Goal: Answer question/provide support: Share knowledge or assist other users

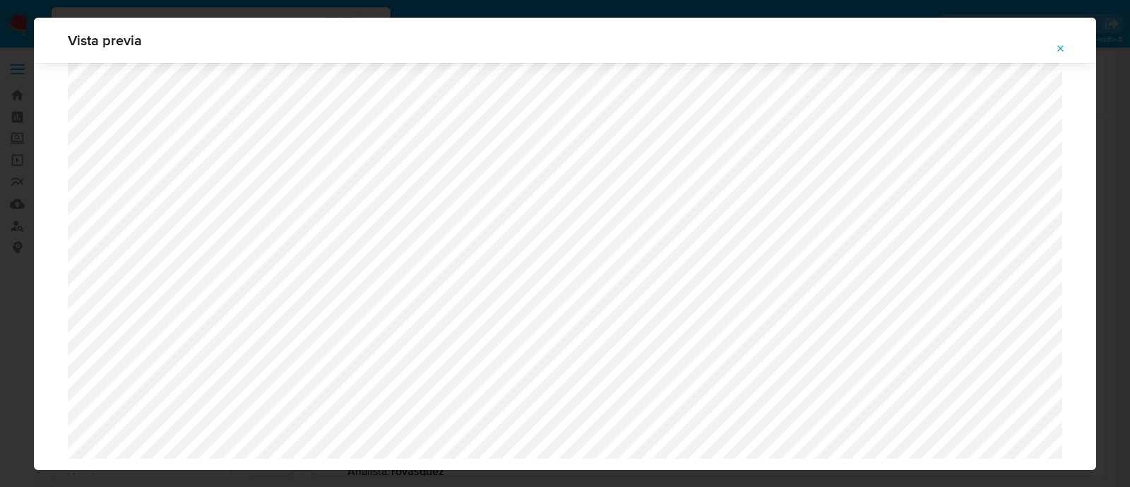
select select "10"
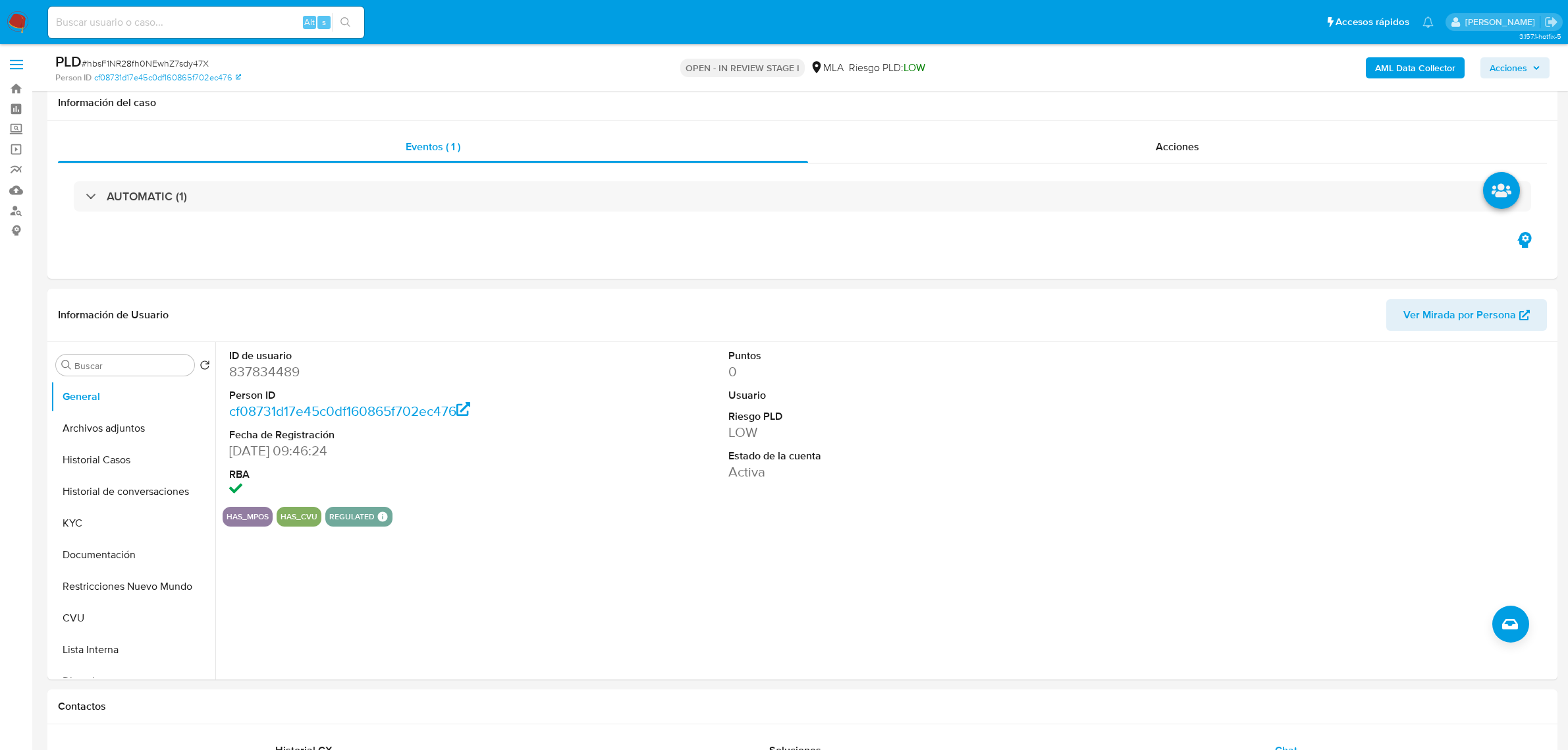
select select "10"
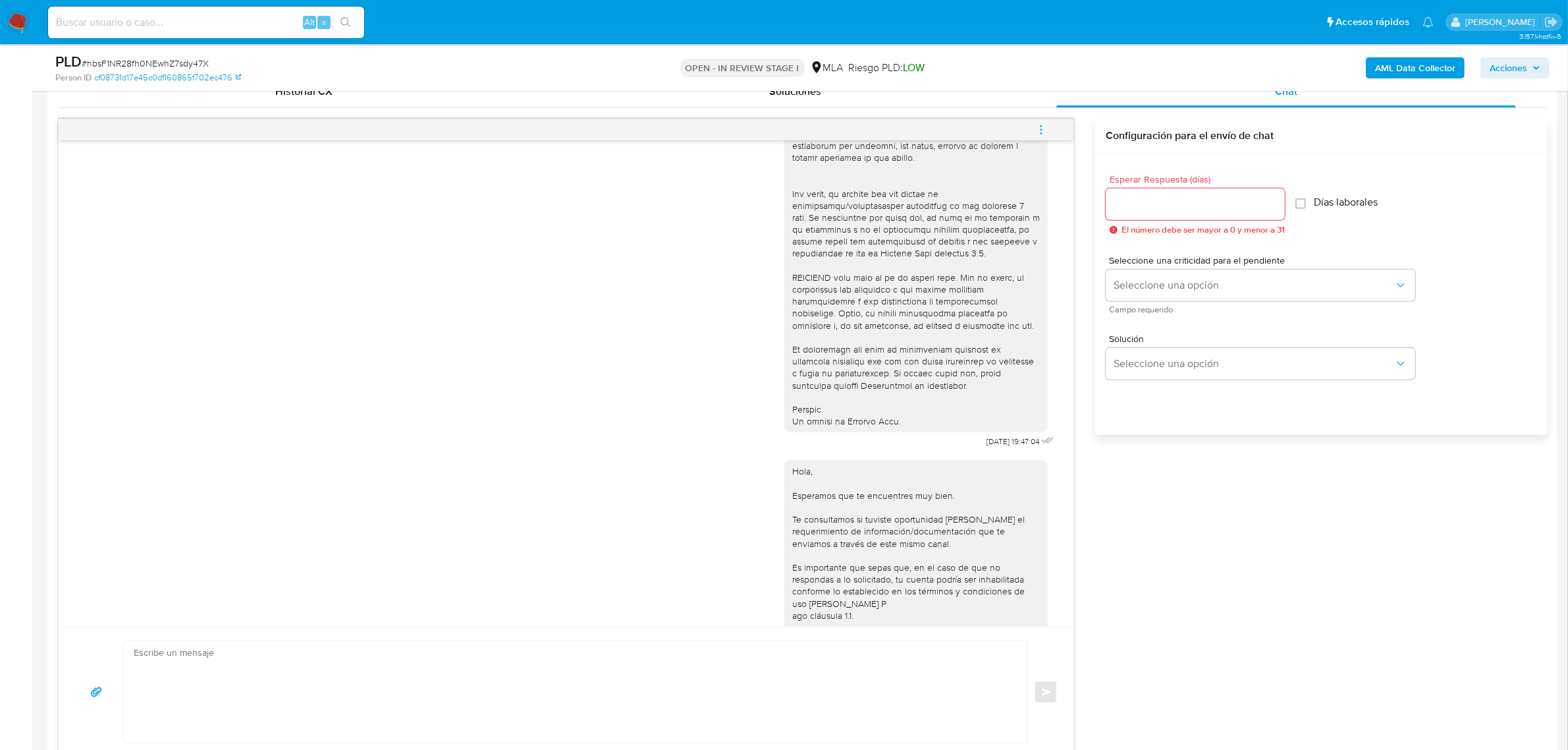
scroll to position [576, 0]
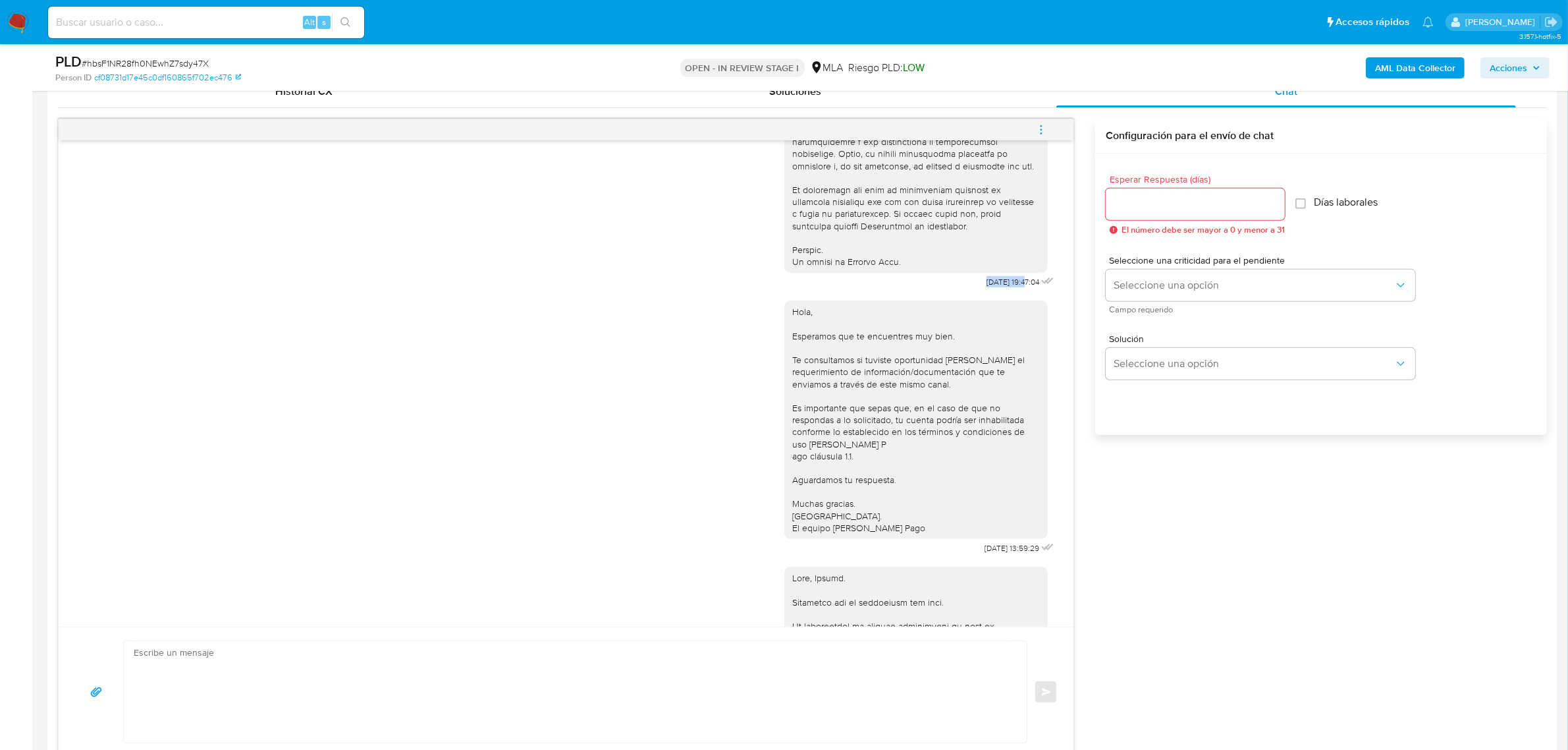
drag, startPoint x: 998, startPoint y: 307, endPoint x: 952, endPoint y: 307, distance: 46.0
copy span "17/07/2025"
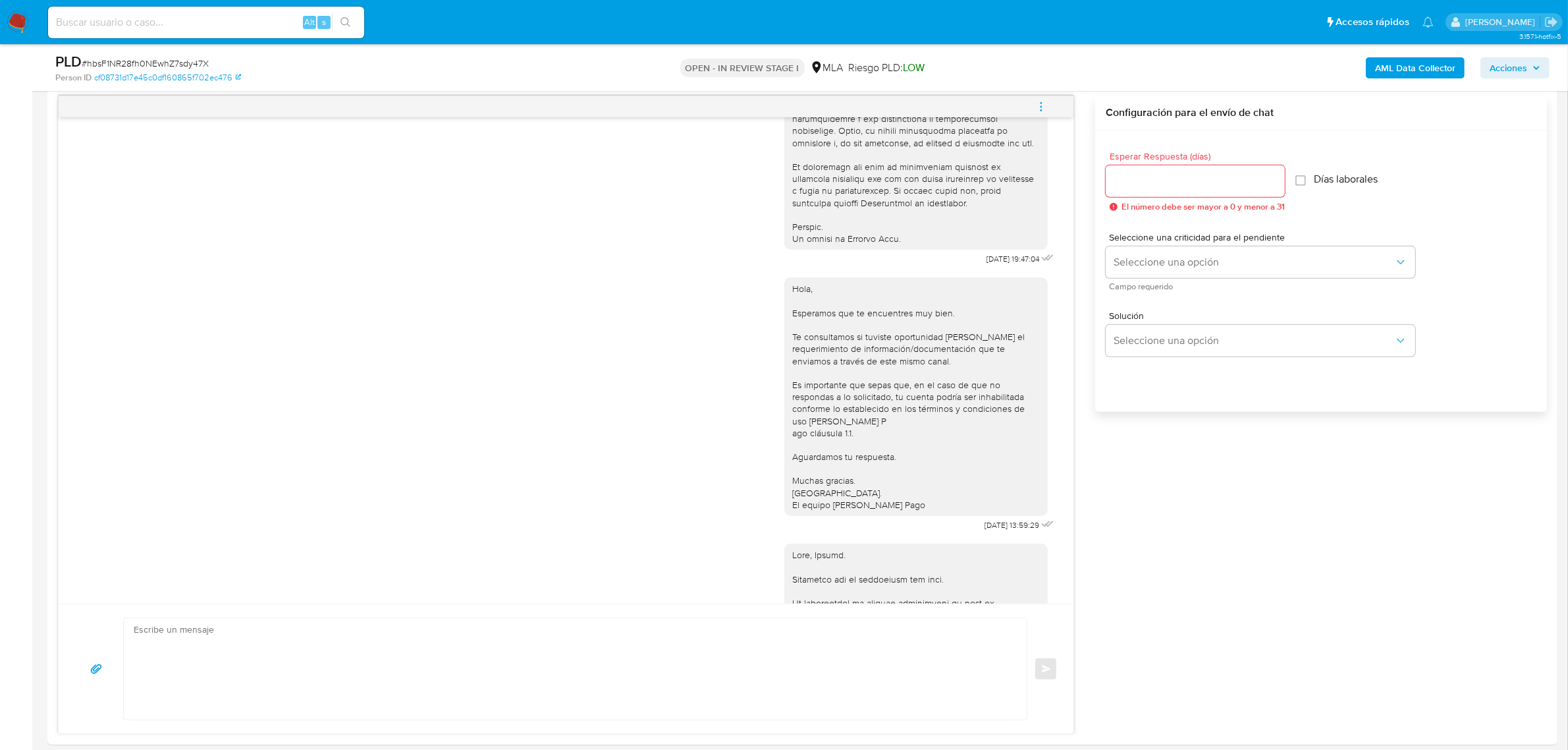
scroll to position [660, 0]
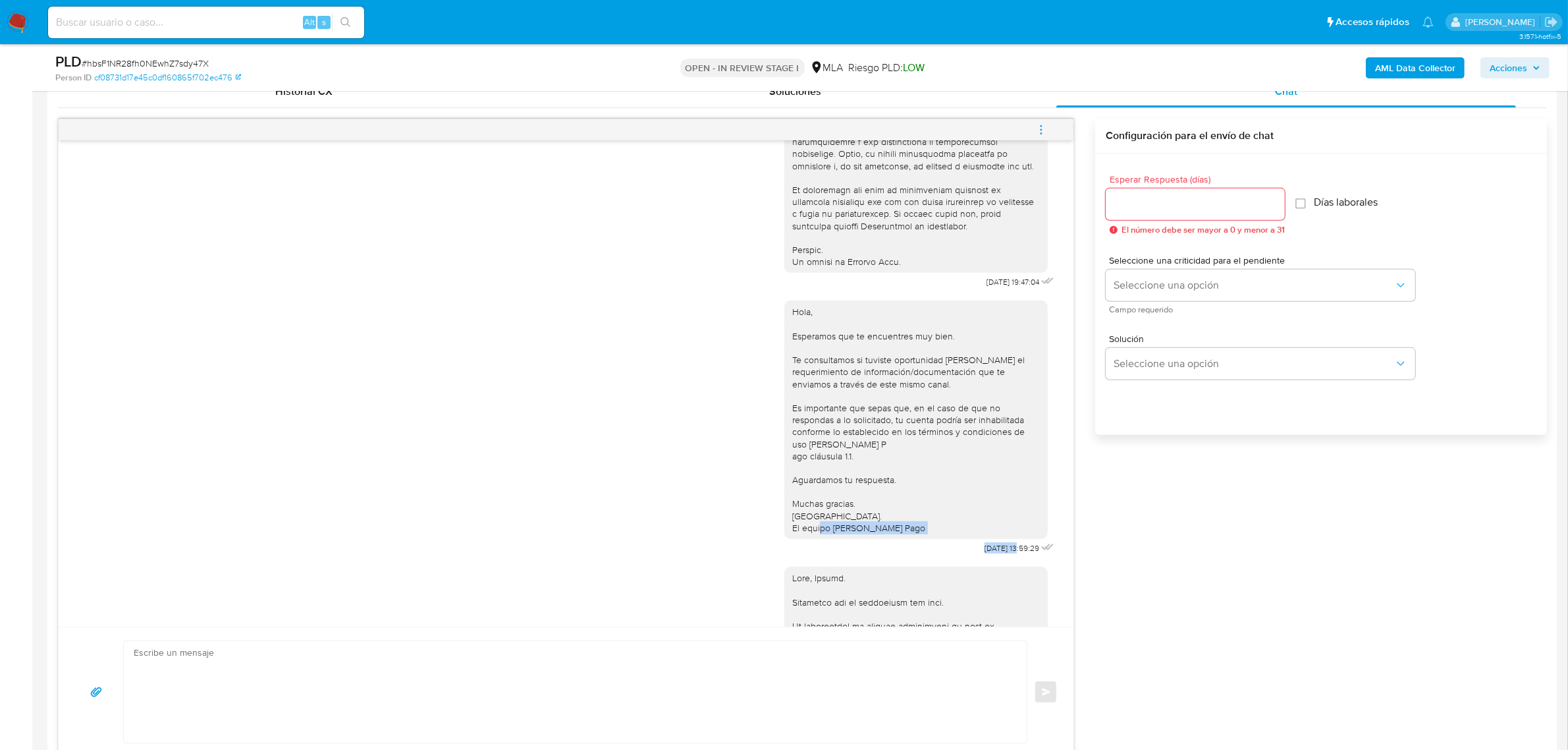
drag, startPoint x: 993, startPoint y: 585, endPoint x: 916, endPoint y: 588, distance: 77.1
click at [916, 558] on div "Hola, Esperamos que te encuentres muy bien. Te consultamos si tuviste oportunid…" at bounding box center [920, 424] width 273 height 266
click at [985, 553] on span "21/07/2025 13:59:29" at bounding box center [1011, 548] width 55 height 10
drag, startPoint x: 996, startPoint y: 584, endPoint x: 932, endPoint y: 588, distance: 64.1
click at [932, 558] on div "Hola, Esperamos que te encuentres muy bien. Te consultamos si tuviste oportunid…" at bounding box center [920, 424] width 273 height 266
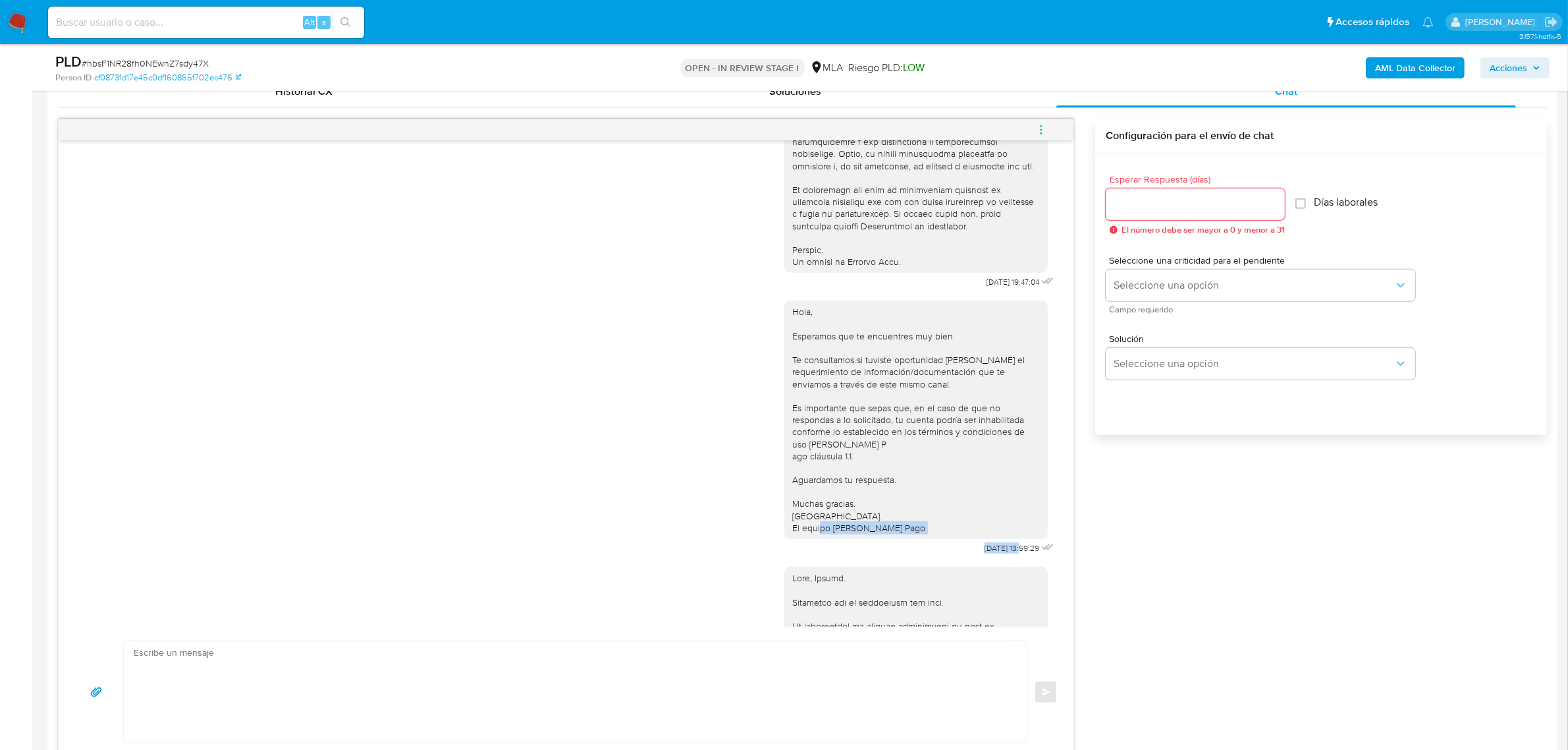
click at [956, 558] on div "Hola, Esperamos que te encuentres muy bien. Te consultamos si tuviste oportunid…" at bounding box center [920, 424] width 273 height 266
click at [984, 553] on span "[DATE] 13:59:29" at bounding box center [1011, 548] width 55 height 10
drag, startPoint x: 995, startPoint y: 587, endPoint x: 943, endPoint y: 585, distance: 52.0
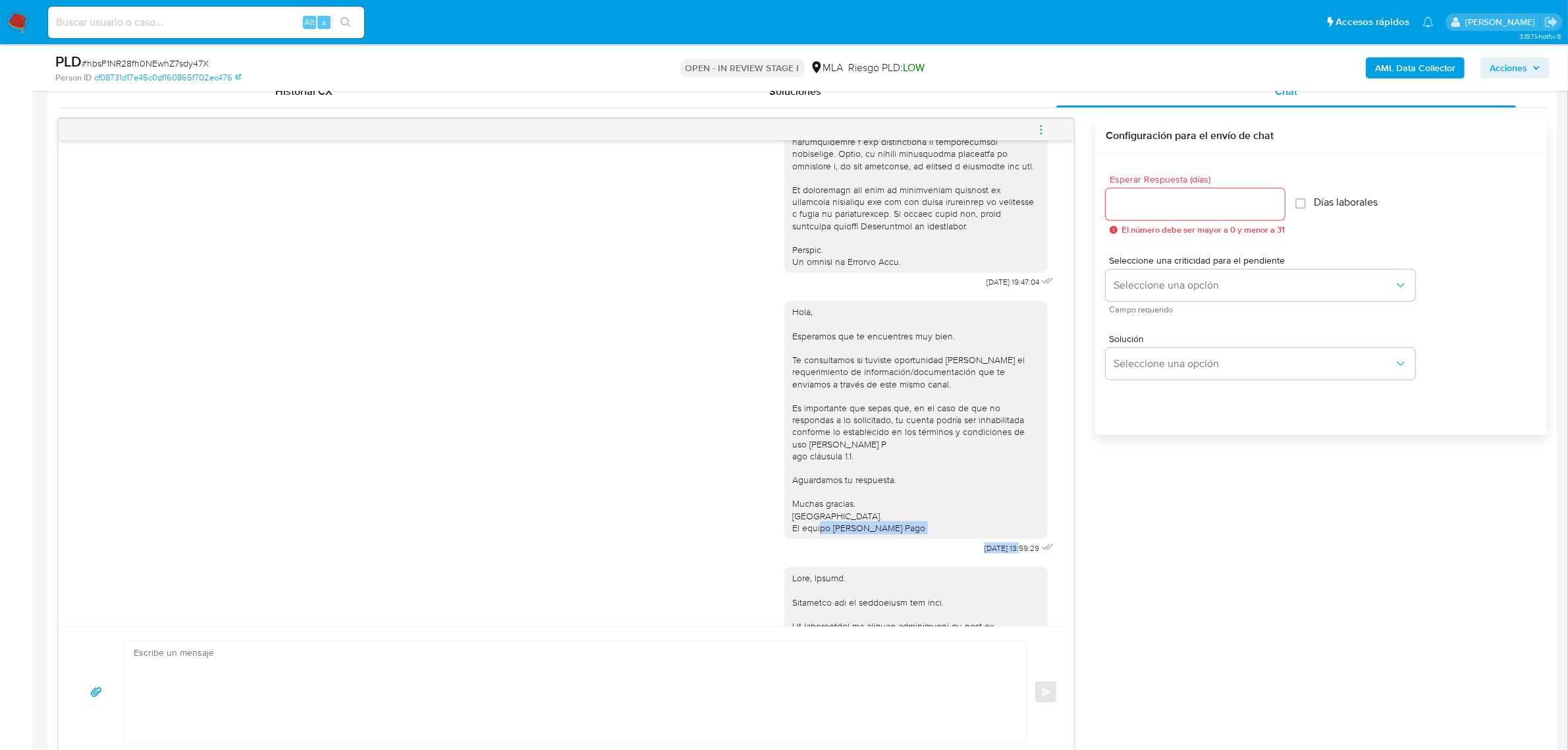
click at [943, 558] on div "Hola, Esperamos que te encuentres muy bien. Te consultamos si tuviste oportunid…" at bounding box center [920, 424] width 273 height 266
copy div "21/07/2025"
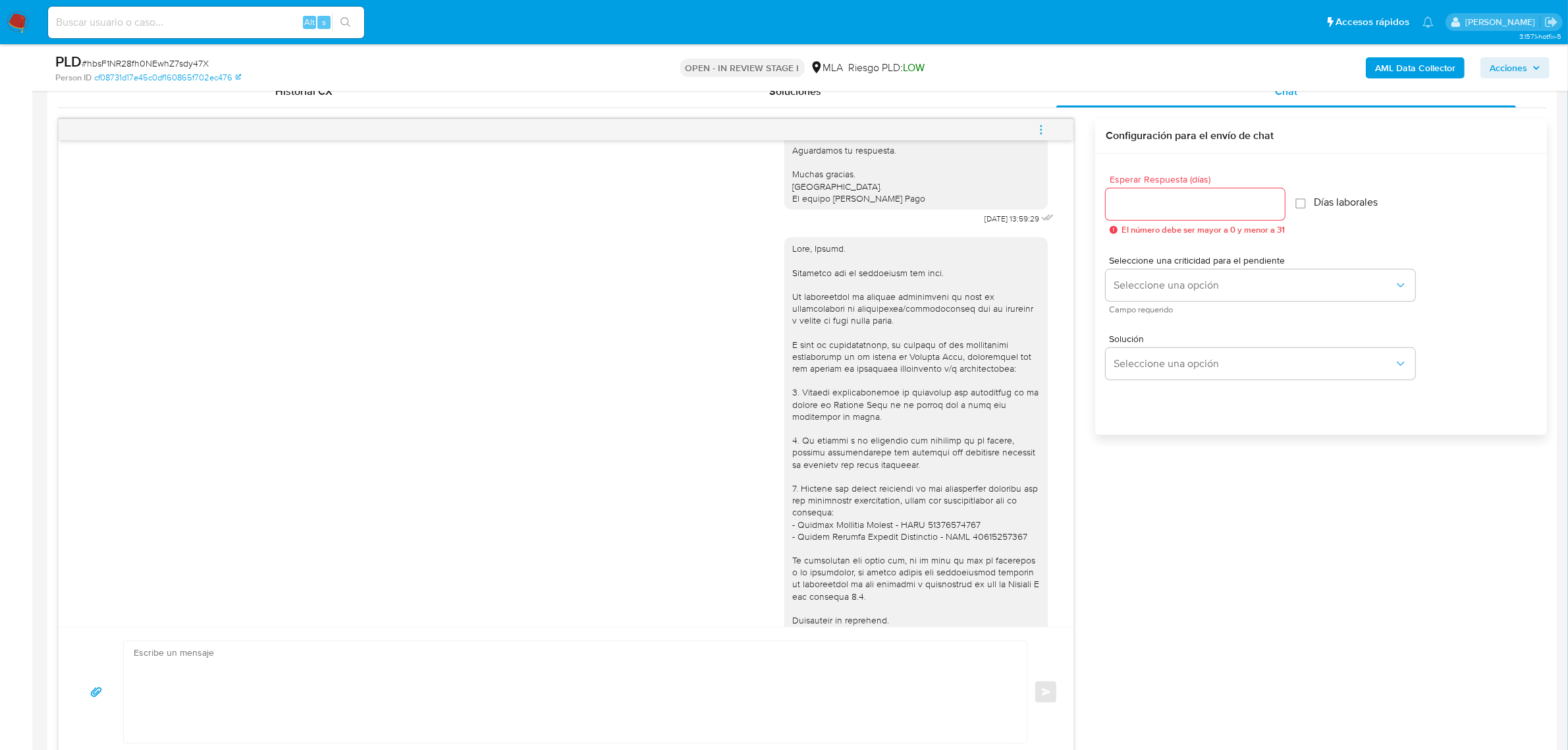
scroll to position [1035, 0]
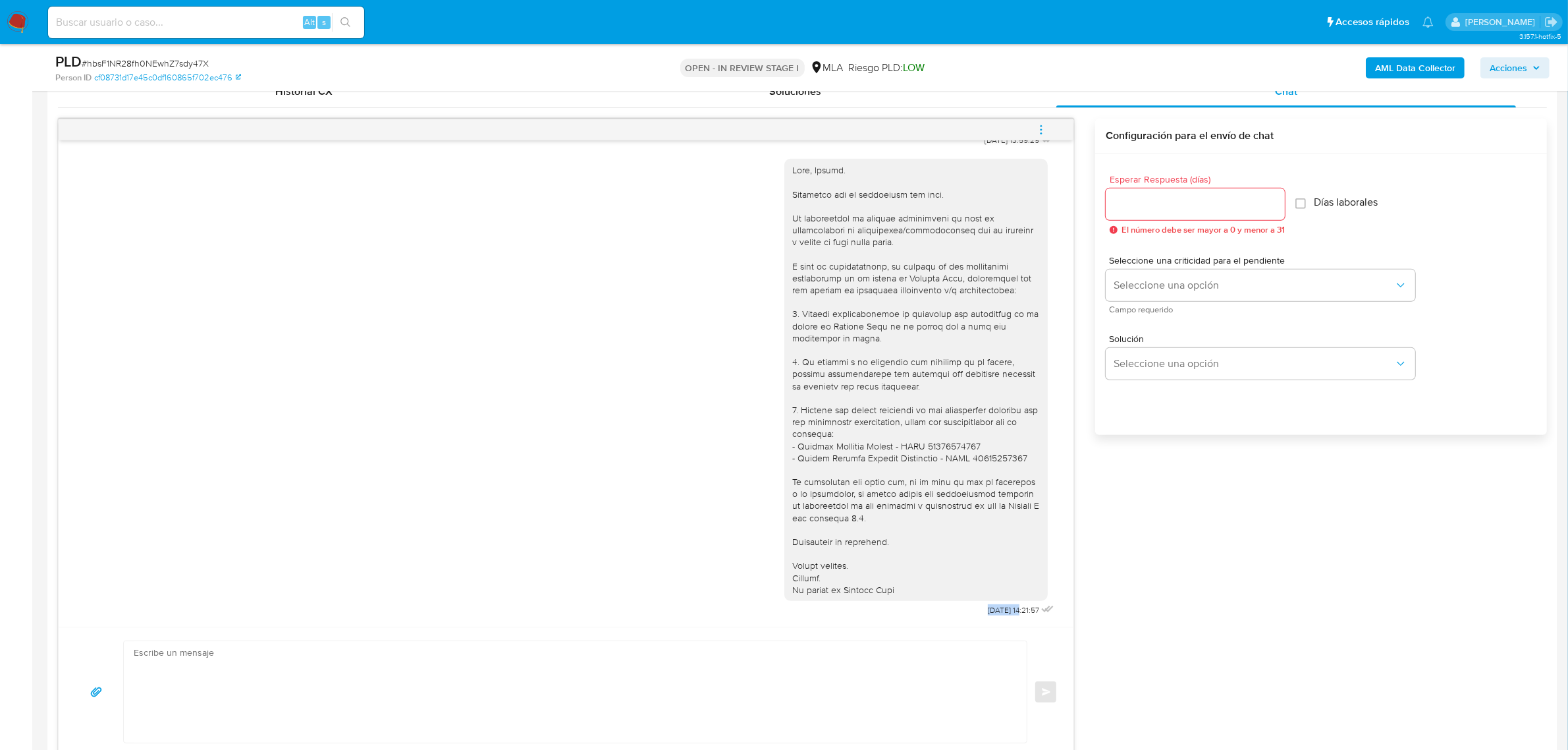
drag, startPoint x: 997, startPoint y: 613, endPoint x: 957, endPoint y: 610, distance: 40.1
click at [988, 610] on span "29/08/2025 14:21:57" at bounding box center [1013, 610] width 51 height 10
copy span "29/08/202"
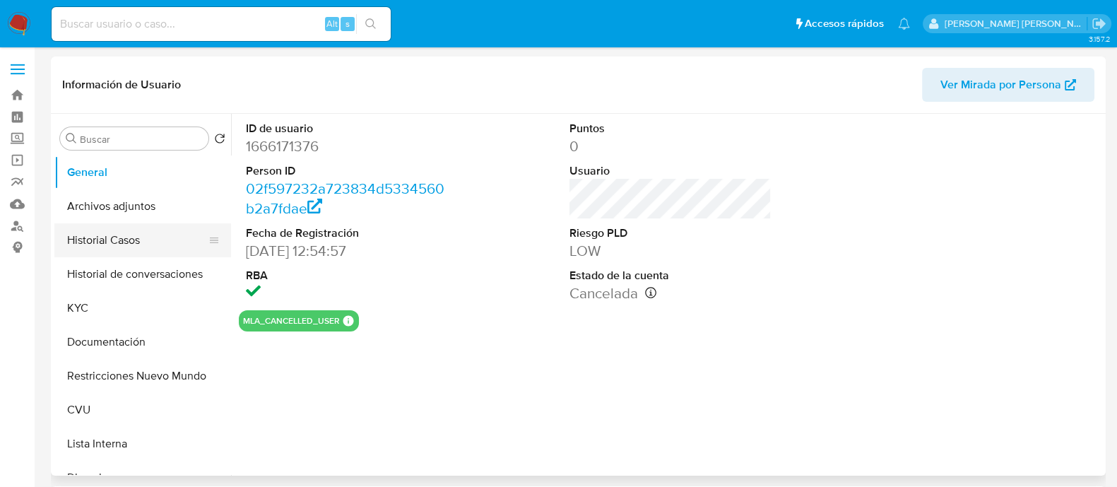
select select "10"
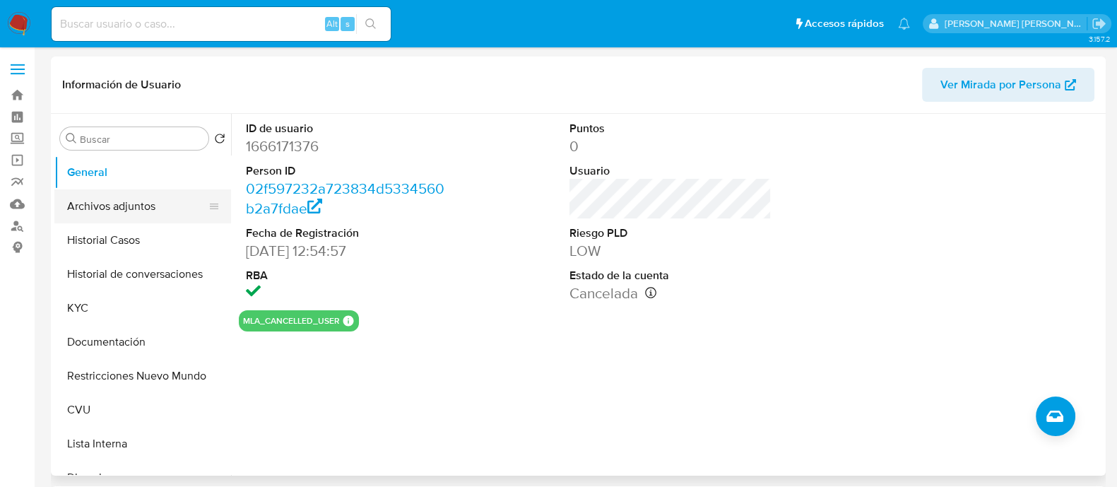
click at [133, 215] on button "Archivos adjuntos" at bounding box center [136, 206] width 165 height 34
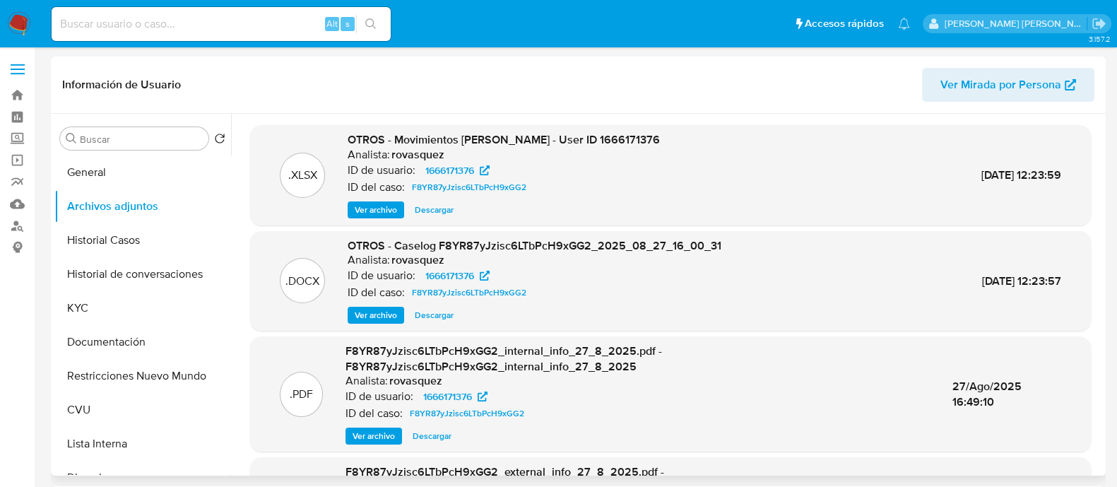
click at [384, 315] on span "Ver archivo" at bounding box center [376, 315] width 42 height 14
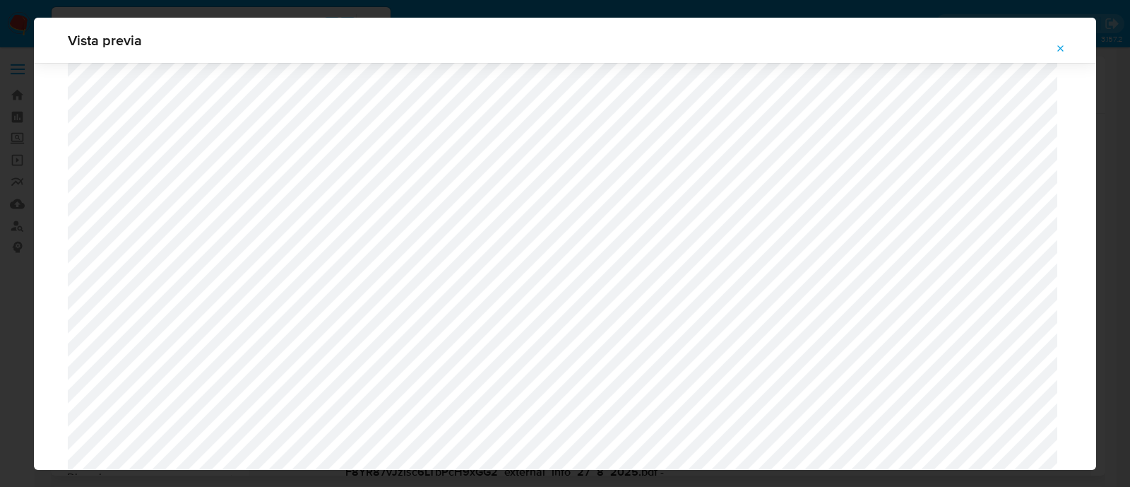
scroll to position [1384, 0]
select select "10"
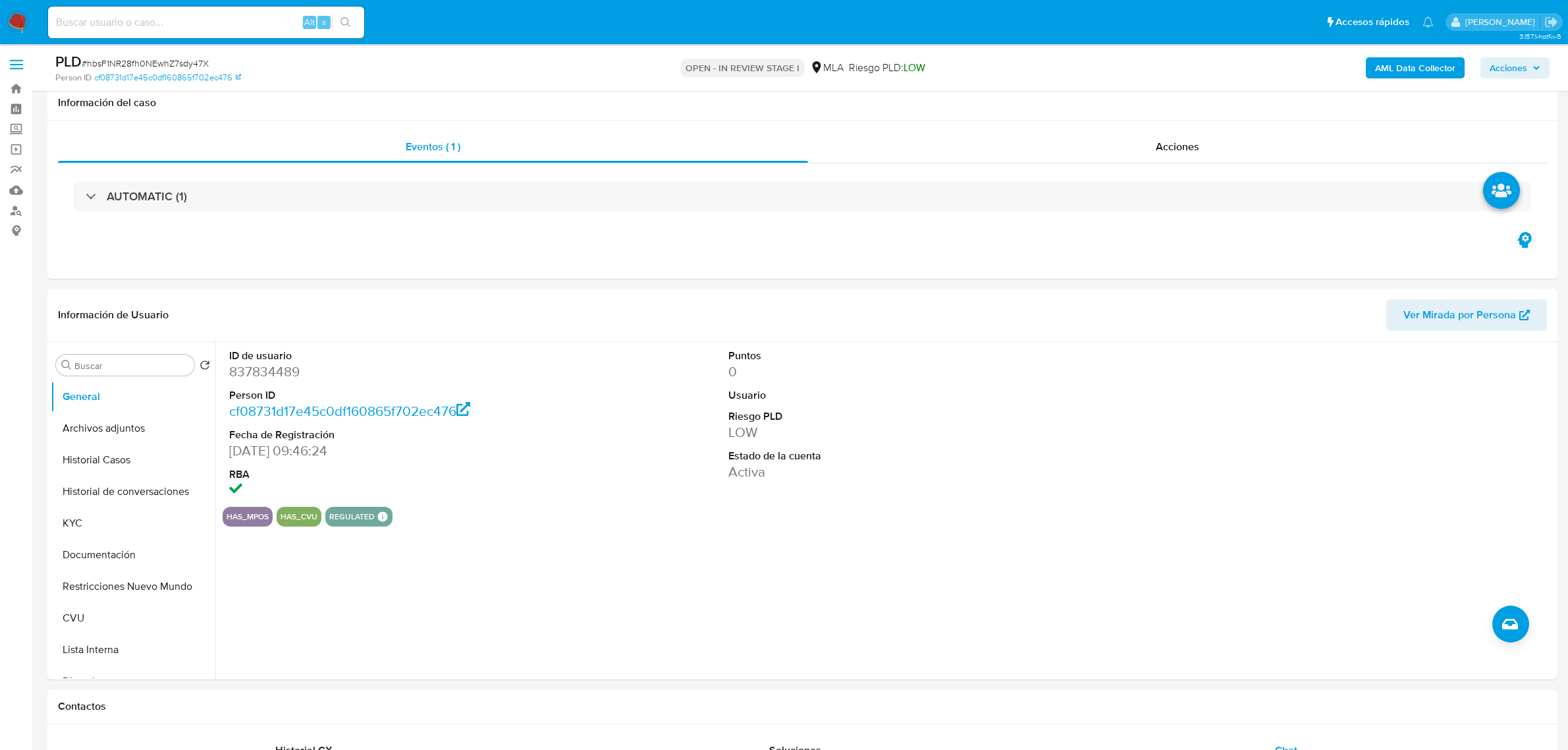
select select "10"
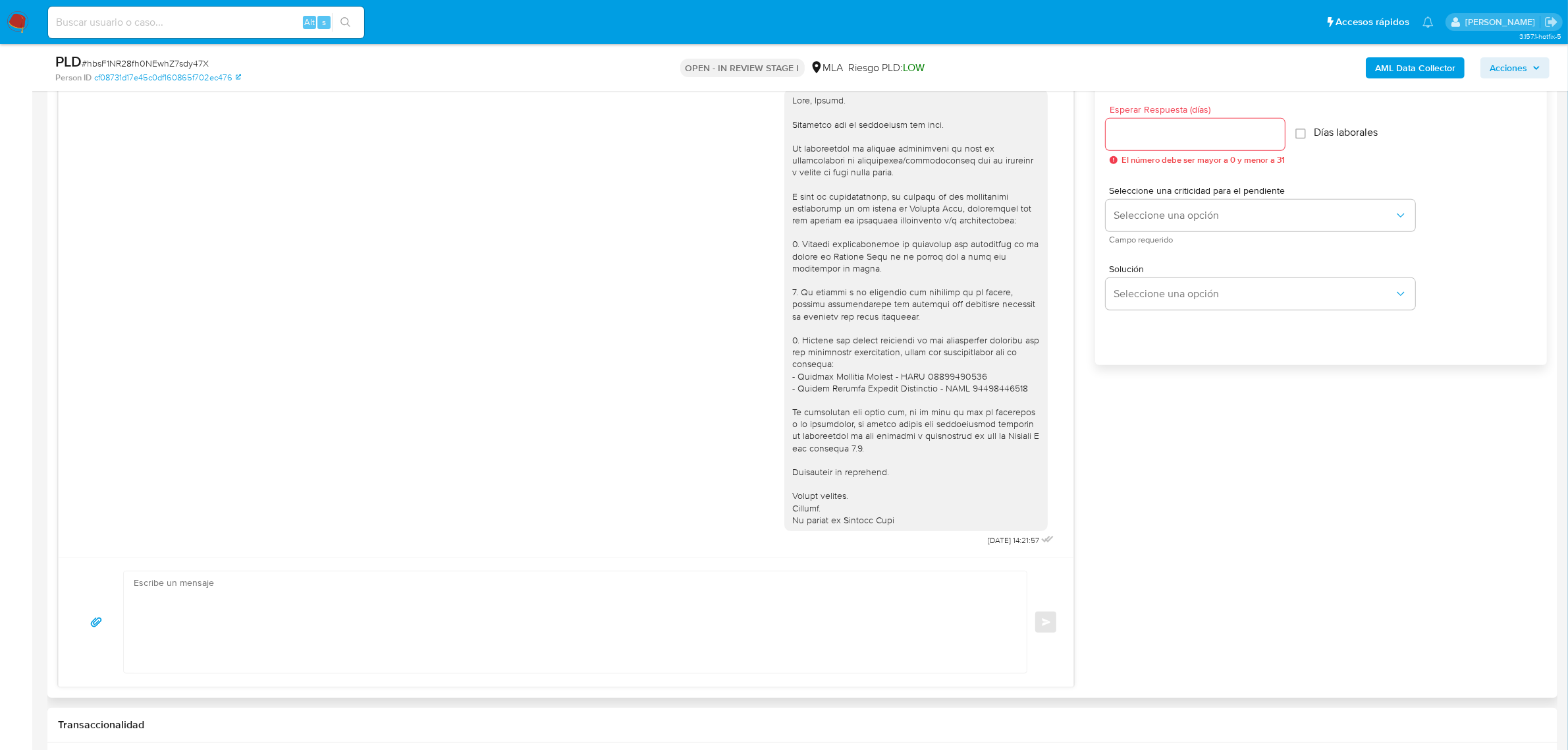
scroll to position [824, 0]
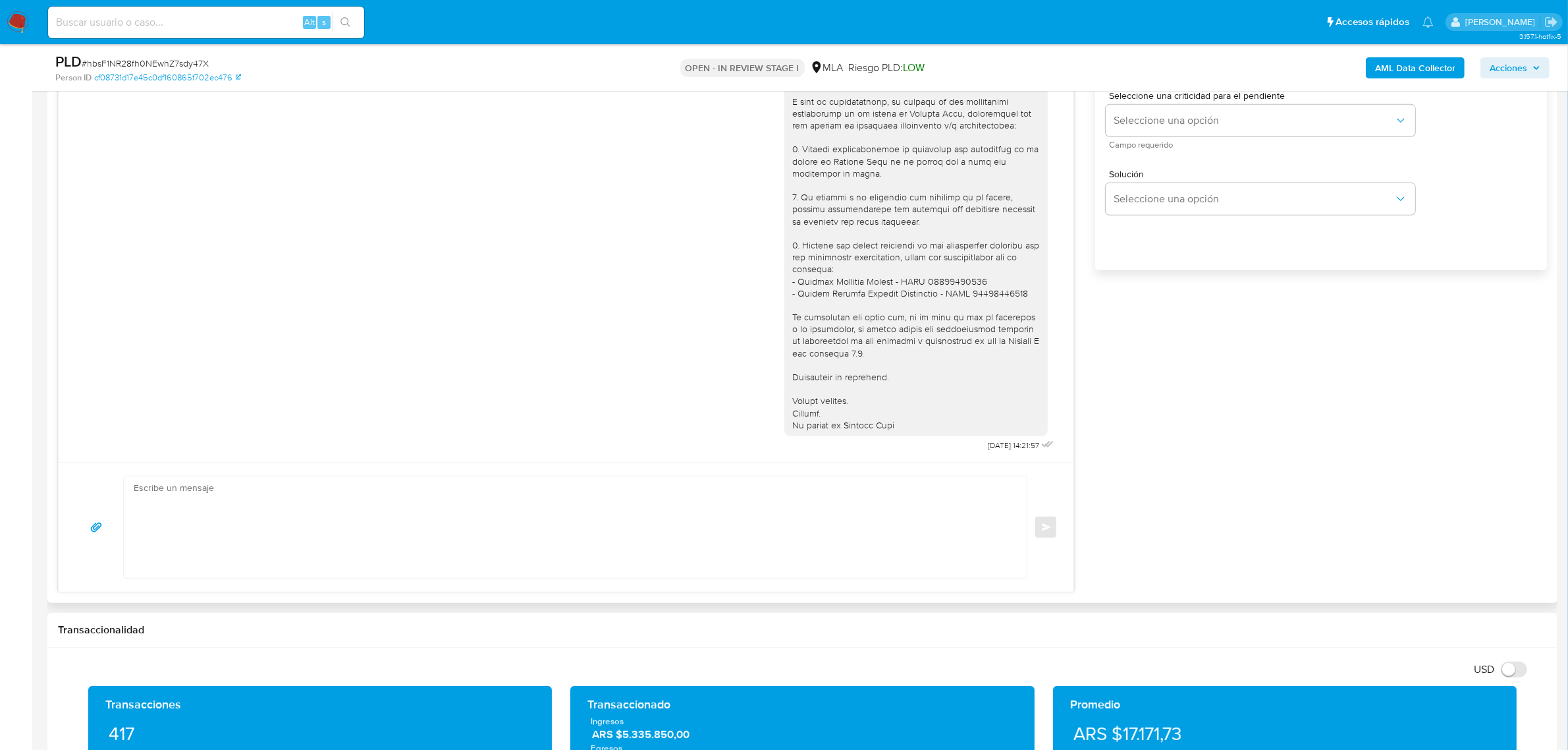
click at [473, 576] on textarea at bounding box center [571, 527] width 876 height 102
paste textarea "Hola, Muchas gracias por la respuesta. Analizamos tu caso y notamos que la info…"
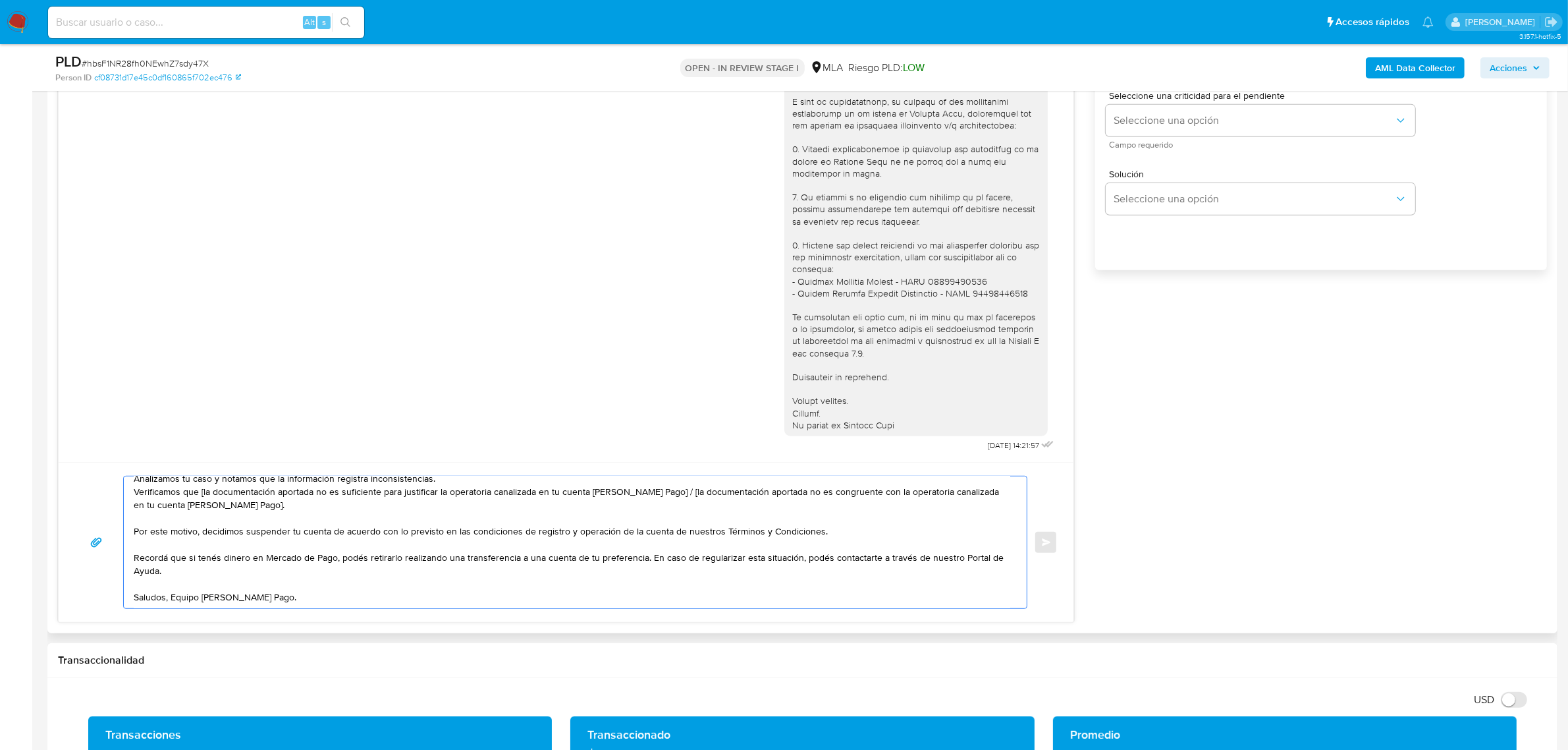
scroll to position [49, 0]
click at [172, 602] on textarea "Hola, Muchas gracias por la respuesta. Analizamos tu caso y notamos que la info…" at bounding box center [571, 542] width 876 height 132
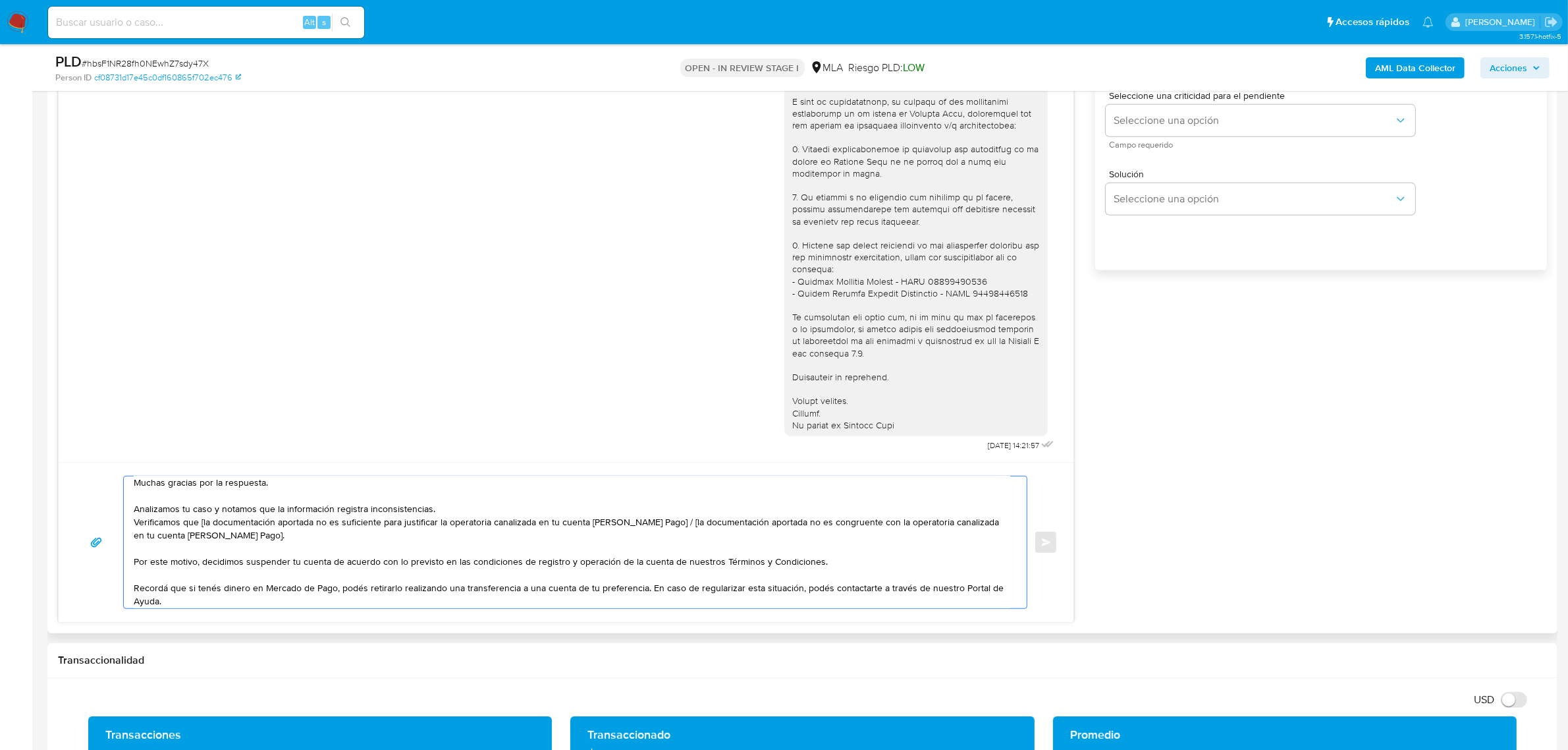
scroll to position [0, 0]
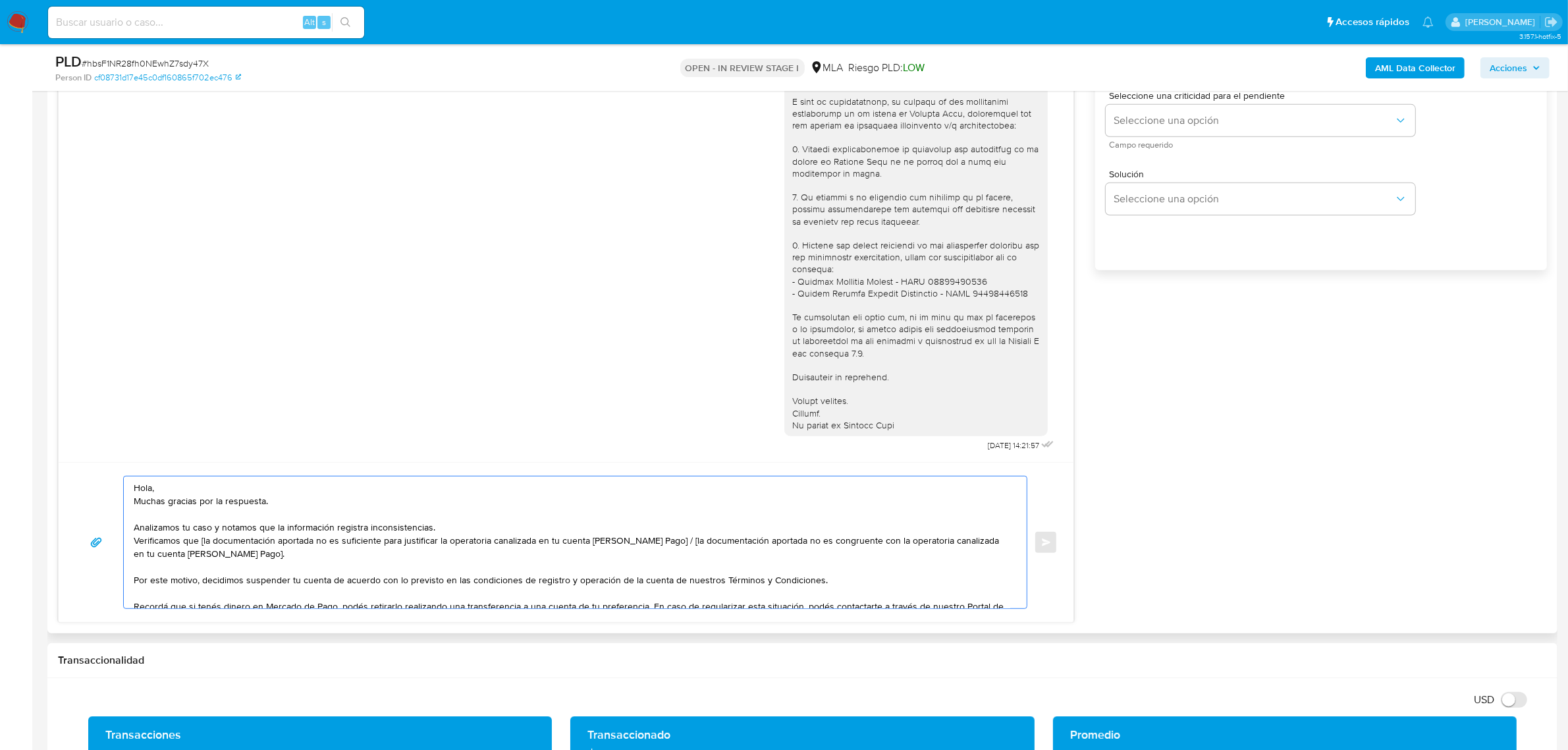
click at [178, 481] on textarea "Hola, Muchas gracias por la respuesta. Analizamos tu caso y notamos que la info…" at bounding box center [571, 542] width 876 height 132
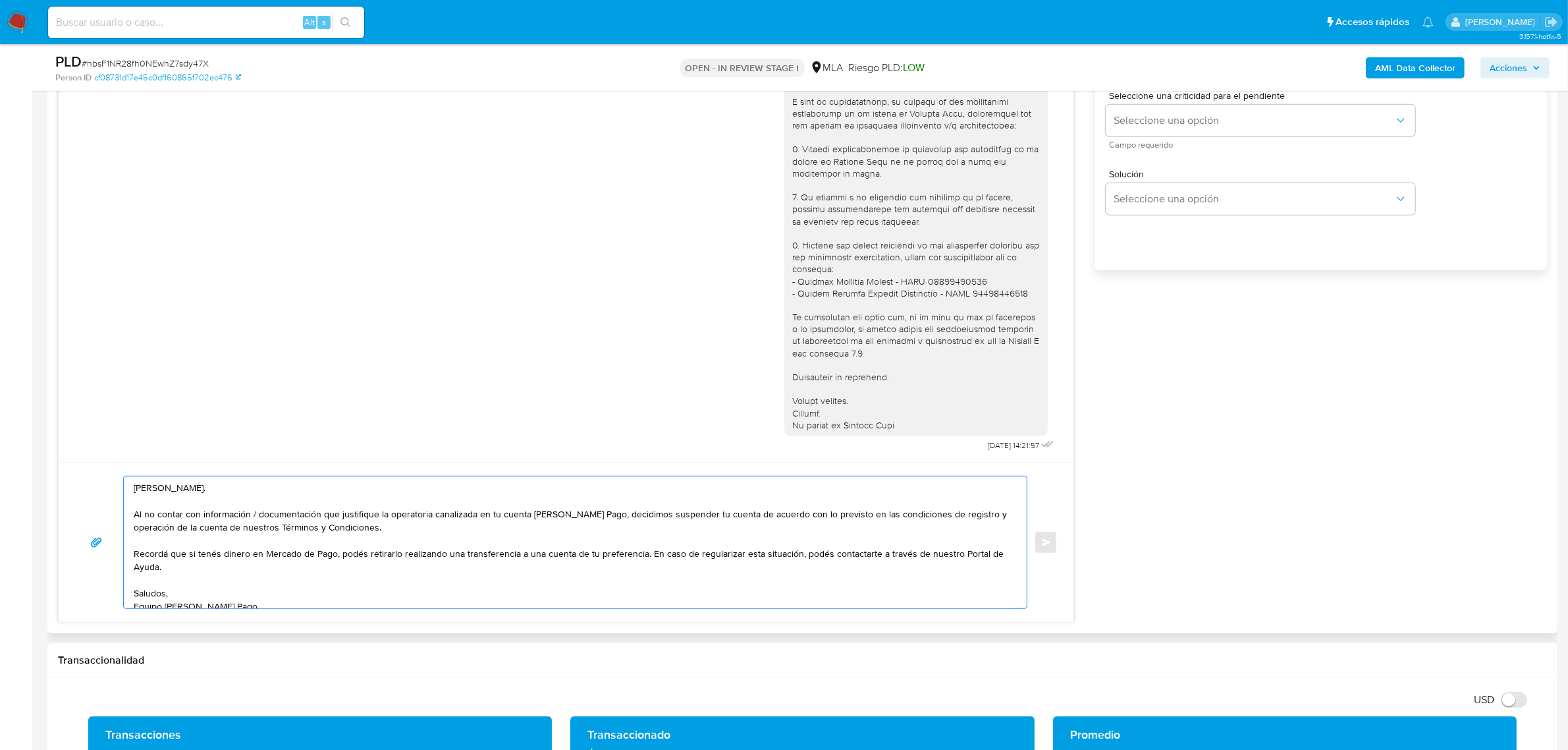
click at [640, 556] on textarea "Hola, Ingrid. Al no contar con información / documentación que justifique la op…" at bounding box center [571, 542] width 876 height 132
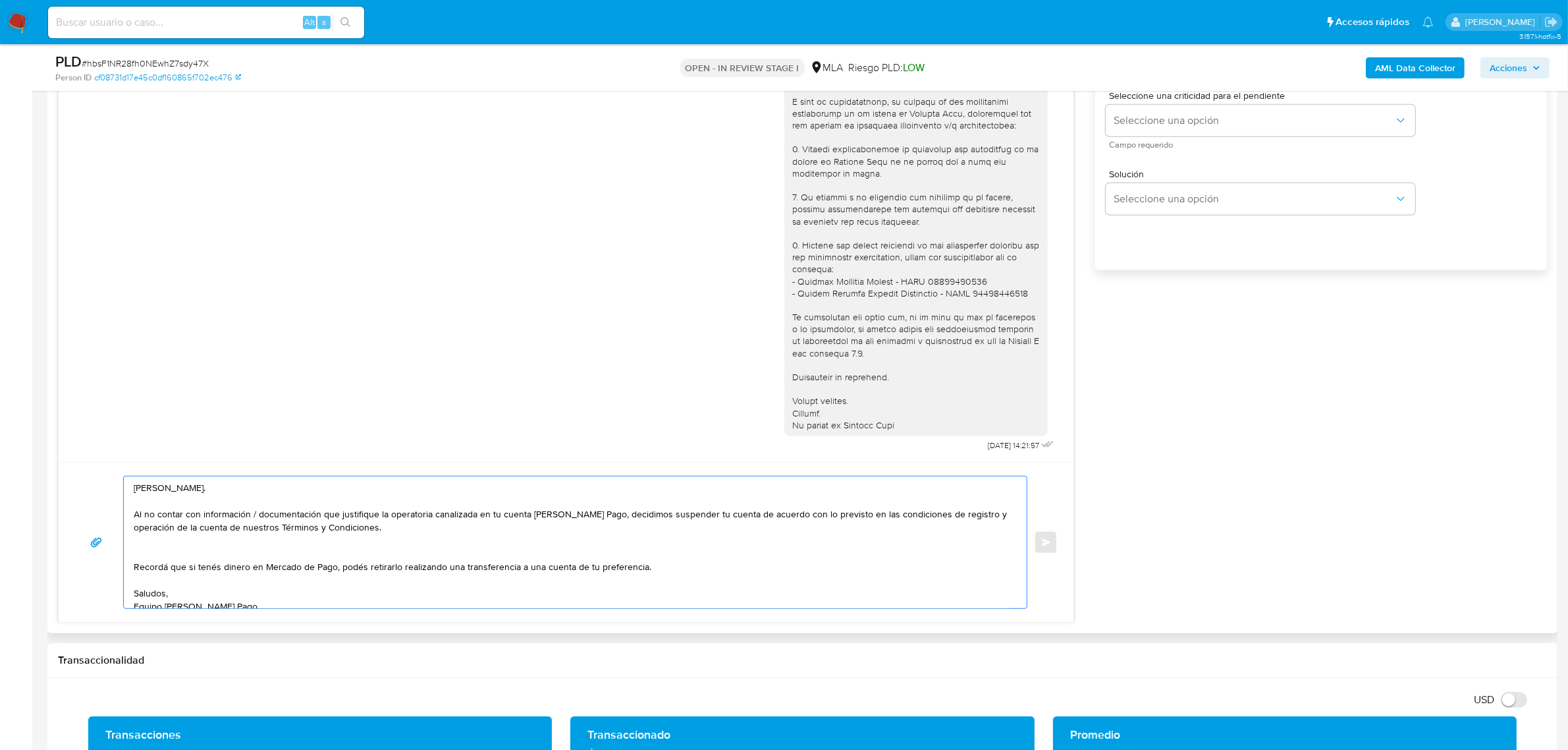
paste textarea "En caso de regularizar esta situación, podés contactarte a través de nuestro Po…"
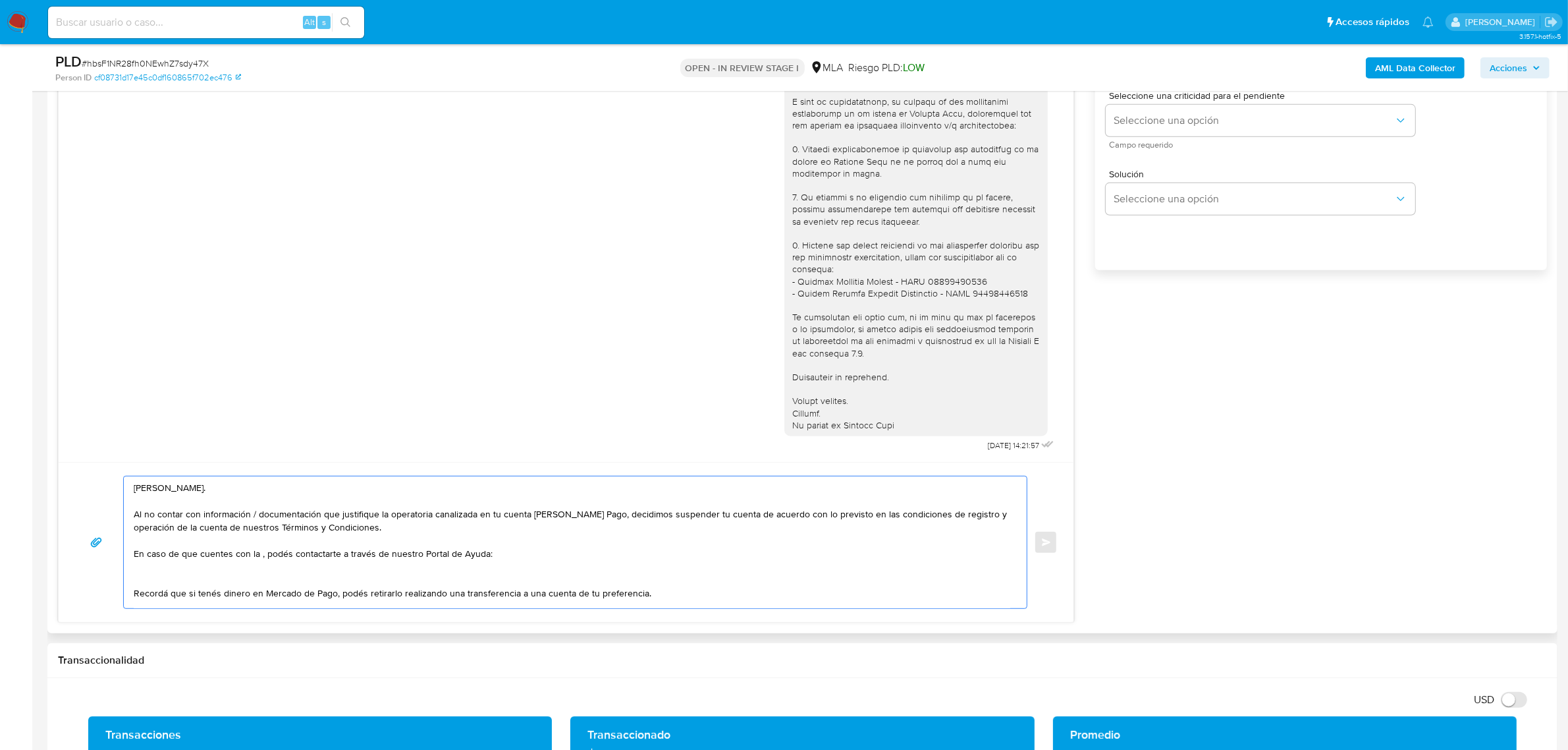
paste textarea "información / documentación"
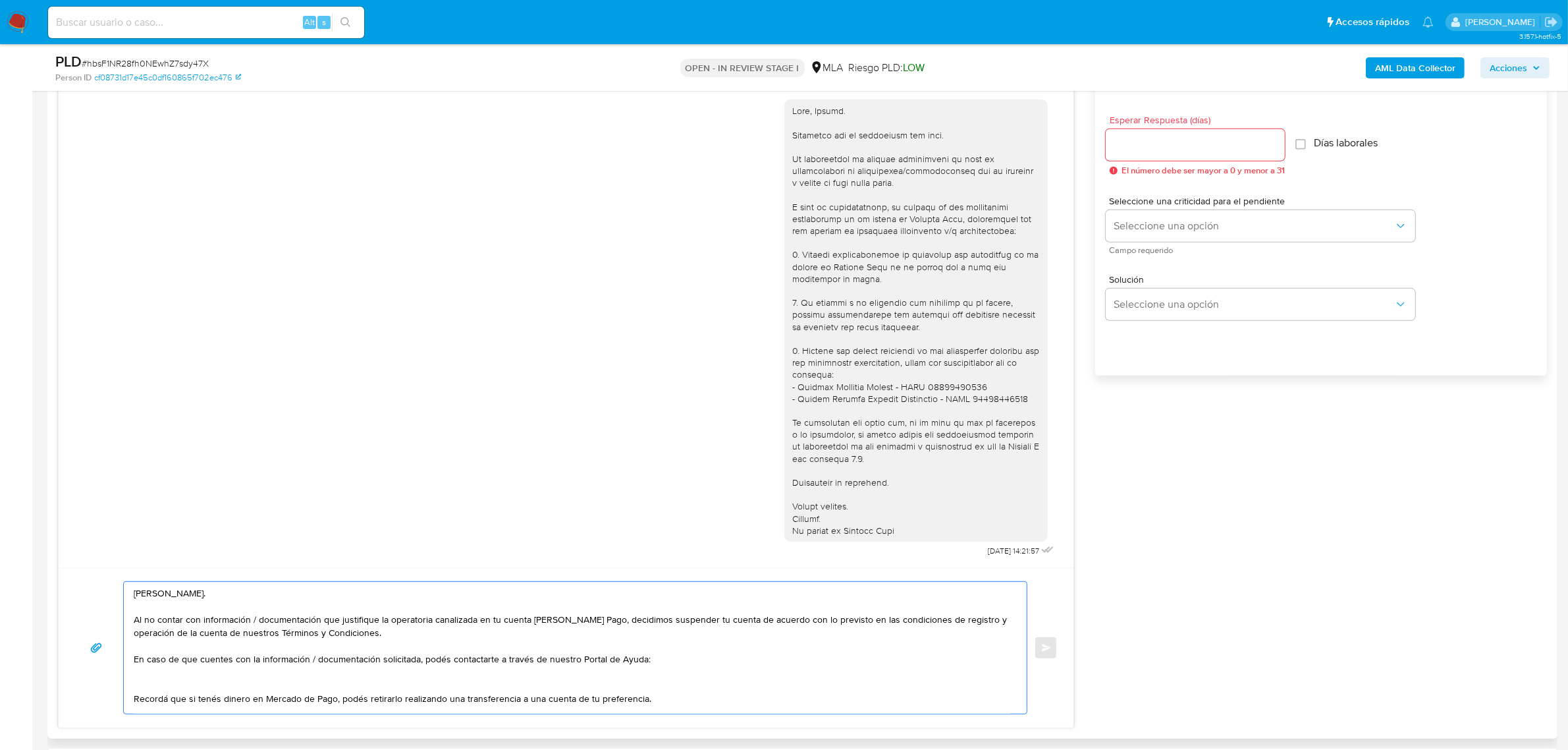
scroll to position [660, 0]
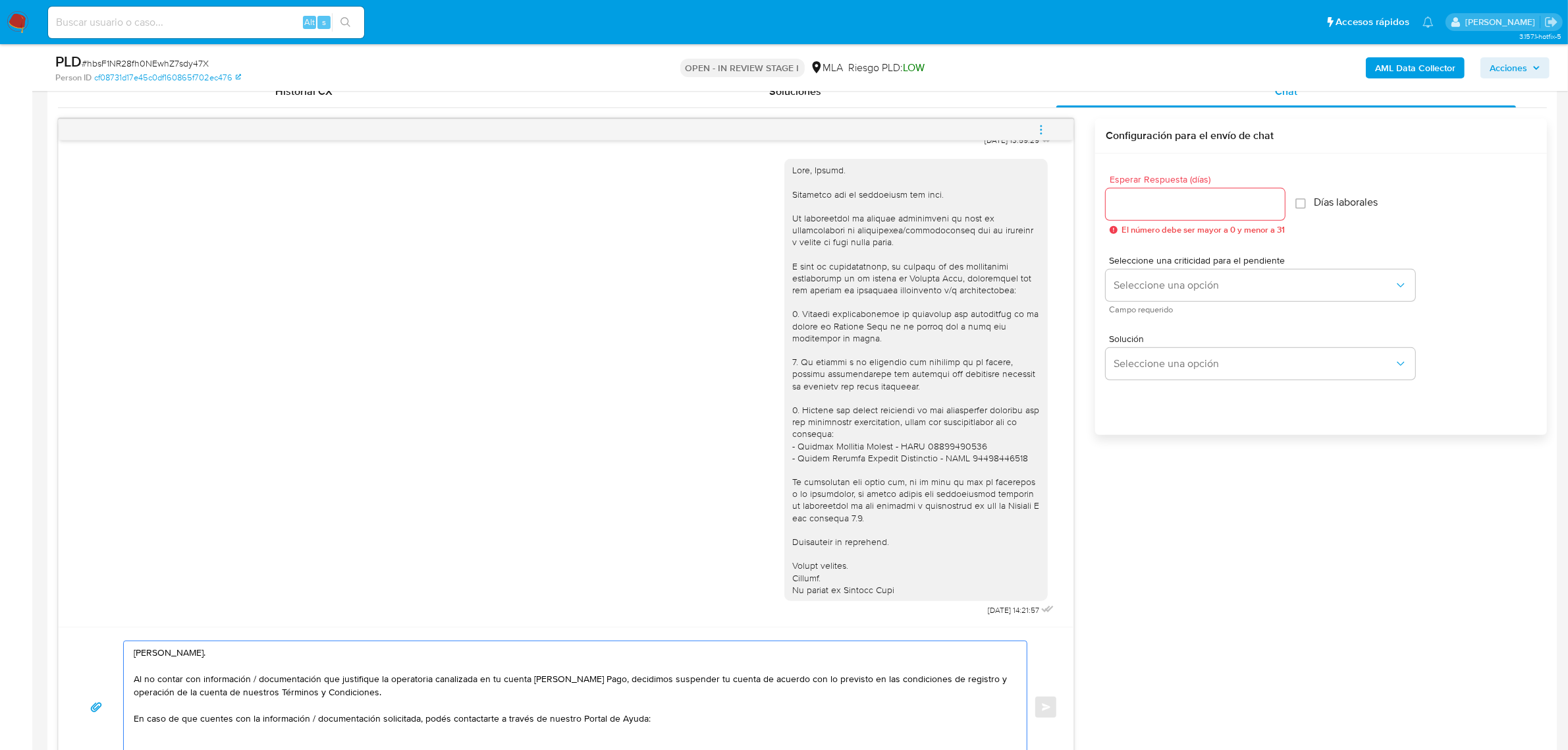
click at [827, 475] on div at bounding box center [916, 380] width 248 height 432
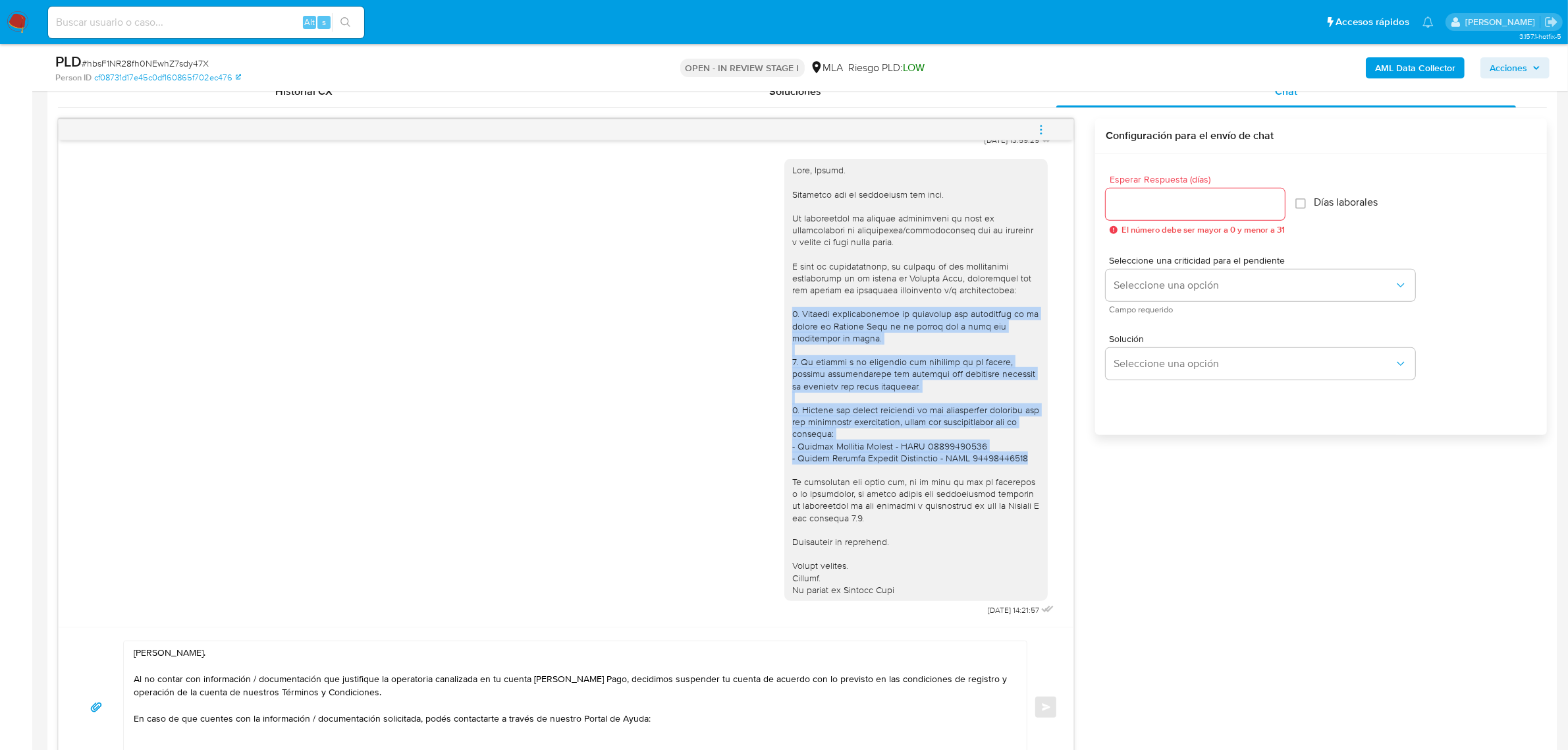
drag, startPoint x: 1018, startPoint y: 448, endPoint x: 778, endPoint y: 307, distance: 278.4
click at [784, 307] on div at bounding box center [915, 380] width 264 height 442
copy div "1. Informa detalladamente la actividad que realizaste en tu cuenta de Mercado P…"
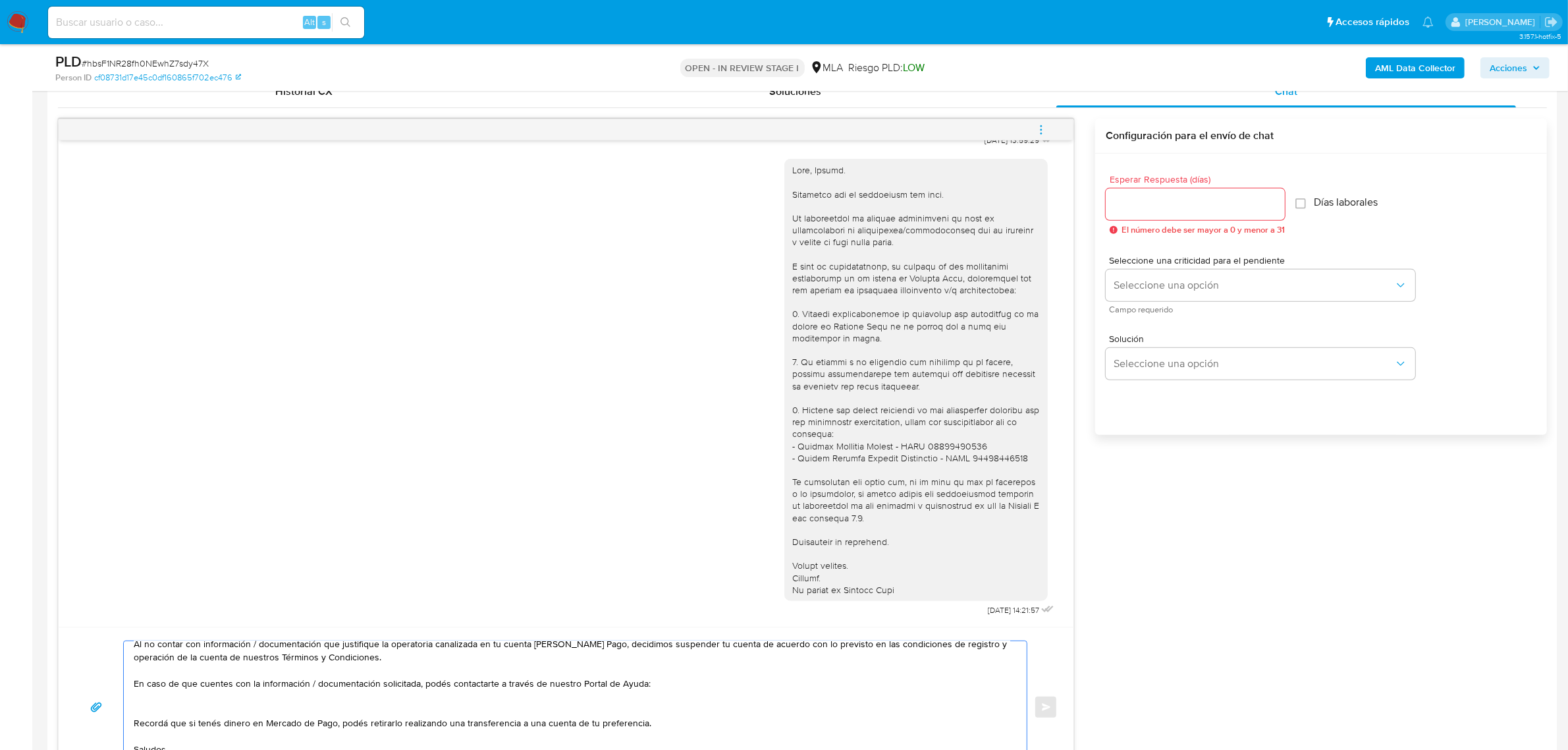
click at [155, 700] on textarea "Hola, Ingrid. Al no contar con información / documentación que justifique la op…" at bounding box center [571, 706] width 876 height 132
paste textarea "1. Informa detalladamente la actividad que realizaste en tu cuenta de Mercado P…"
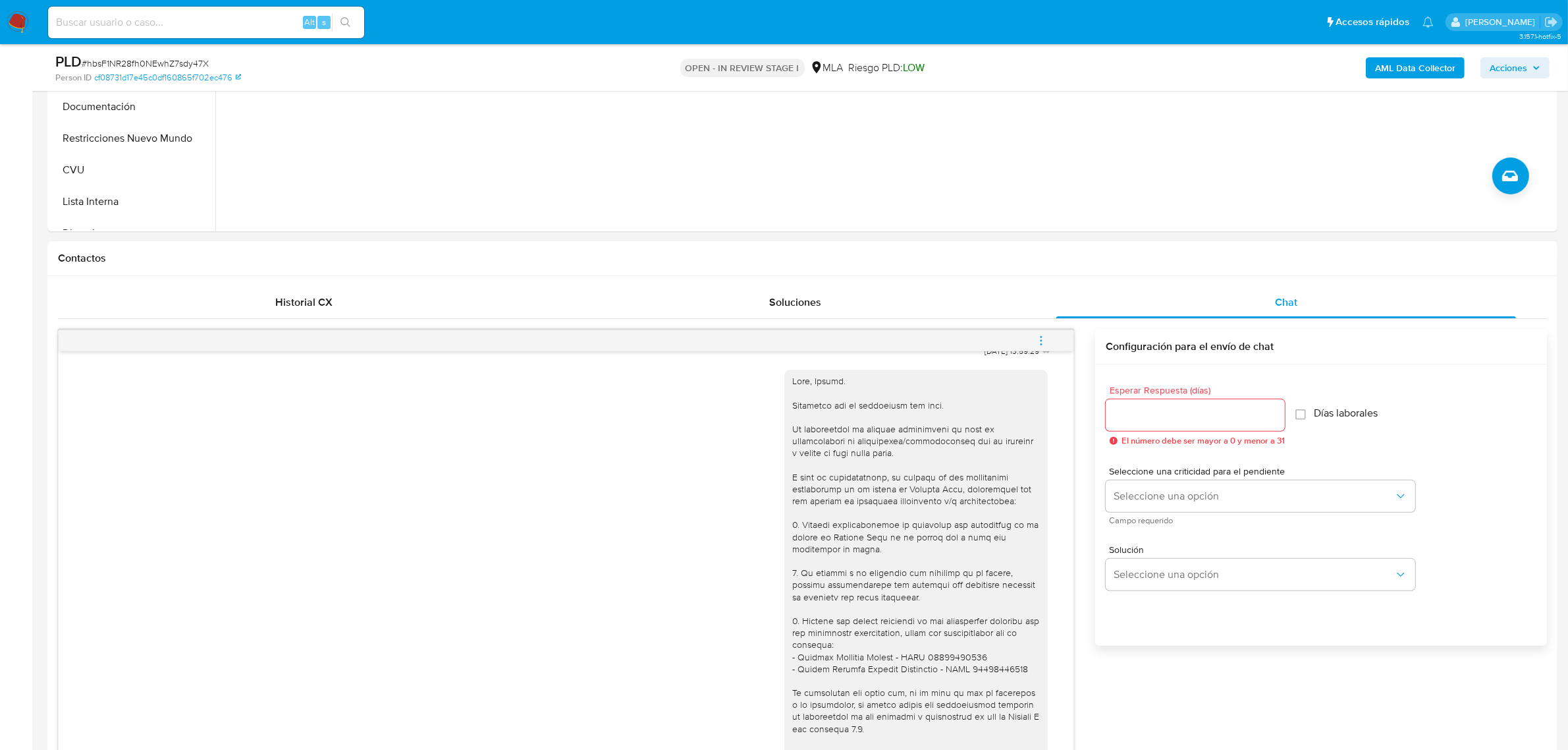
scroll to position [436, 0]
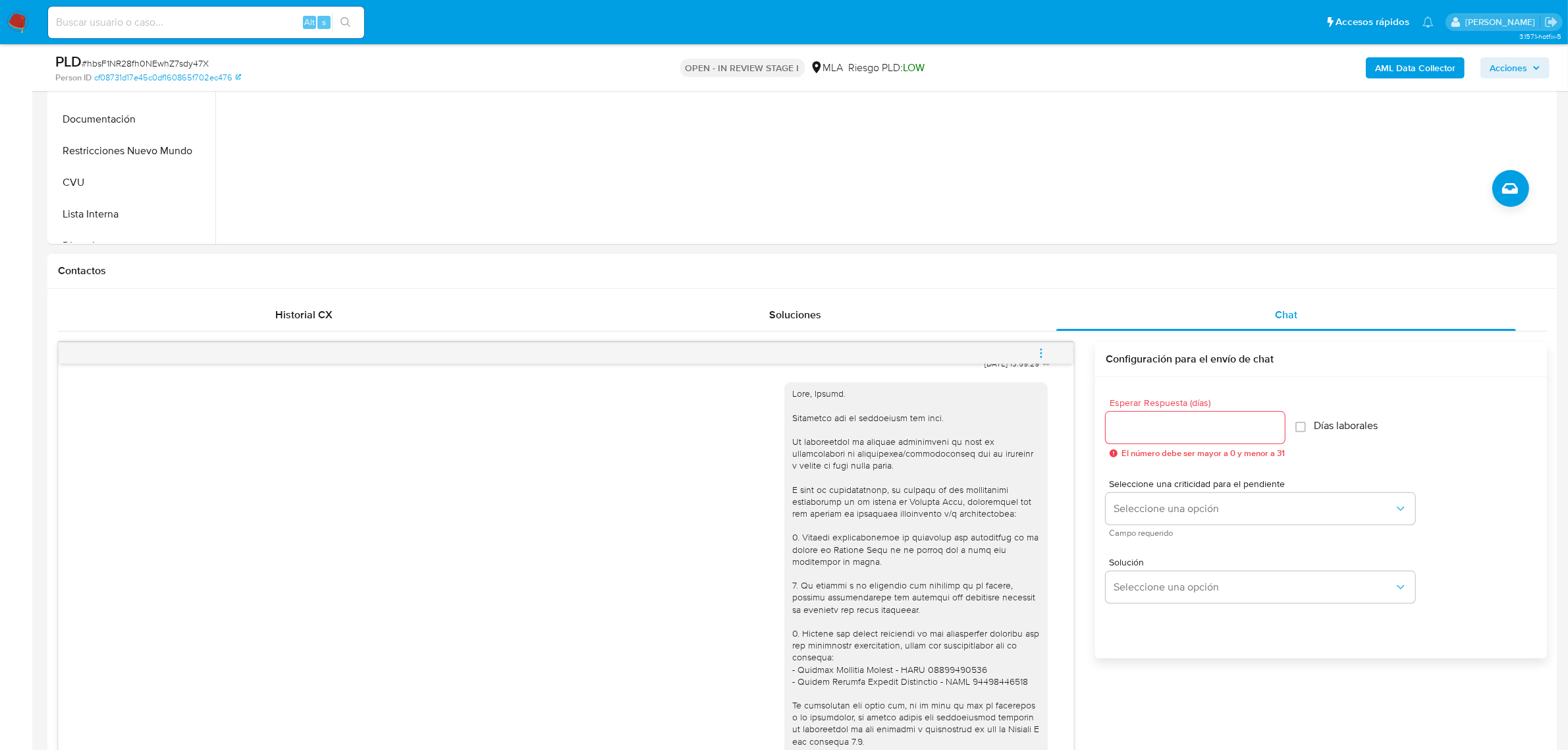
type textarea "Hola, Ingrid. Al no contar con información / documentación que justifique la op…"
click at [1148, 417] on div at bounding box center [1195, 428] width 179 height 32
click at [1139, 424] on input "Esperar Respuesta (días)" at bounding box center [1195, 427] width 179 height 17
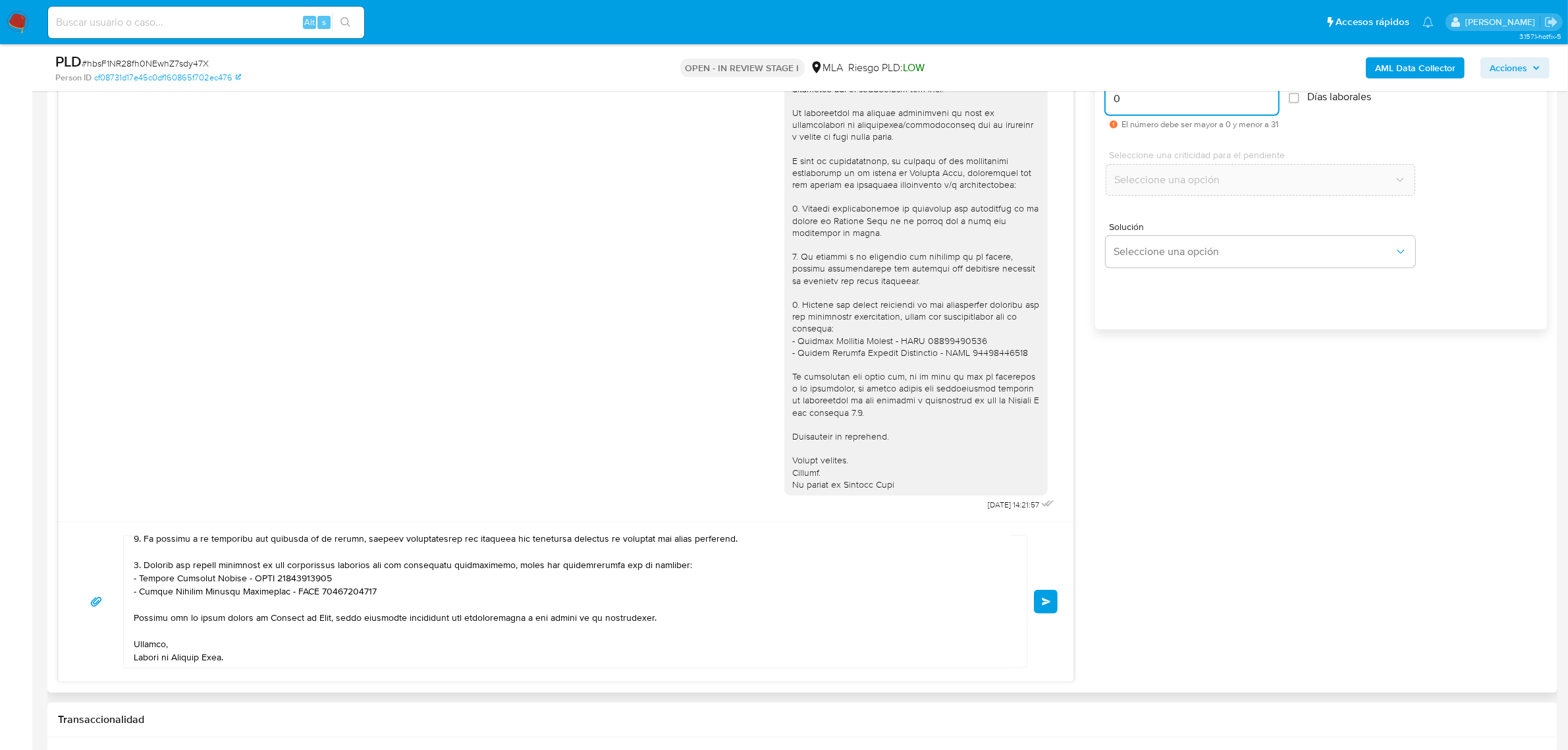
scroll to position [765, 0]
type input "0"
click at [1047, 595] on button "Enviar" at bounding box center [1045, 601] width 23 height 23
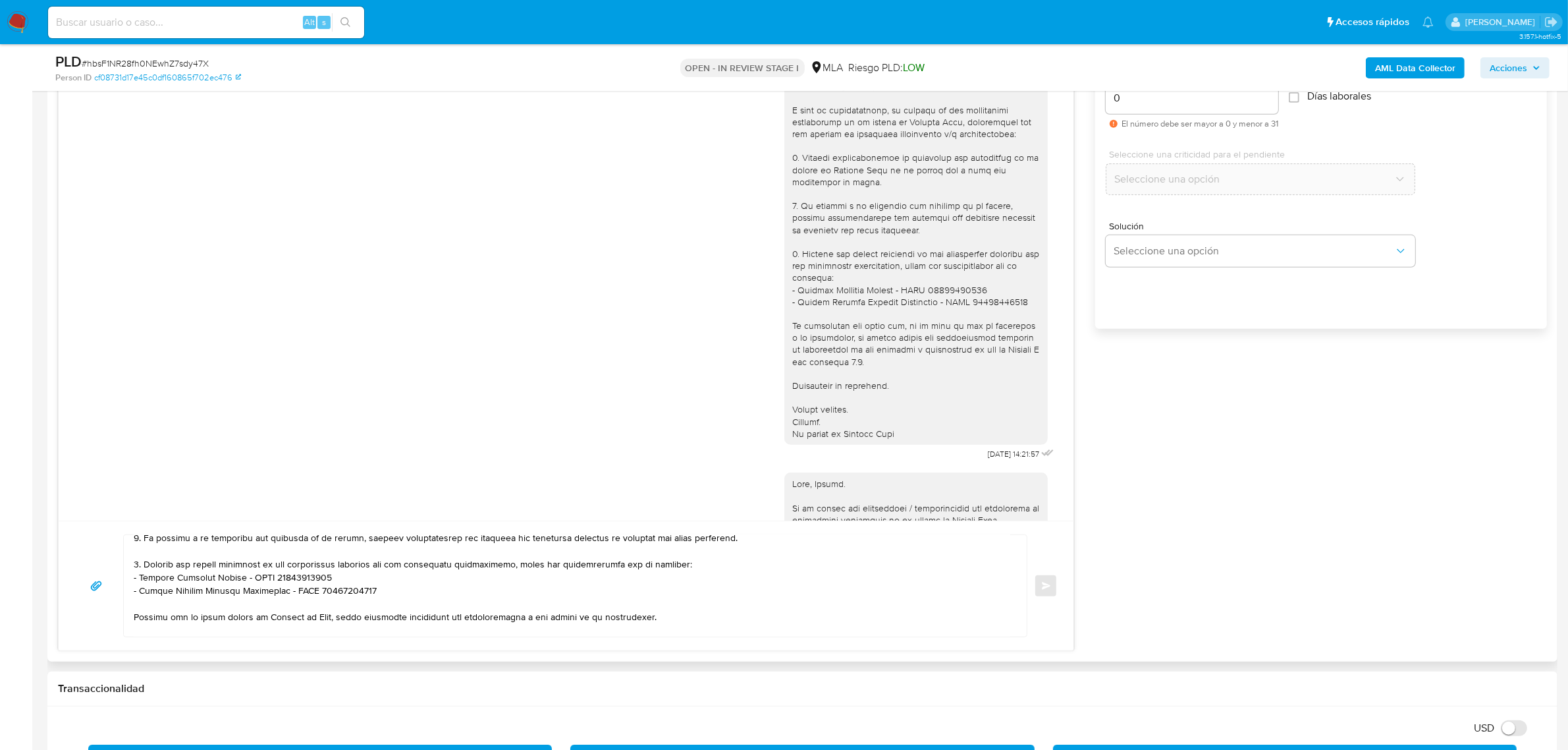
scroll to position [0, 0]
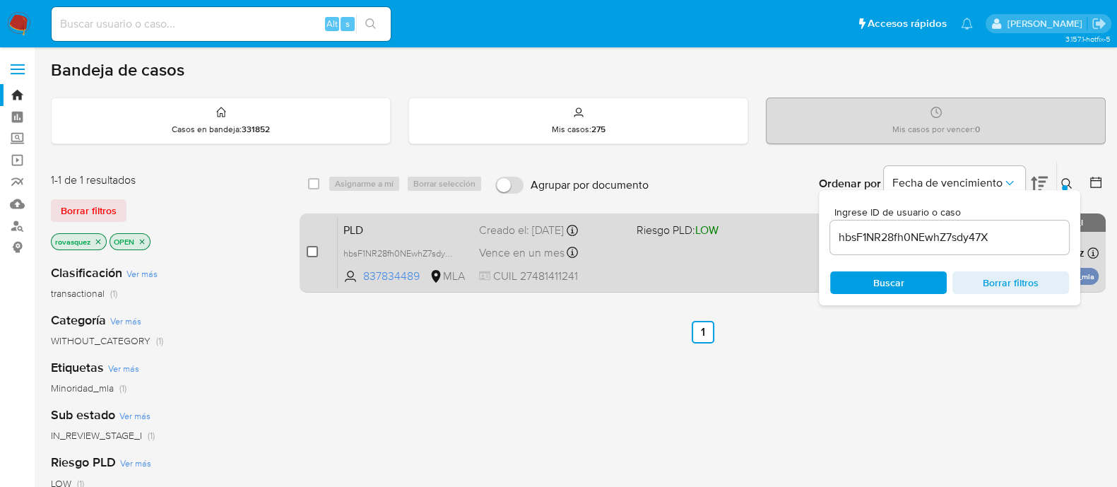
click at [311, 254] on input "checkbox" at bounding box center [312, 251] width 11 height 11
checkbox input "true"
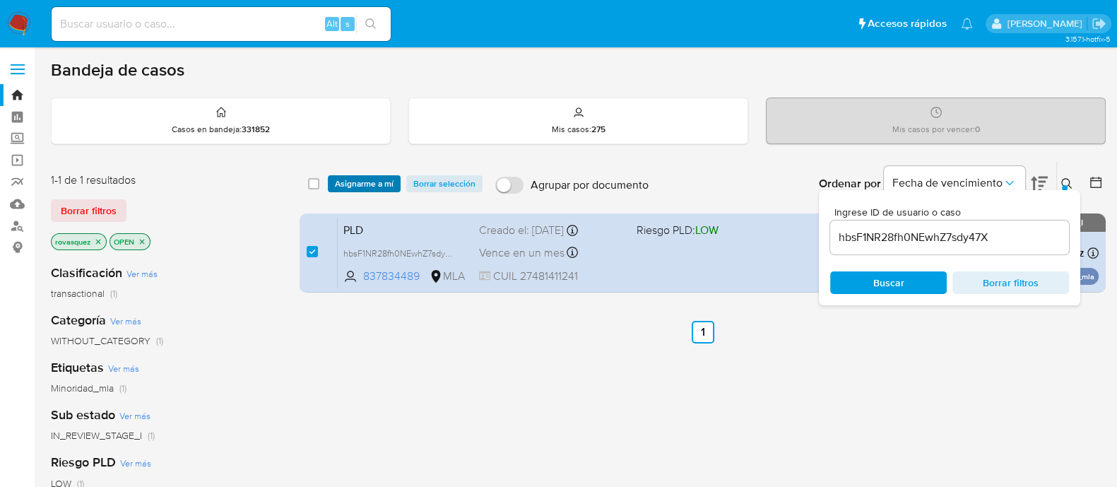
click at [360, 182] on span "Asignarme a mí" at bounding box center [364, 184] width 59 height 14
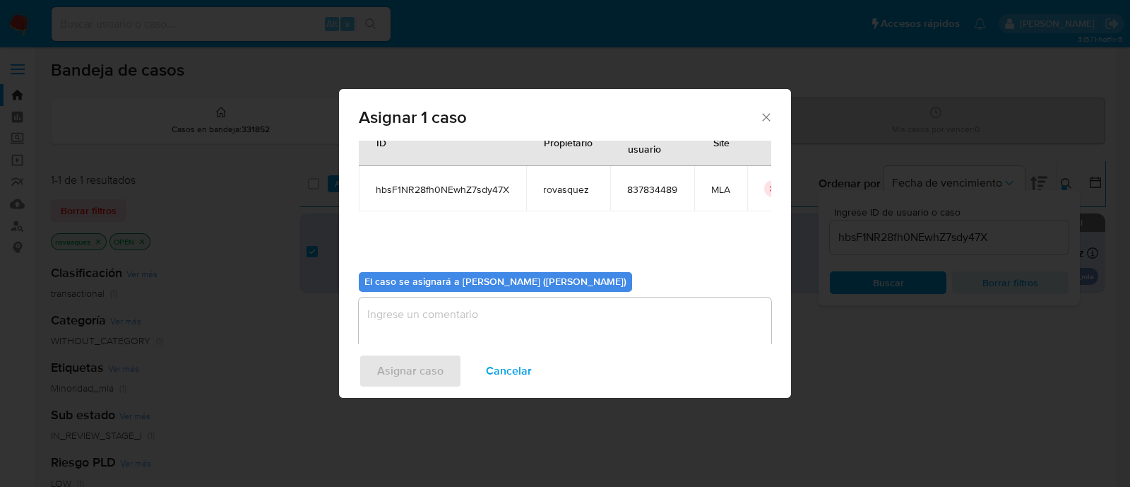
scroll to position [73, 0]
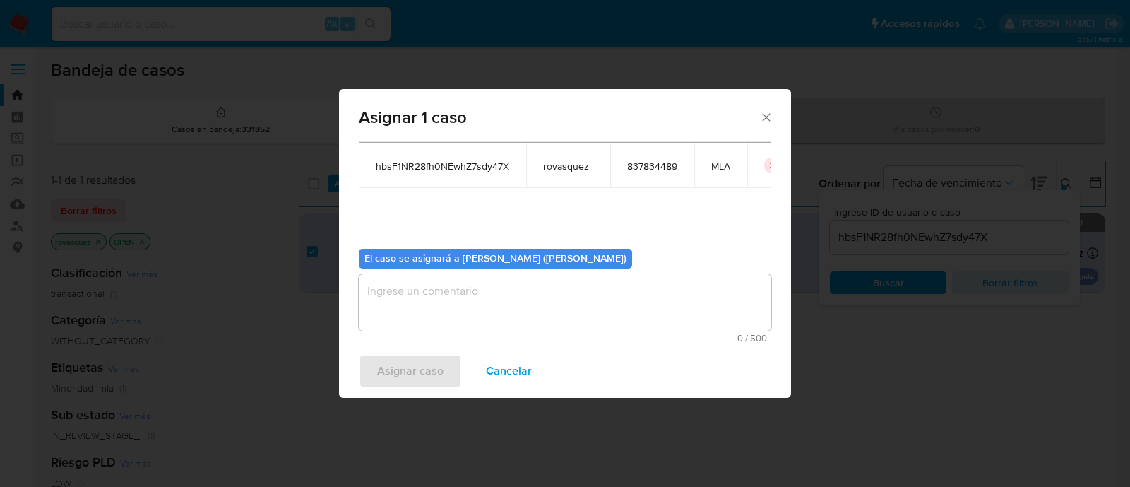
click at [438, 302] on textarea "assign-modal" at bounding box center [565, 302] width 413 height 57
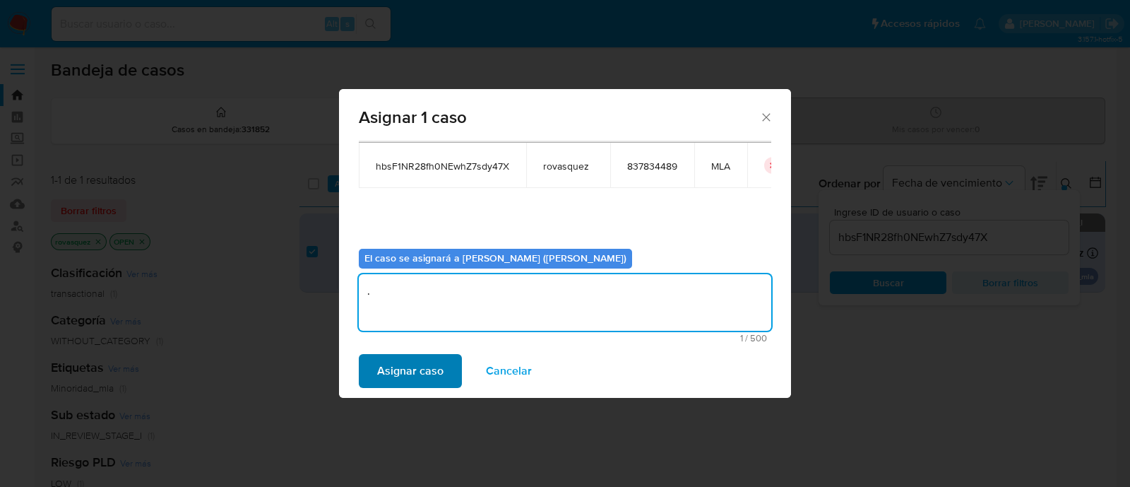
type textarea "."
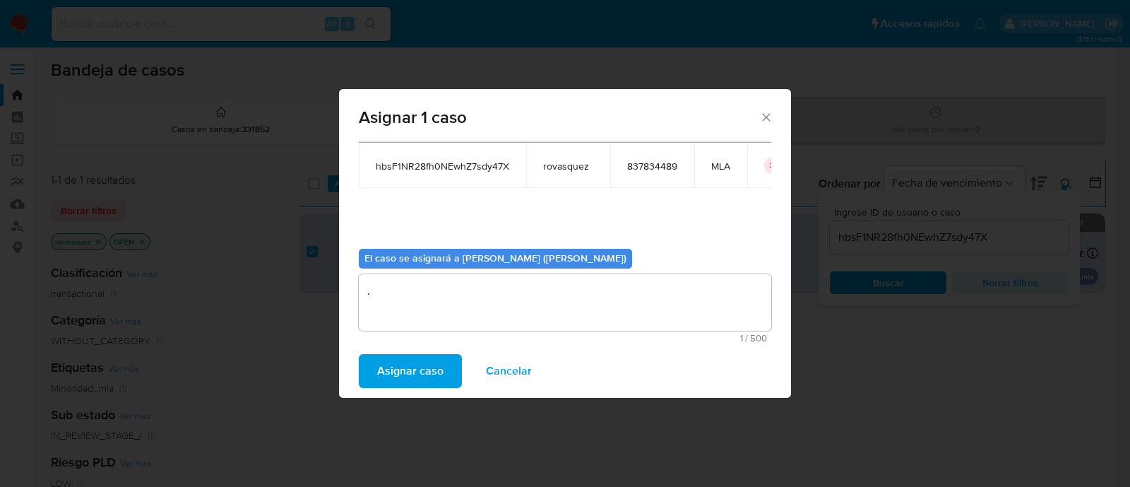
click at [407, 359] on span "Asignar caso" at bounding box center [410, 370] width 66 height 31
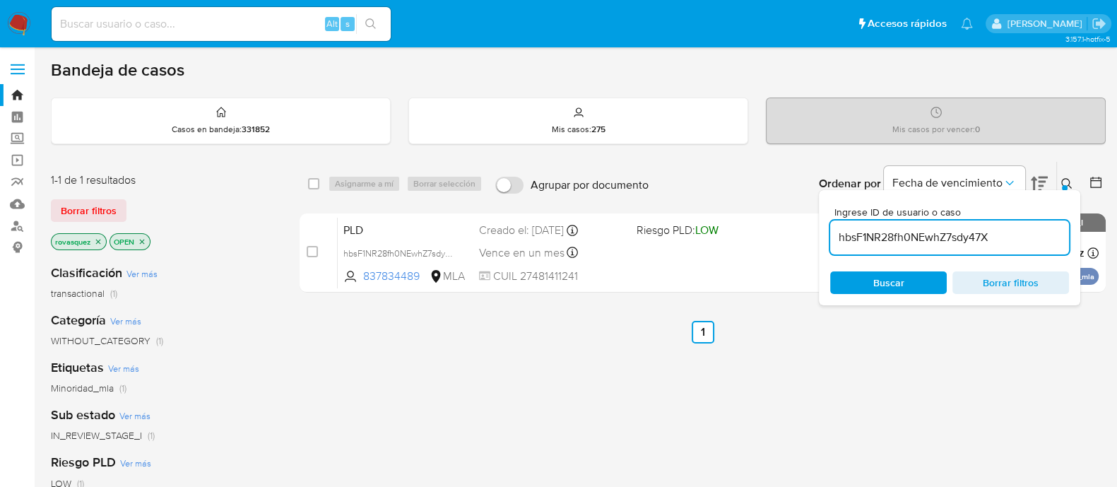
click at [926, 238] on input "hbsF1NR28fh0NEwhZ7sdy47X" at bounding box center [949, 237] width 239 height 18
paste input "JqF344ys4lT5audq9w6Wkg7h"
type input "JqF344ys4lT5audq9w6Wkg7h"
click at [869, 280] on span "Buscar" at bounding box center [888, 283] width 97 height 20
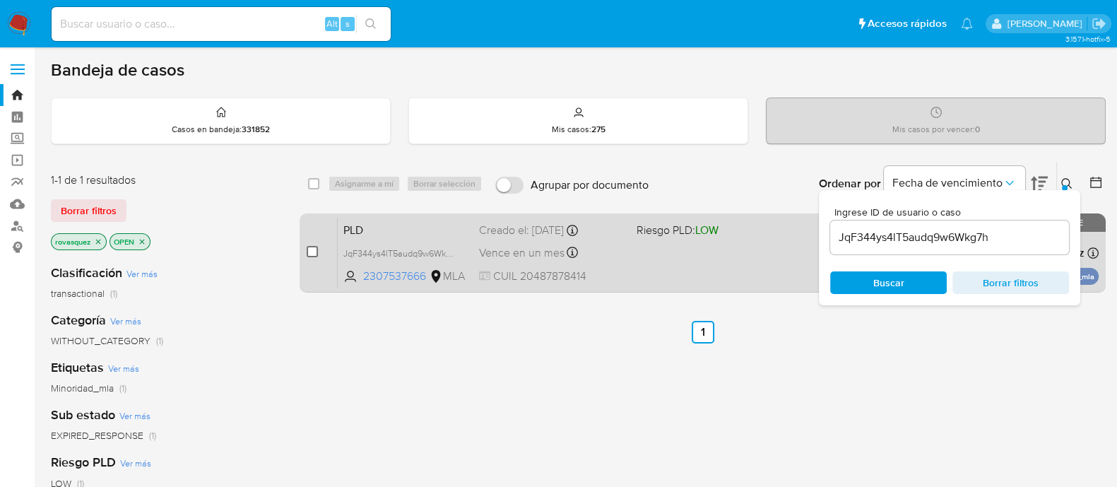
click at [313, 255] on input "checkbox" at bounding box center [312, 251] width 11 height 11
checkbox input "true"
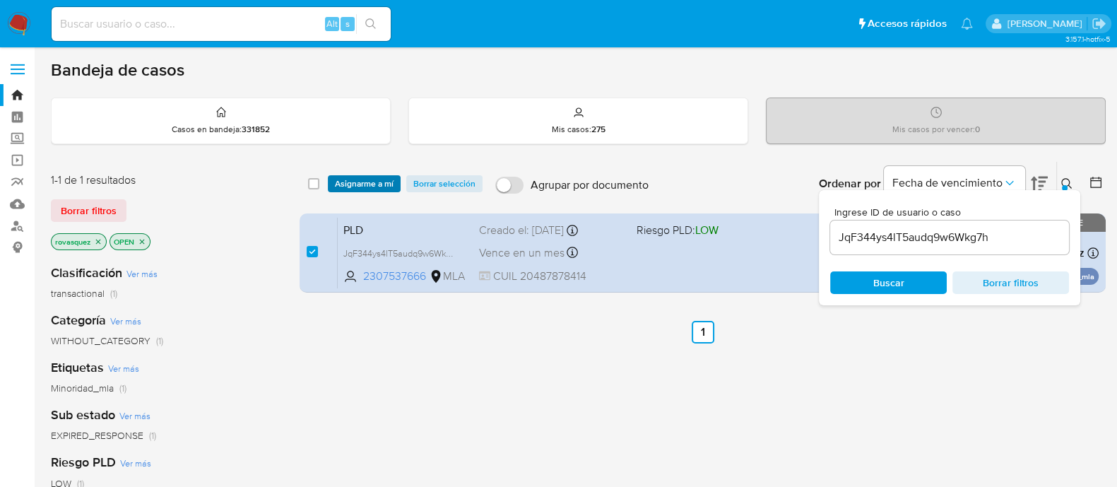
click at [376, 185] on span "Asignarme a mí" at bounding box center [364, 184] width 59 height 14
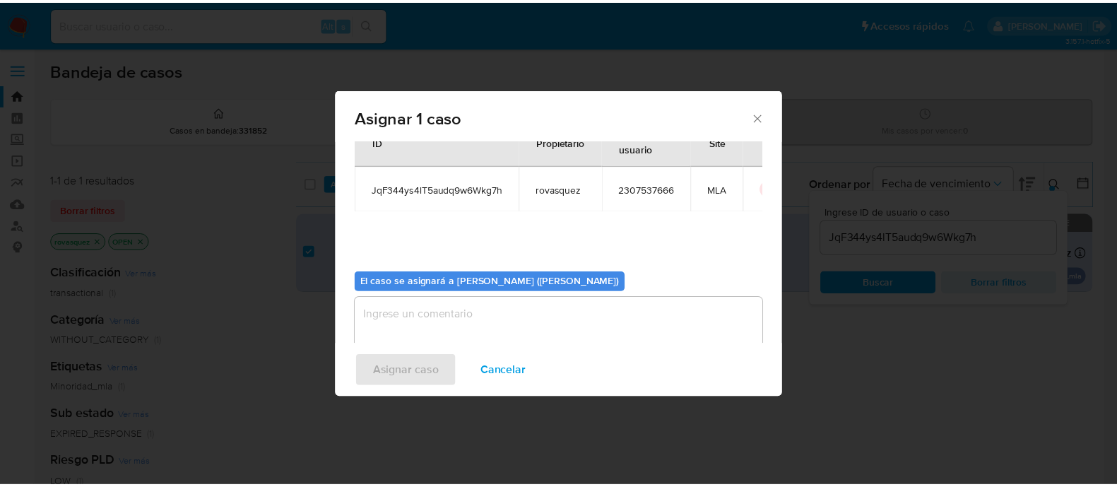
scroll to position [73, 0]
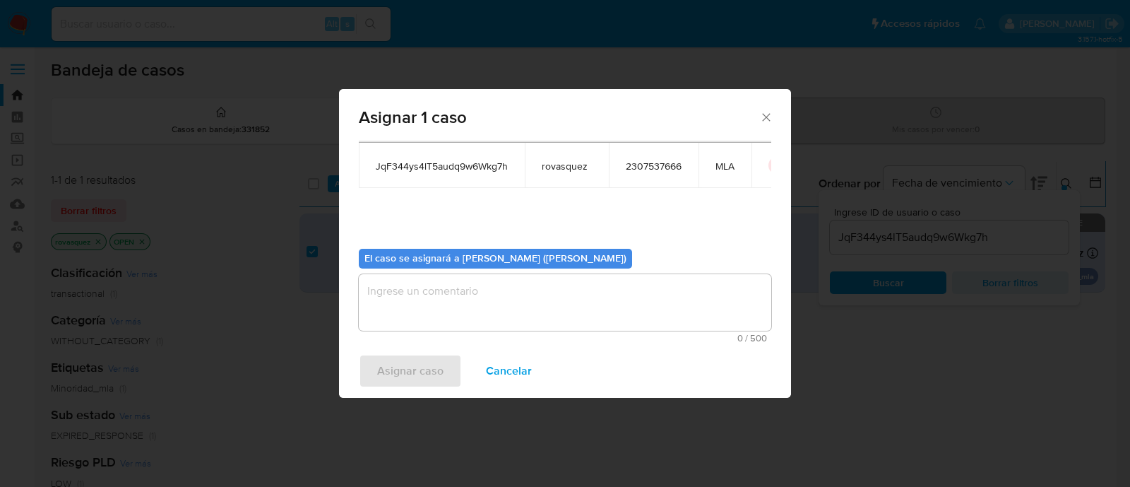
click at [447, 297] on textarea "assign-modal" at bounding box center [565, 302] width 413 height 57
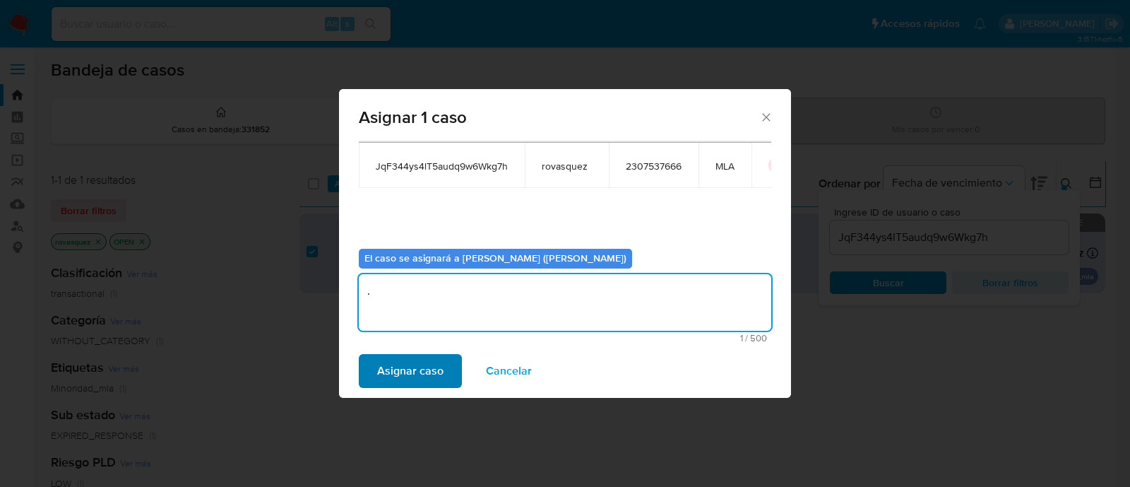
type textarea "."
click at [400, 362] on span "Asignar caso" at bounding box center [410, 370] width 66 height 31
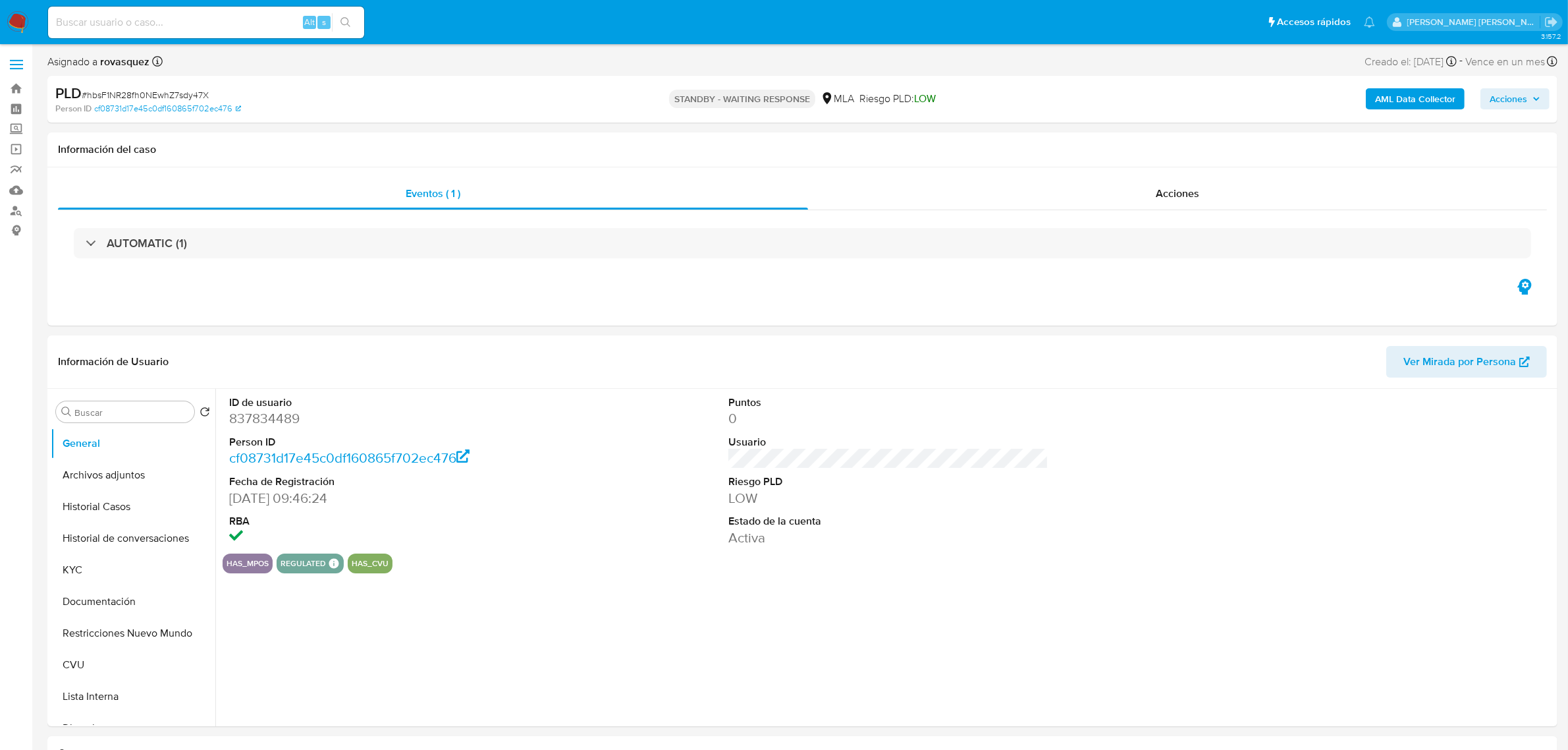
select select "10"
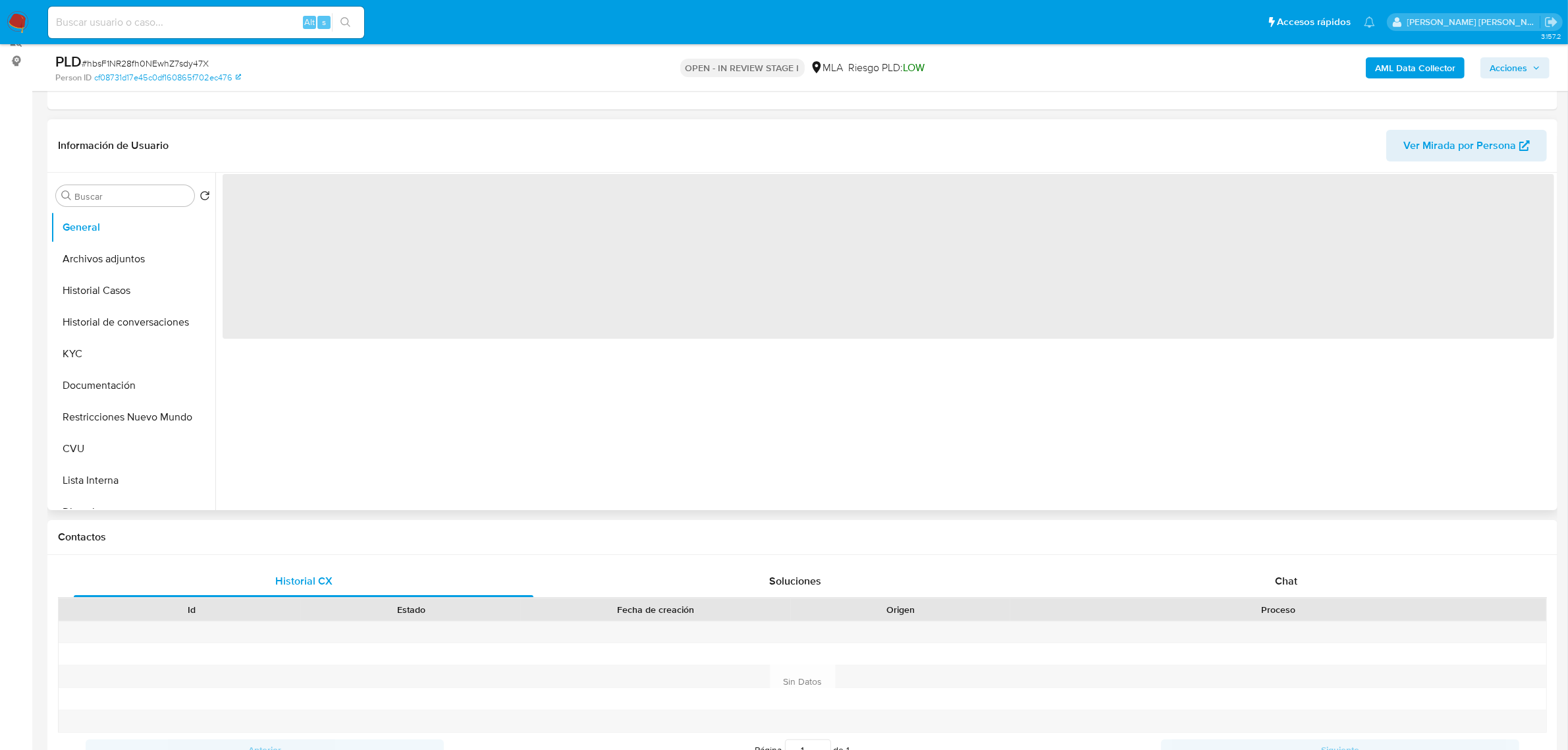
scroll to position [494, 0]
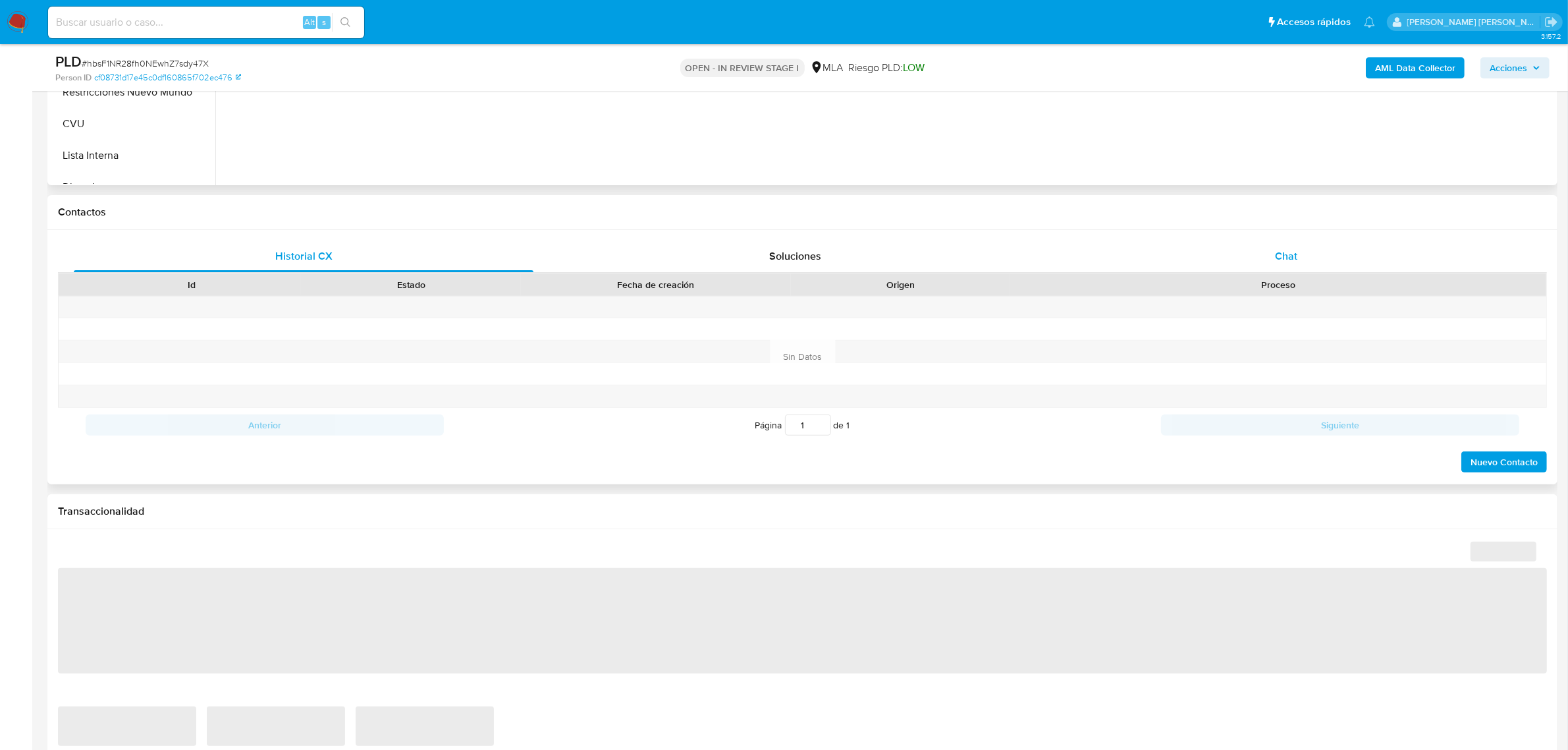
click at [1295, 259] on span "Chat" at bounding box center [1286, 256] width 22 height 15
select select "10"
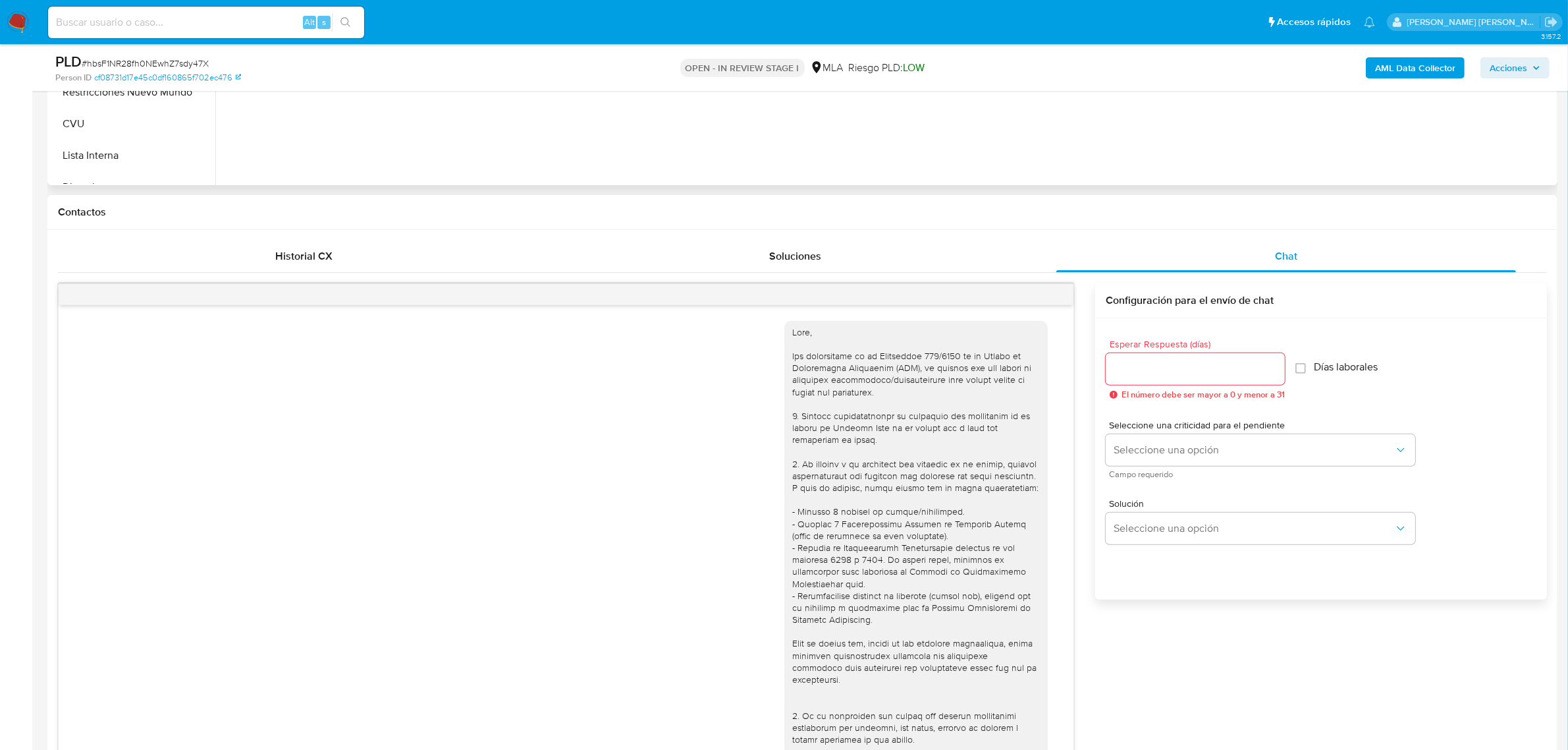
scroll to position [1457, 0]
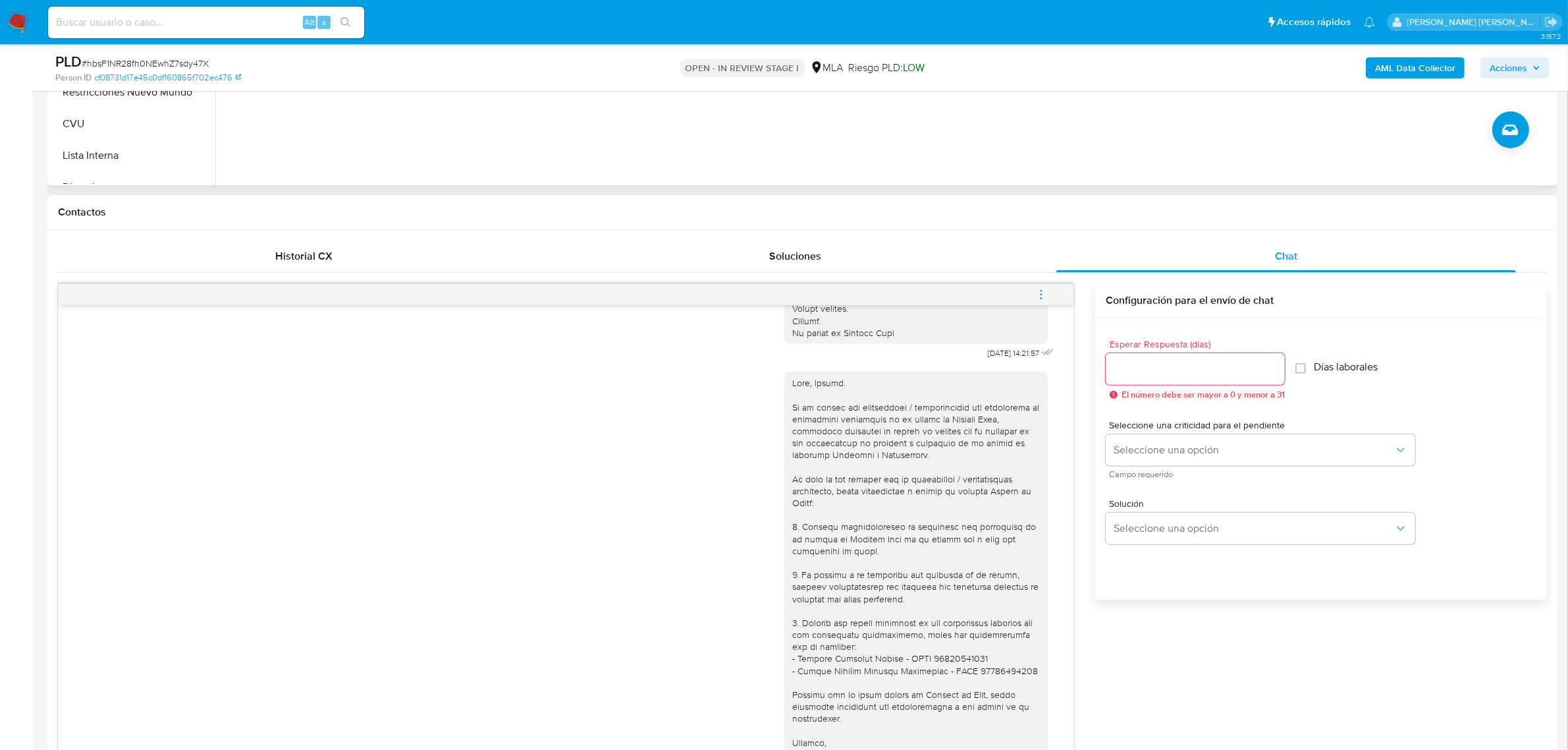
click at [1040, 298] on icon "menu-action" at bounding box center [1040, 298] width 1 height 1
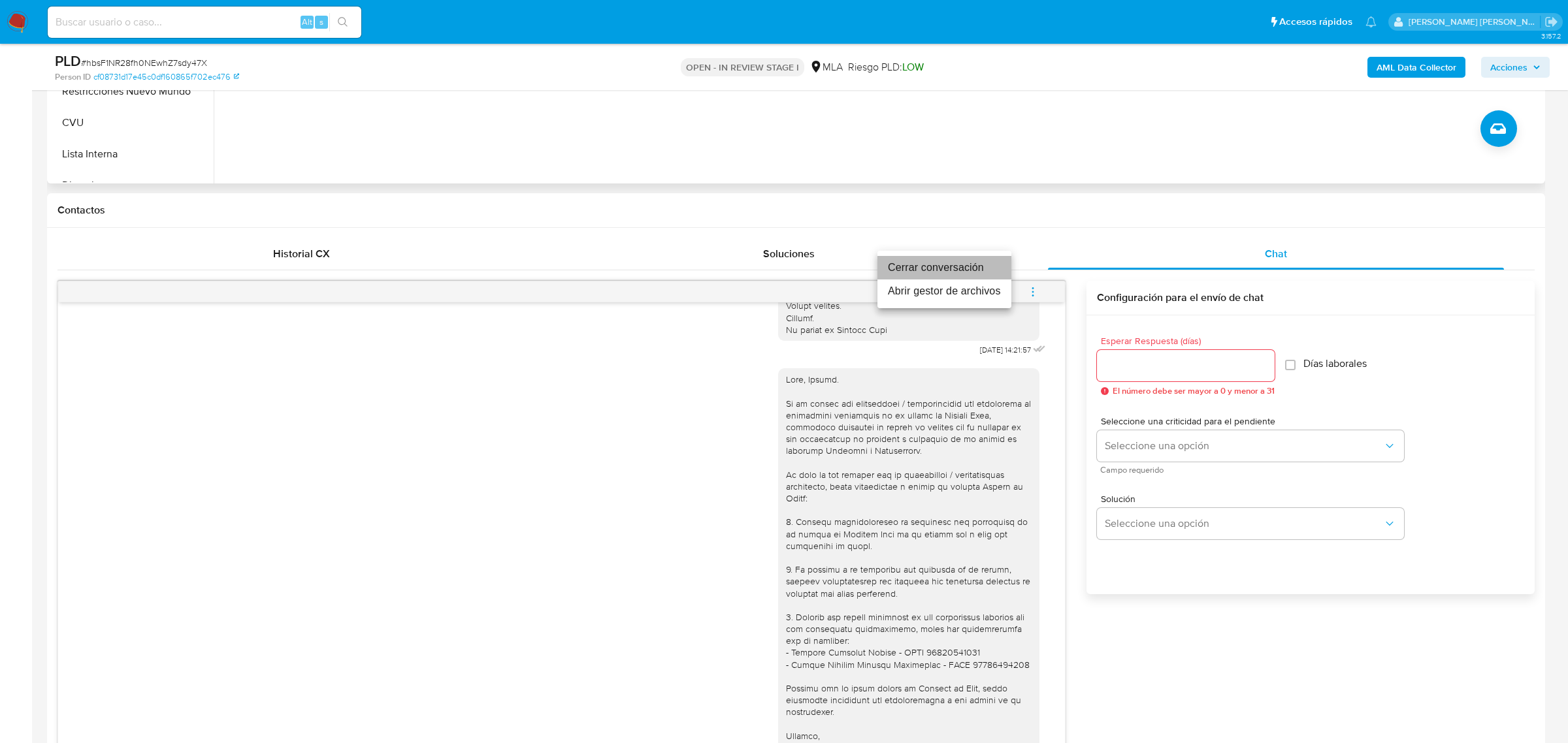
click at [982, 268] on li "Cerrar conversación" at bounding box center [944, 267] width 134 height 23
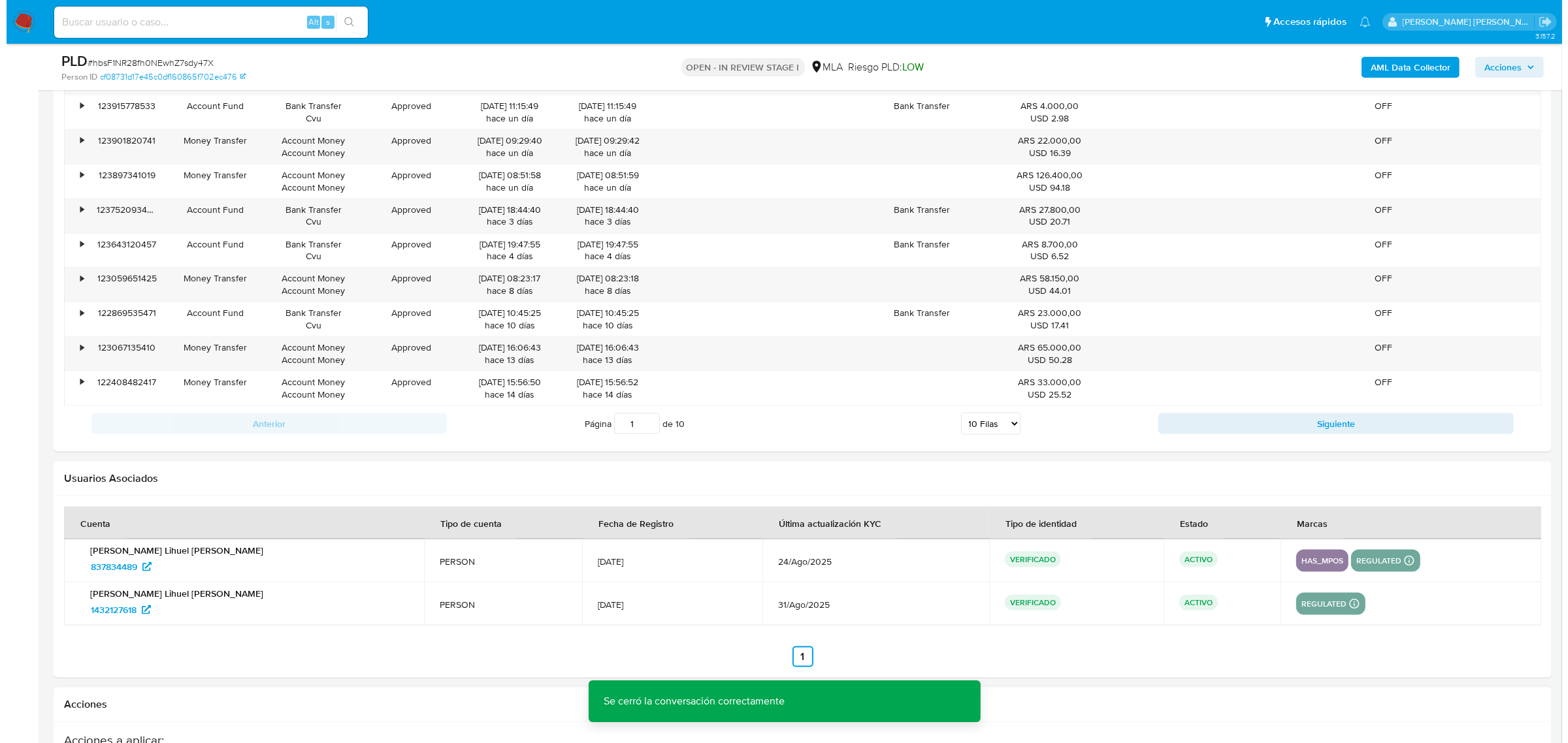
scroll to position [2343, 0]
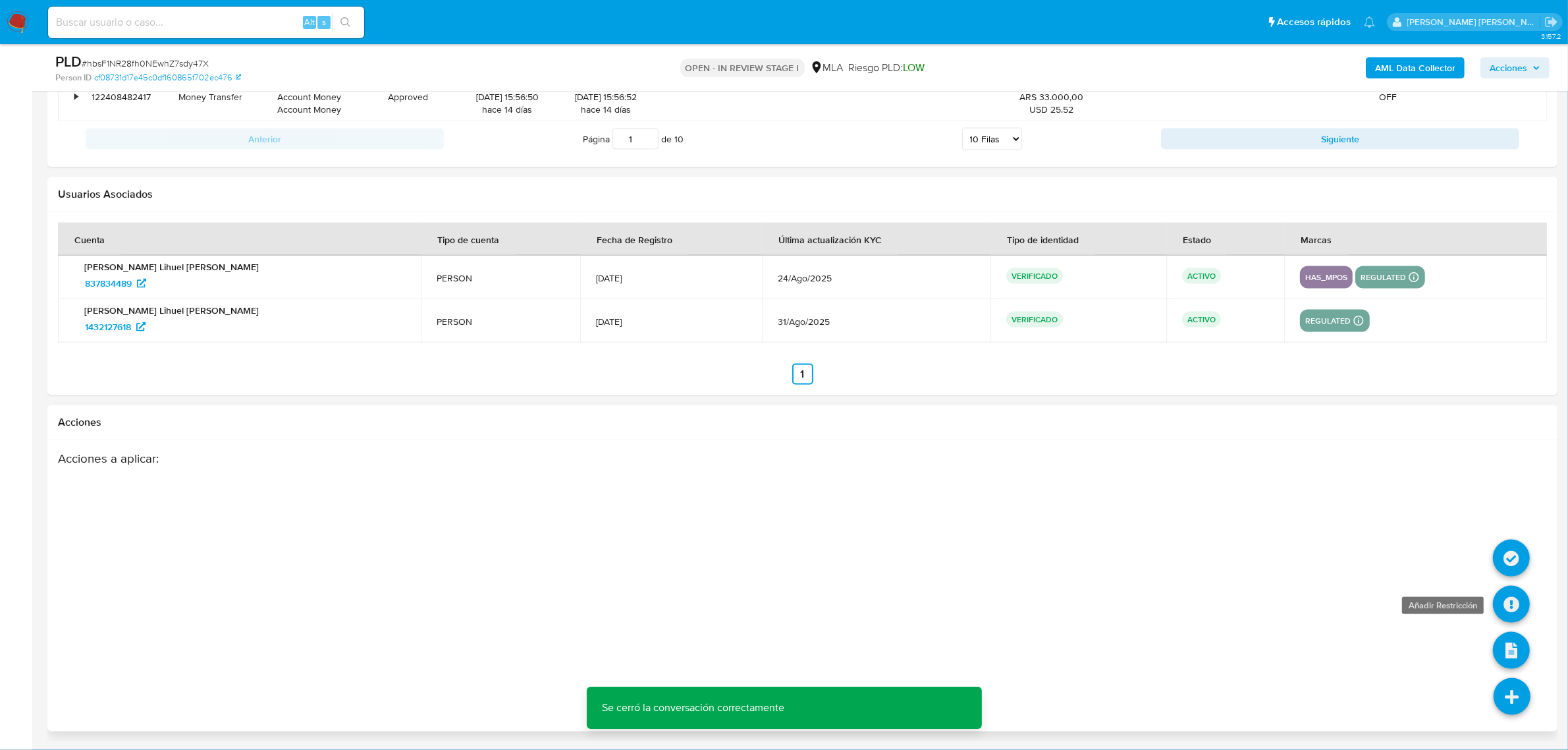
click at [1506, 603] on icon at bounding box center [1512, 604] width 37 height 37
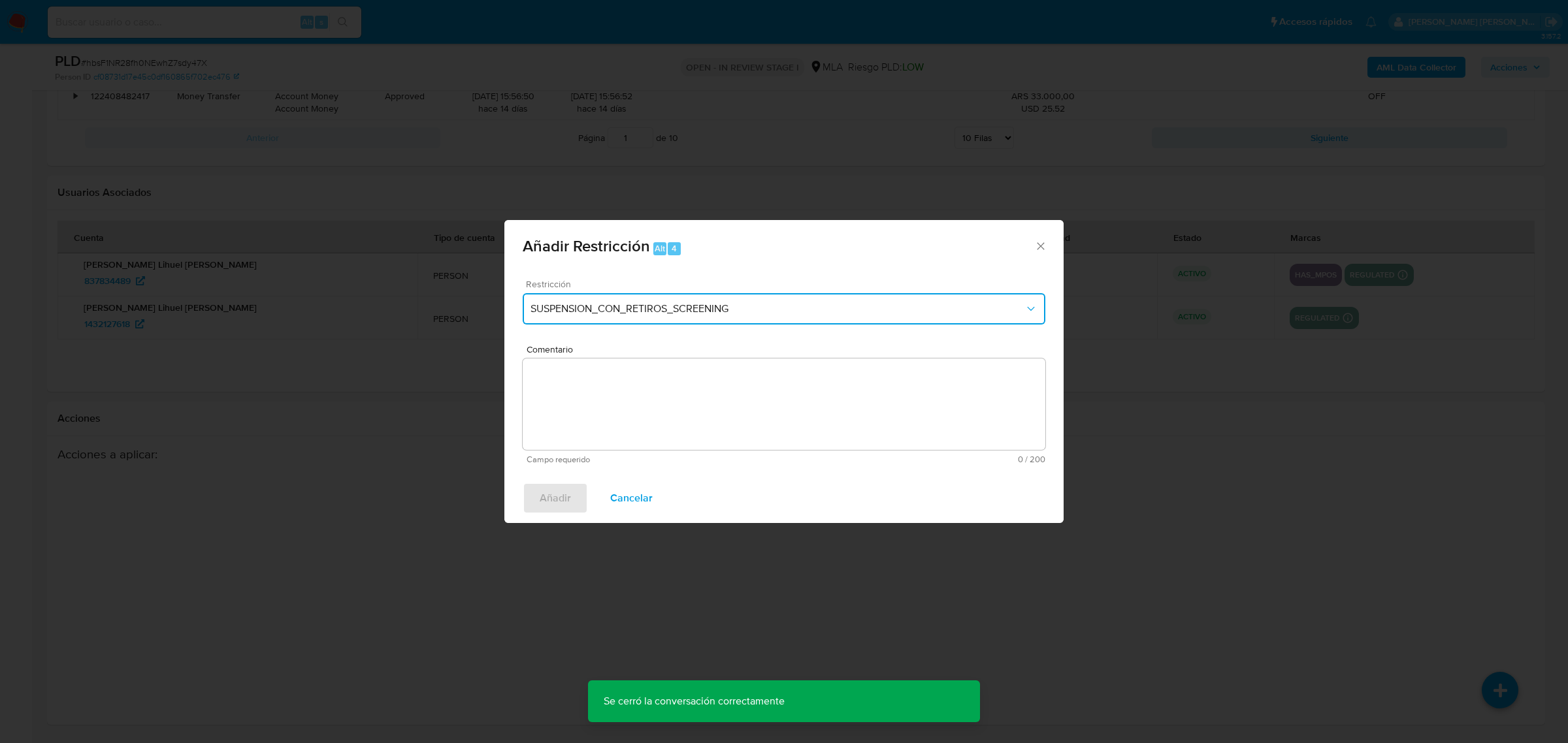
click at [648, 309] on span "SUSPENSION_CON_RETIROS_SCREENING" at bounding box center [778, 309] width 494 height 13
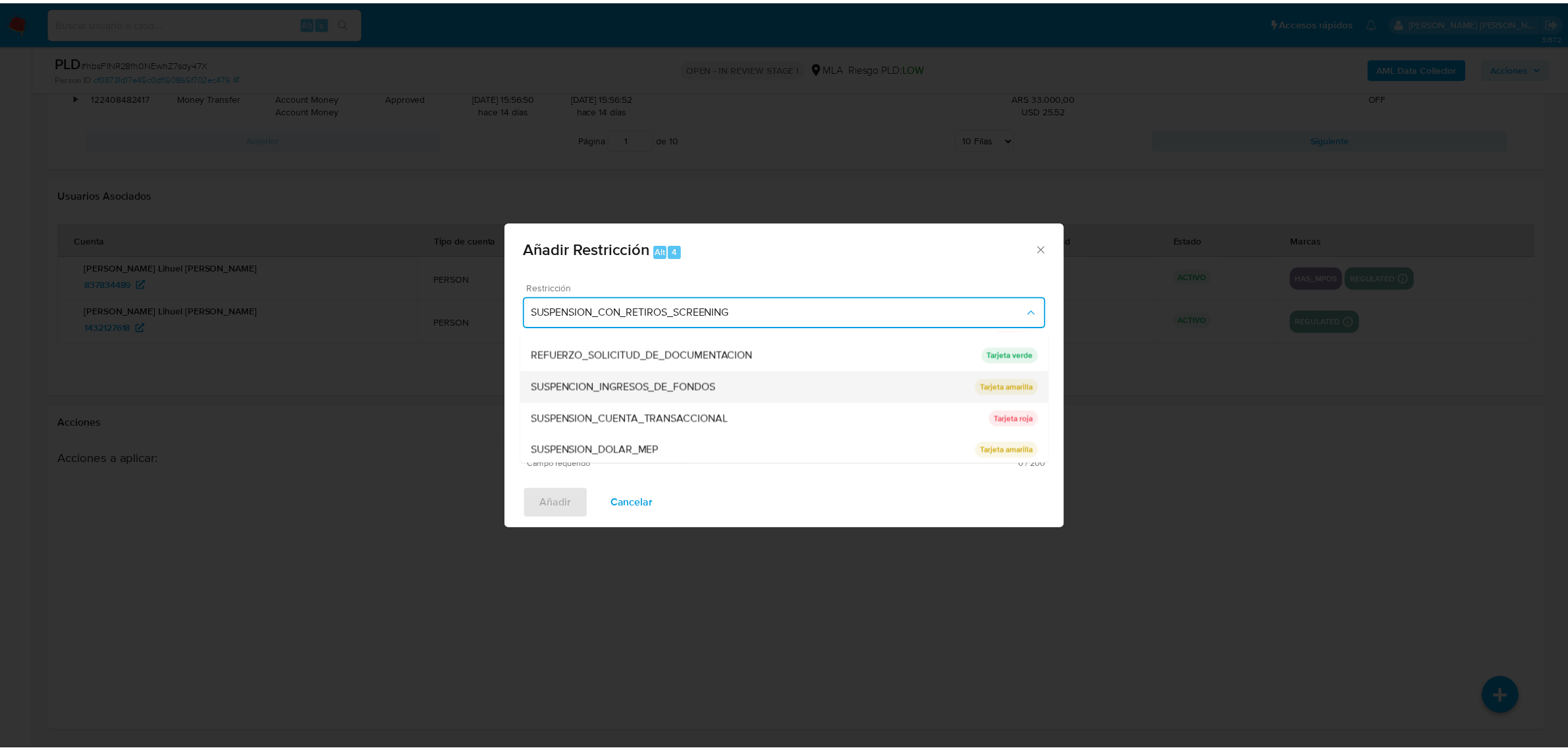
scroll to position [279, 0]
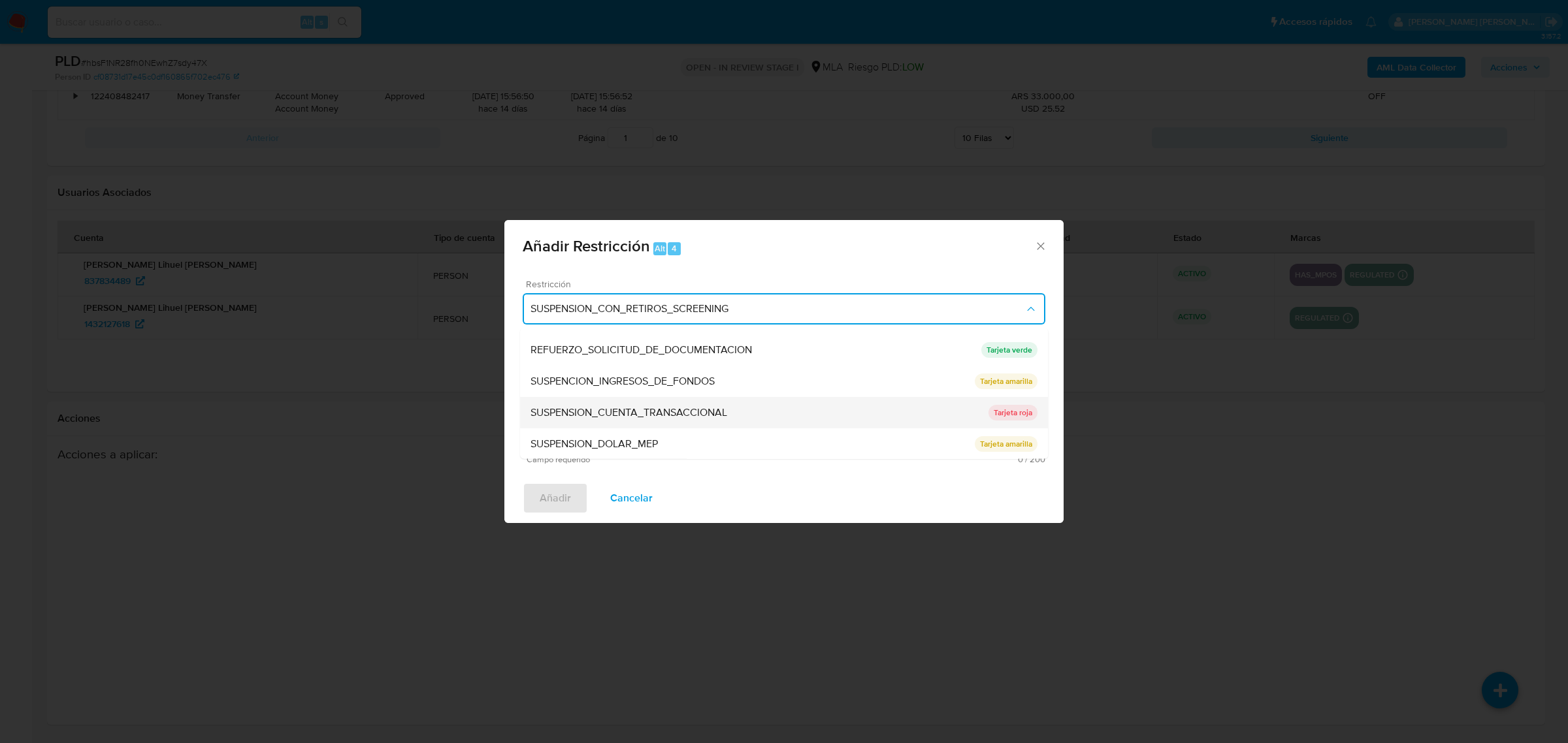
click at [700, 415] on span "SUSPENSION_CUENTA_TRANSACCIONAL" at bounding box center [629, 412] width 197 height 13
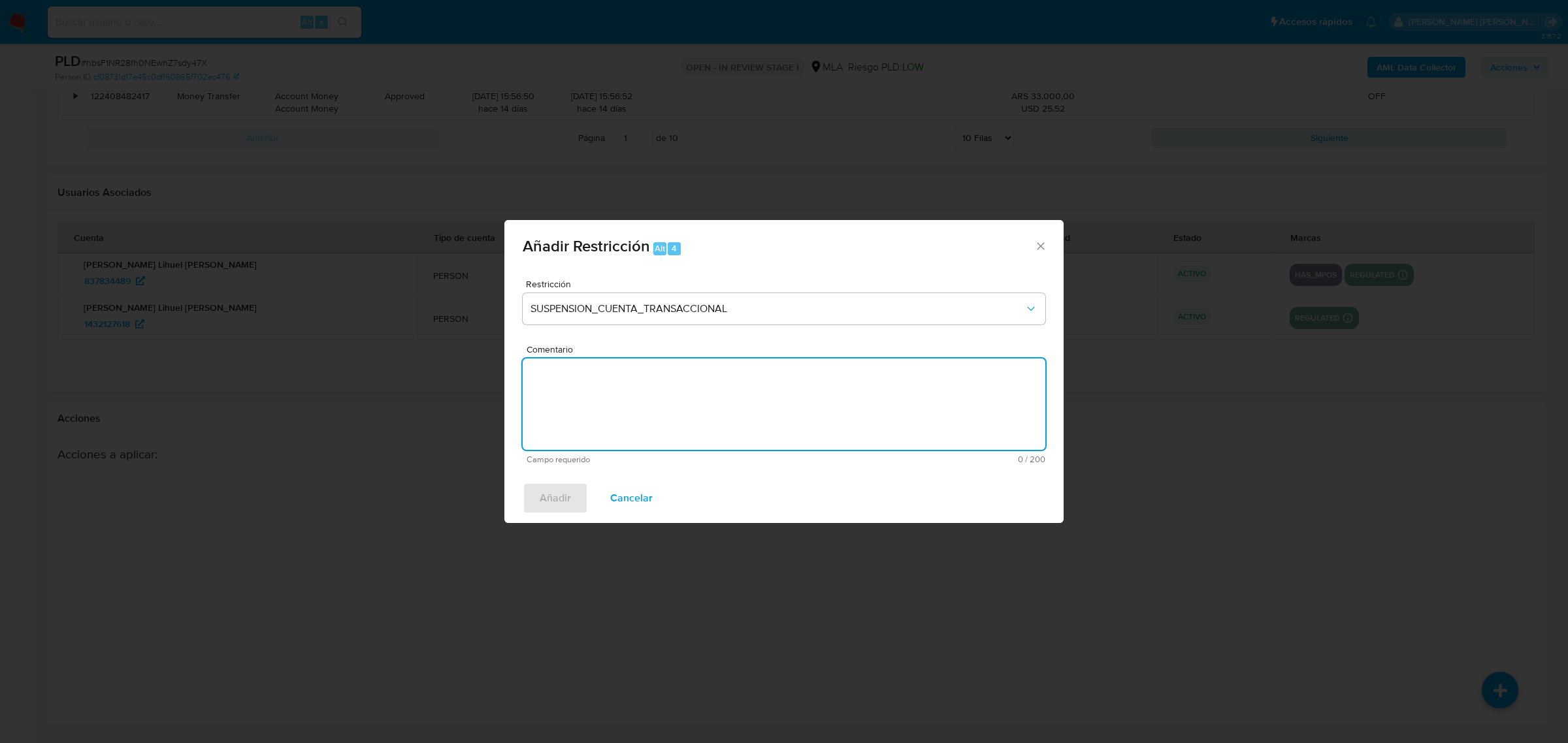
click at [654, 413] on textarea "Comentario" at bounding box center [783, 404] width 522 height 91
type textarea "AML"
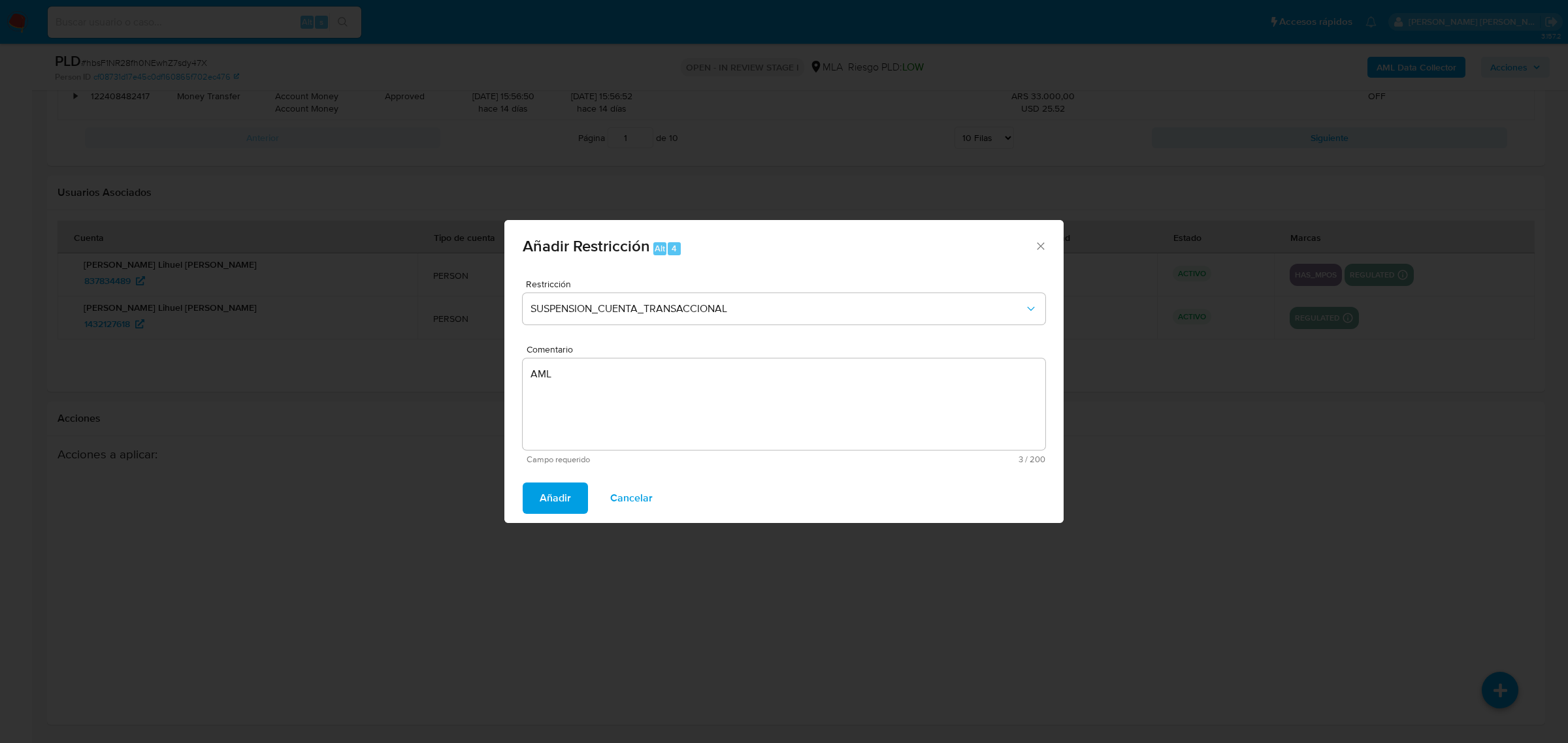
click at [545, 500] on span "Añadir" at bounding box center [556, 498] width 31 height 29
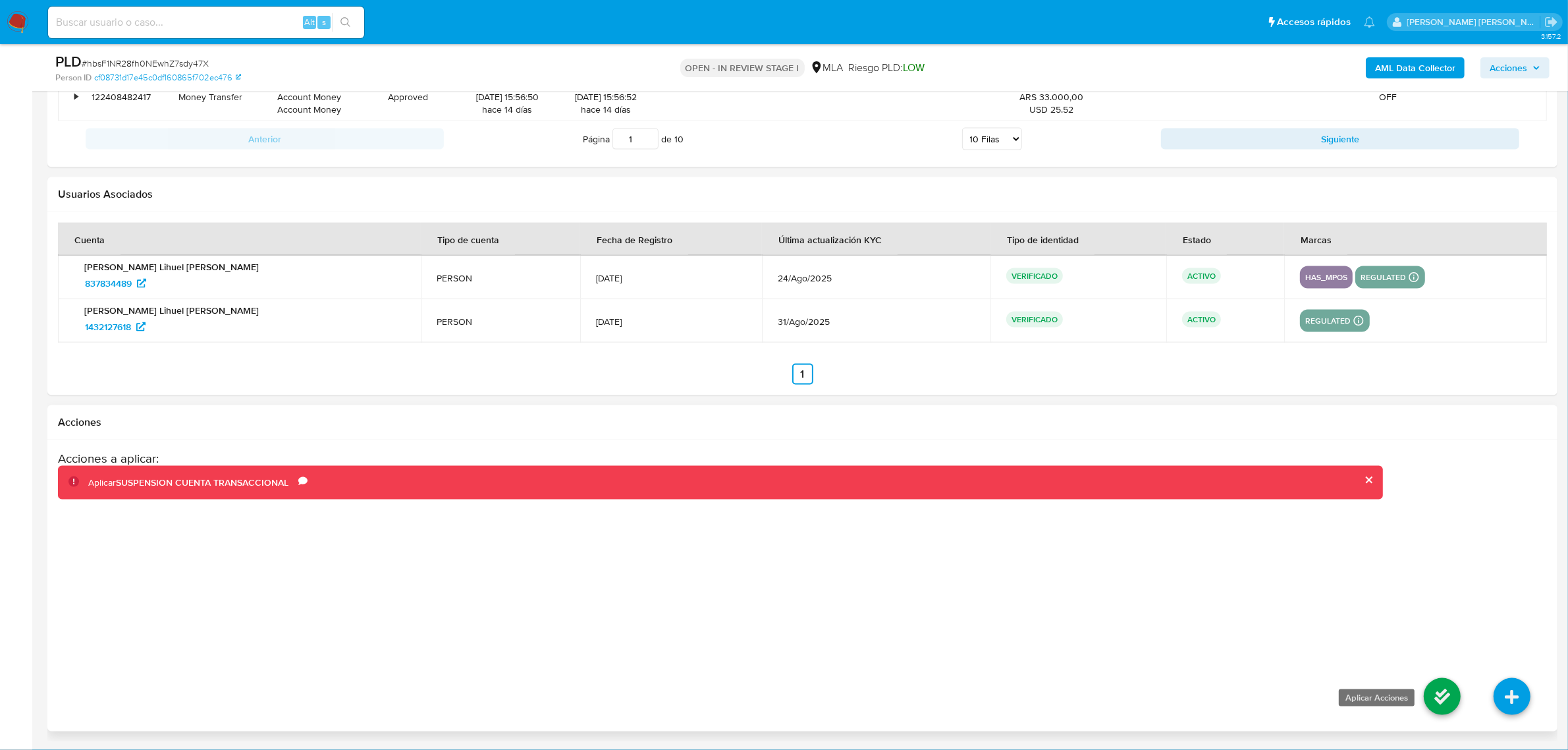
click at [1450, 694] on icon at bounding box center [1443, 697] width 37 height 37
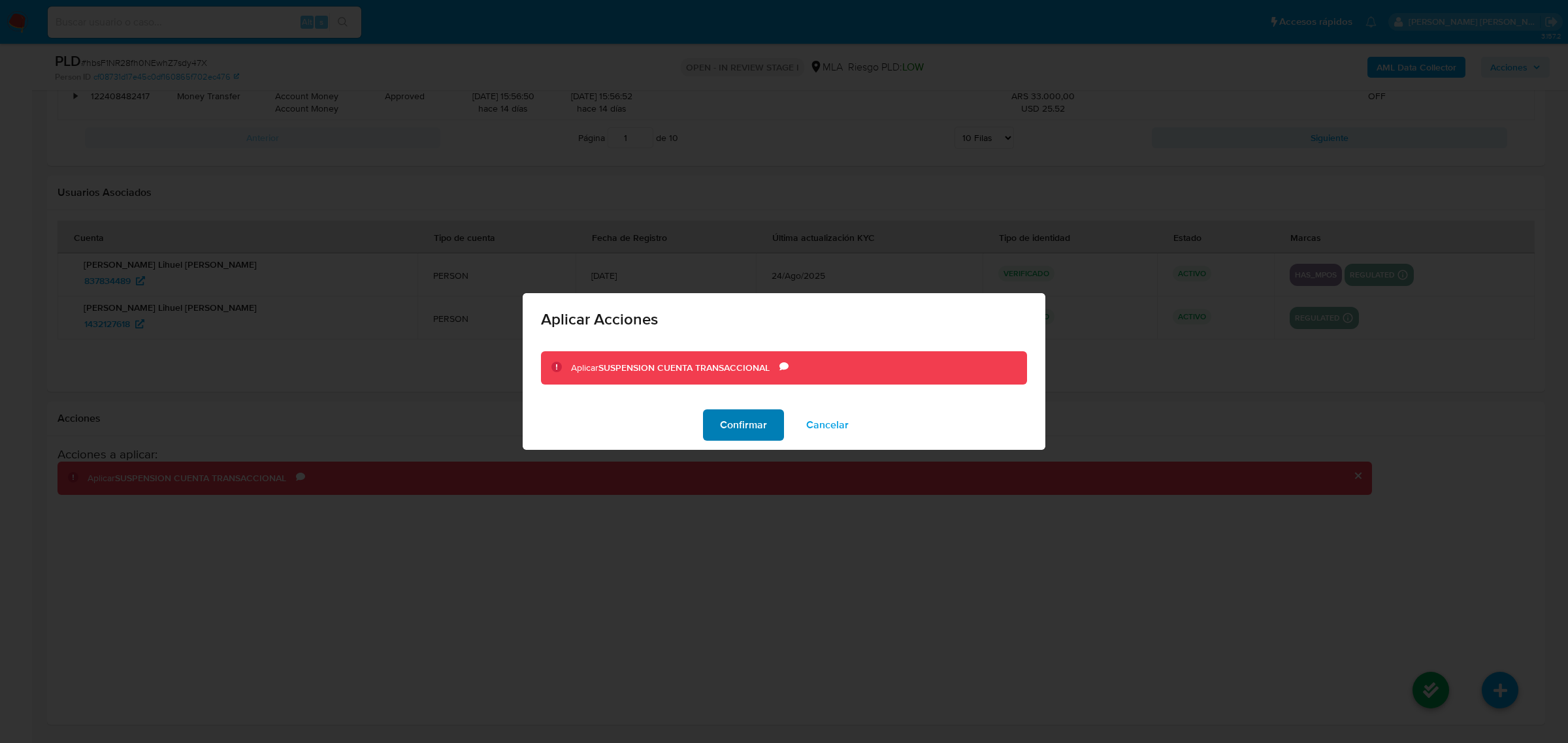
click at [758, 435] on span "Confirmar" at bounding box center [743, 424] width 47 height 29
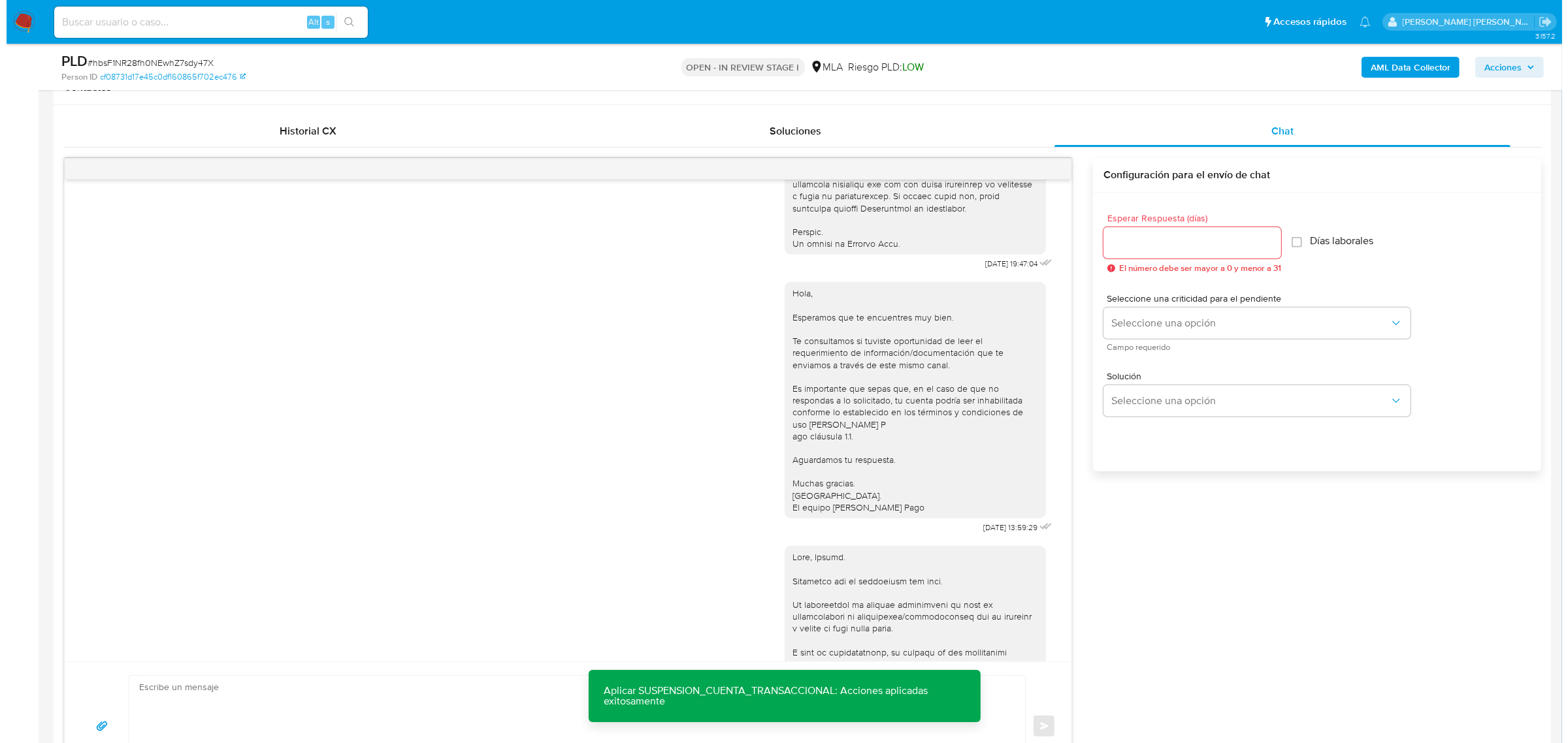
scroll to position [221, 0]
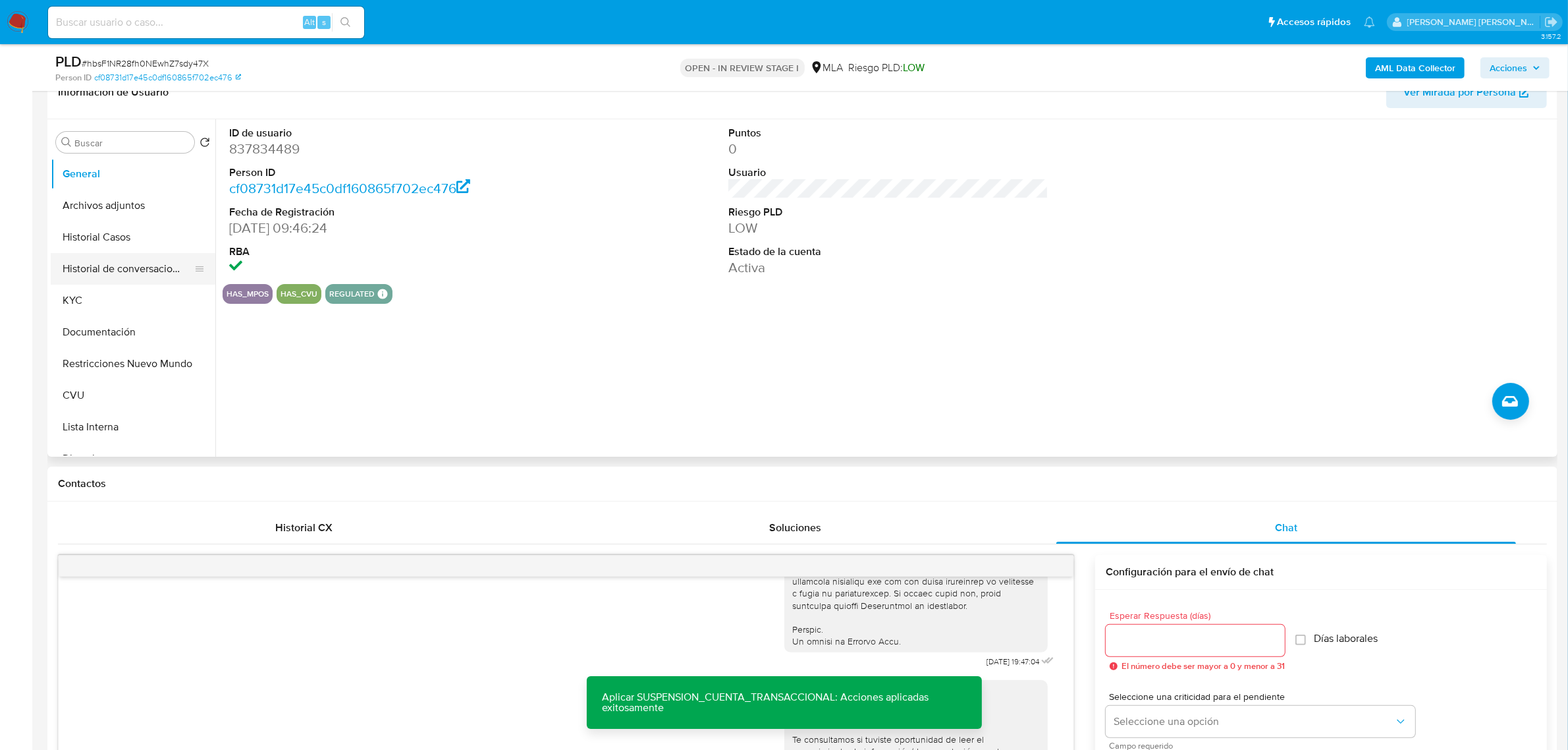
click at [126, 271] on button "Historial de conversaciones" at bounding box center [127, 269] width 154 height 32
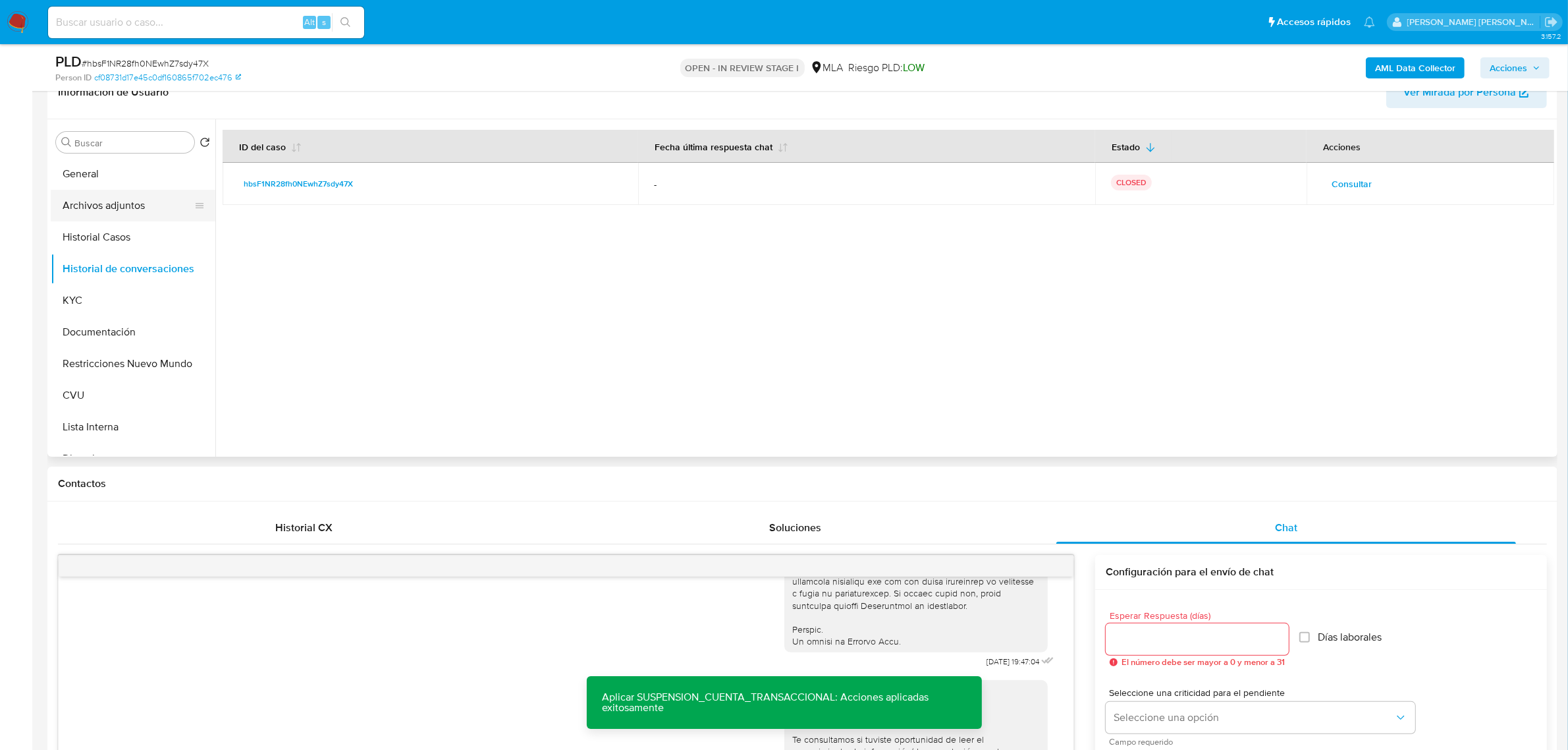
click at [136, 215] on button "Archivos adjuntos" at bounding box center [127, 205] width 154 height 32
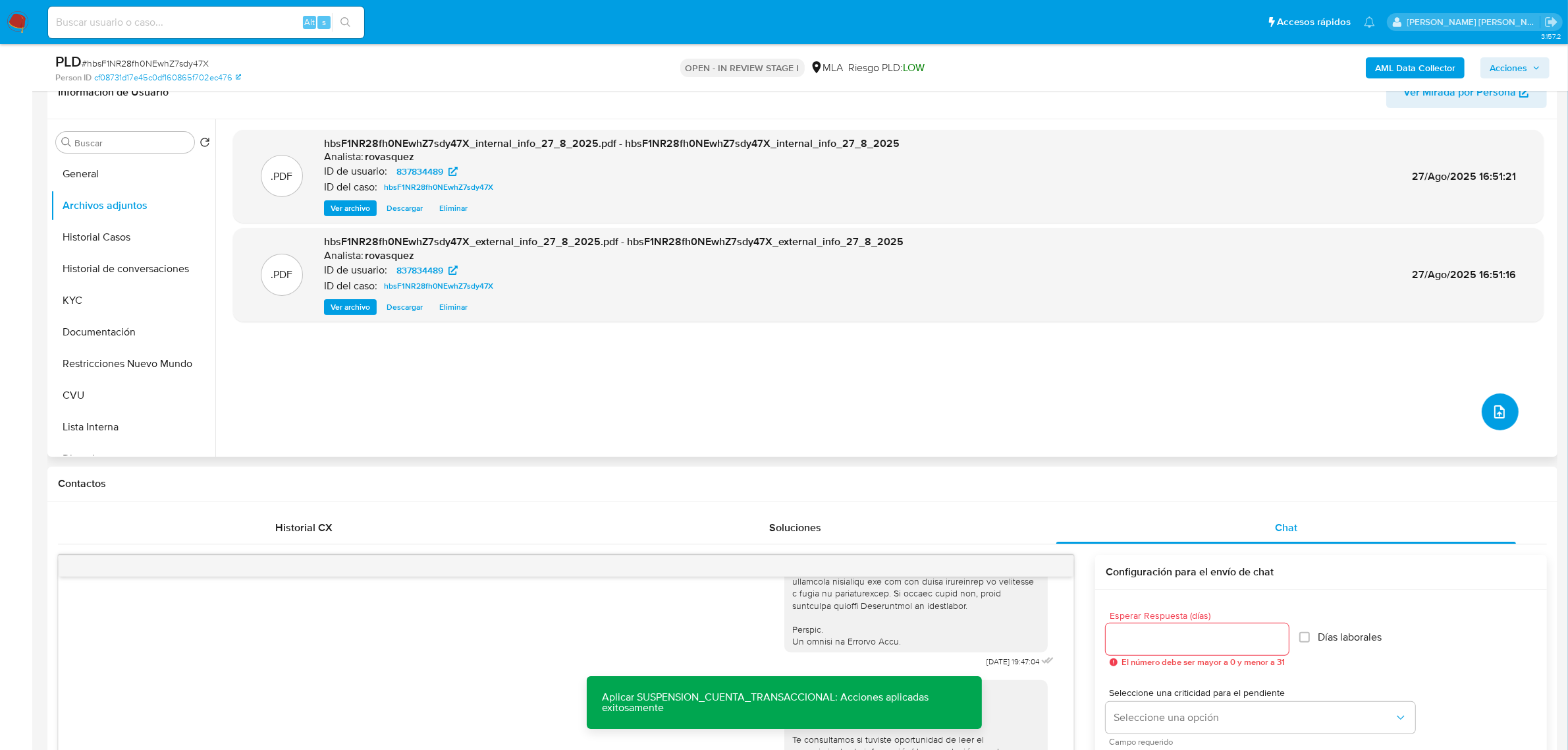
click at [1500, 410] on icon "upload-file" at bounding box center [1499, 411] width 16 height 16
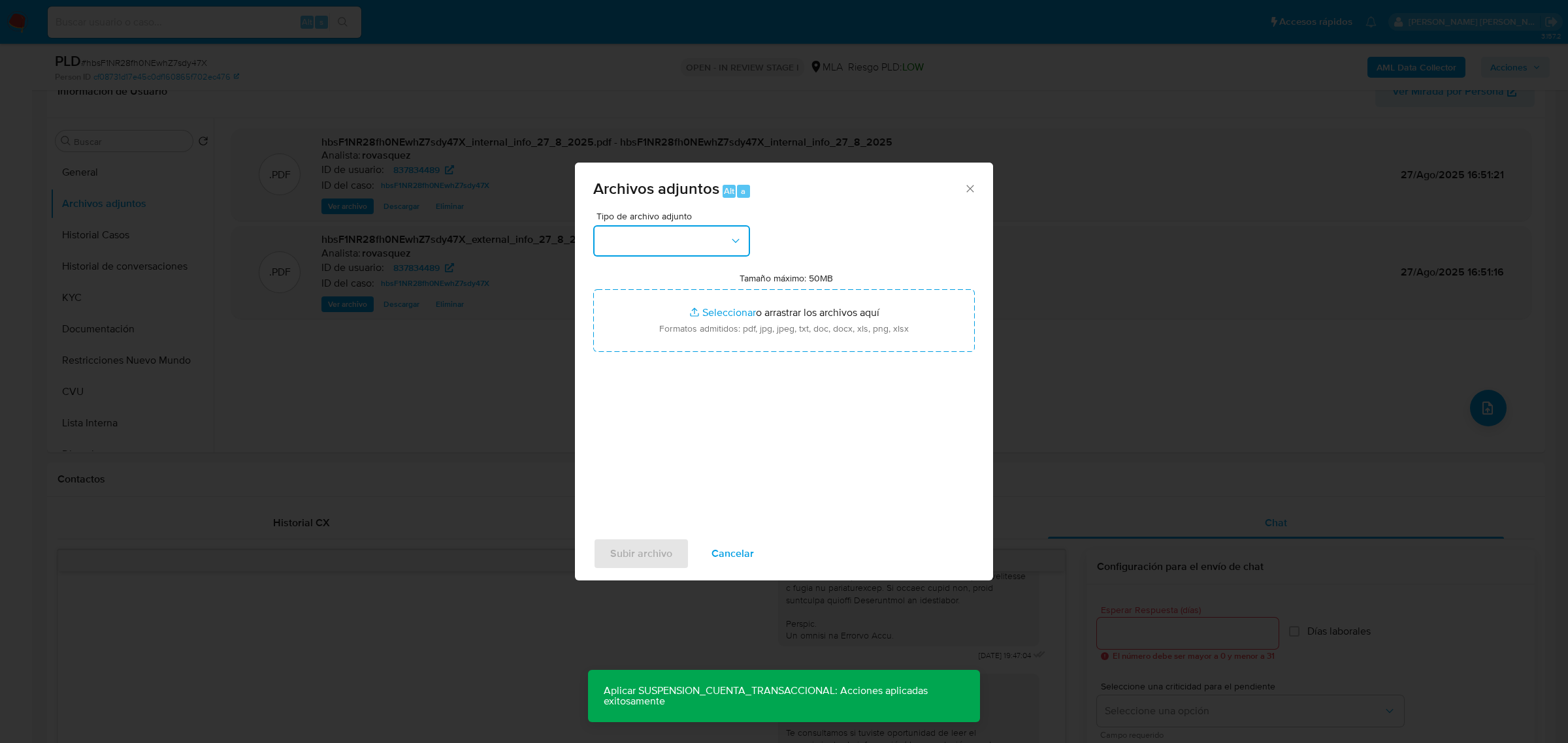
click at [676, 242] on button "button" at bounding box center [672, 241] width 157 height 31
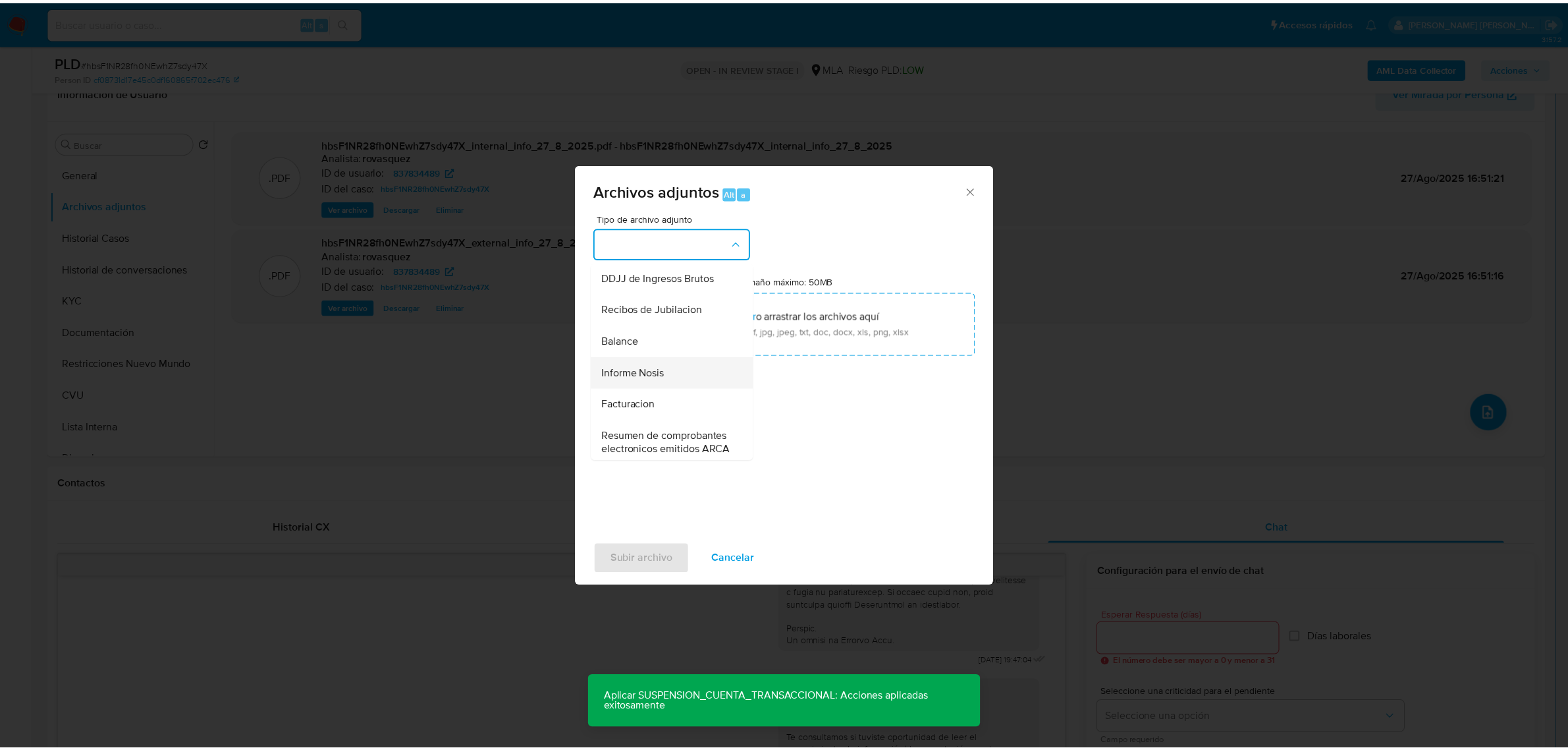
scroll to position [247, 0]
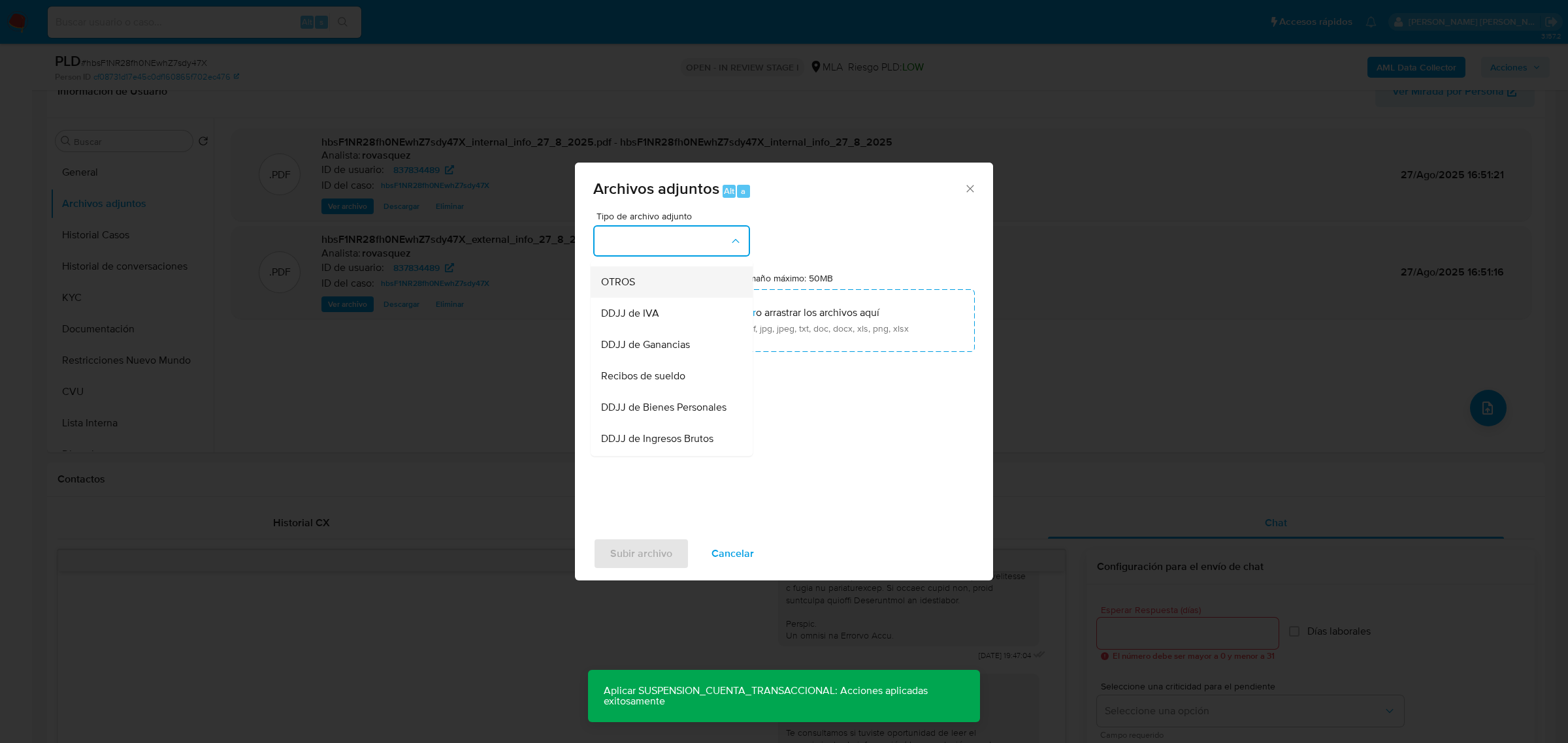
click at [640, 295] on div "OTROS" at bounding box center [668, 282] width 133 height 31
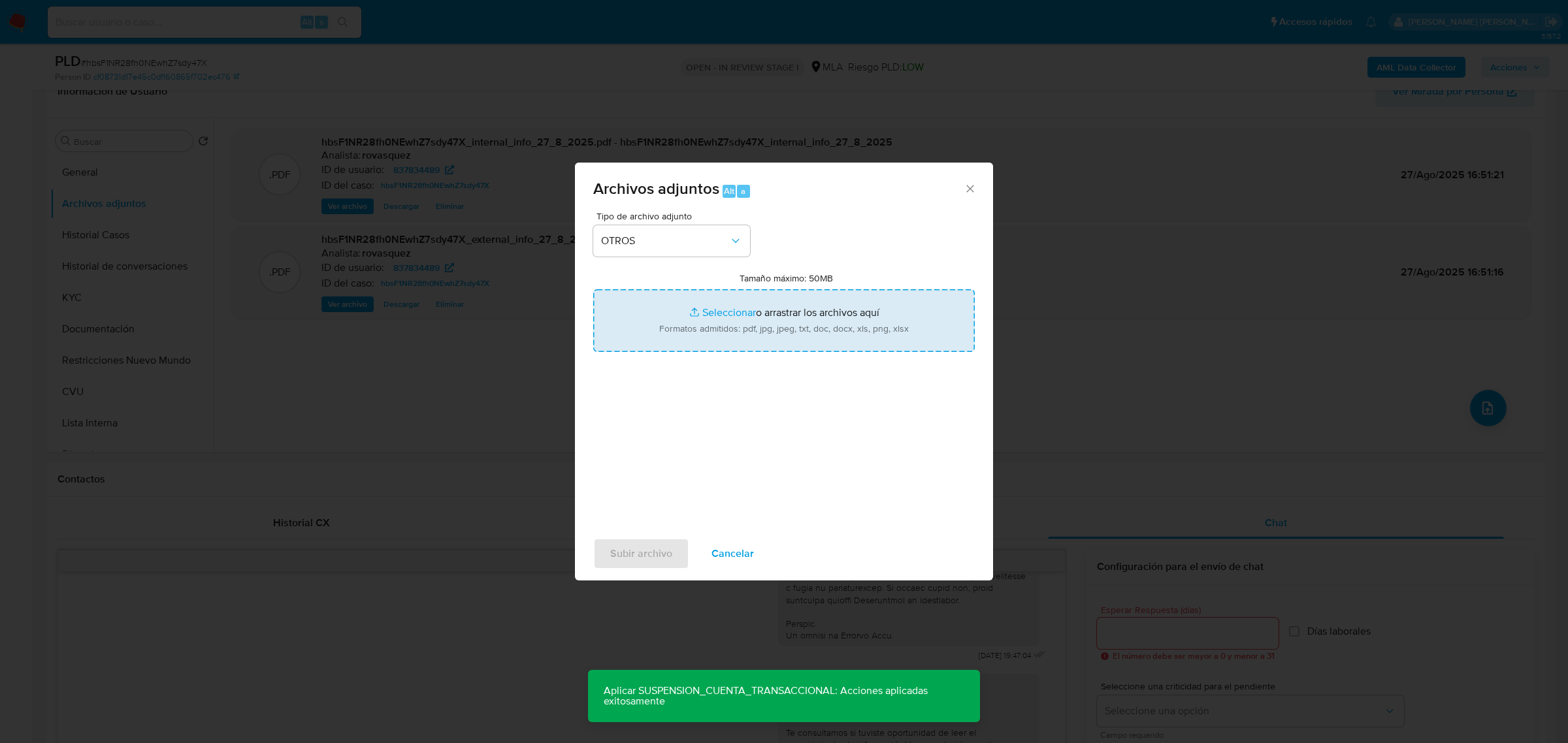
click at [707, 311] on input "Tamaño máximo: 50MB Seleccionar archivos" at bounding box center [784, 321] width 382 height 63
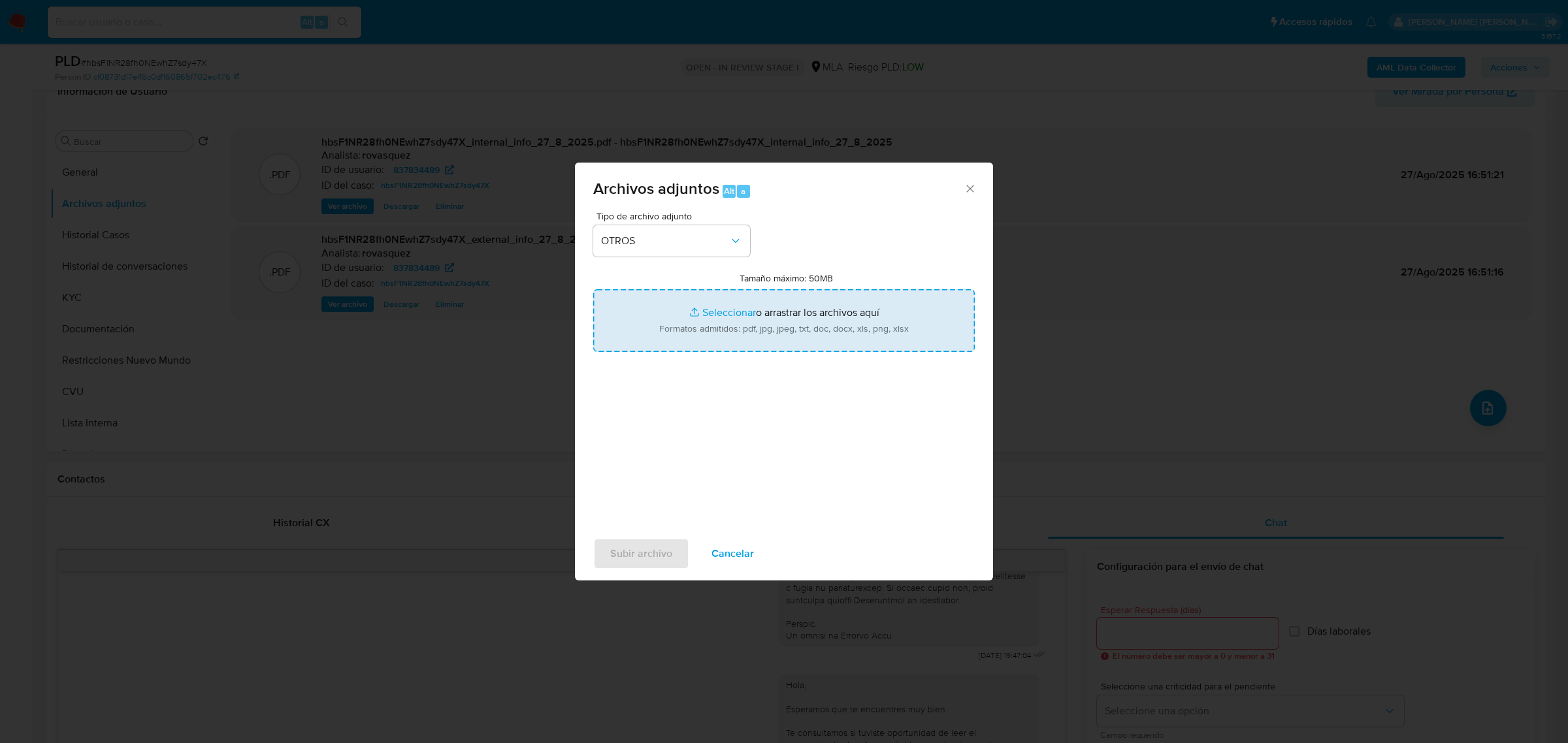
type input "C:\fakepath\Caselog hbsF1NR28fh0NEwhZ7sdy47X_2025_08_27_16_03_15.docx"
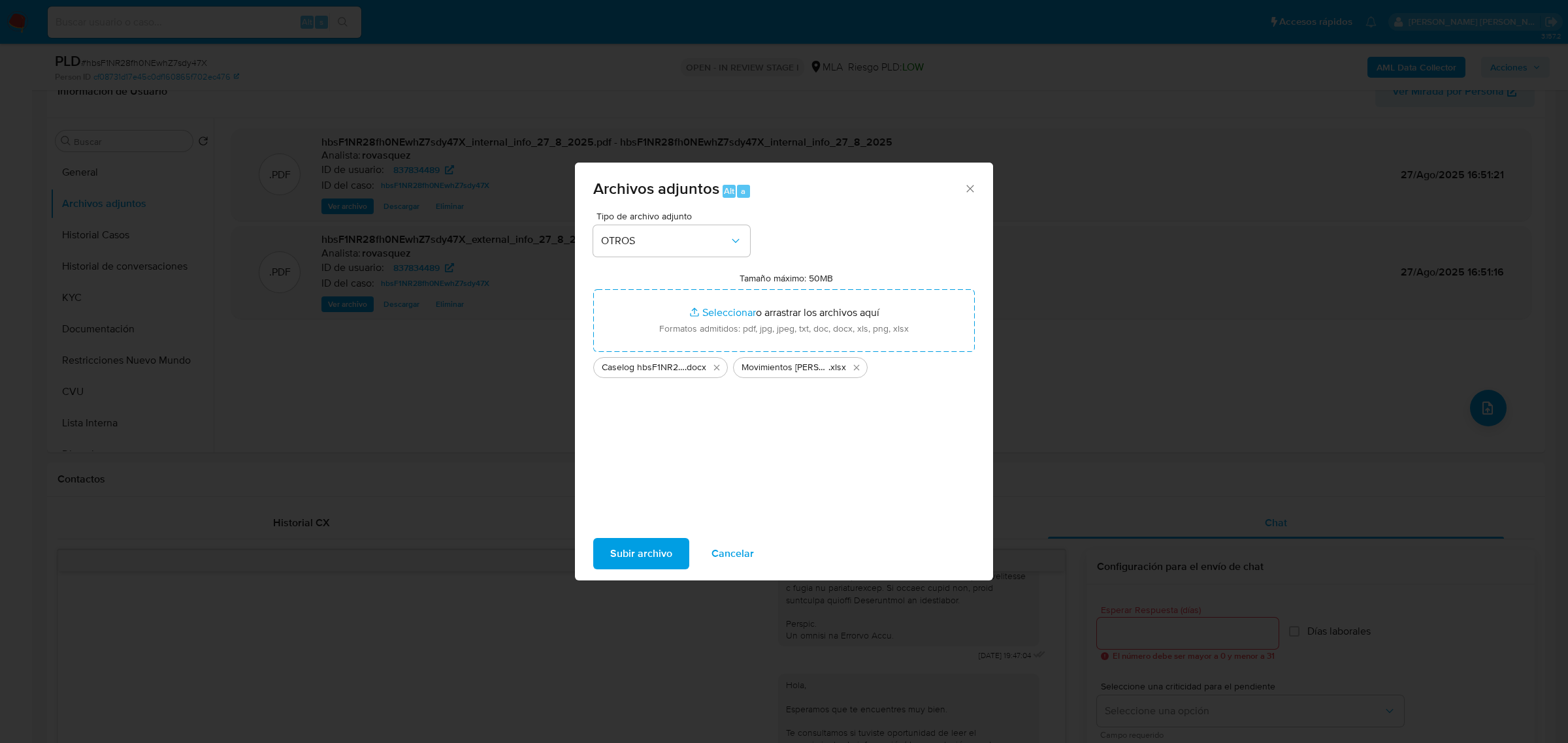
click at [655, 552] on span "Subir archivo" at bounding box center [641, 554] width 62 height 29
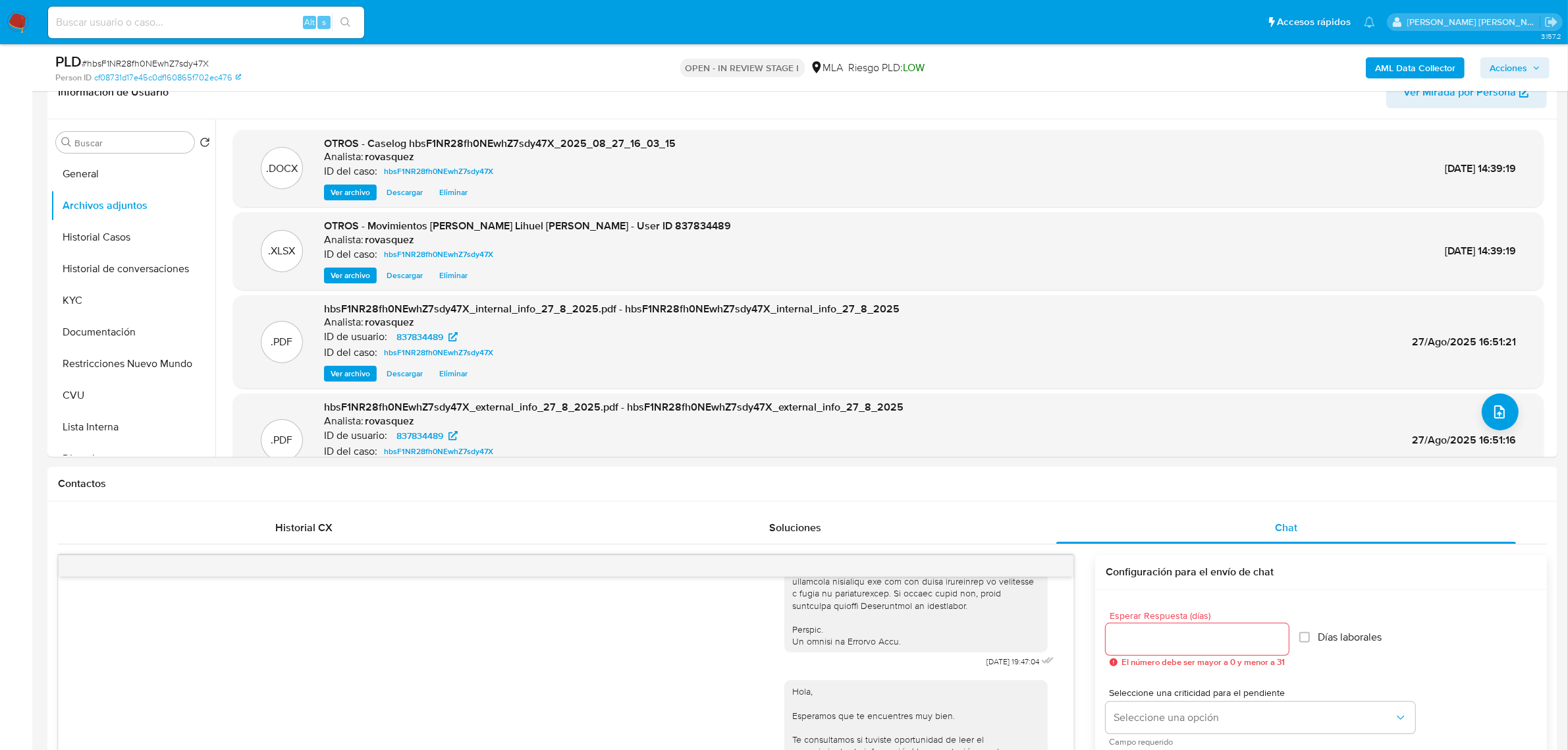
click at [1540, 66] on icon "button" at bounding box center [1536, 68] width 7 height 7
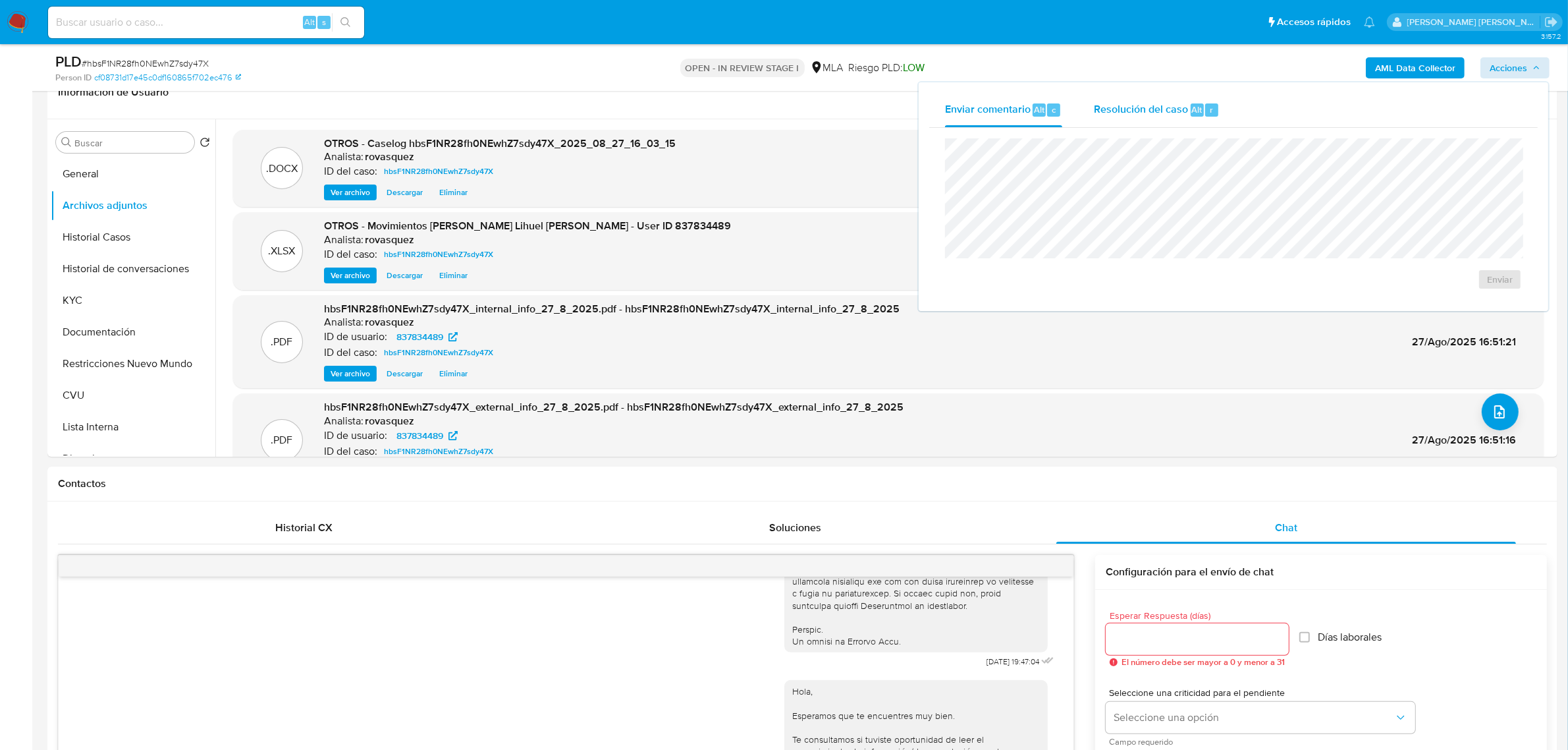
click at [1170, 117] on div "Resolución del caso Alt r" at bounding box center [1157, 110] width 126 height 35
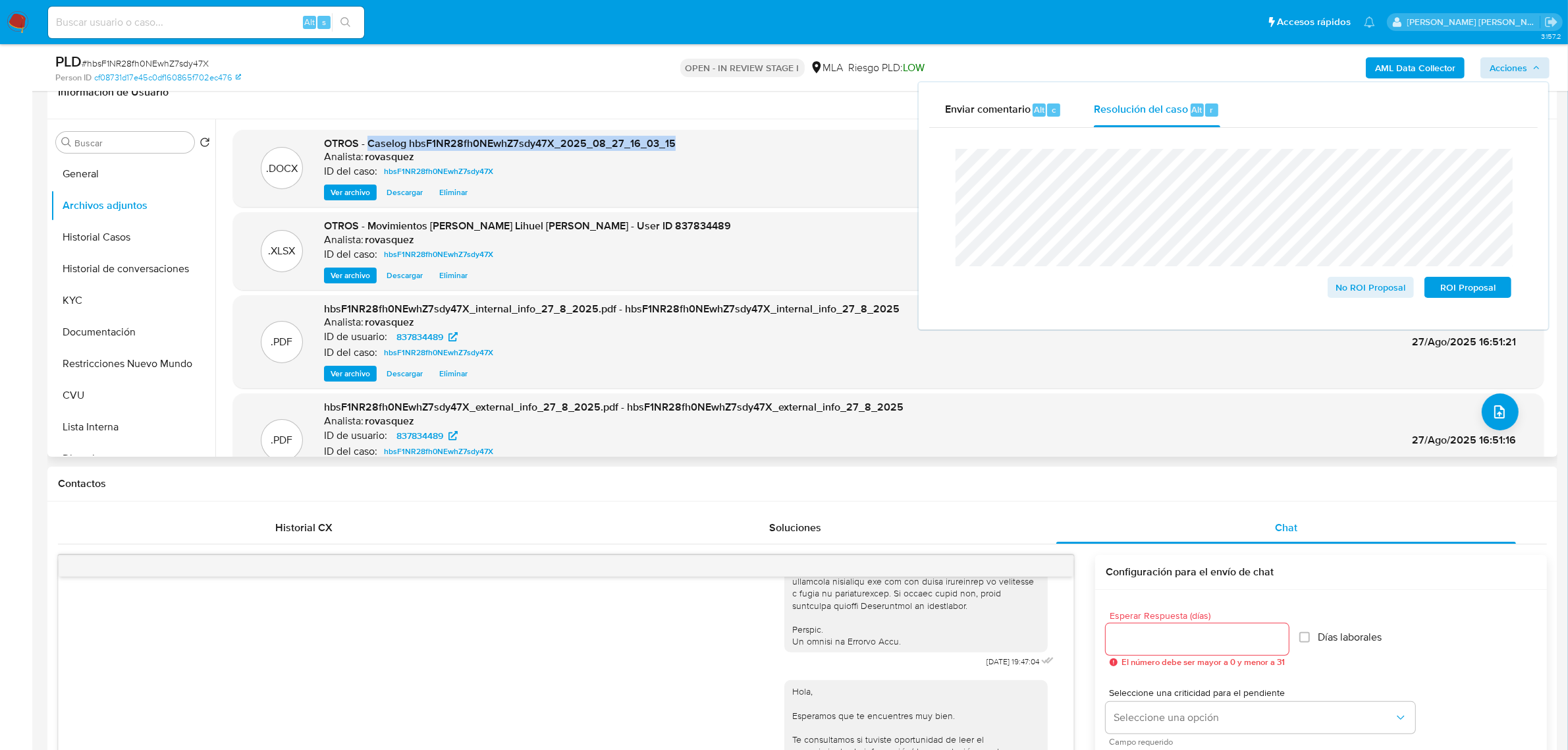
drag, startPoint x: 369, startPoint y: 140, endPoint x: 690, endPoint y: 136, distance: 321.0
click at [690, 136] on div ".DOCX OTROS - Caselog hbsF1NR28fh0NEwhZ7sdy47X_2025_08_27_16_03_15 Analista: ro…" at bounding box center [888, 168] width 1298 height 64
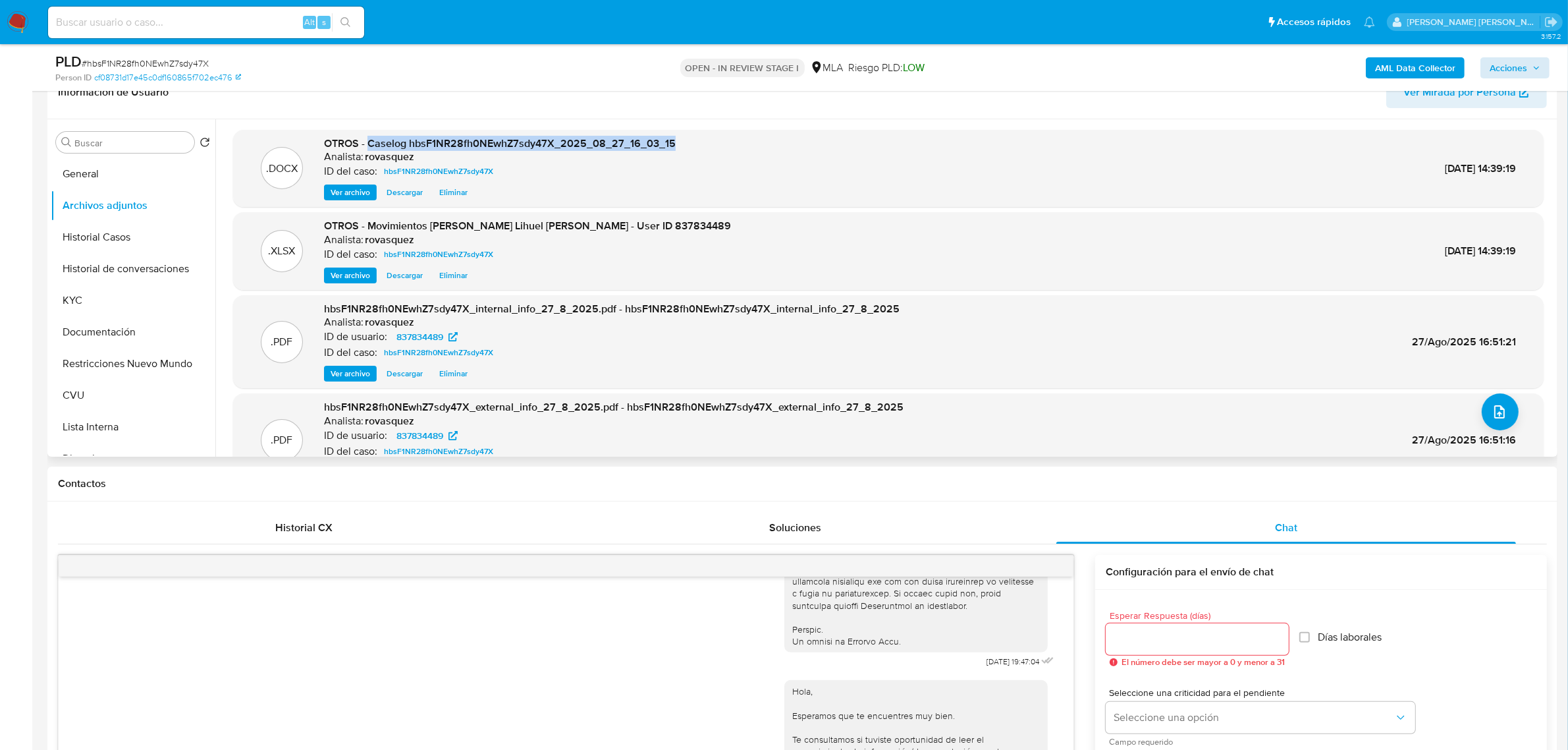
copy span "Caselog hbsF1NR28fh0NEwhZ7sdy47X_2025_08_27_16_03_15"
click at [1527, 74] on span "Acciones" at bounding box center [1508, 67] width 37 height 21
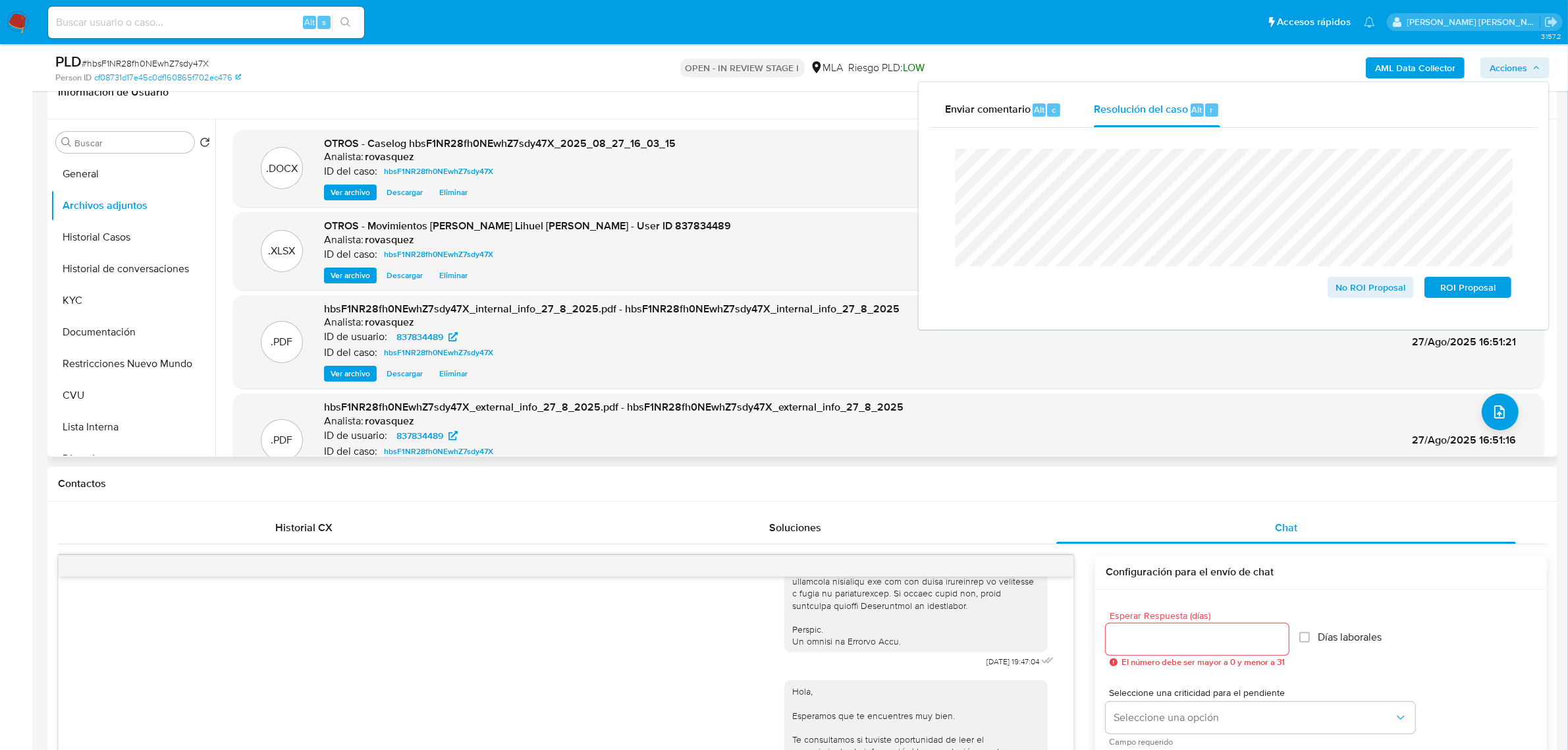
click at [517, 143] on span "OTROS - Caselog hbsF1NR28fh0NEwhZ7sdy47X_2025_08_27_16_03_15" at bounding box center [500, 144] width 351 height 15
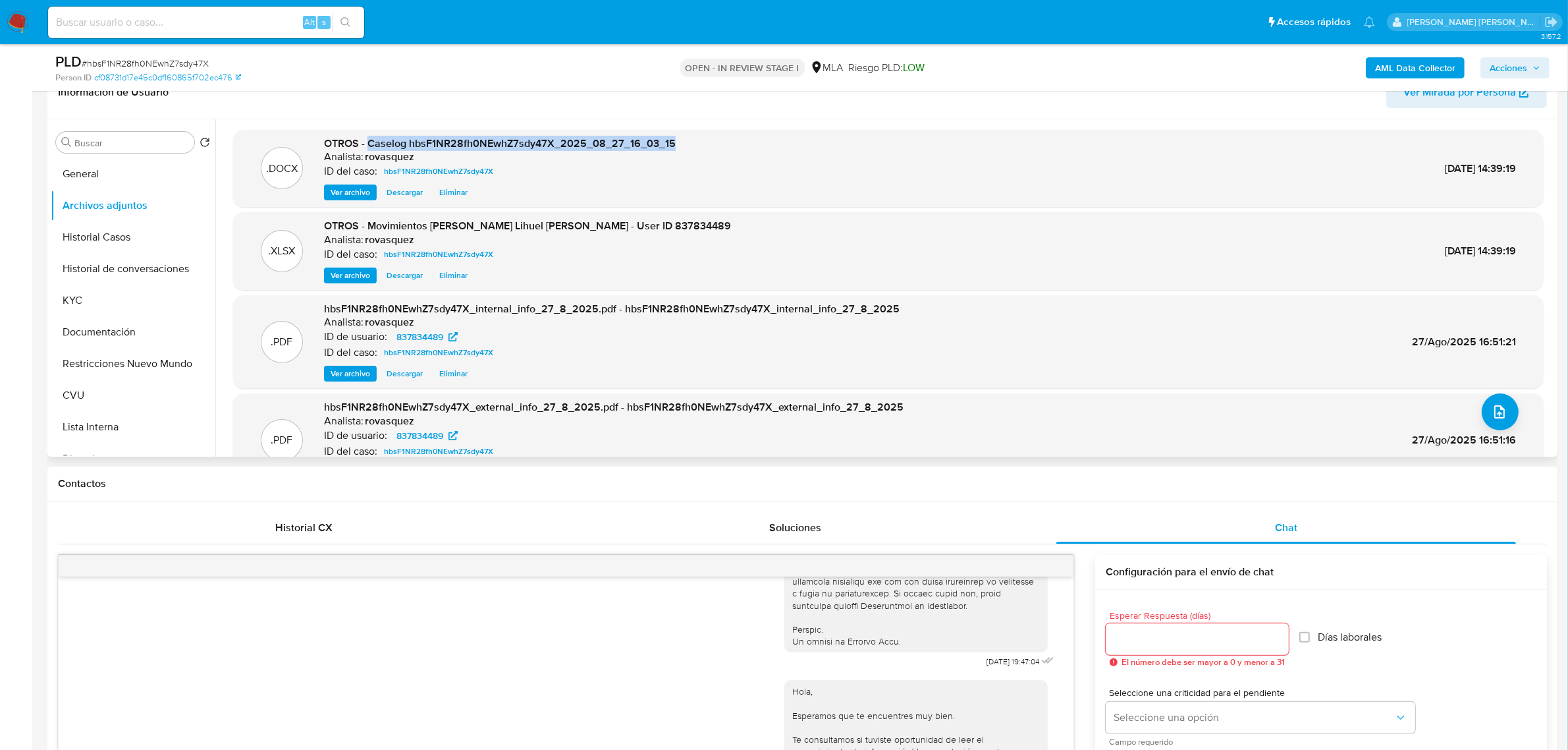
drag, startPoint x: 367, startPoint y: 140, endPoint x: 690, endPoint y: 135, distance: 323.0
click at [690, 135] on div ".DOCX OTROS - Caselog hbsF1NR28fh0NEwhZ7sdy47X_2025_08_27_16_03_15 Analista: ro…" at bounding box center [888, 168] width 1311 height 77
copy span "Caselog hbsF1NR28fh0NEwhZ7sdy47X_2025_08_27_16_03_15"
click at [1509, 70] on span "Acciones" at bounding box center [1508, 67] width 37 height 21
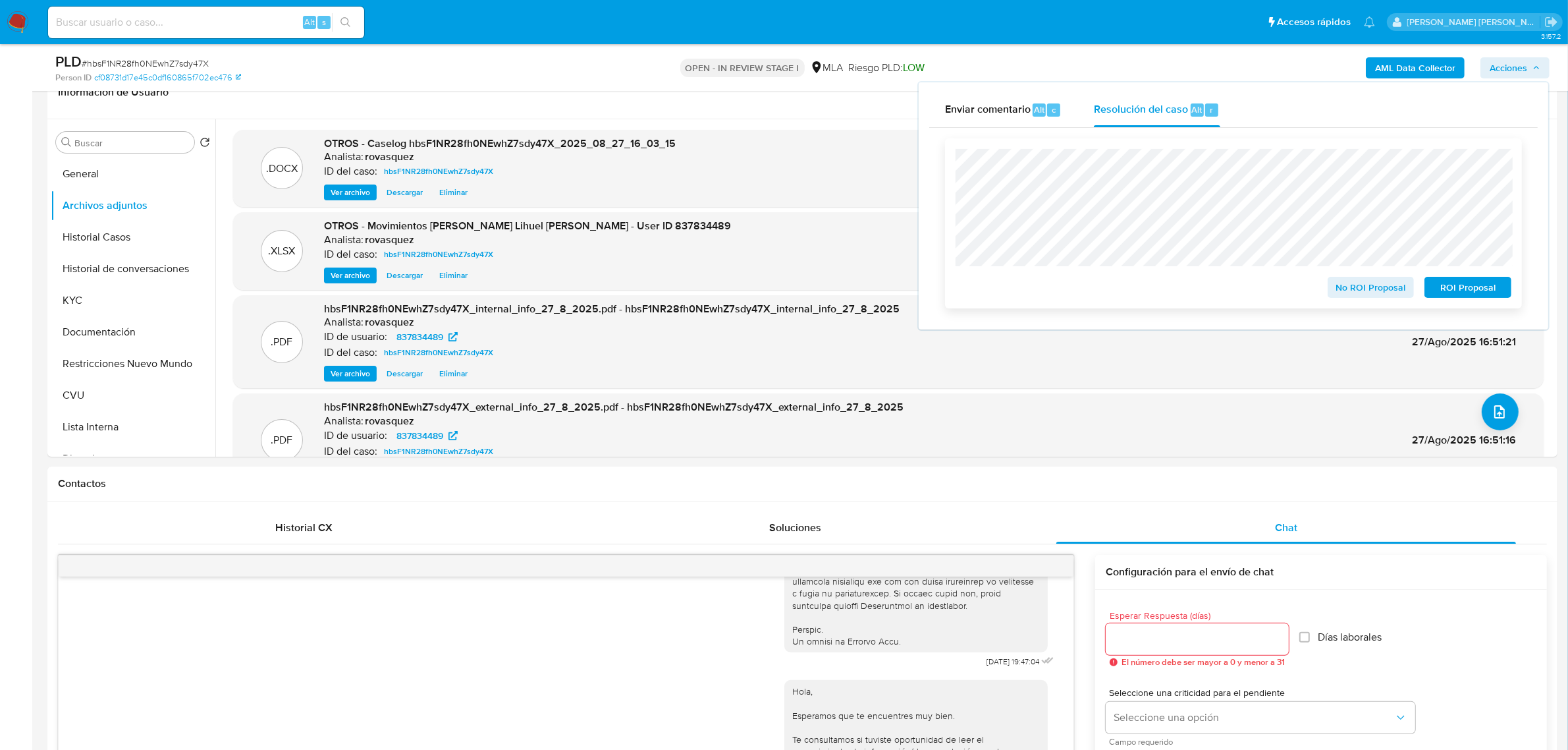
click at [1450, 285] on span "ROI Proposal" at bounding box center [1467, 287] width 68 height 19
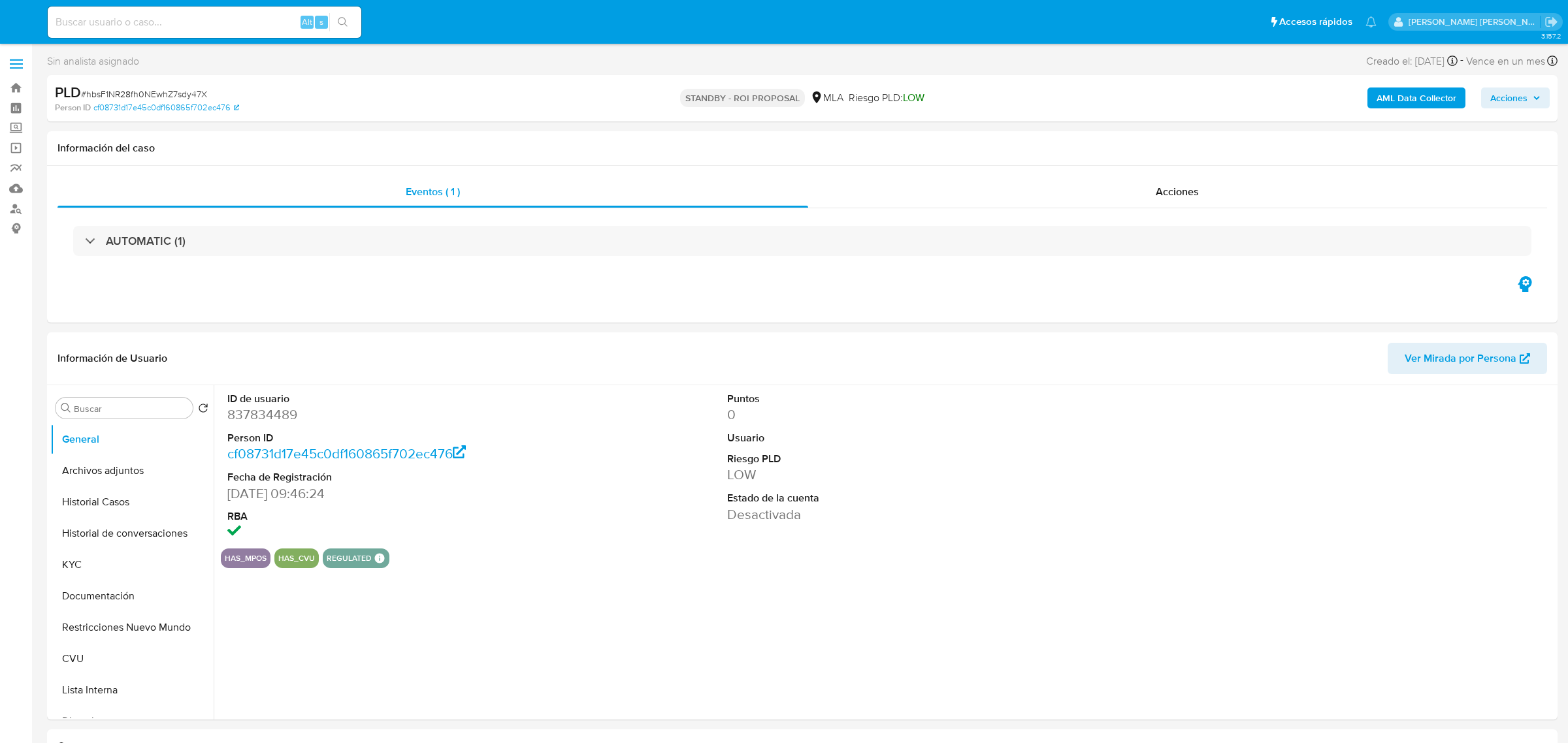
select select "10"
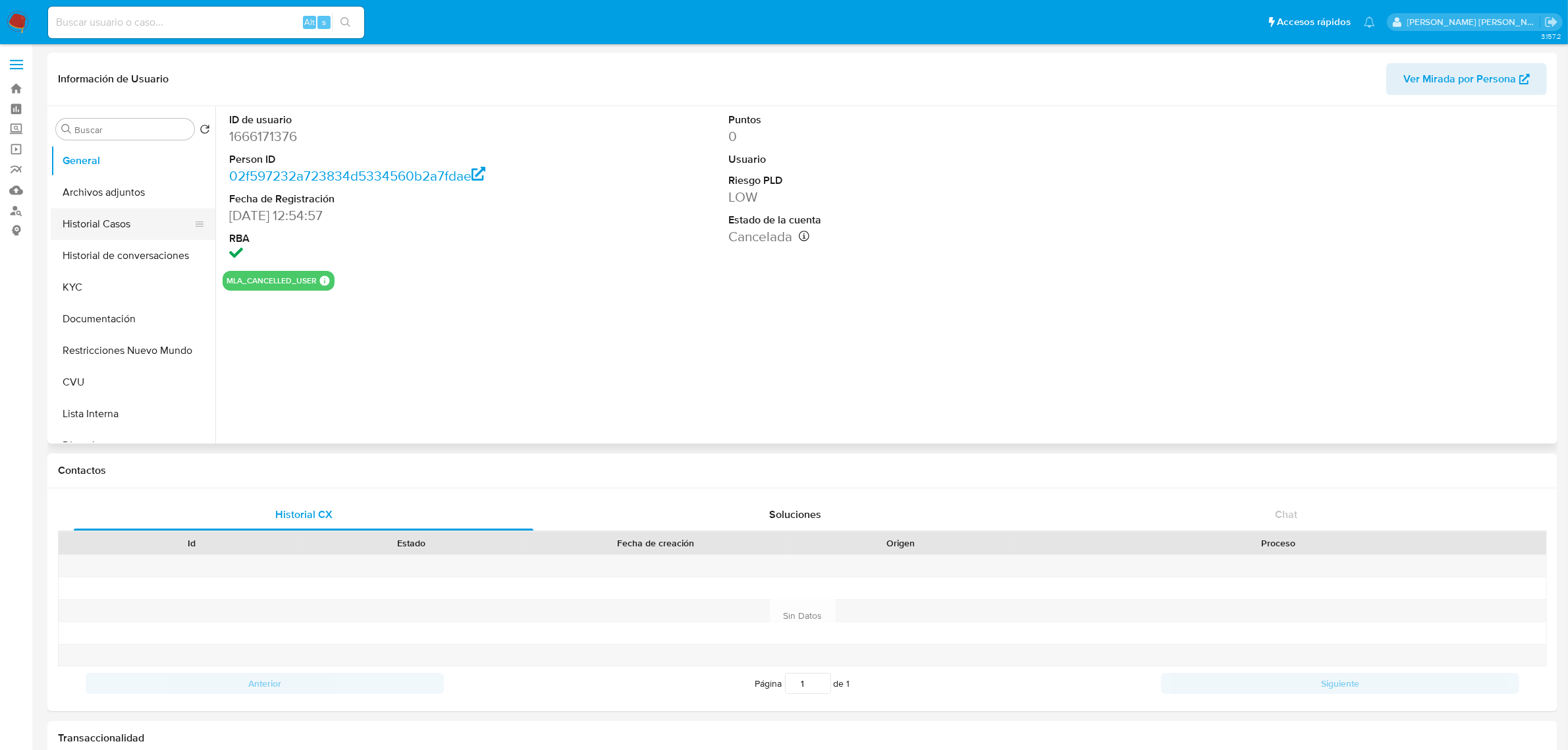
click at [98, 230] on button "Historial Casos" at bounding box center [127, 224] width 154 height 32
select select "10"
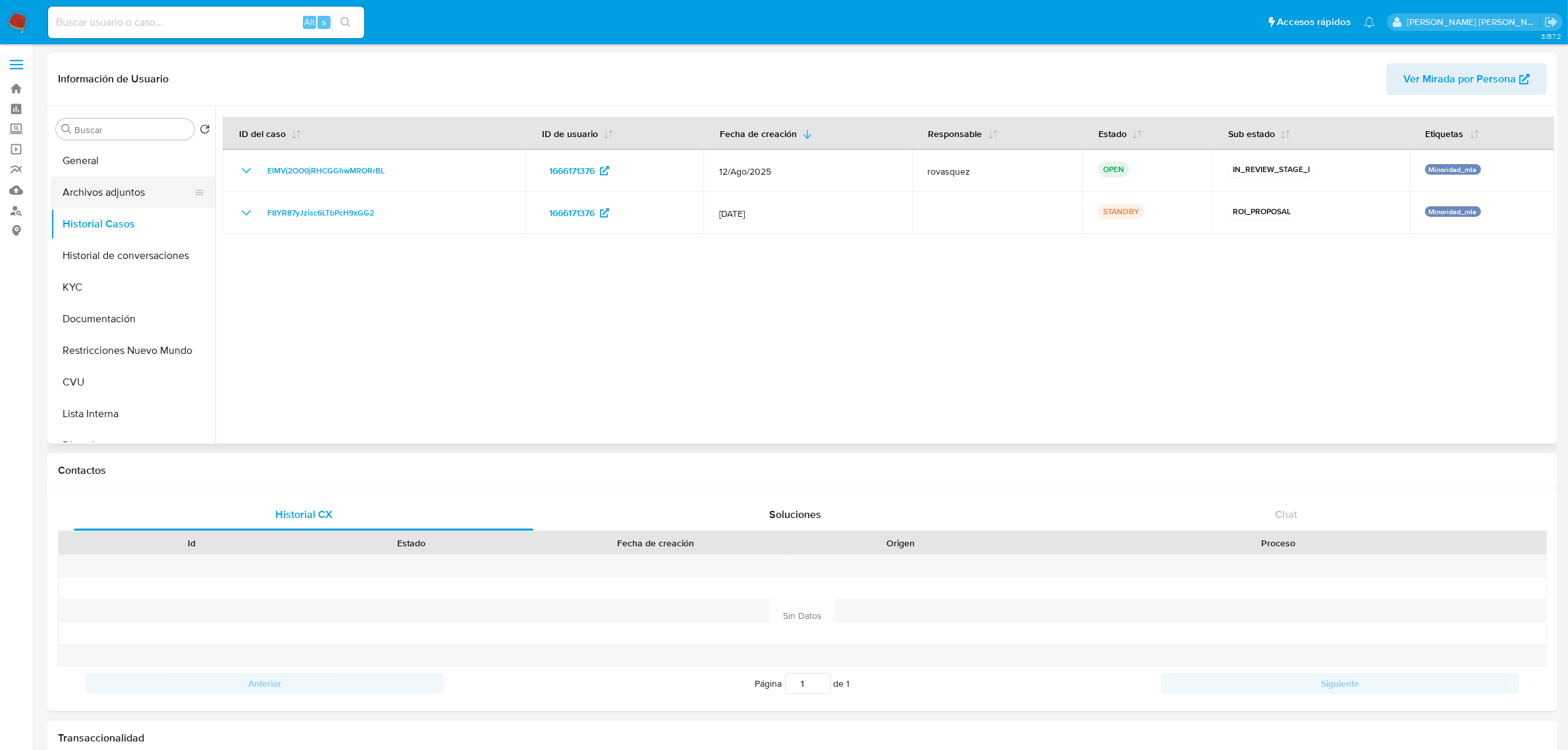
click at [95, 193] on button "Archivos adjuntos" at bounding box center [127, 192] width 154 height 32
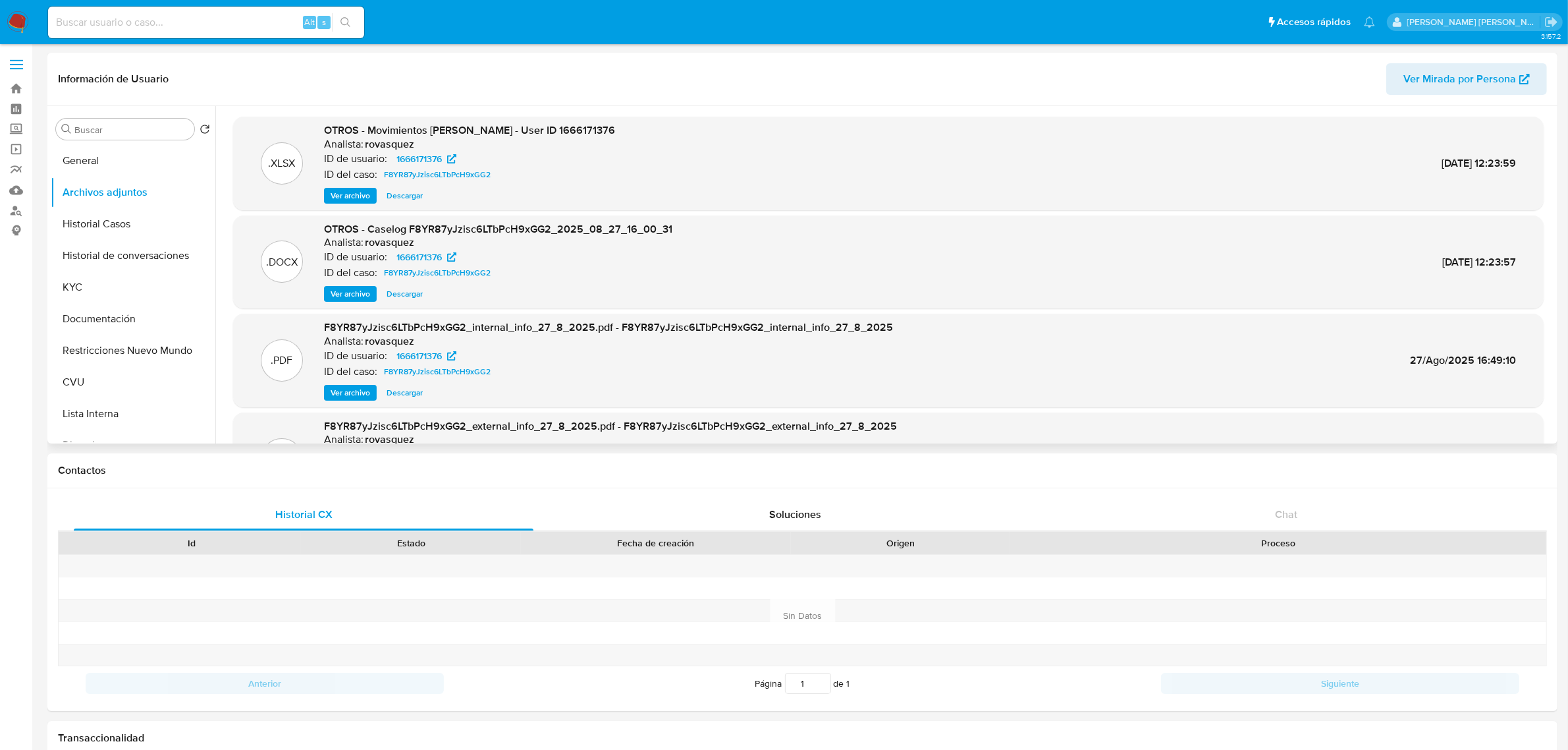
click at [360, 290] on span "Ver archivo" at bounding box center [351, 294] width 39 height 13
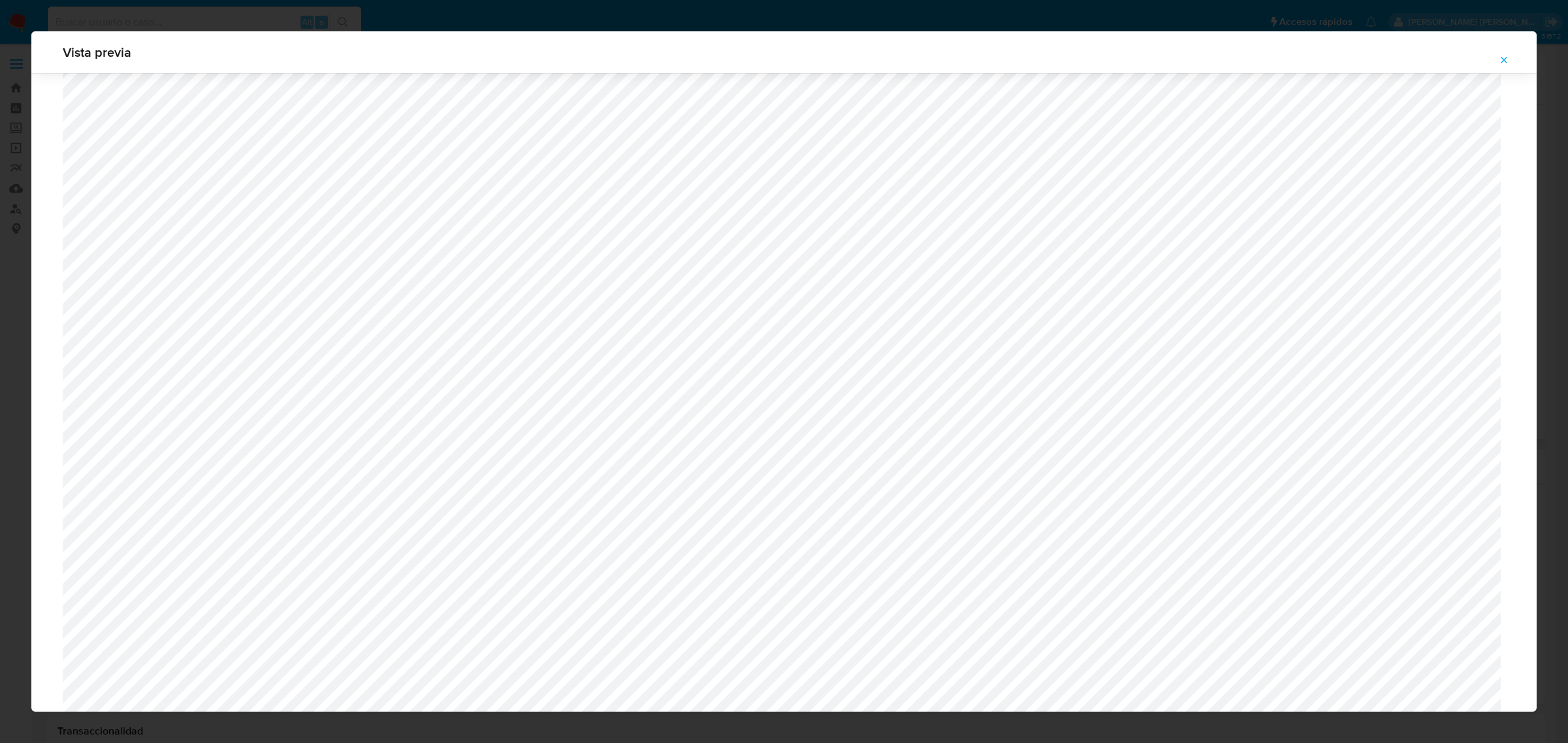
scroll to position [790, 0]
click at [1506, 56] on icon "Attachment preview" at bounding box center [1503, 59] width 10 height 10
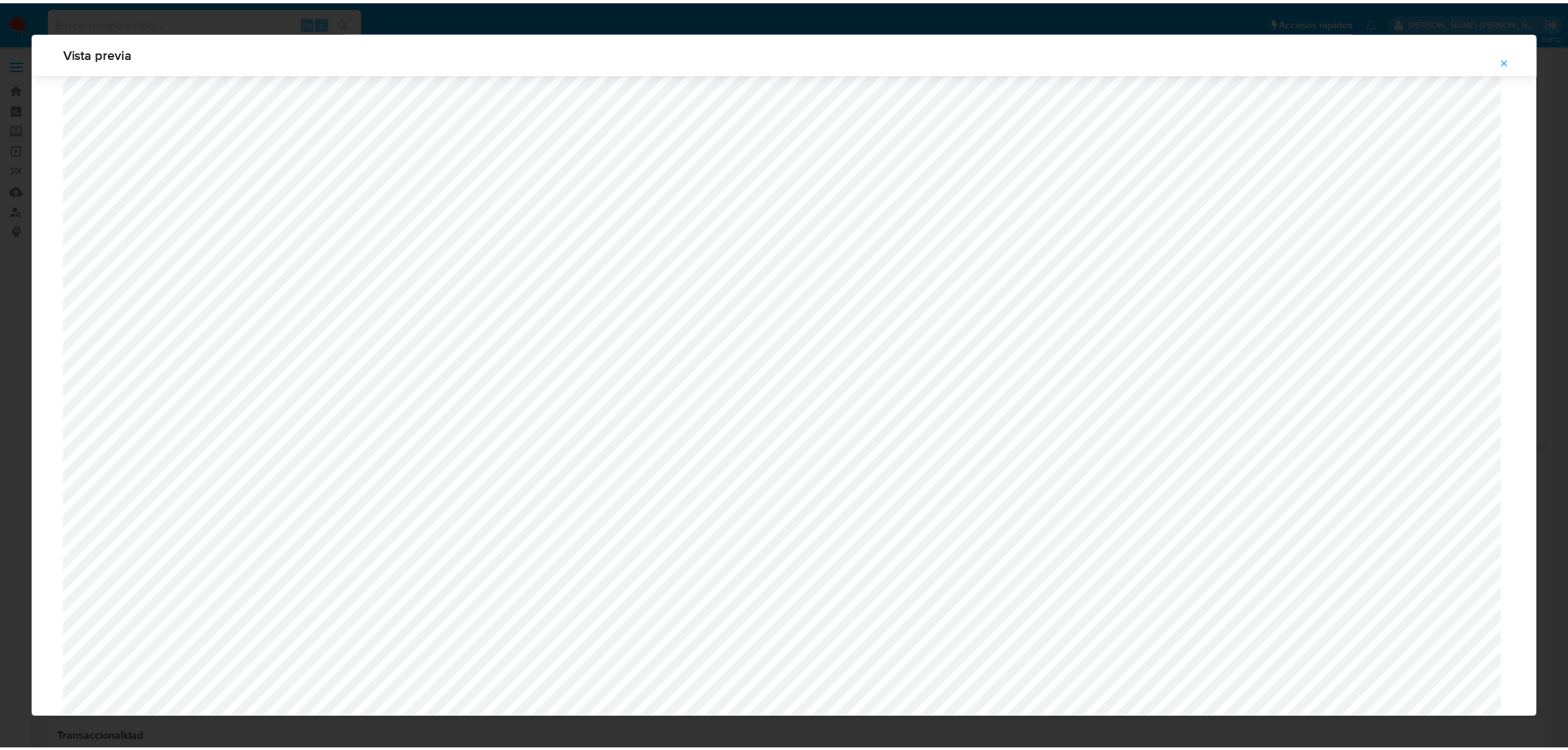
scroll to position [0, 0]
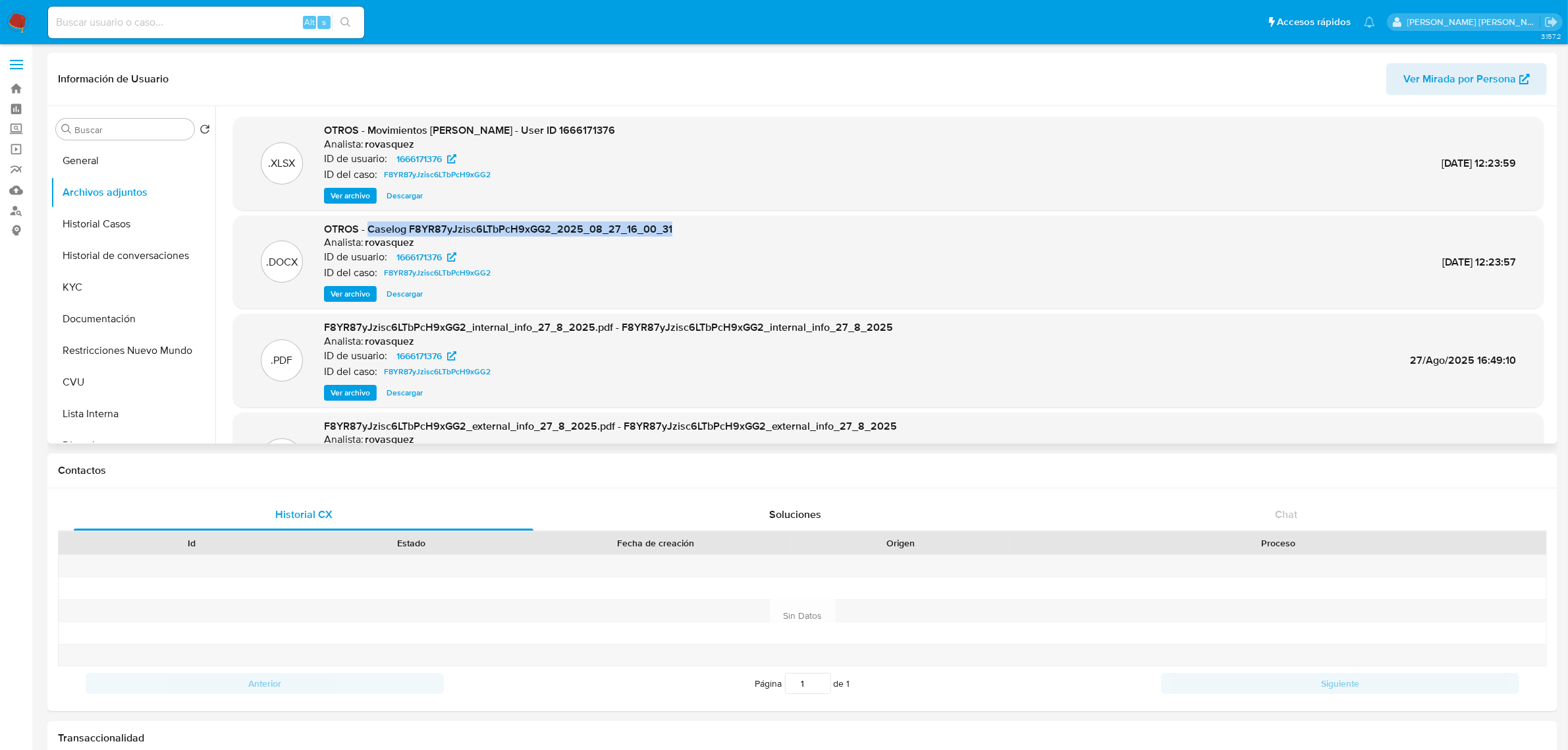
drag, startPoint x: 387, startPoint y: 228, endPoint x: 680, endPoint y: 224, distance: 293.0
click at [680, 224] on div ".DOCX OTROS - Caselog F8YR87yJzisc6LTbPcH9xGG2_2025_08_27_16_00_31 Analista: ro…" at bounding box center [888, 262] width 1298 height 80
click at [670, 229] on div ".DOCX OTROS - Caselog F8YR87yJzisc6LTbPcH9xGG2_2025_08_27_16_00_31 Analista: ro…" at bounding box center [888, 262] width 1298 height 80
drag, startPoint x: 369, startPoint y: 229, endPoint x: 673, endPoint y: 224, distance: 304.0
click at [673, 224] on div ".DOCX OTROS - Caselog F8YR87yJzisc6LTbPcH9xGG2_2025_08_27_16_00_31 Analista: ro…" at bounding box center [888, 262] width 1298 height 80
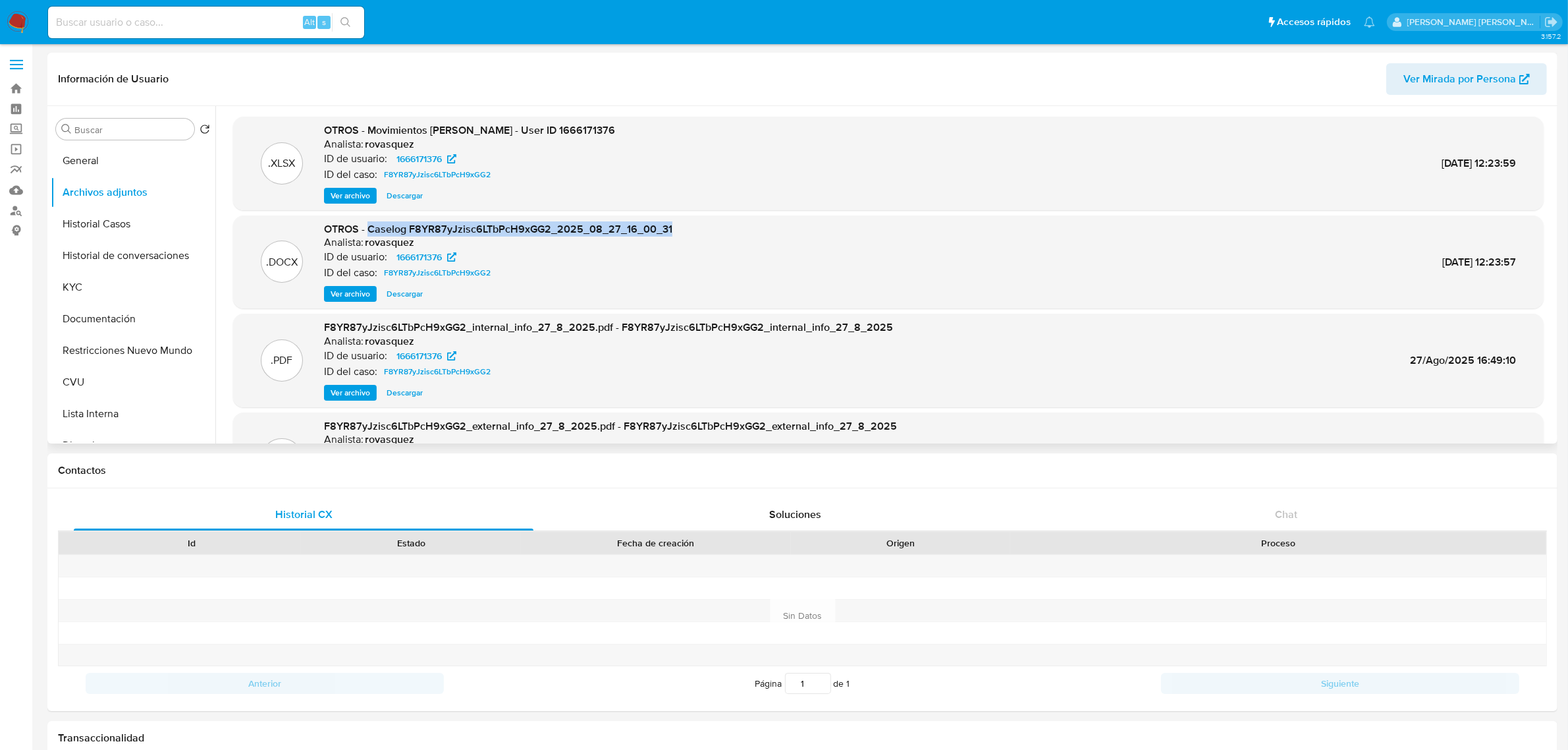
copy span "Caselog F8YR87yJzisc6LTbPcH9xGG2_2025_08_27_16_00_31"
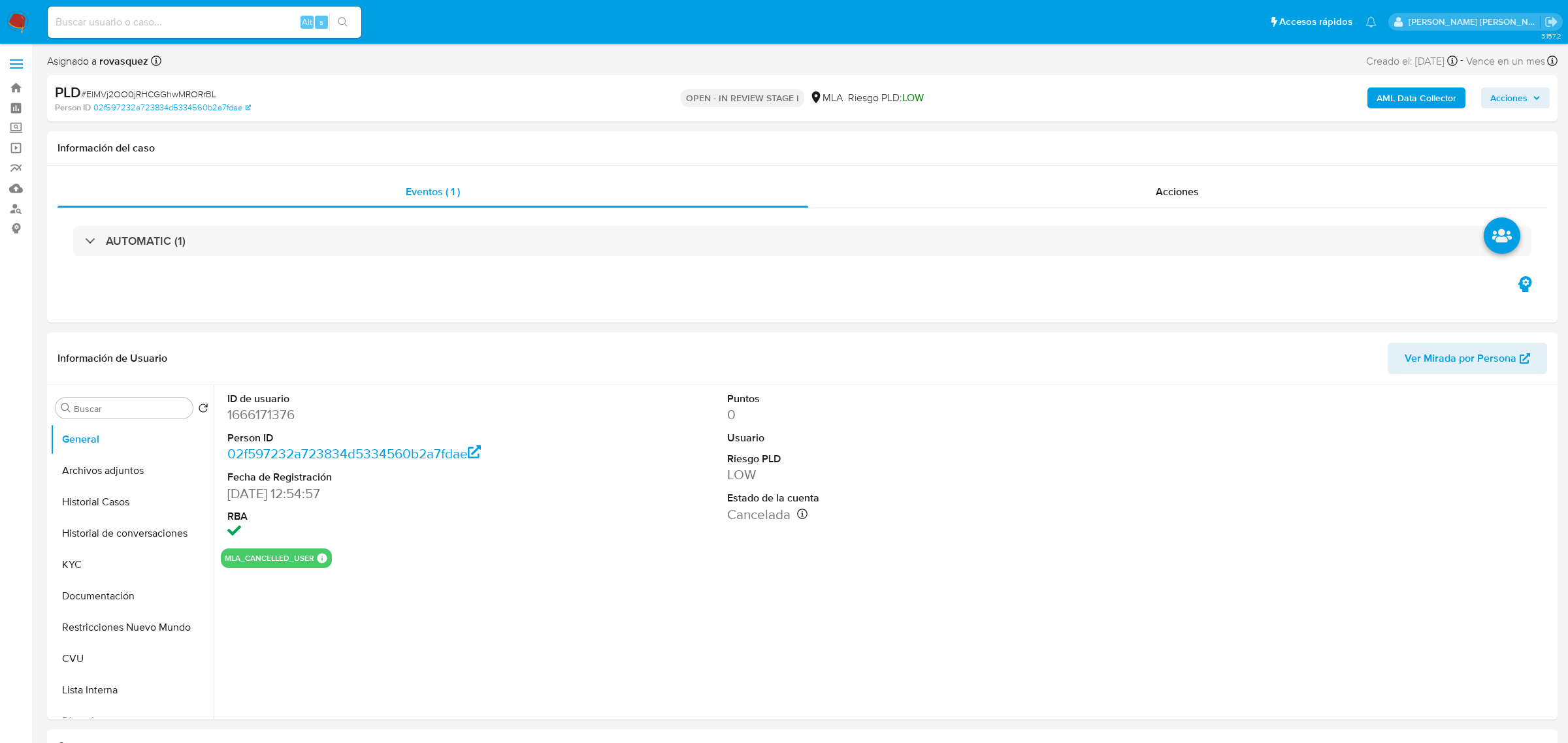
select select "10"
click at [128, 510] on button "Historial Casos" at bounding box center [126, 502] width 153 height 31
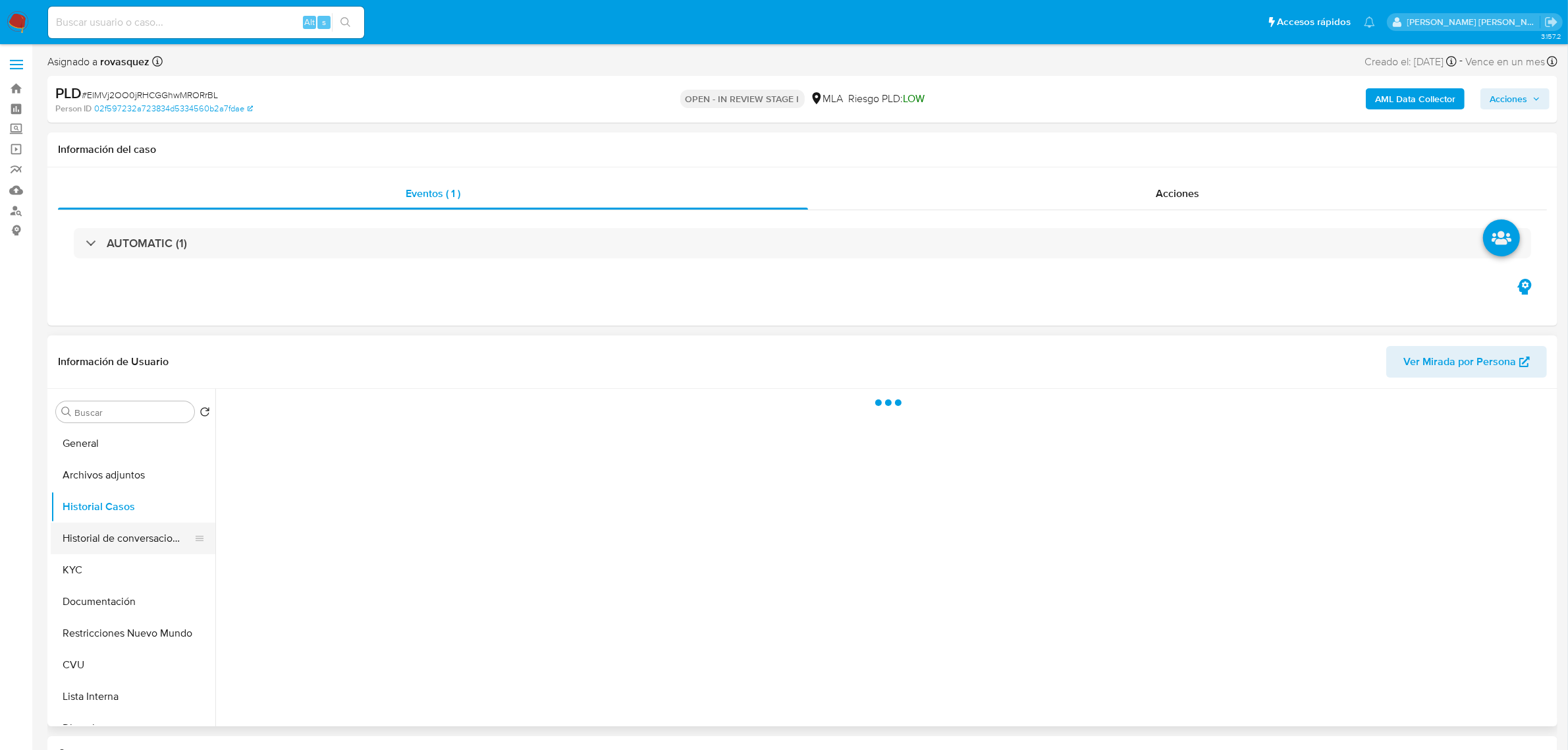
click at [138, 547] on button "Historial de conversaciones" at bounding box center [127, 538] width 154 height 32
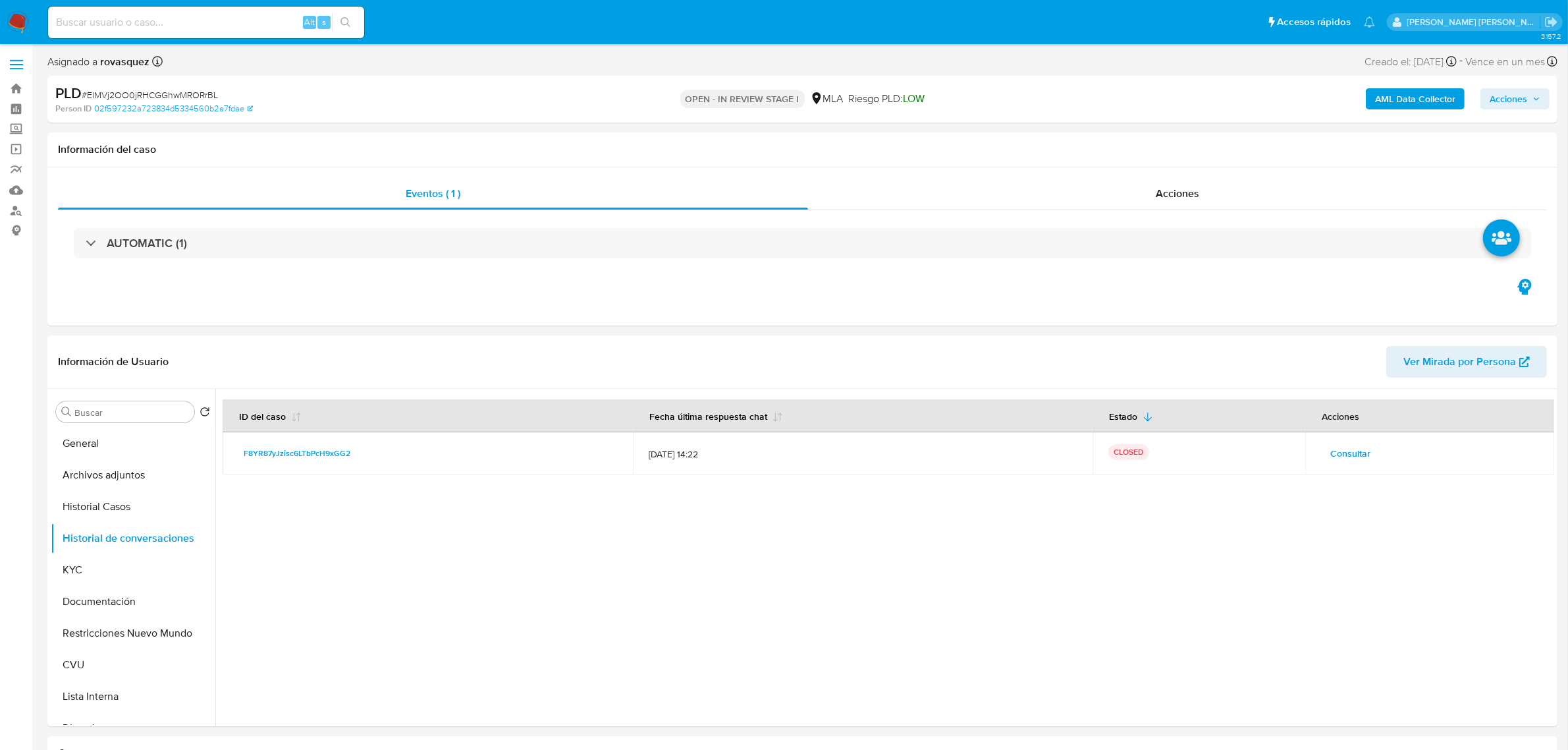
click at [1517, 99] on span "Acciones" at bounding box center [1508, 99] width 37 height 21
click at [1167, 146] on span "Resolución del caso" at bounding box center [1141, 141] width 94 height 15
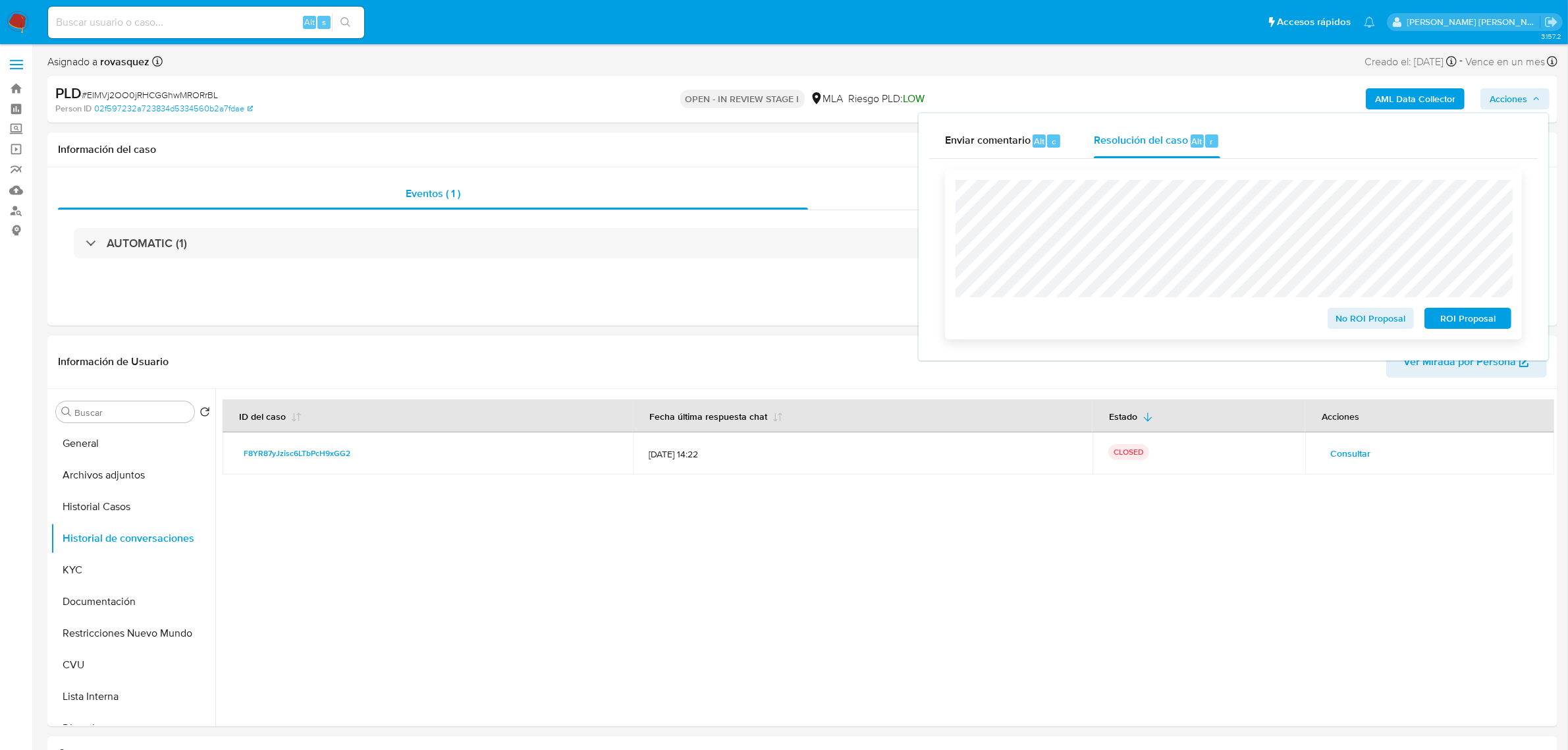
click at [1466, 318] on span "ROI Proposal" at bounding box center [1467, 318] width 68 height 19
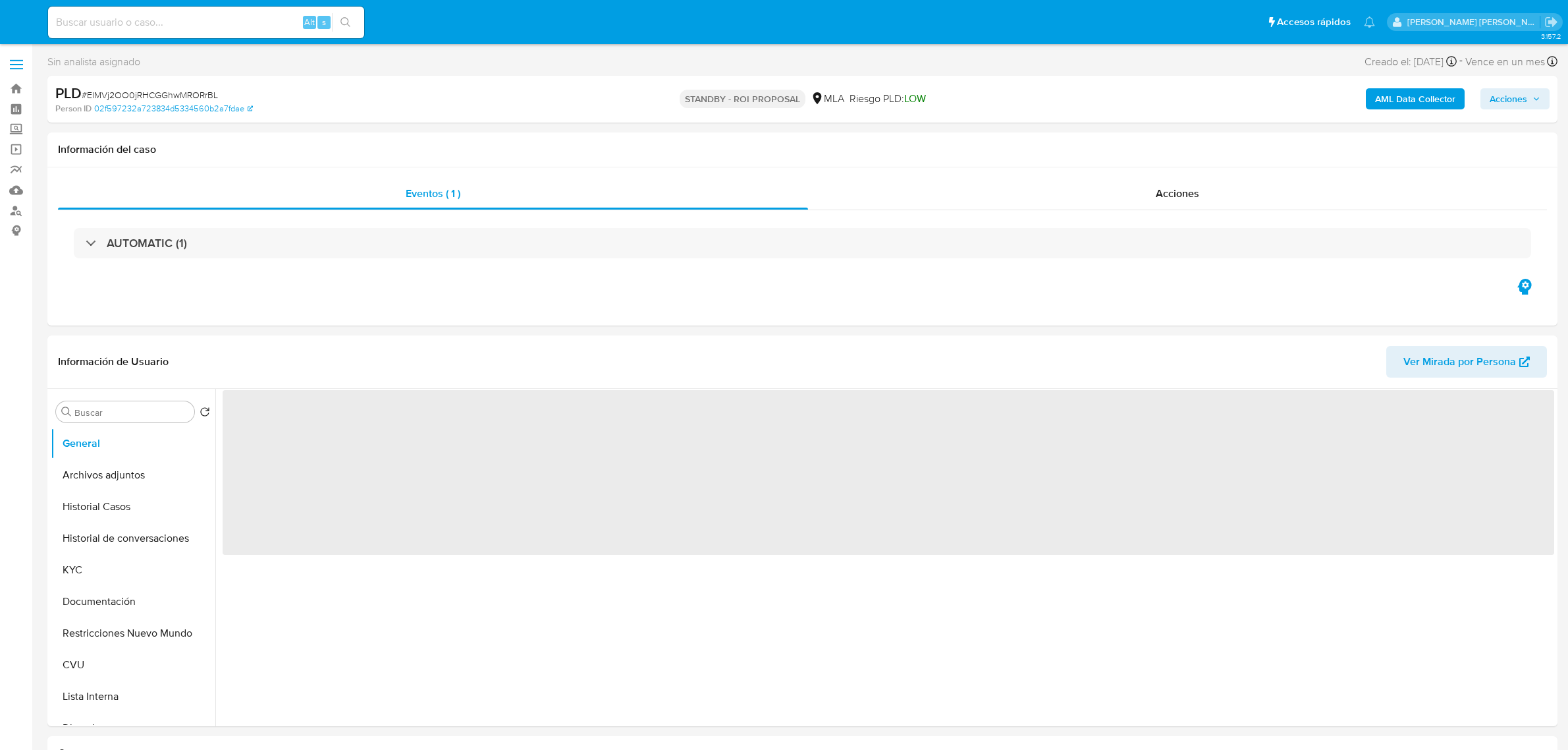
select select "10"
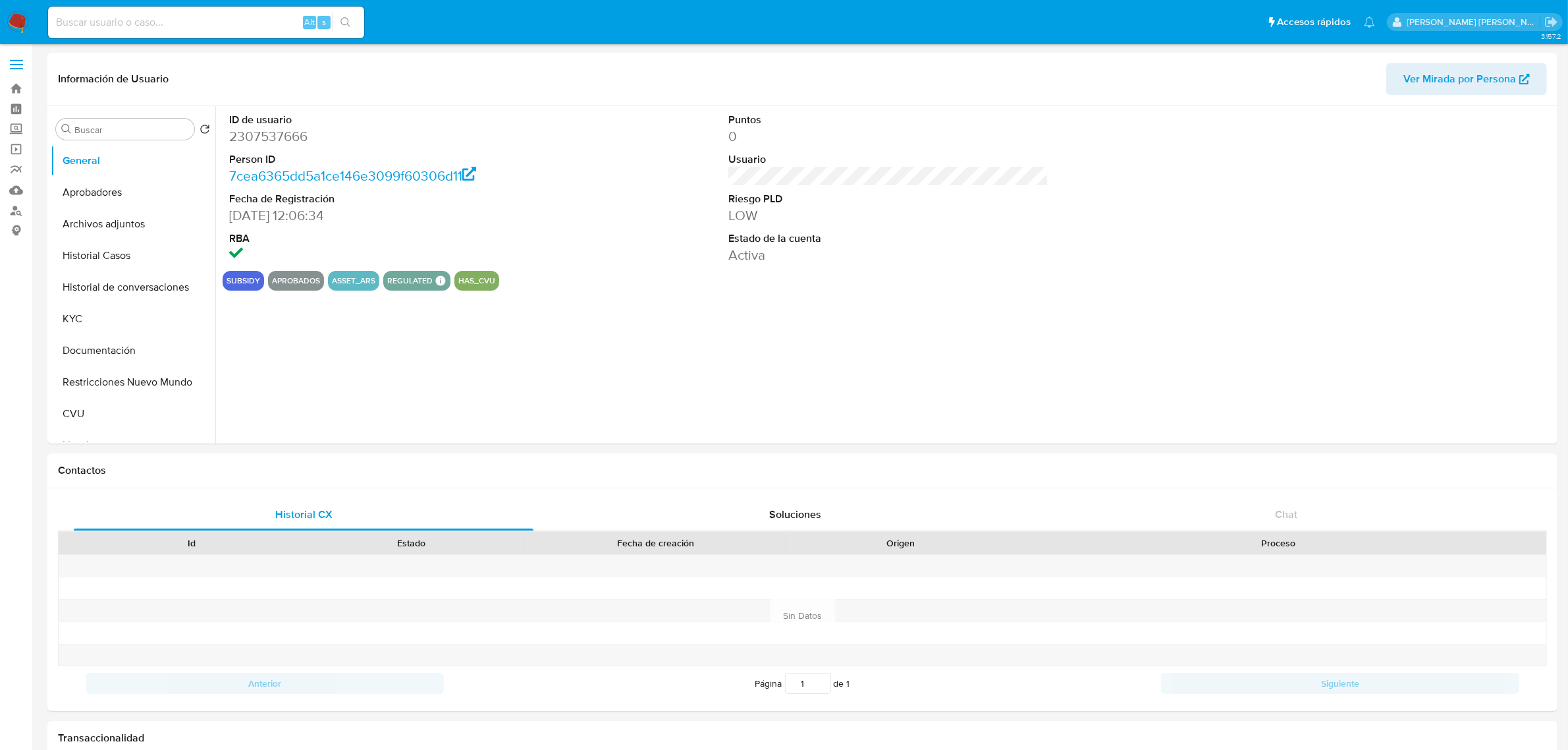
select select "10"
click at [103, 325] on button "KYC" at bounding box center [127, 319] width 154 height 32
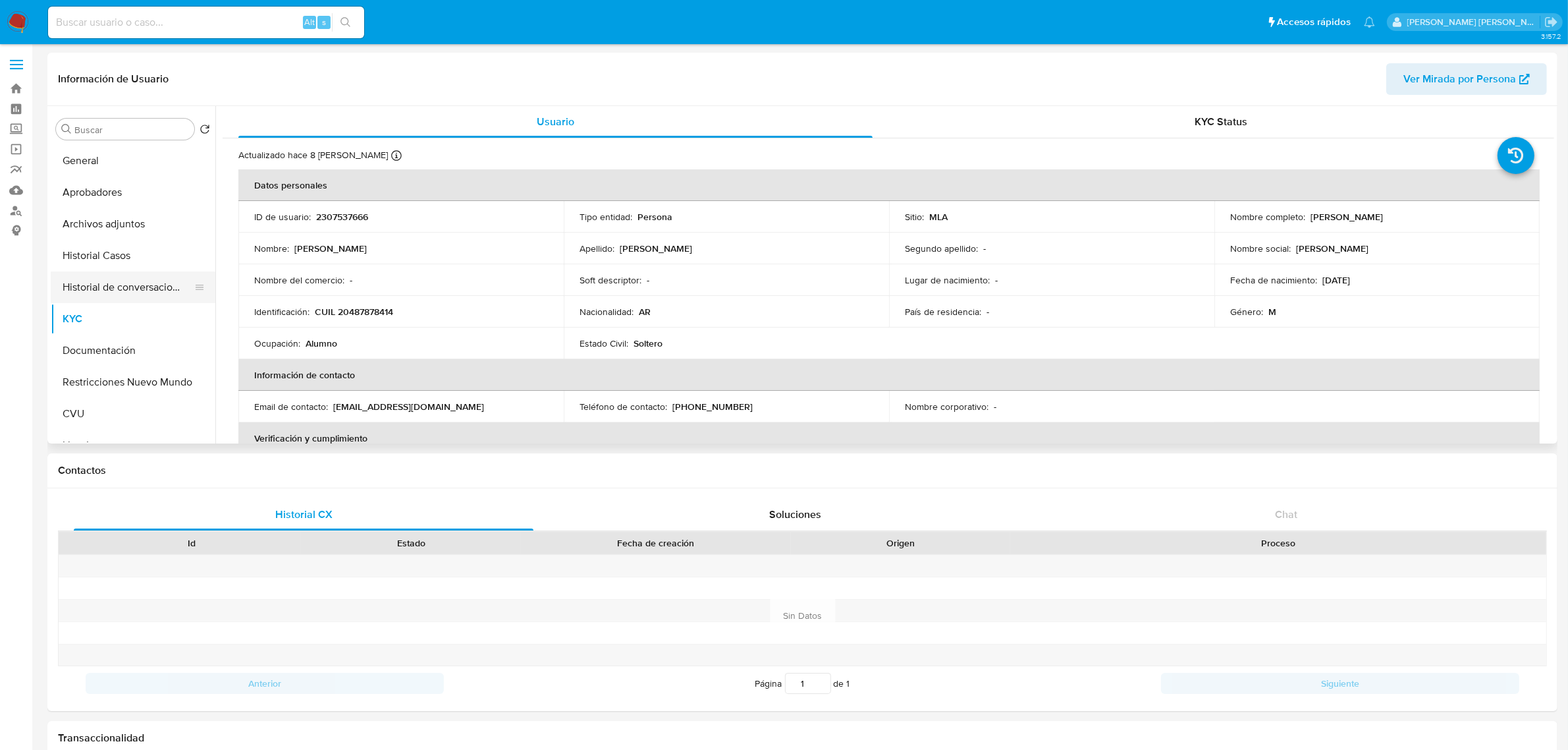
click at [137, 293] on button "Historial de conversaciones" at bounding box center [127, 287] width 154 height 32
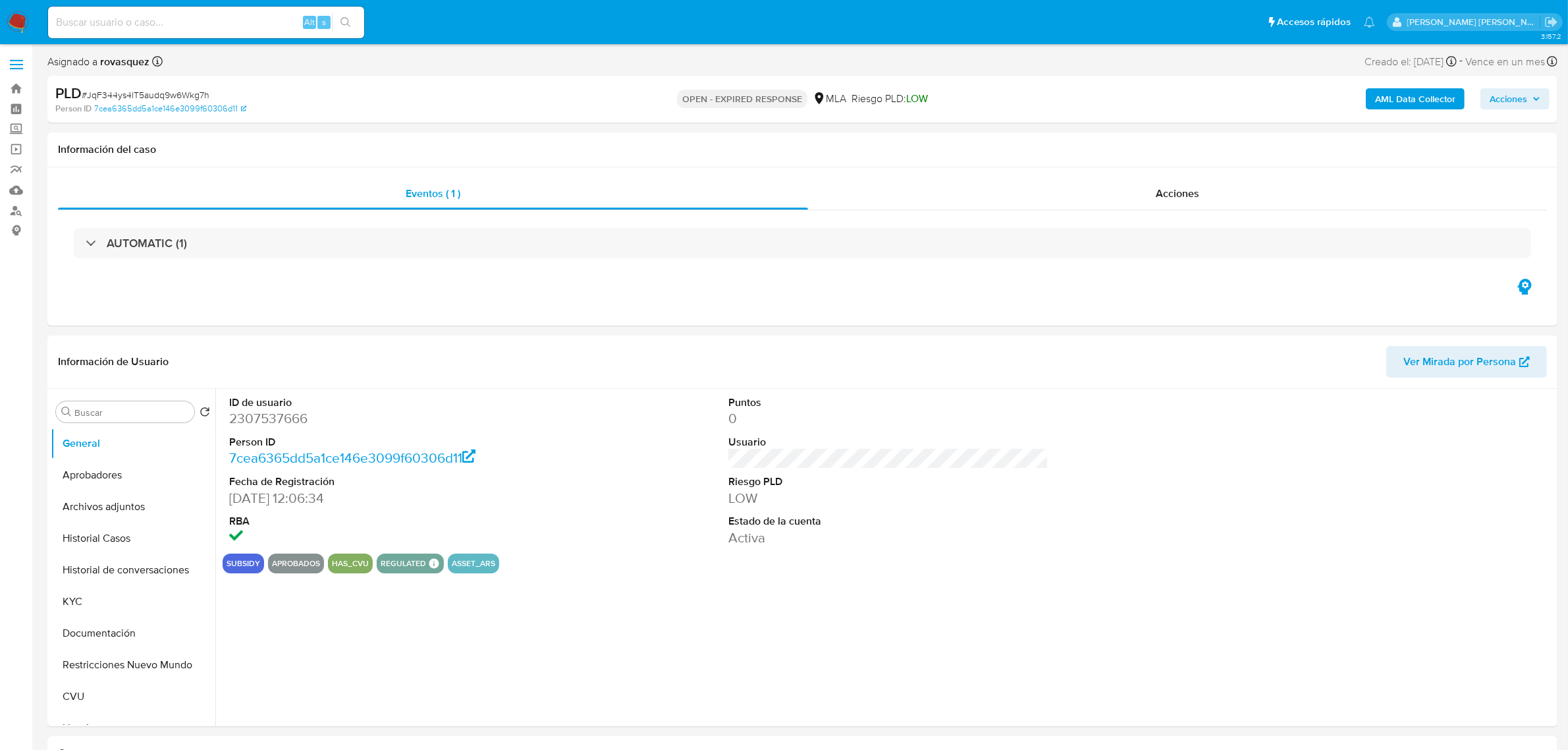
select select "10"
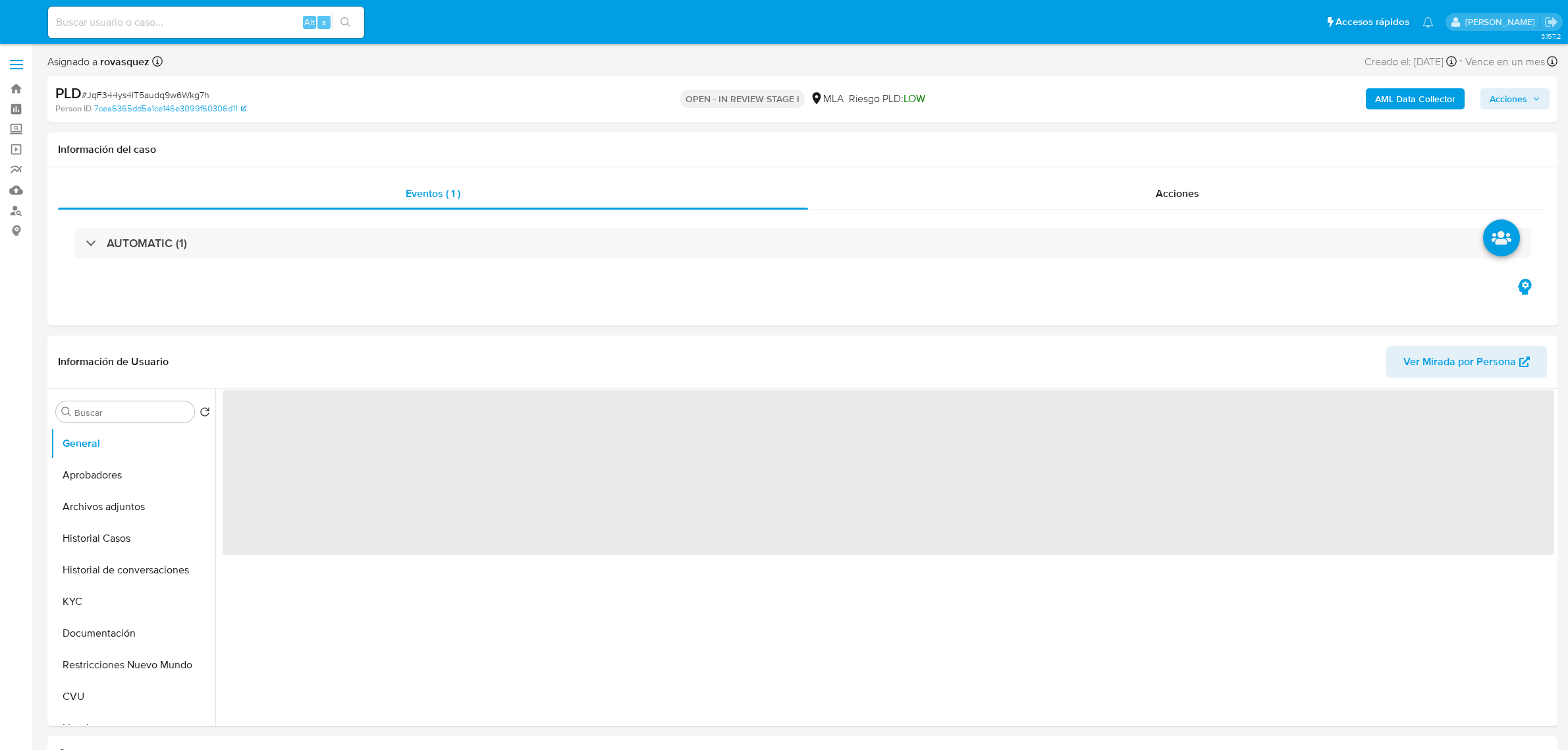
select select "10"
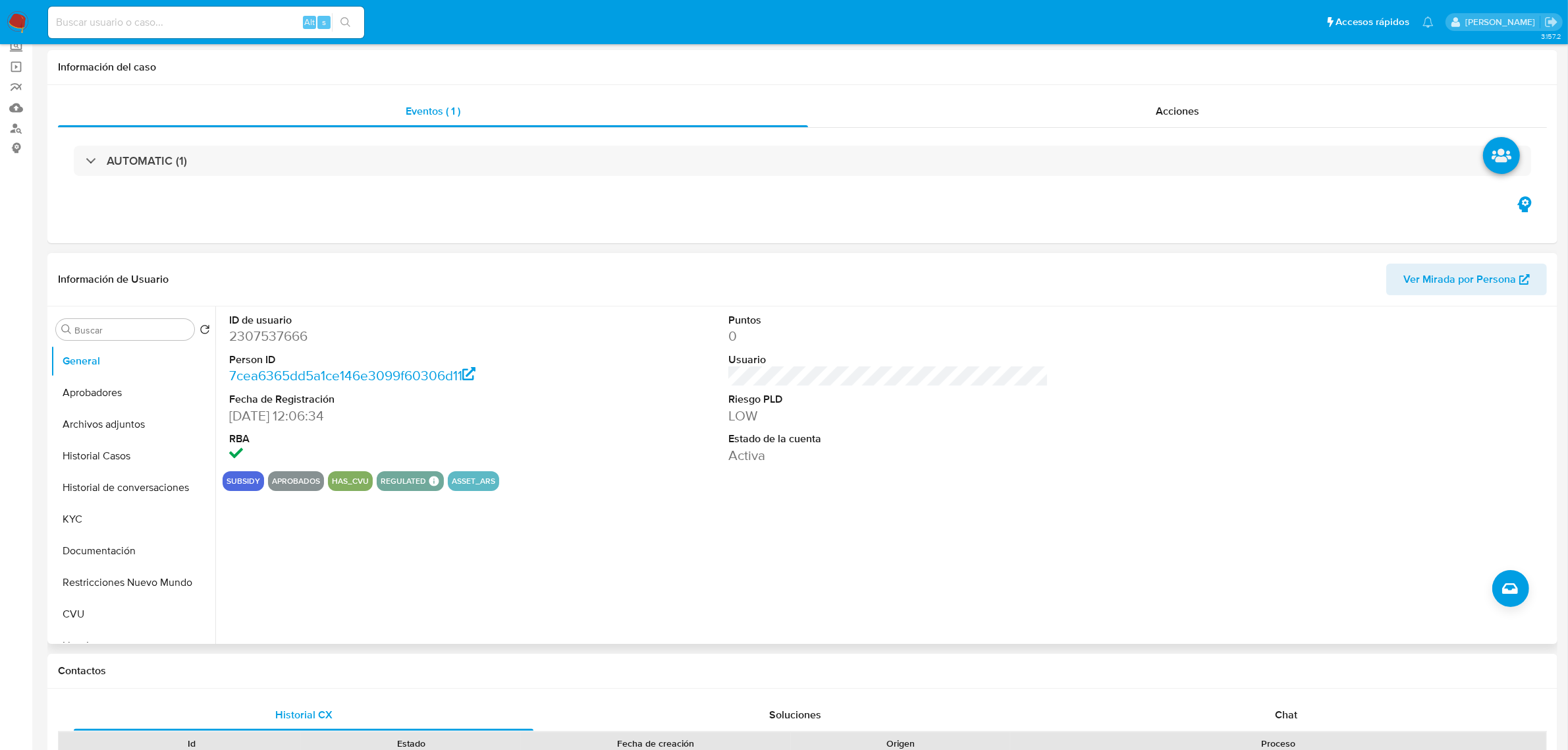
scroll to position [412, 0]
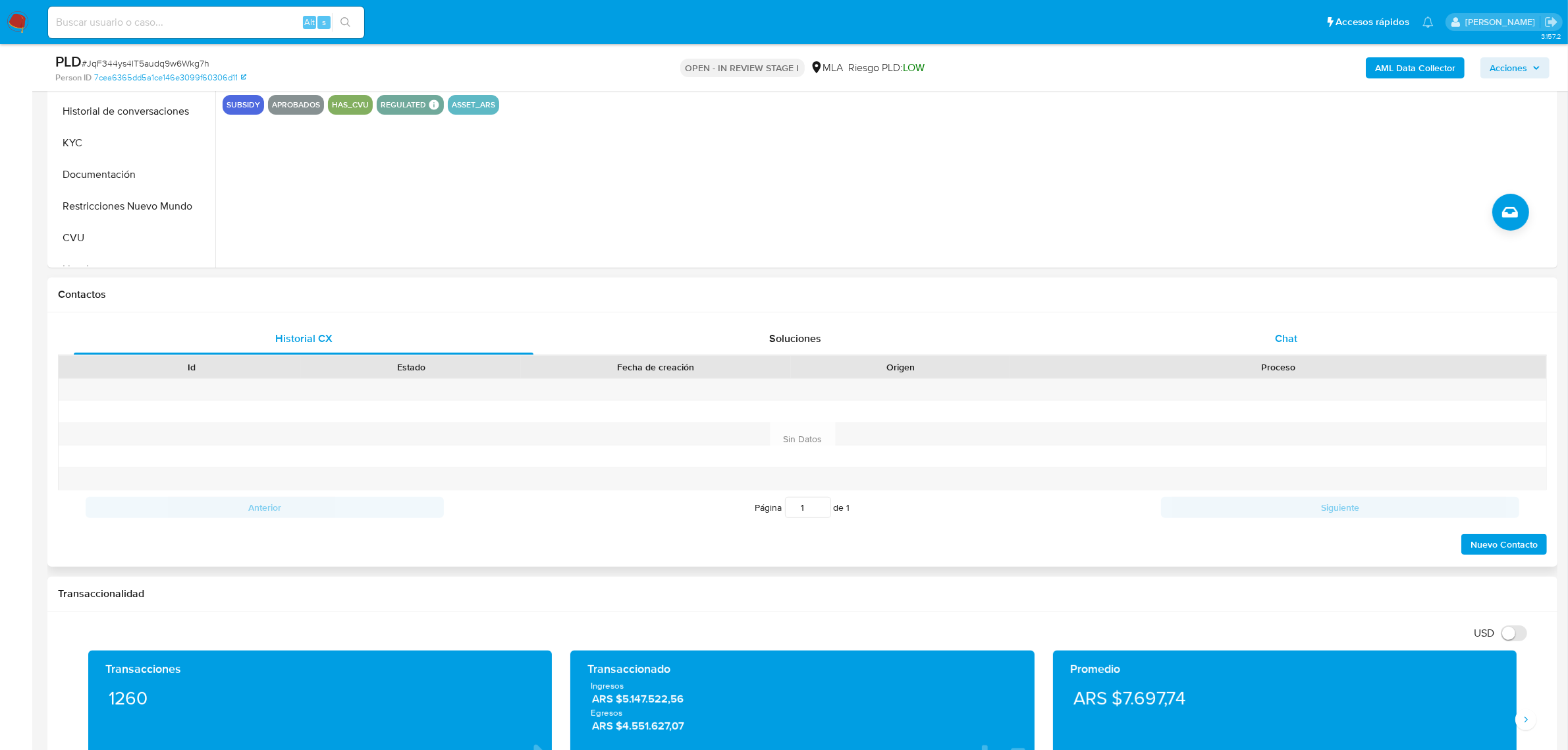
click at [1299, 335] on div "Chat" at bounding box center [1286, 339] width 460 height 32
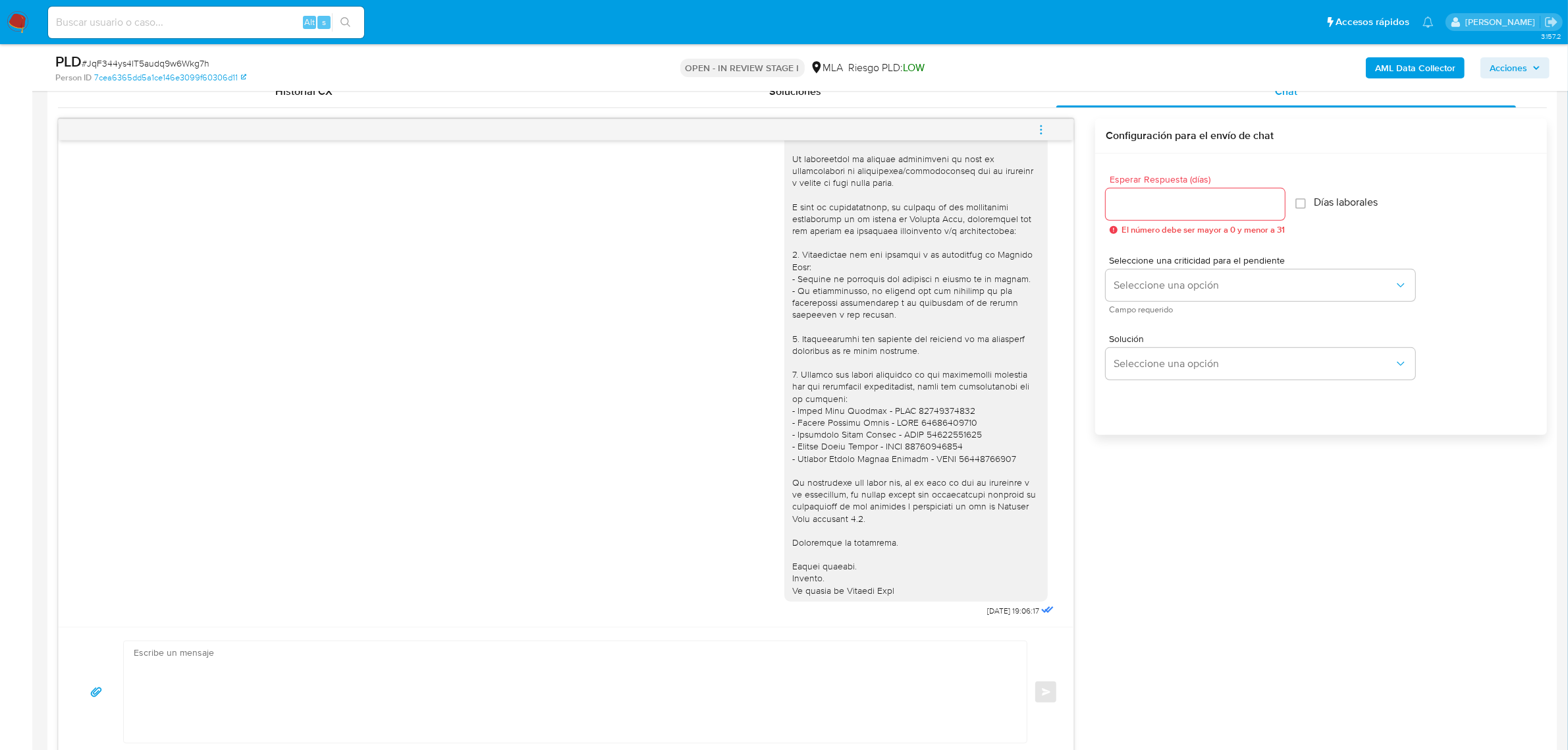
scroll to position [938, 0]
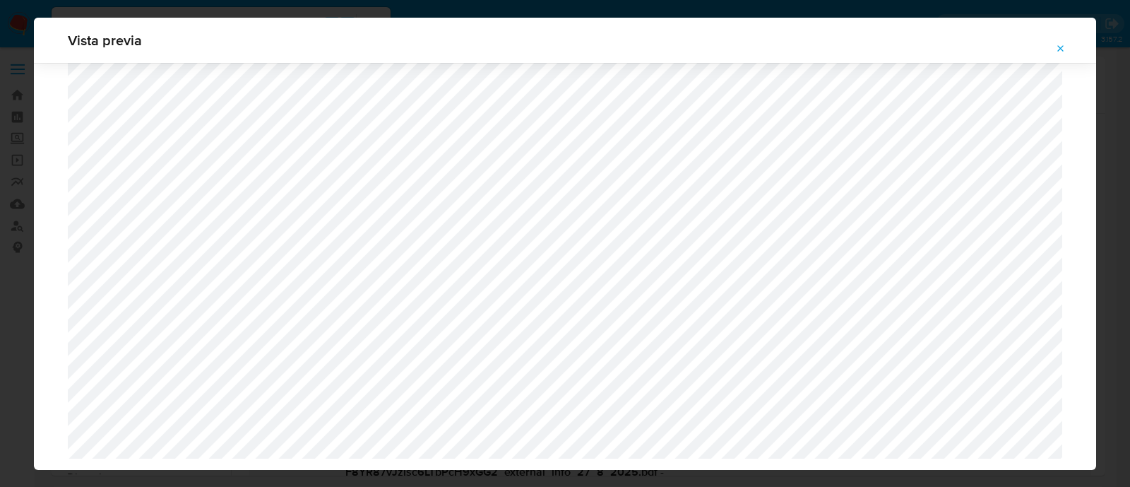
select select "10"
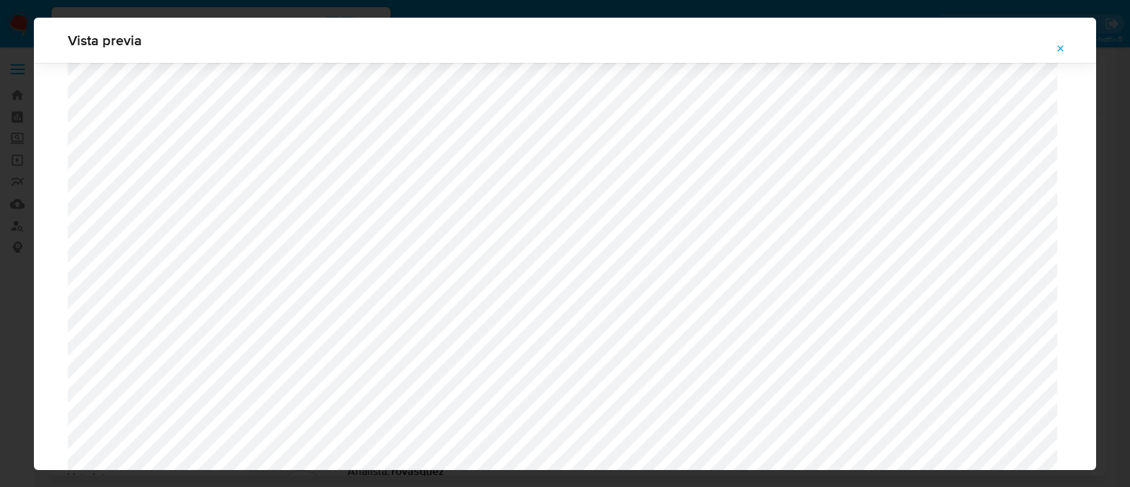
scroll to position [1473, 0]
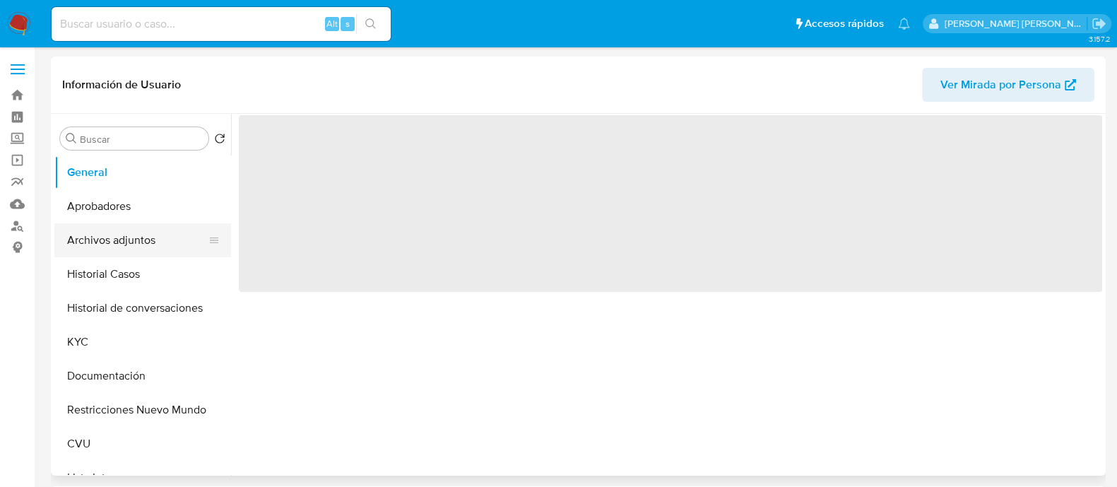
click at [134, 240] on button "Archivos adjuntos" at bounding box center [136, 240] width 165 height 34
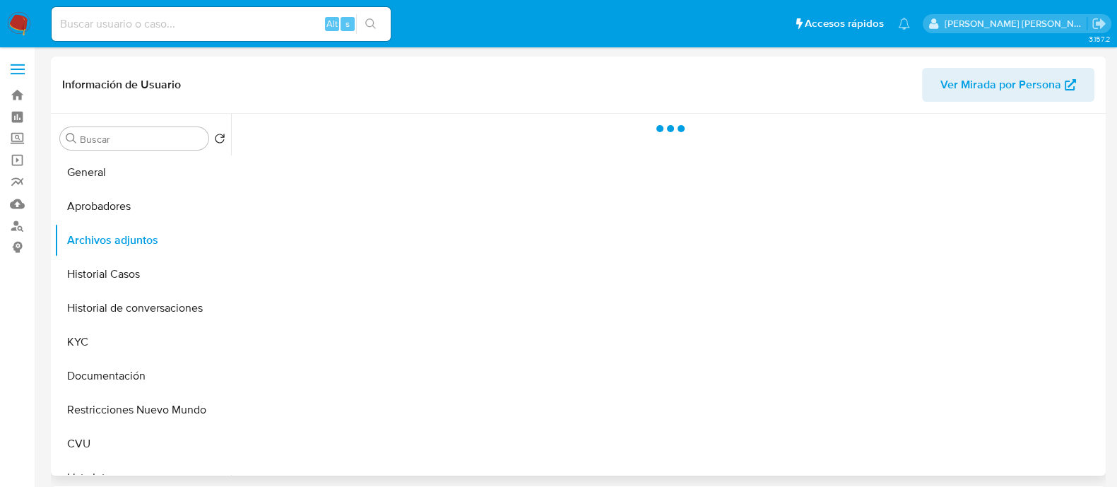
select select "10"
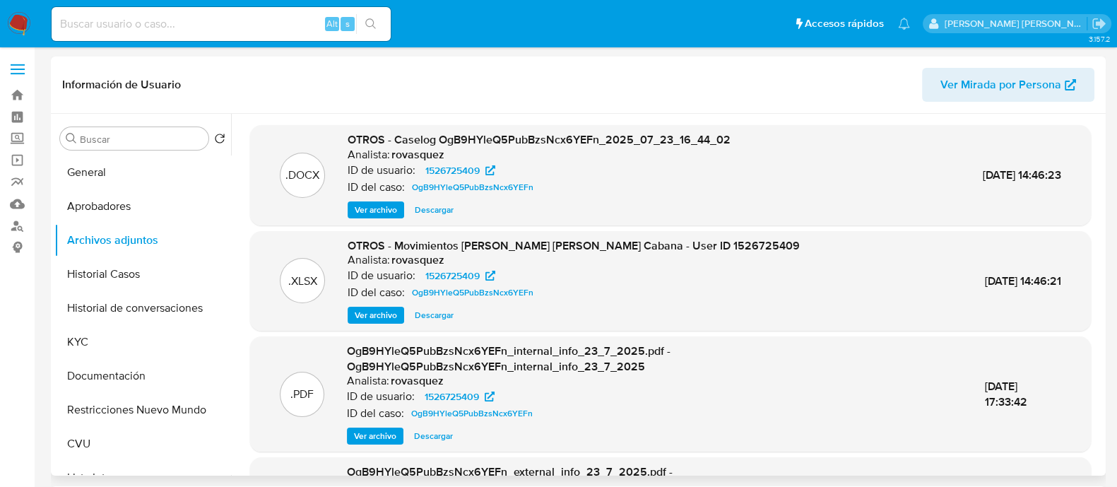
click at [384, 212] on span "Ver archivo" at bounding box center [376, 210] width 42 height 14
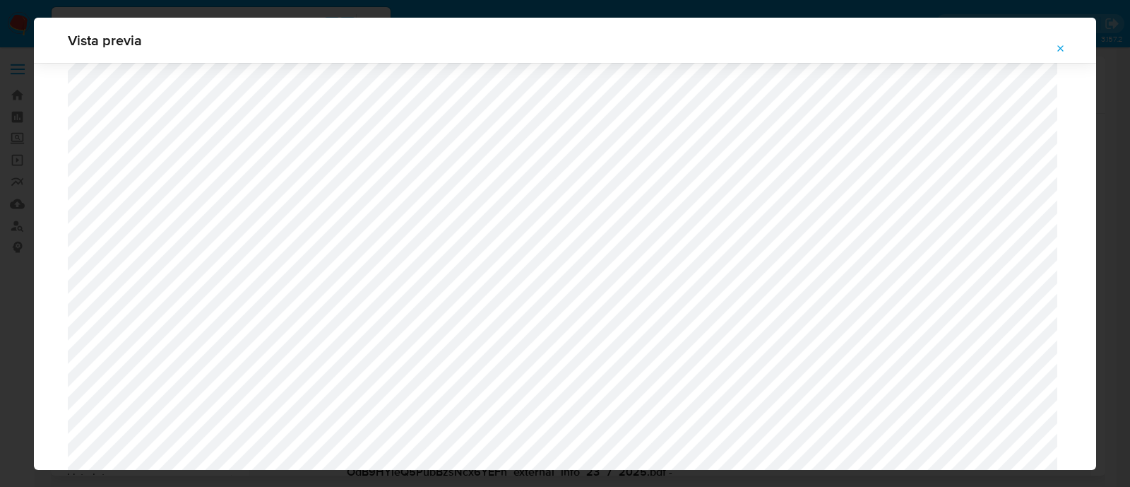
scroll to position [1384, 0]
click at [0, 167] on div "Vista previa" at bounding box center [565, 243] width 1130 height 487
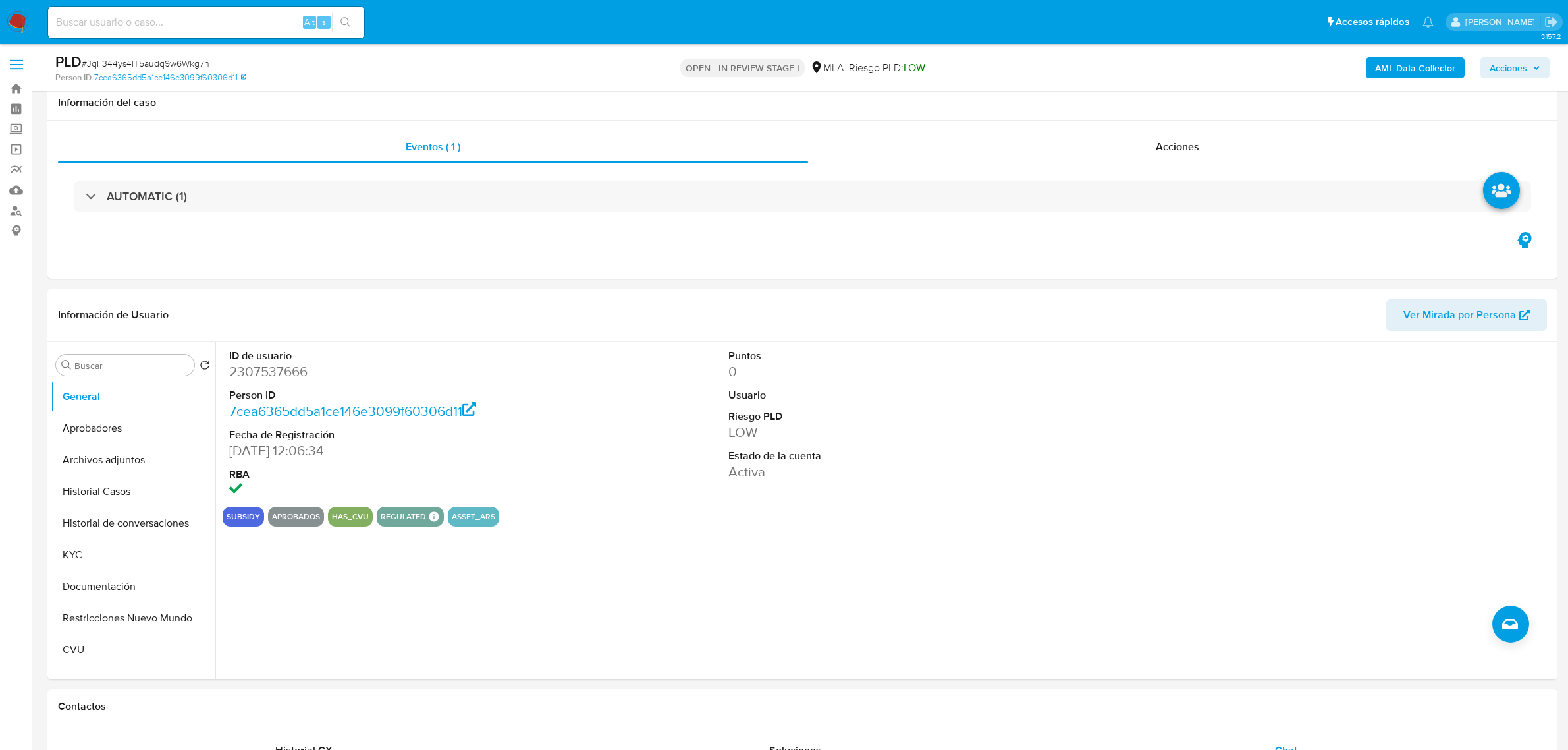
select select "10"
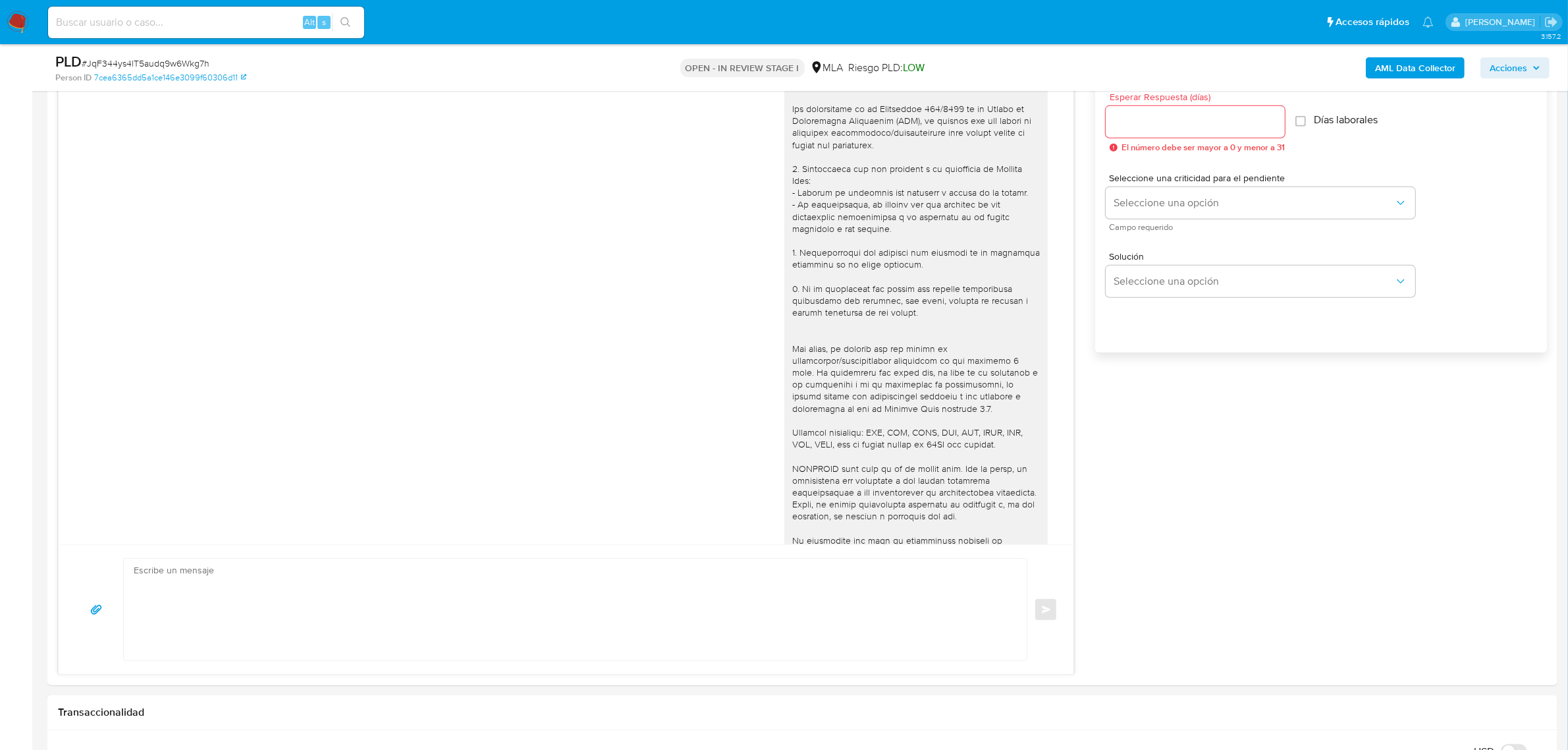
scroll to position [938, 0]
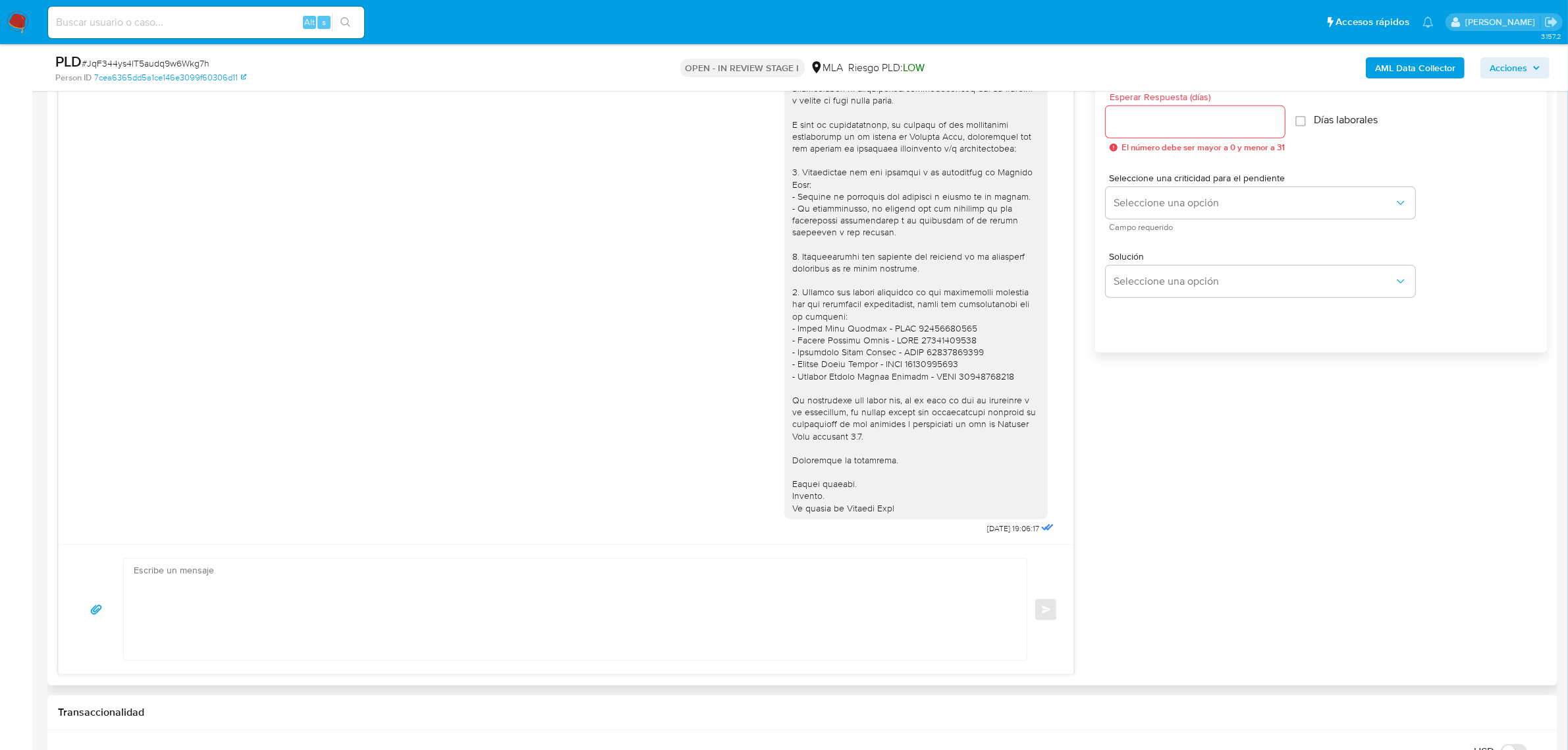
click at [386, 594] on textarea at bounding box center [571, 609] width 876 height 102
paste textarea "Hola, Muchas gracias por la respuesta. Analizamos tu caso y notamos que la info…"
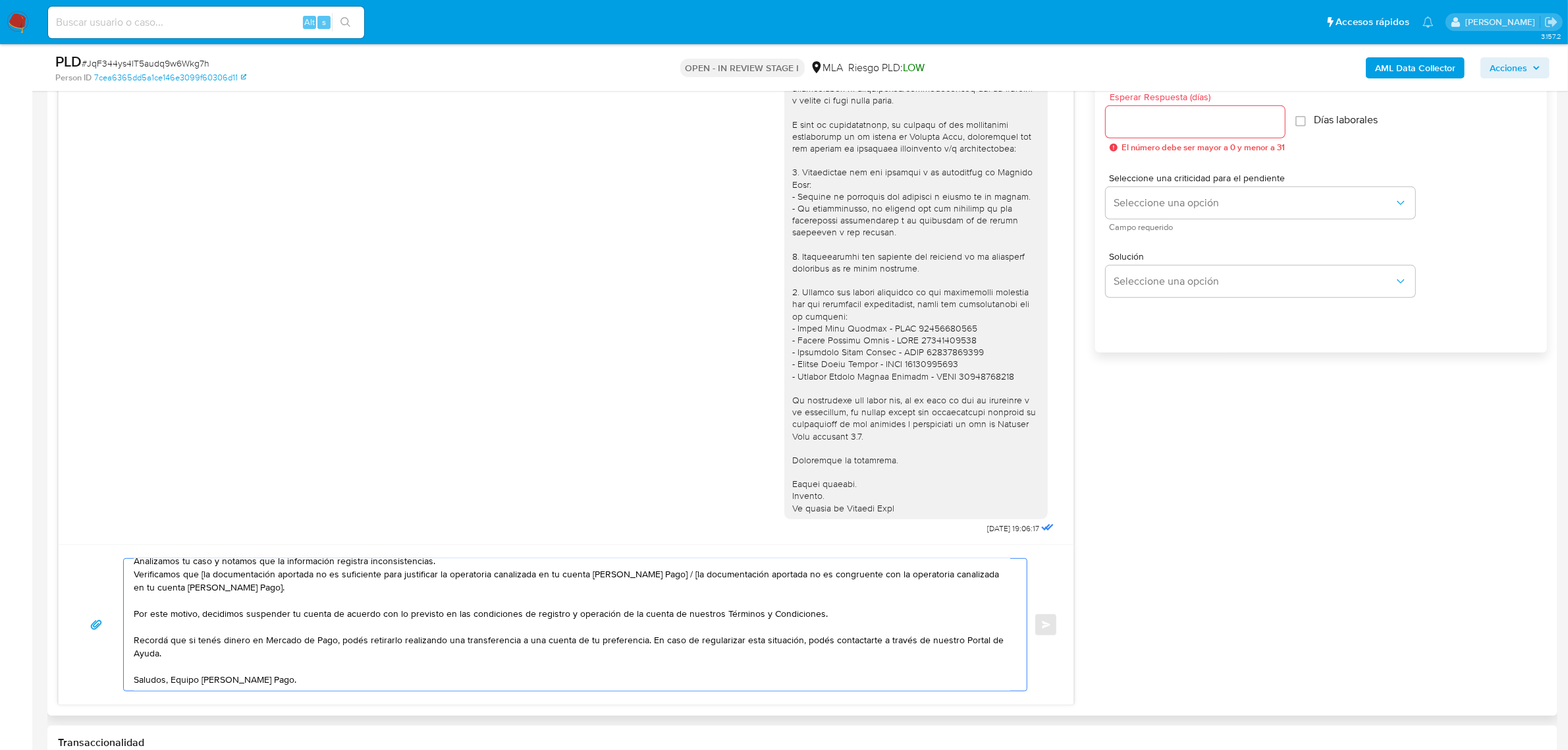
scroll to position [49, 0]
click at [172, 683] on textarea "Hola, Muchas gracias por la respuesta. Analizamos tu caso y notamos que la info…" at bounding box center [571, 624] width 876 height 132
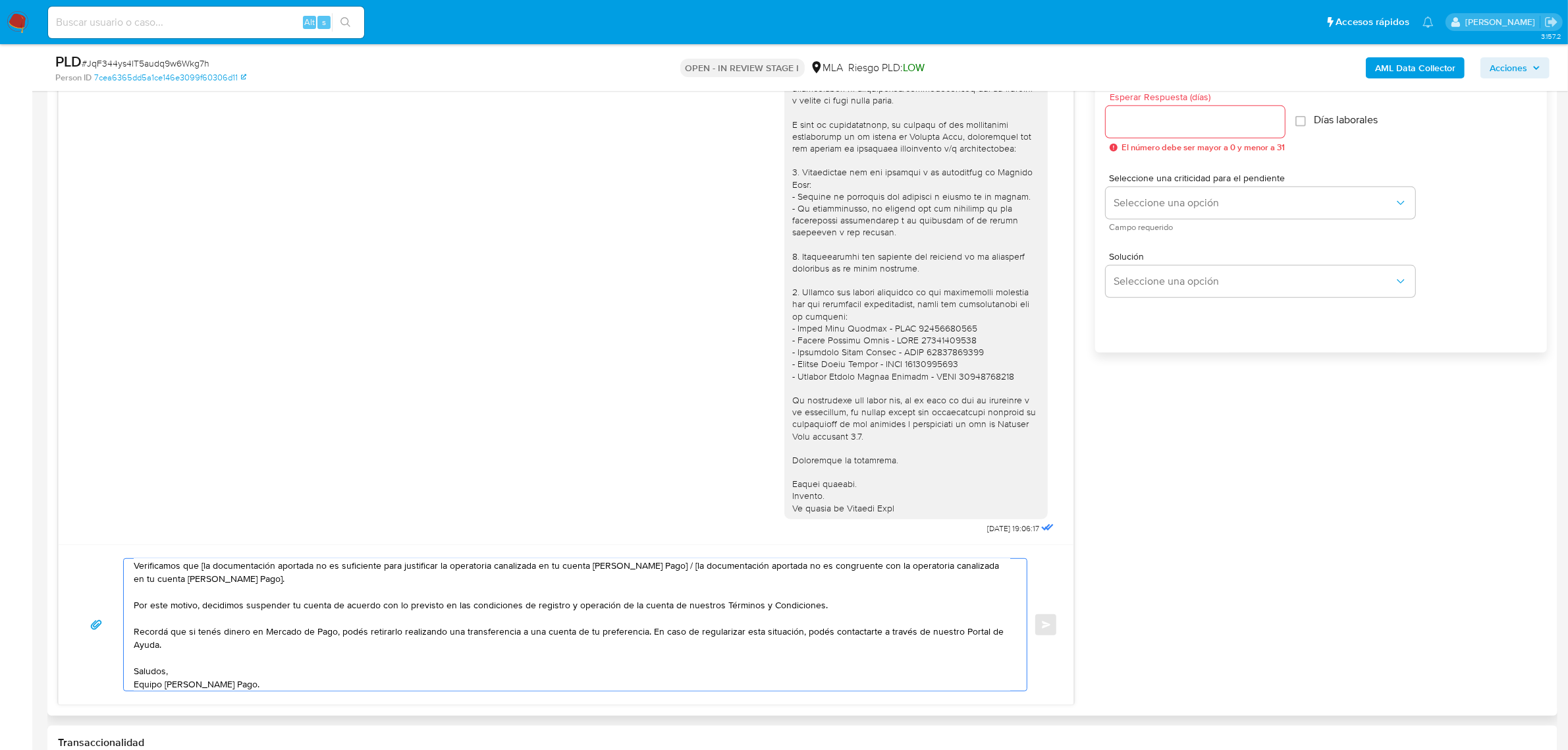
scroll to position [0, 0]
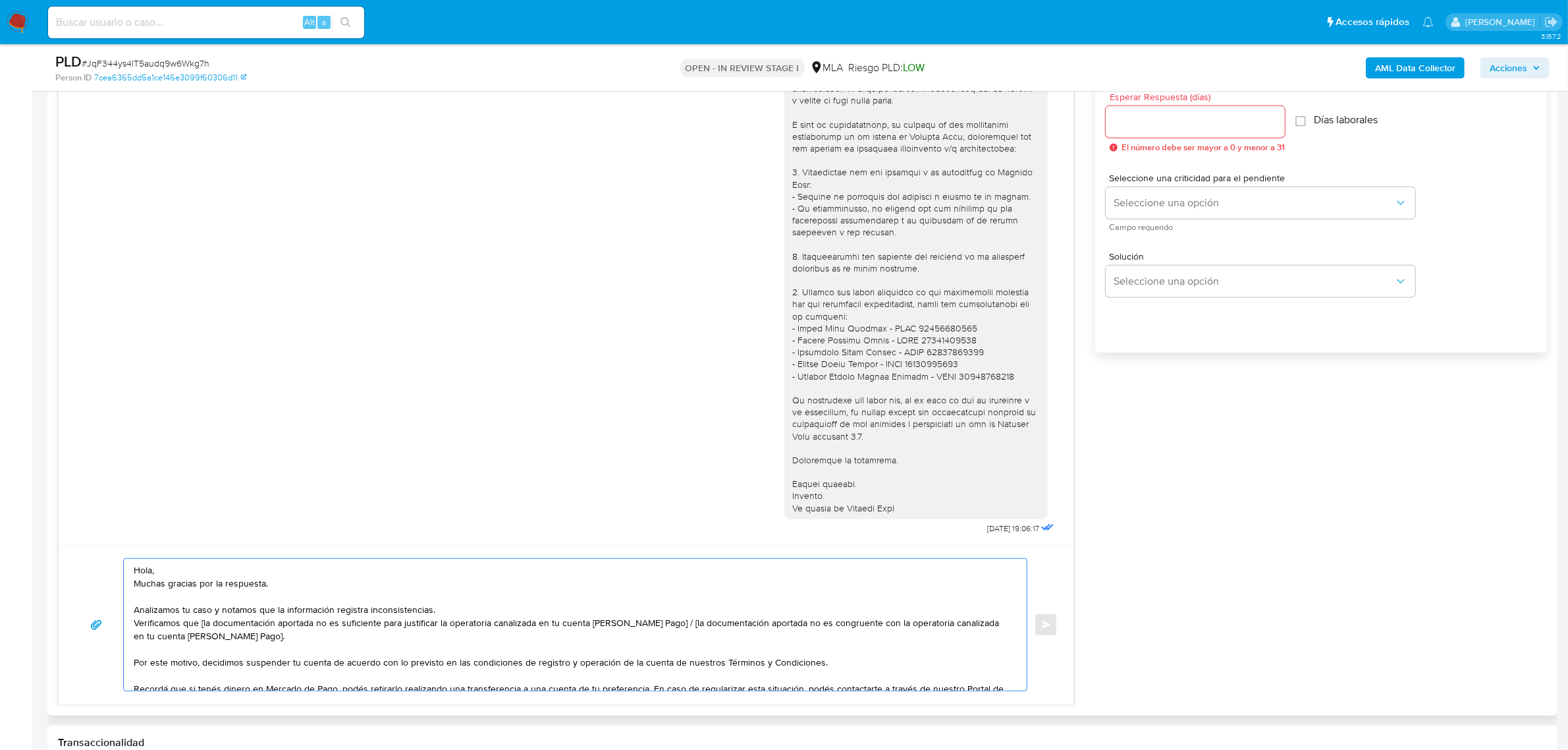
click at [188, 576] on textarea "Hola, Muchas gracias por la respuesta. Analizamos tu caso y notamos que la info…" at bounding box center [571, 624] width 876 height 132
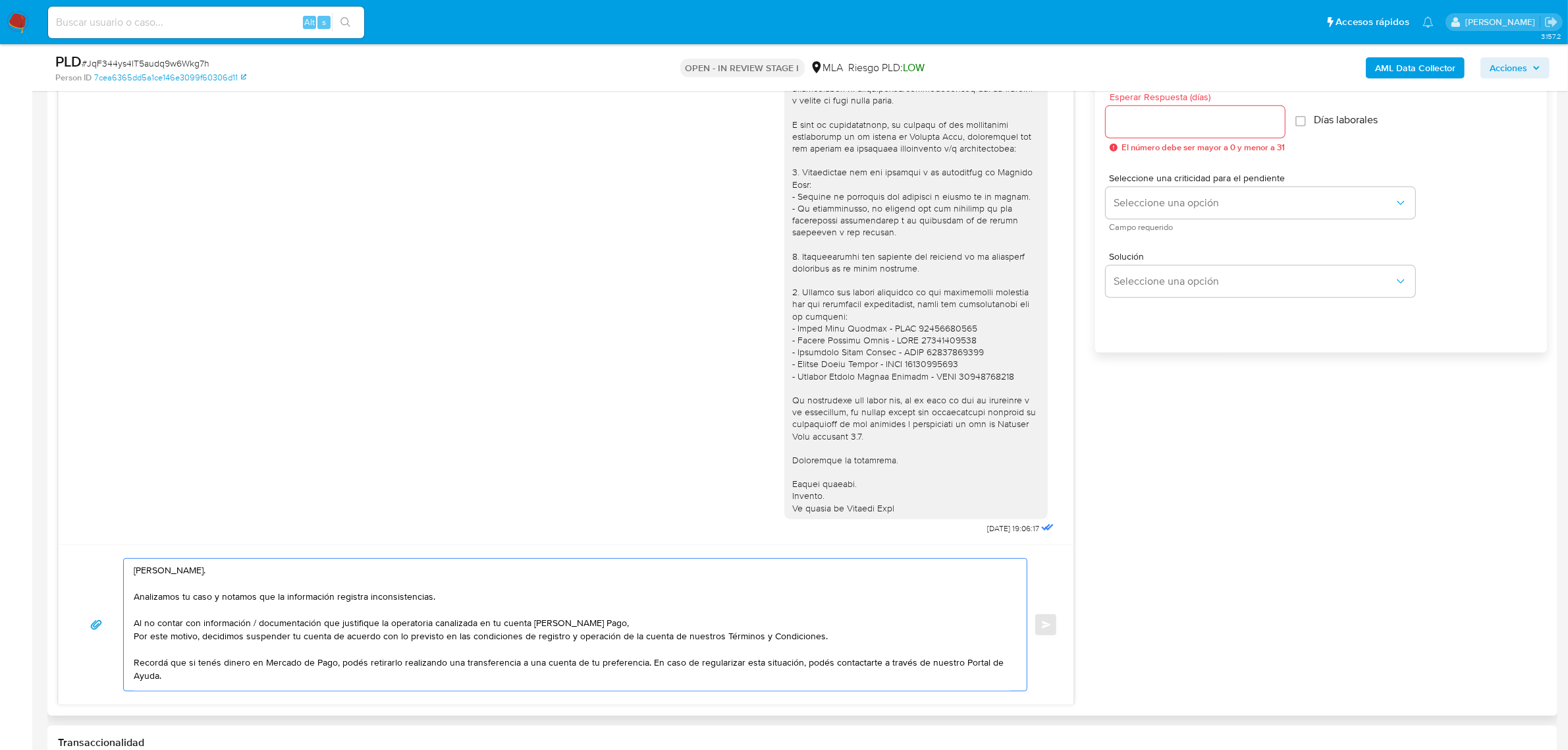
scroll to position [31, 0]
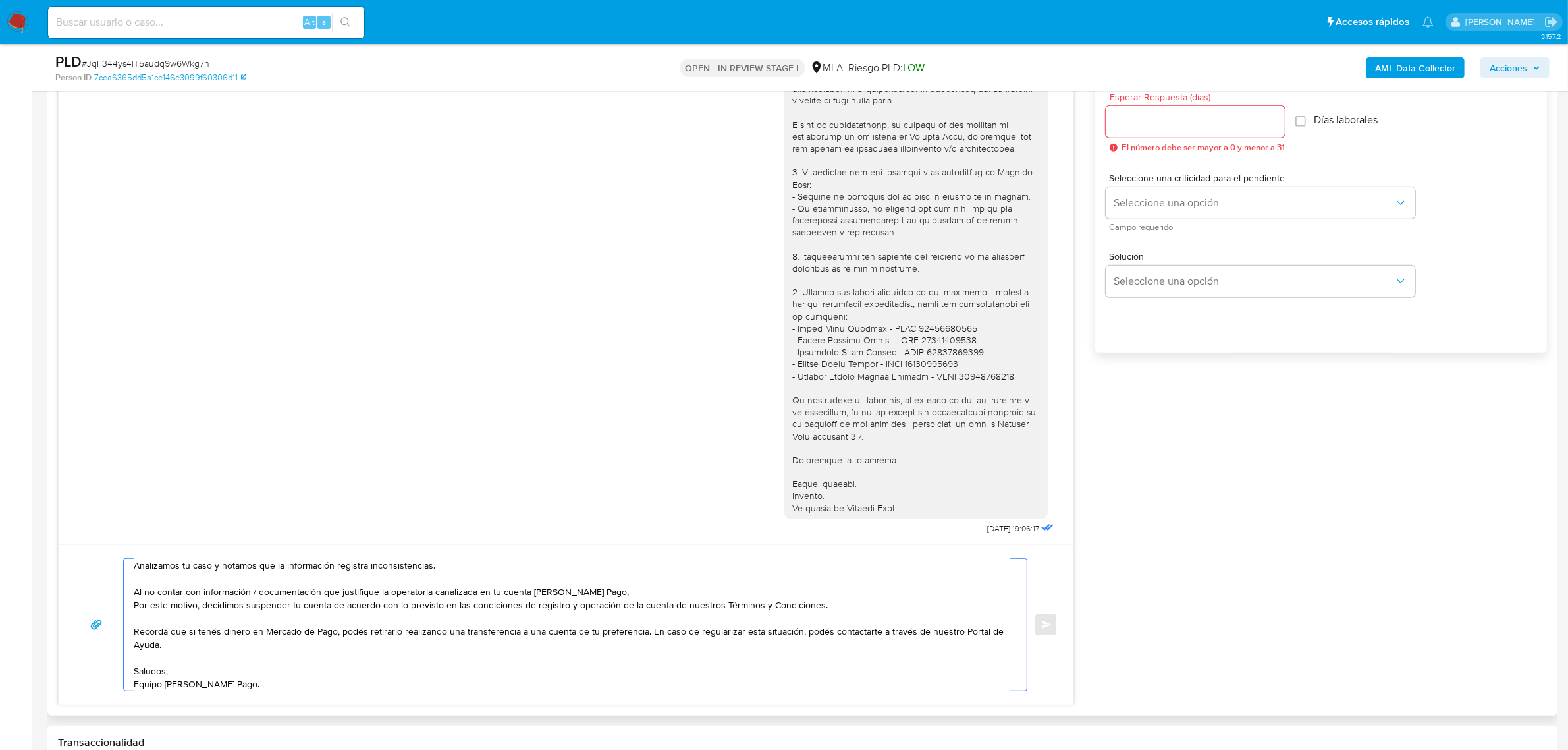
click at [612, 595] on textarea "Hola, Juan Manuel. Analizamos tu caso y notamos que la información registra inc…" at bounding box center [571, 624] width 876 height 132
click at [945, 373] on div at bounding box center [916, 268] width 248 height 492
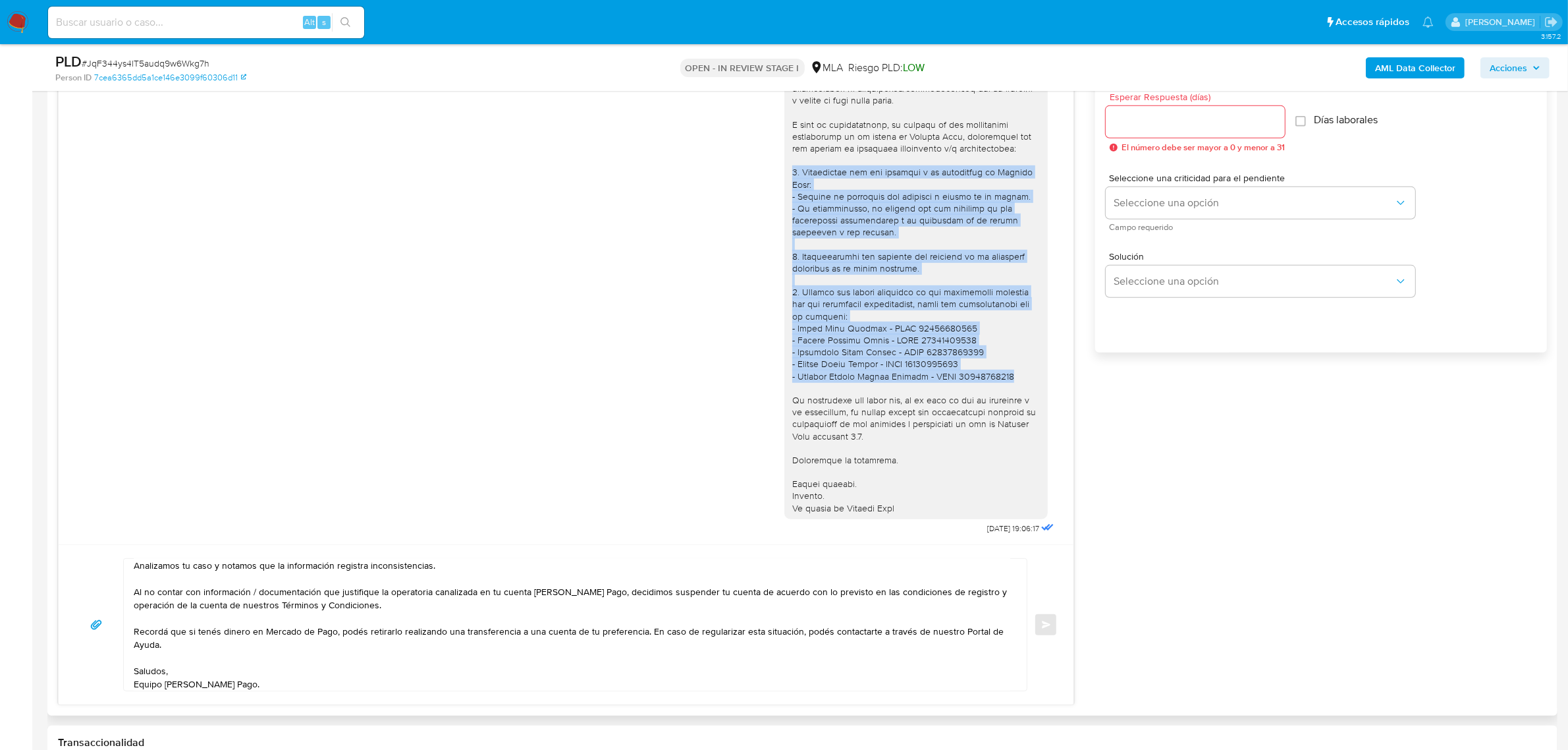
drag, startPoint x: 1002, startPoint y: 378, endPoint x: 767, endPoint y: 176, distance: 309.9
click at [767, 176] on div "29/08/2025 19:06:17" at bounding box center [566, 272] width 982 height 530
copy div "1. Descripción del uso otorgado a la aplicación de Mercado Pago: - Detalla la a…"
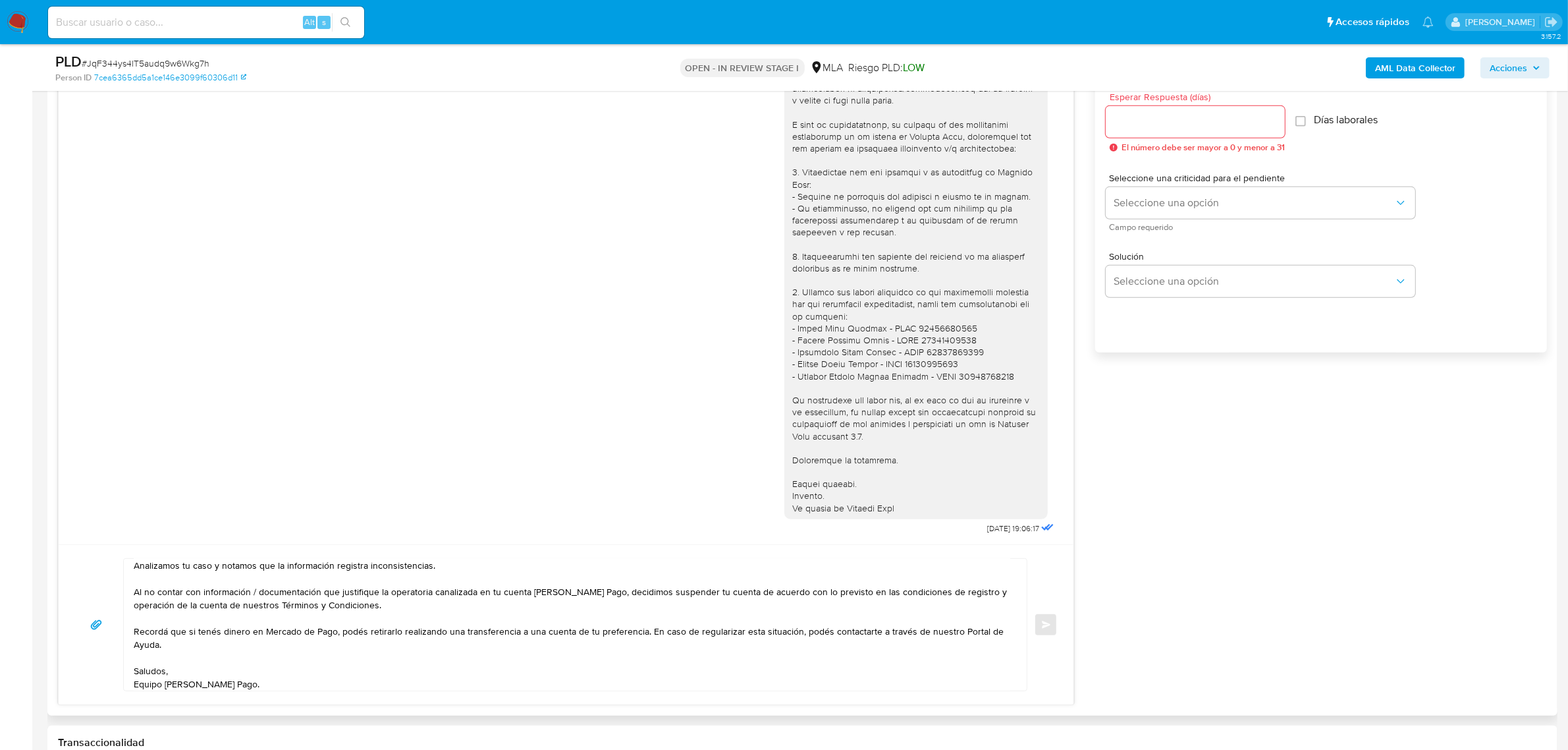
click at [252, 666] on textarea "Hola, Juan Manuel. Analizamos tu caso y notamos que la información registra inc…" at bounding box center [571, 624] width 876 height 132
click at [478, 632] on textarea "Hola, Juan Manuel. Analizamos tu caso y notamos que la información registra inc…" at bounding box center [571, 624] width 876 height 132
click at [328, 627] on textarea "Hola, Juan Manuel. Analizamos tu caso y notamos que la información registra inc…" at bounding box center [571, 624] width 876 height 132
click at [402, 611] on textarea "Hola, Juan Manuel. Analizamos tu caso y notamos que la información registra inc…" at bounding box center [571, 624] width 876 height 132
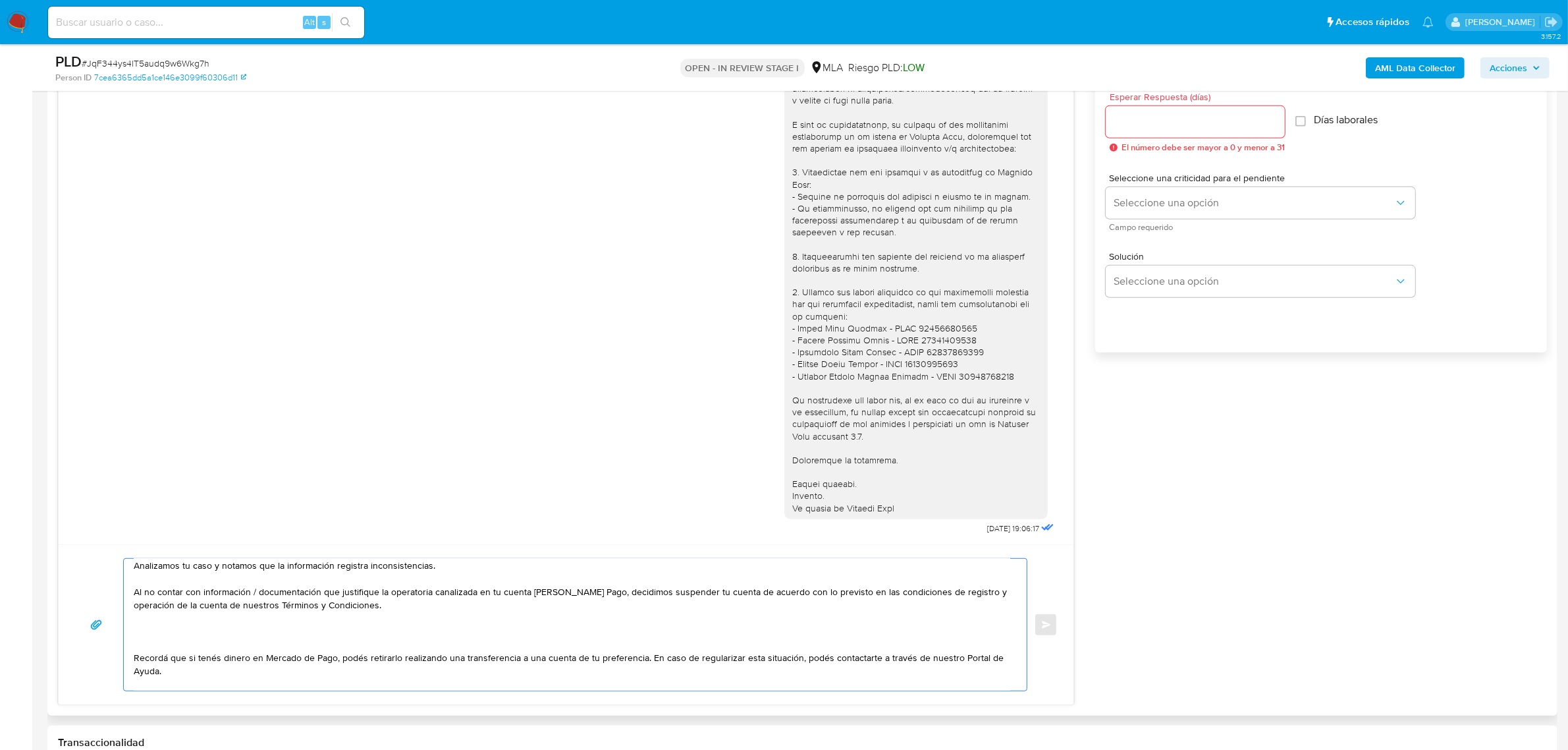
paste textarea "1. Descripción del uso otorgado a la aplicación de Mercado Pago: - Detalla la a…"
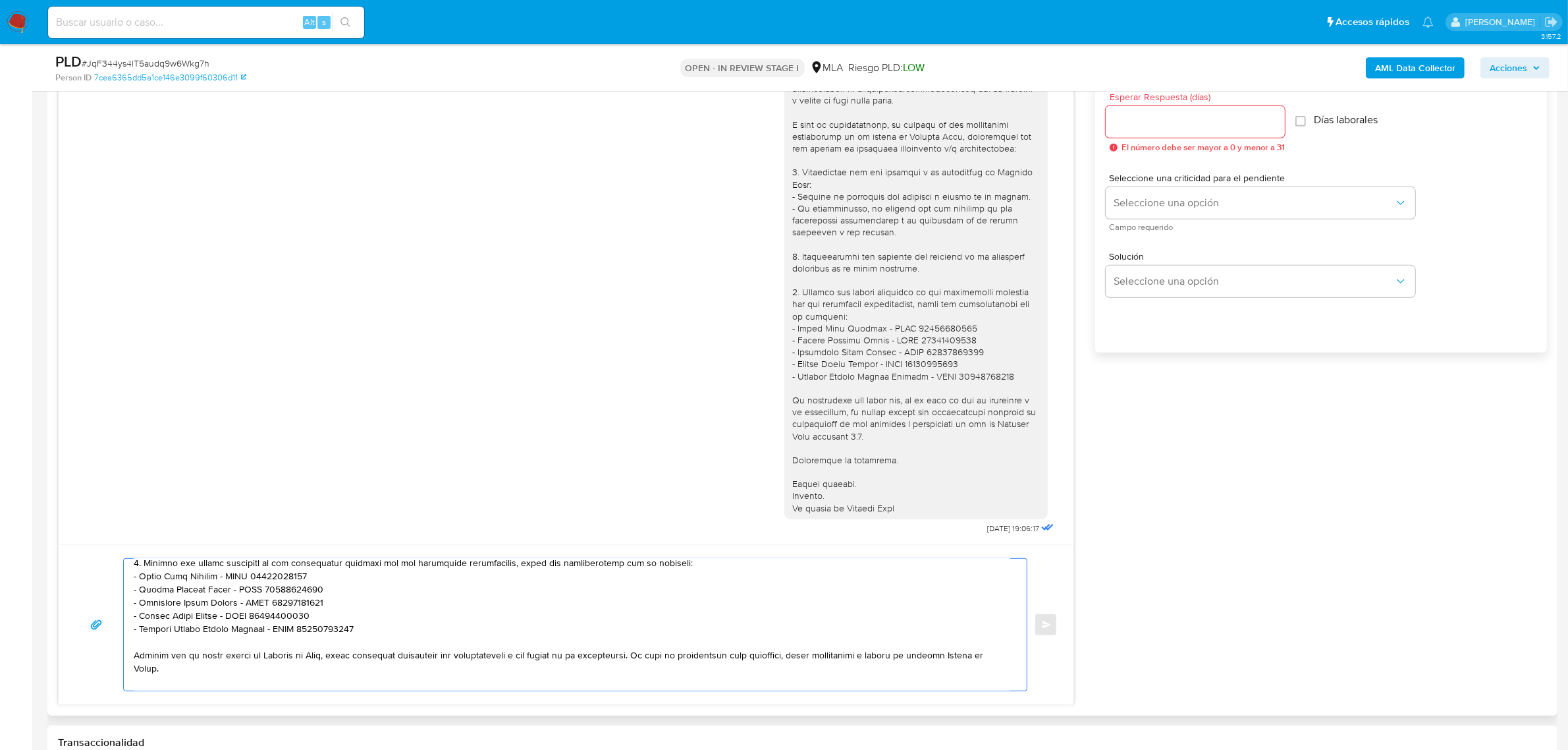
scroll to position [205, 0]
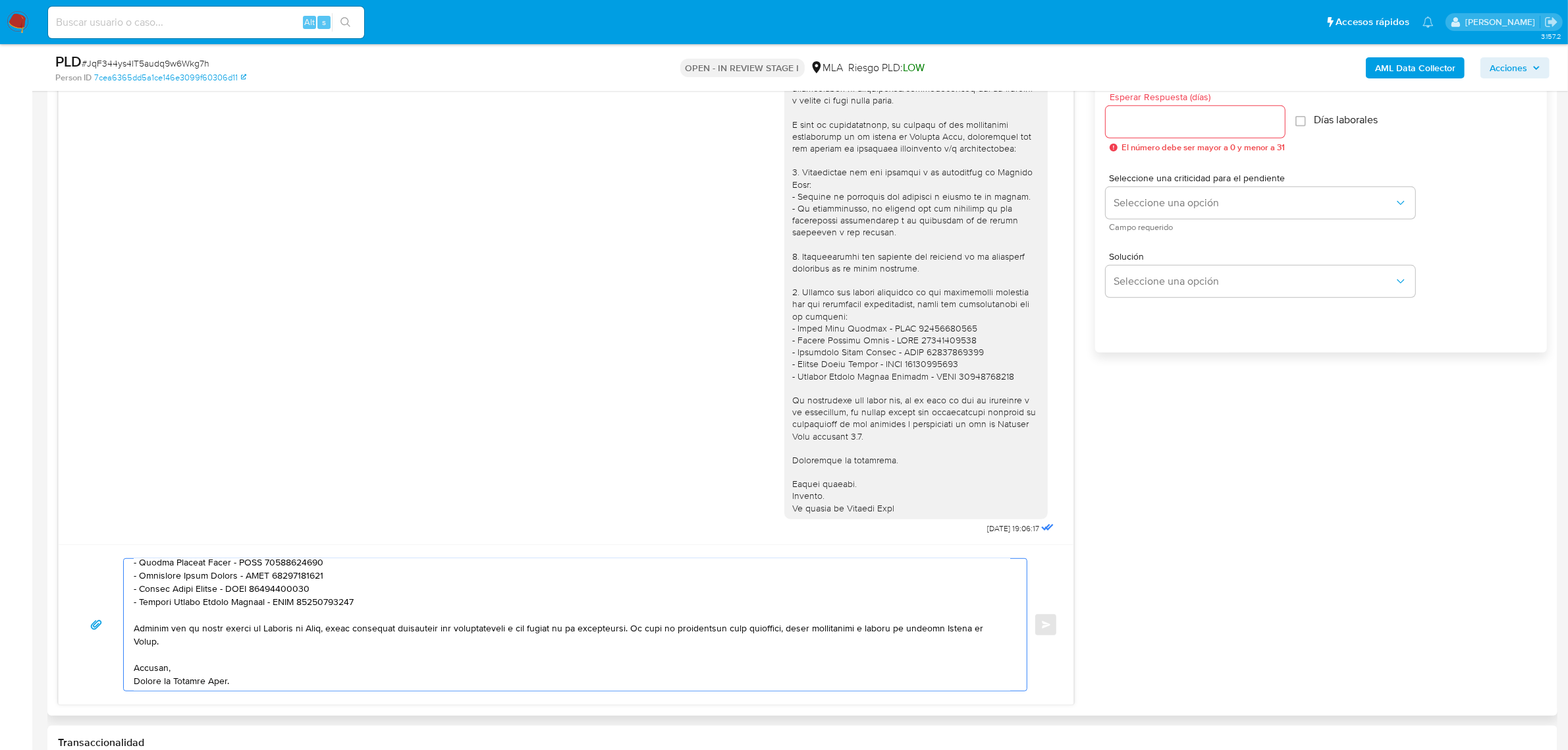
click at [610, 644] on textarea at bounding box center [571, 624] width 876 height 132
drag, startPoint x: 643, startPoint y: 630, endPoint x: 659, endPoint y: 645, distance: 21.9
click at [659, 645] on textarea at bounding box center [571, 624] width 876 height 132
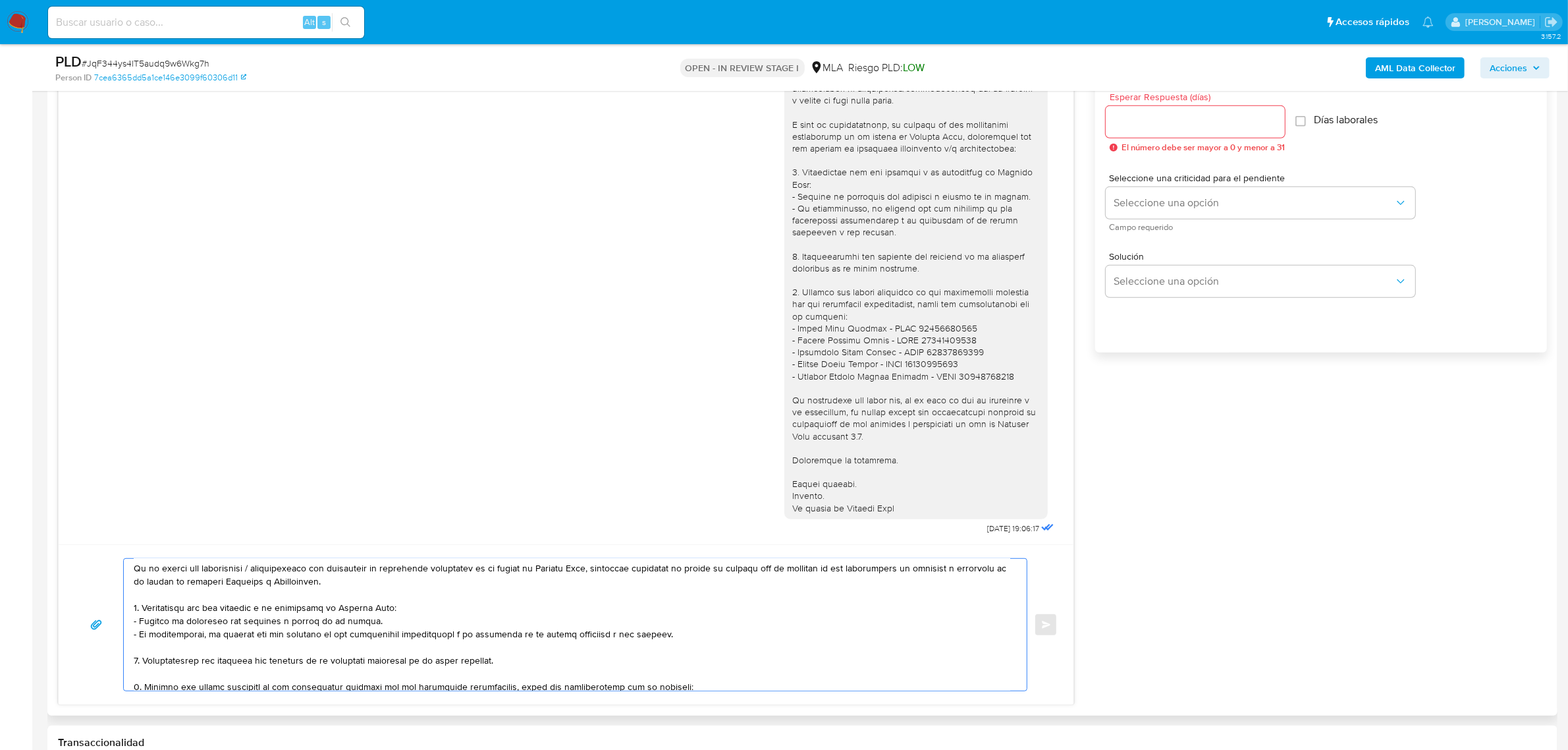
scroll to position [28, 0]
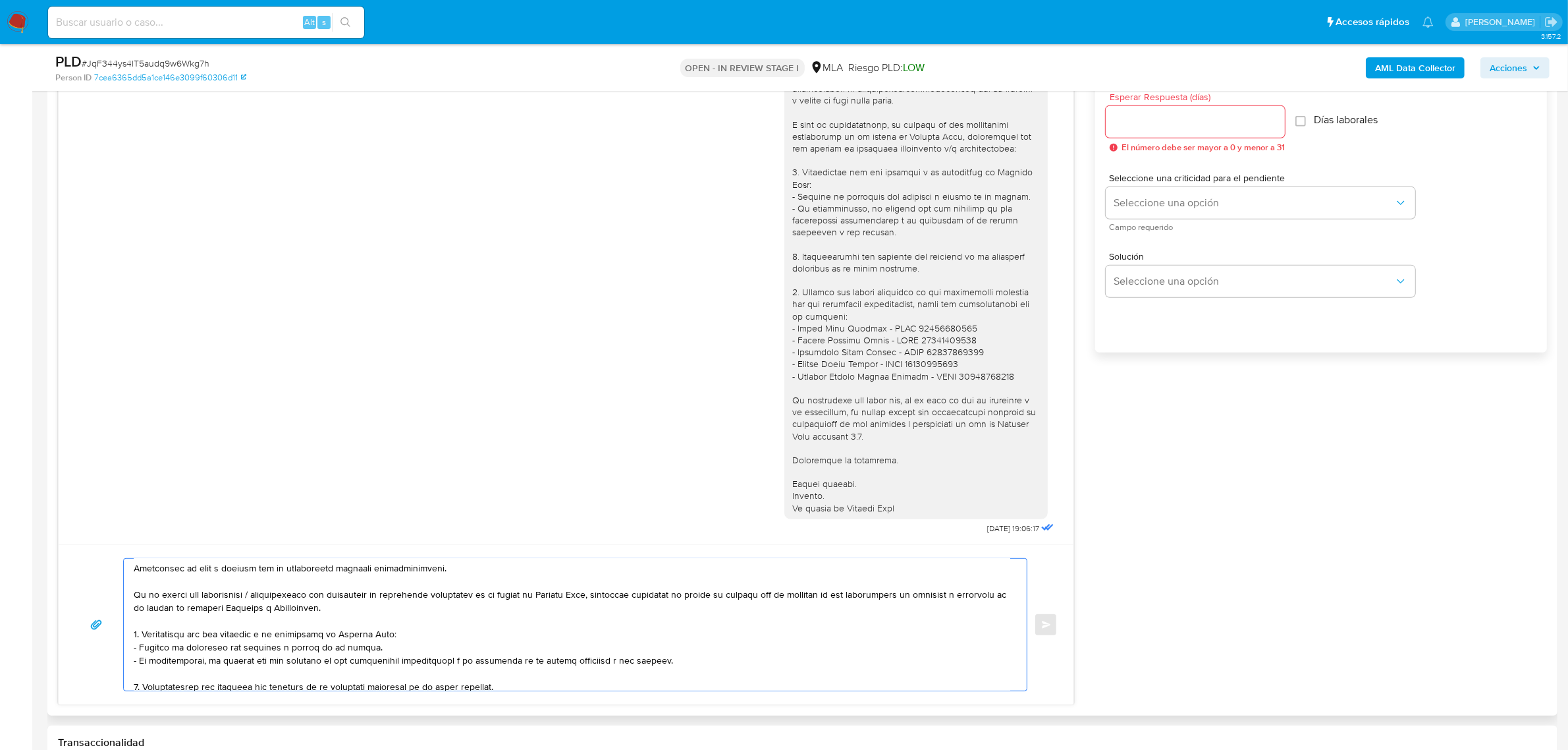
click at [166, 615] on textarea at bounding box center [571, 624] width 876 height 132
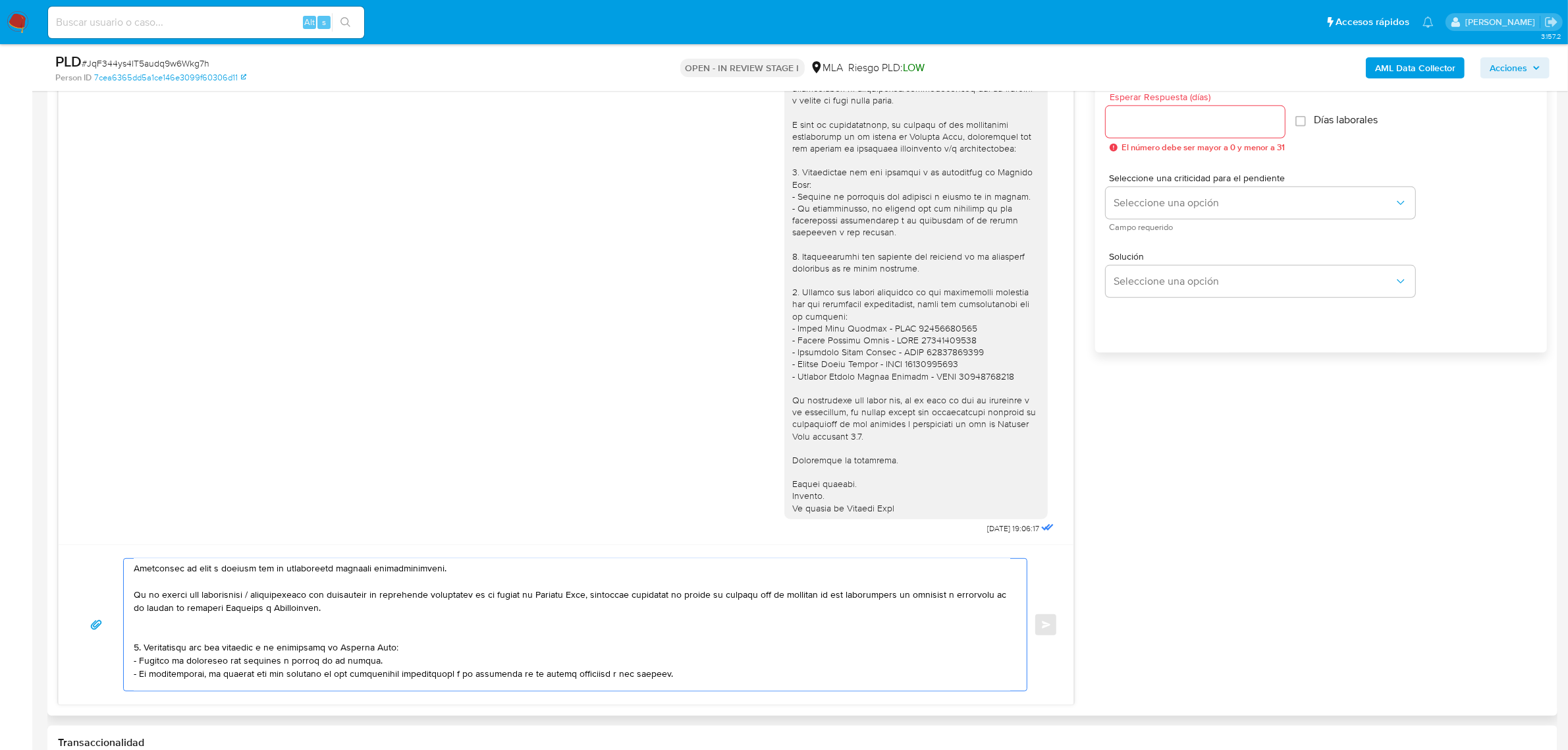
paste textarea "En caso de regularizar esta situación, podés contactarte a través de nuestro Po…"
click at [223, 595] on textarea at bounding box center [571, 624] width 876 height 132
paste textarea "información / documentación"
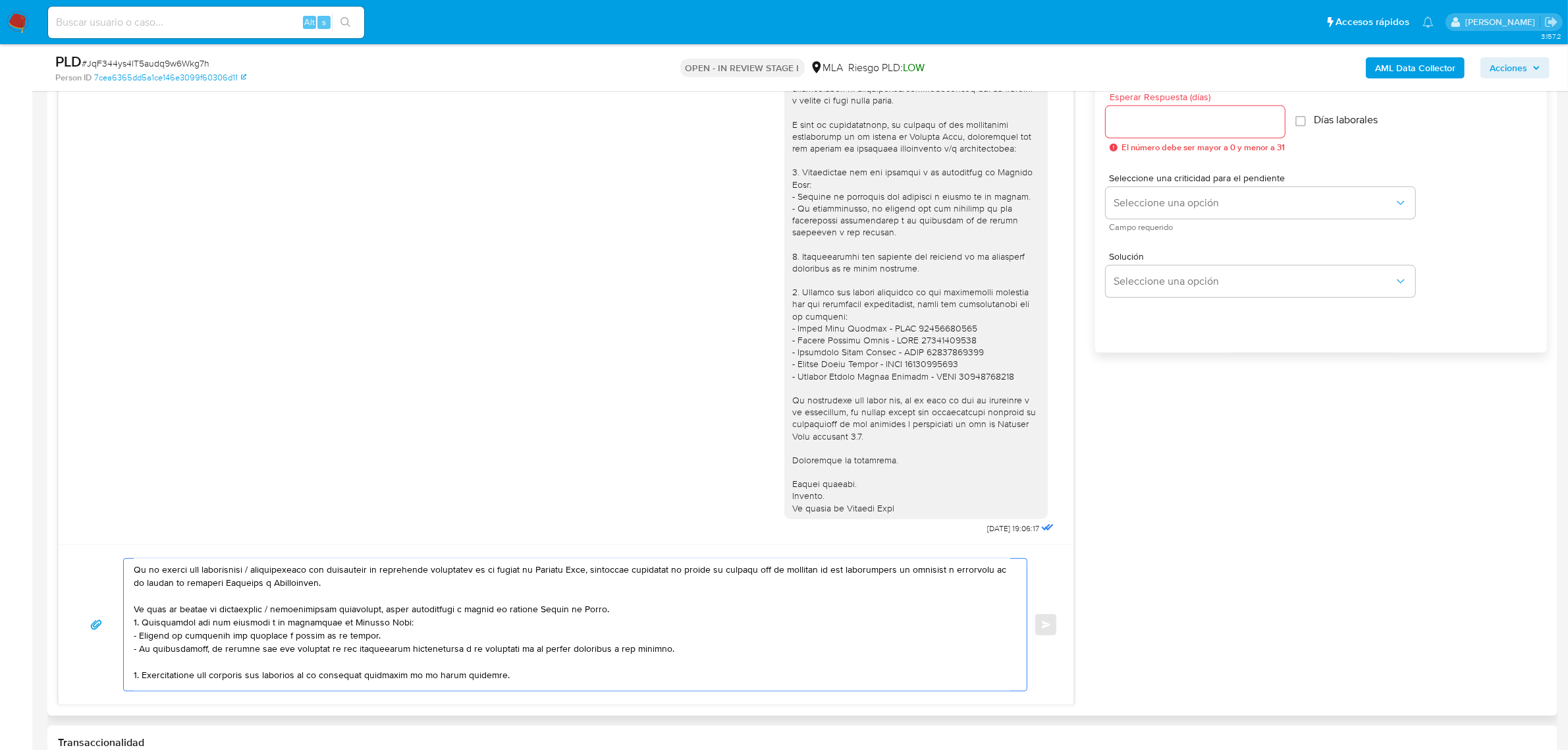
scroll to position [82, 0]
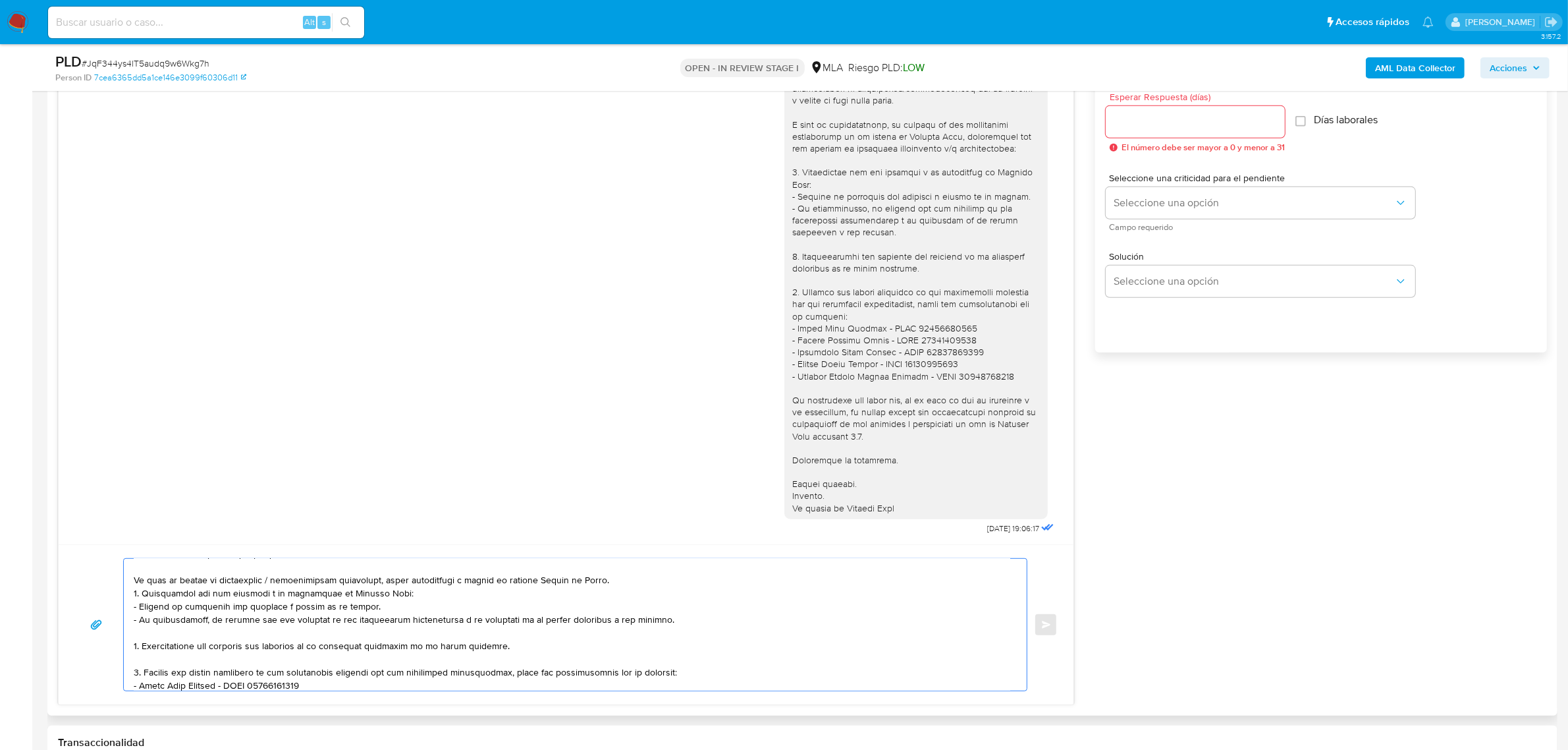
click at [620, 583] on textarea at bounding box center [571, 624] width 876 height 132
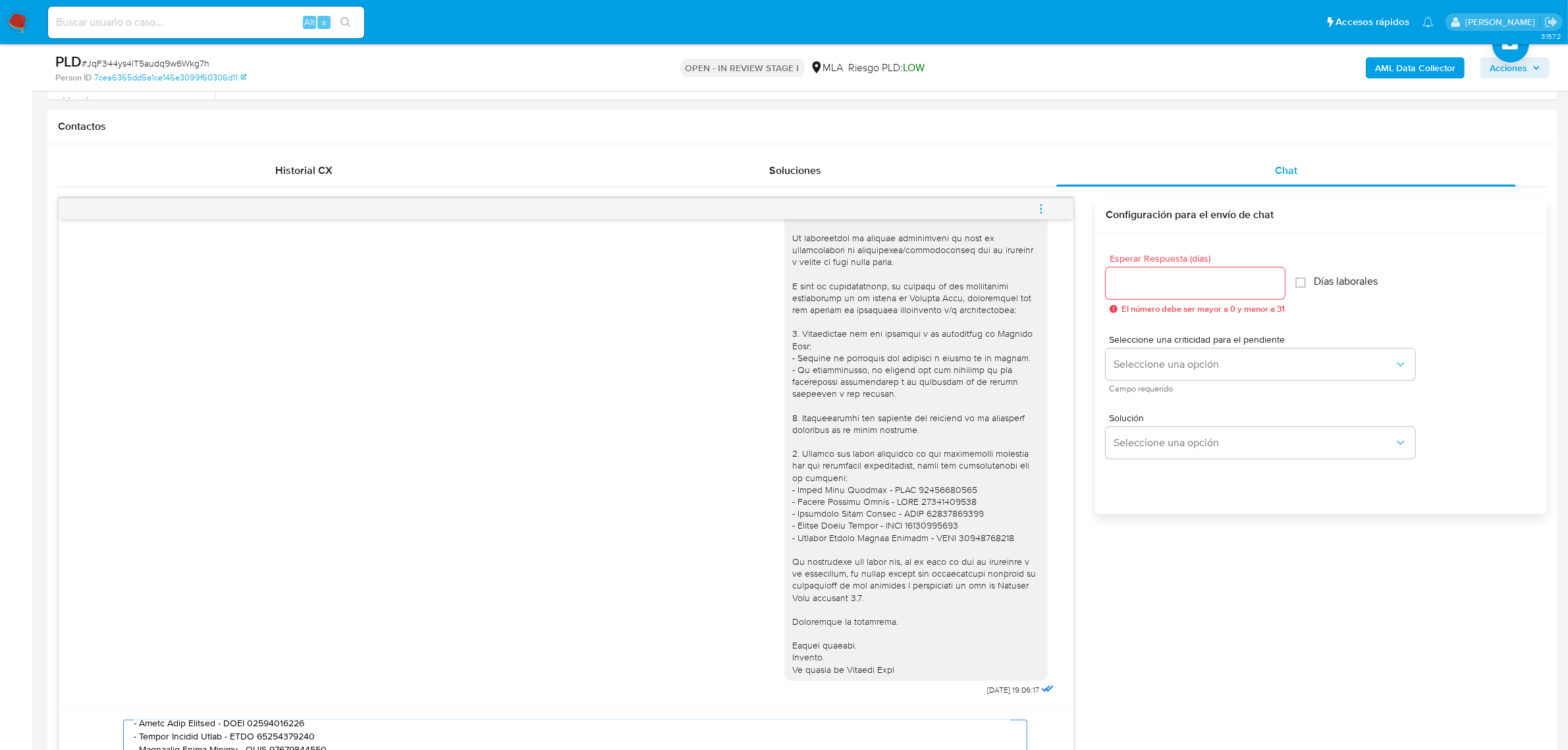
scroll to position [576, 0]
type textarea "Hola, Juan Manuel. Analizamos tu caso y notamos que la información registra inc…"
click at [1147, 285] on input "Esperar Respuesta (días)" at bounding box center [1195, 286] width 179 height 17
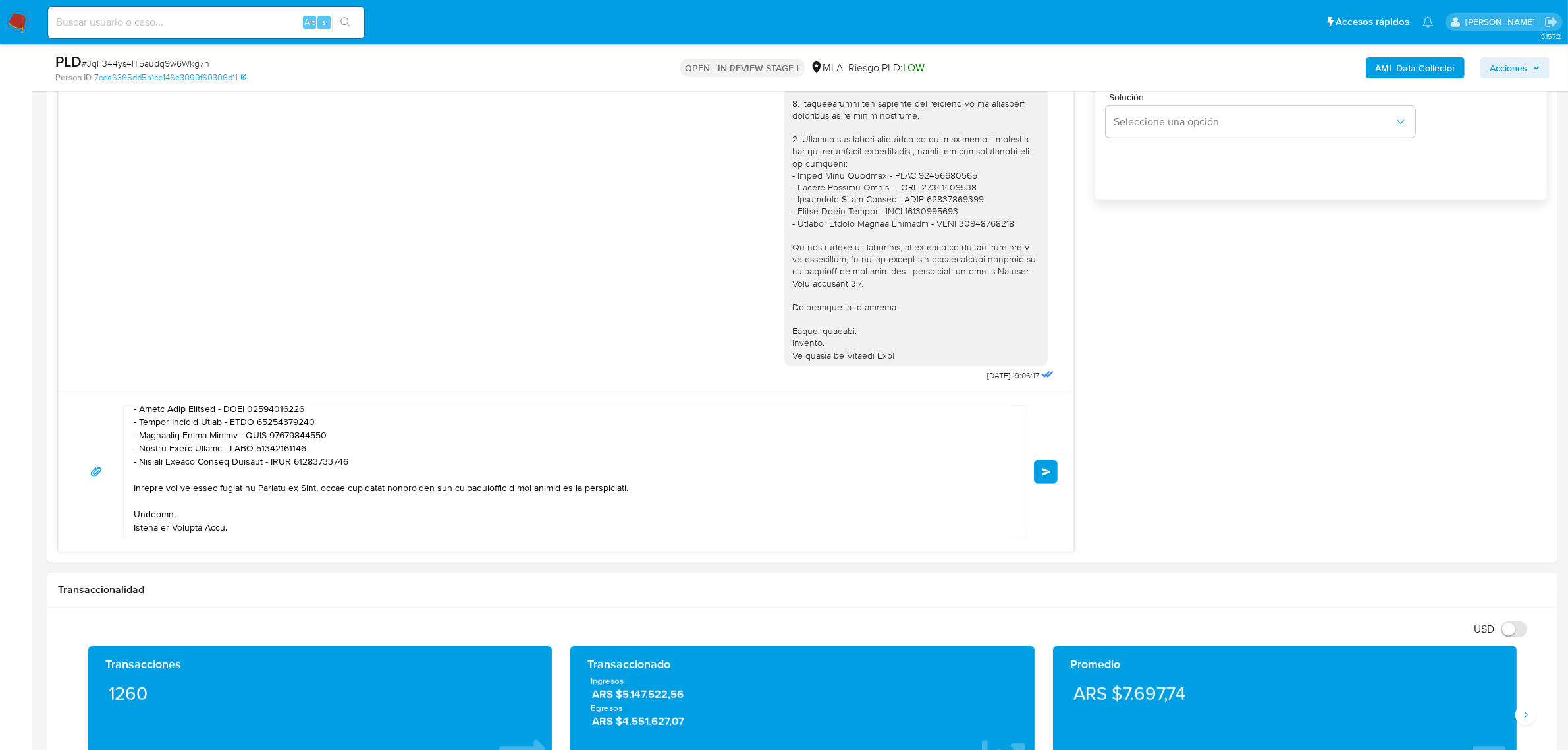
scroll to position [906, 0]
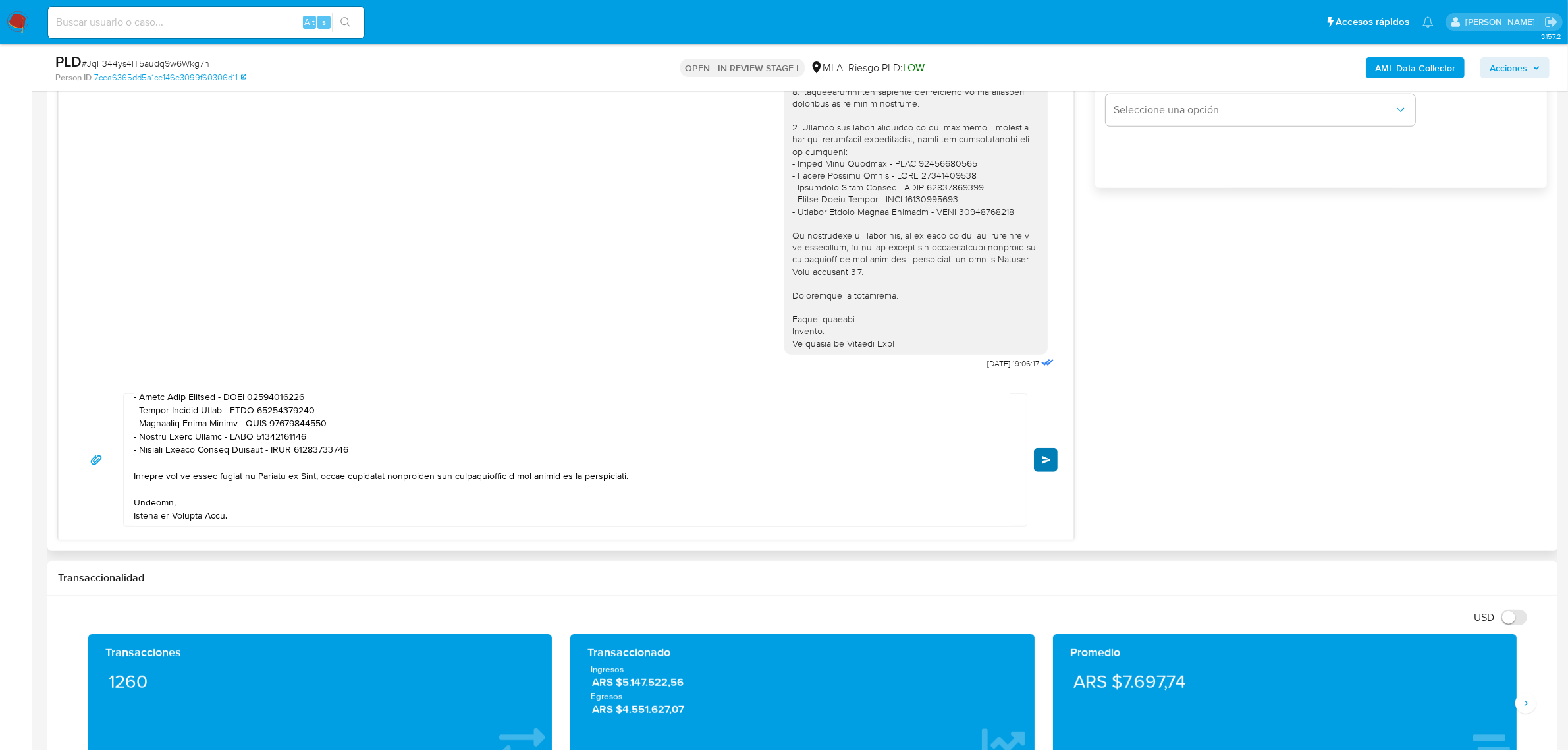
type input "0"
click at [1052, 463] on button "Enviar" at bounding box center [1045, 459] width 23 height 23
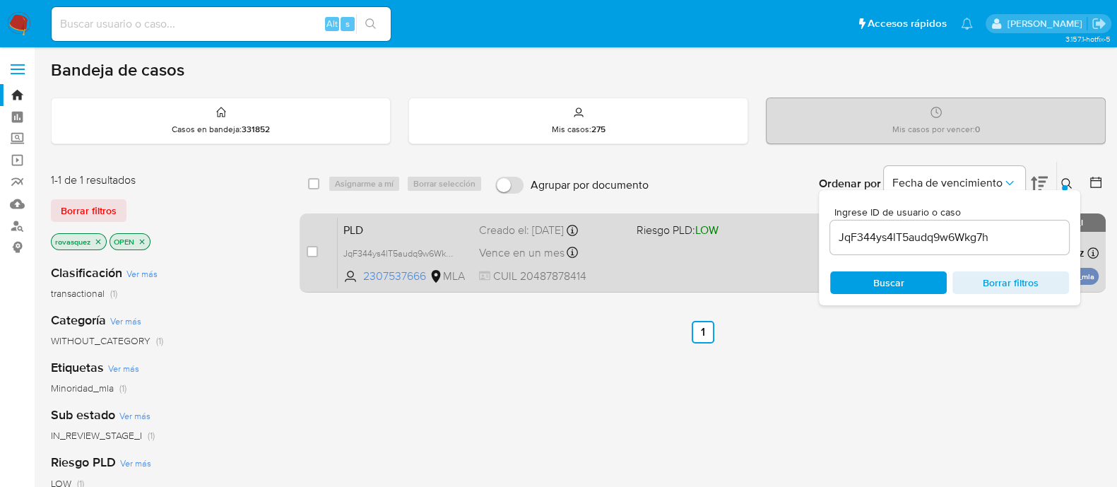
drag, startPoint x: 309, startPoint y: 253, endPoint x: 321, endPoint y: 243, distance: 15.6
click at [311, 253] on input "checkbox" at bounding box center [312, 251] width 11 height 11
checkbox input "true"
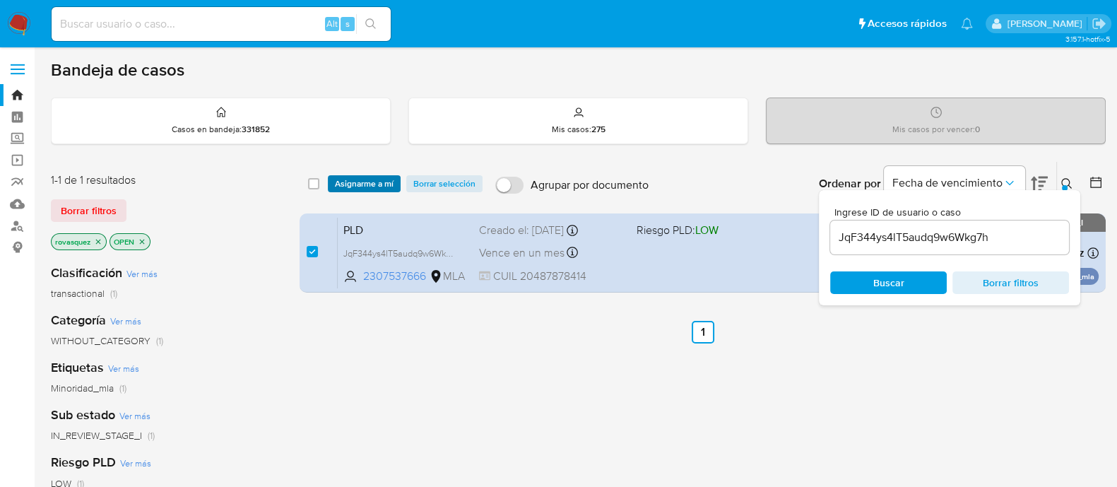
click at [367, 182] on span "Asignarme a mí" at bounding box center [364, 184] width 59 height 14
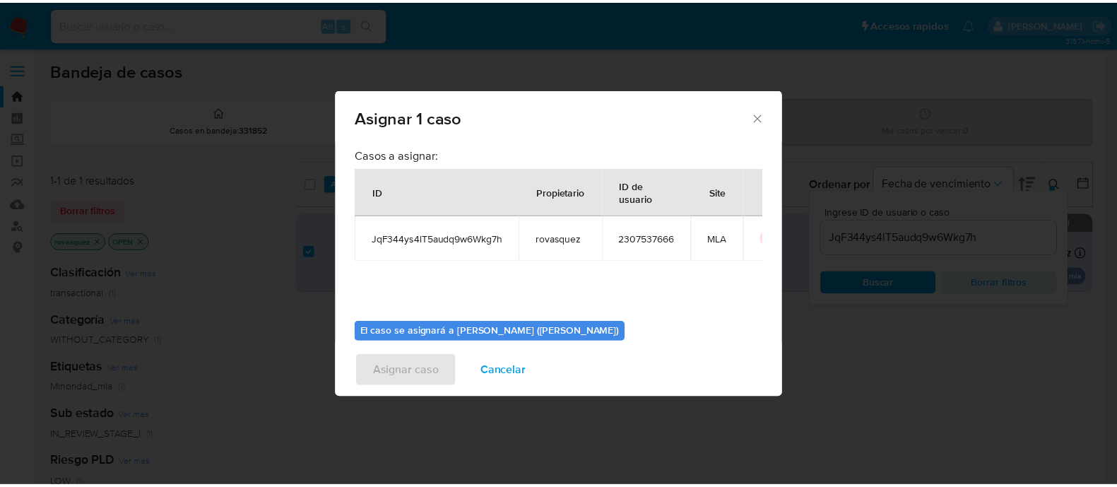
scroll to position [73, 0]
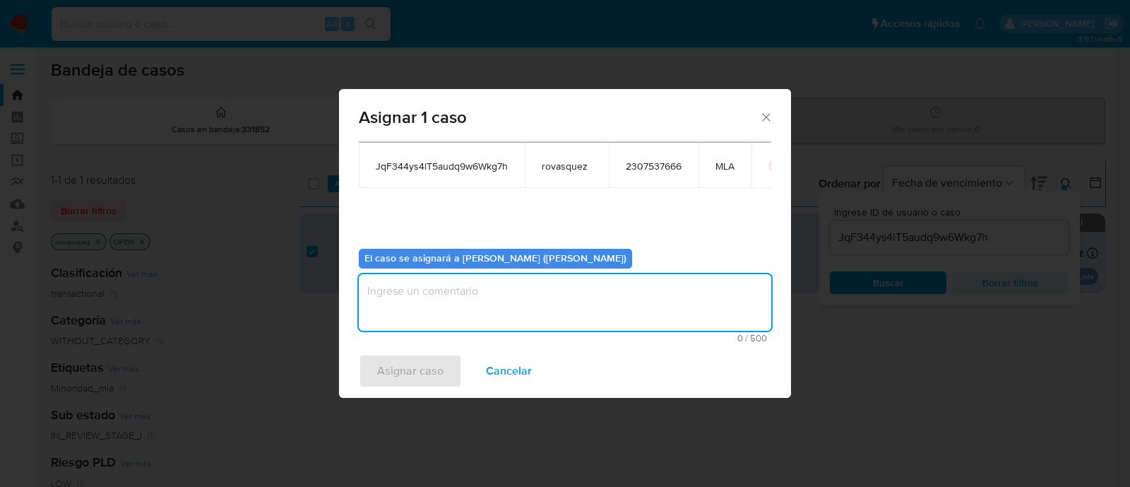
click at [514, 305] on textarea "assign-modal" at bounding box center [565, 302] width 413 height 57
type textarea "."
click at [436, 365] on span "Asignar caso" at bounding box center [410, 370] width 66 height 31
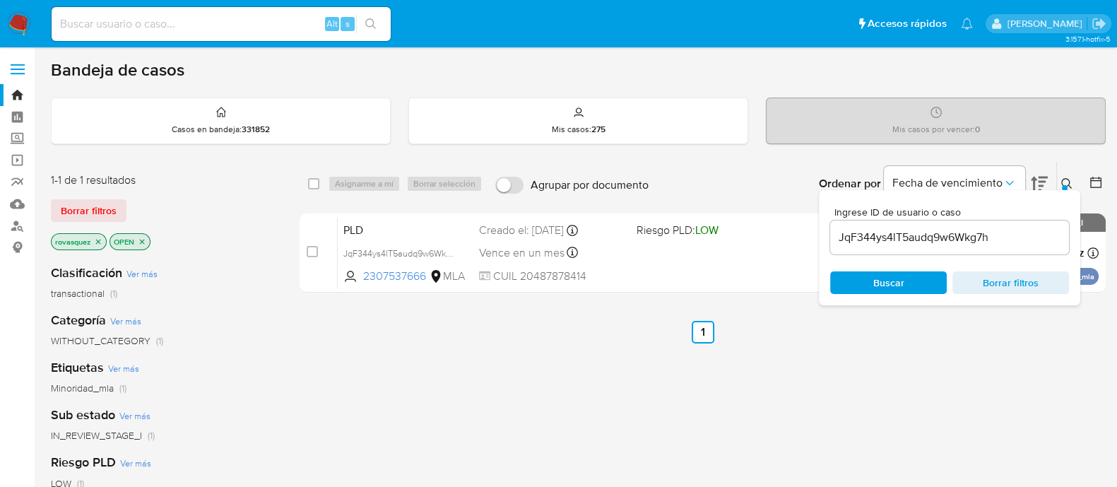
click at [914, 245] on input "JqF344ys4lT5audq9w6Wkg7h" at bounding box center [949, 237] width 239 height 18
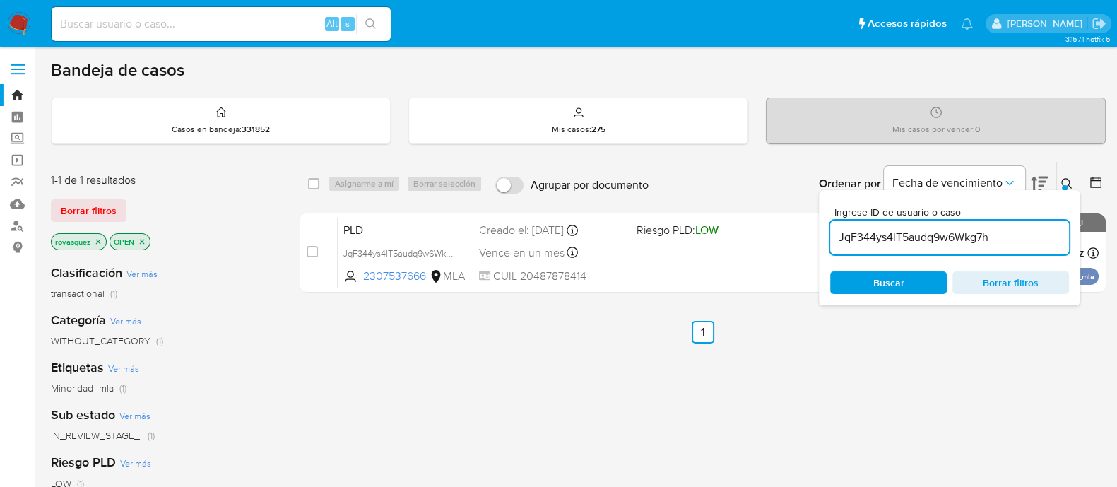
click at [914, 245] on input "JqF344ys4lT5audq9w6Wkg7h" at bounding box center [949, 237] width 239 height 18
click at [916, 245] on input "JqF344ys4lT5audq9w6Wkg7h" at bounding box center [949, 237] width 239 height 18
paste input "yUq9H0JHi3WcOTJ2rOL61Xwl"
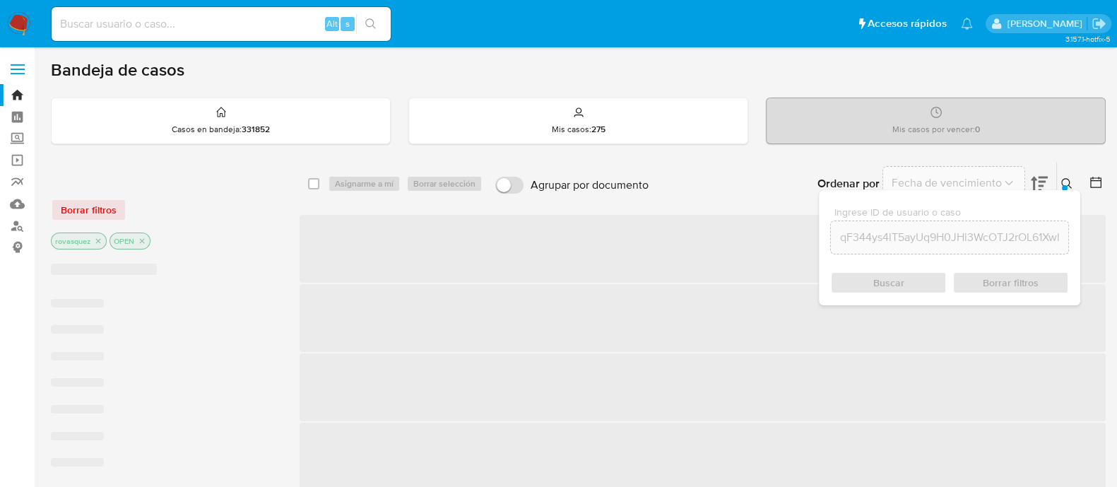
click at [911, 249] on div "JqF344ys4lT5ayUq9H0JHi3WcOTJ2rOL61Xwludq9w6Wkg7h" at bounding box center [949, 237] width 239 height 34
click at [926, 235] on input "JqF344ys4lT5ayUq9H0JHi3WcOTJ2rOL61Xwludq9w6Wkg7h" at bounding box center [949, 237] width 237 height 18
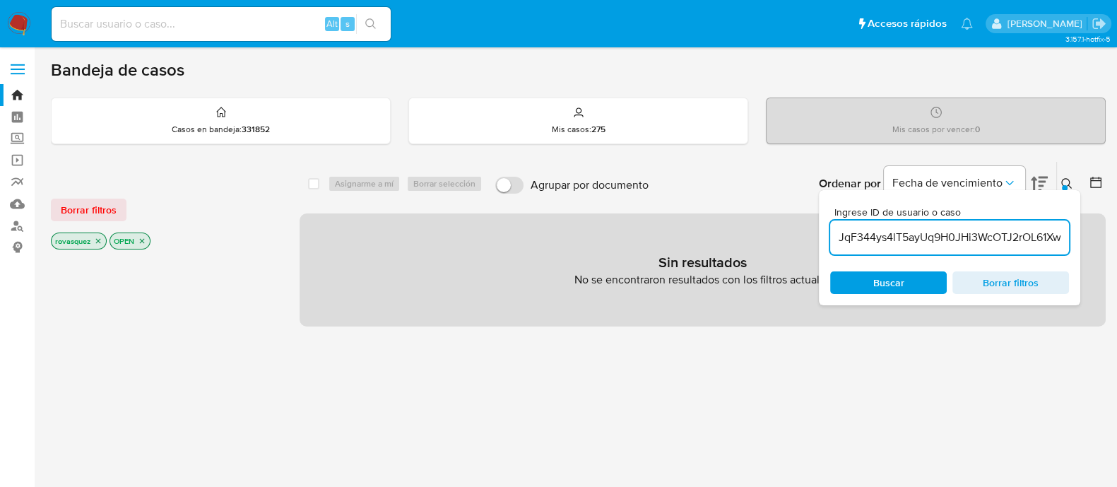
click at [926, 235] on input "JqF344ys4lT5ayUq9H0JHi3WcOTJ2rOL61Xwludq9w6Wkg7h" at bounding box center [949, 237] width 239 height 18
paste input "yUq9H0JHi3WcOTJ2rOL61Xwl"
type input "yUq9H0JHi3WcOTJ2rOL61Xwl"
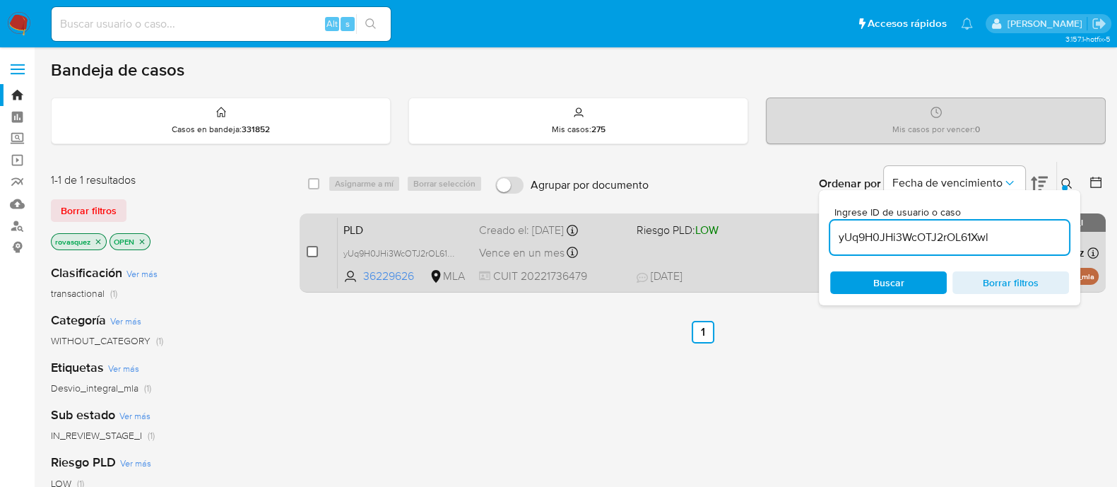
click at [311, 249] on input "checkbox" at bounding box center [312, 251] width 11 height 11
checkbox input "true"
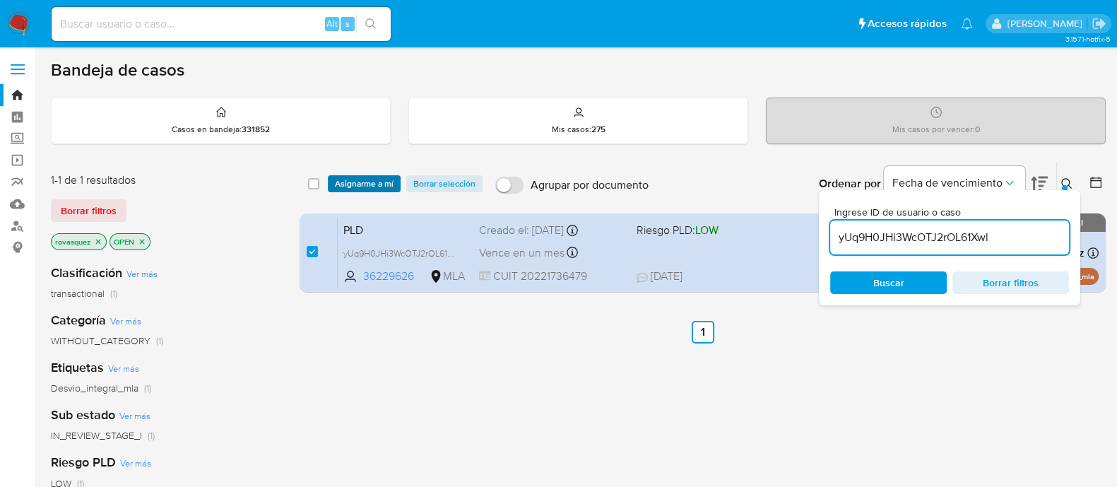
click at [355, 182] on span "Asignarme a mí" at bounding box center [364, 184] width 59 height 14
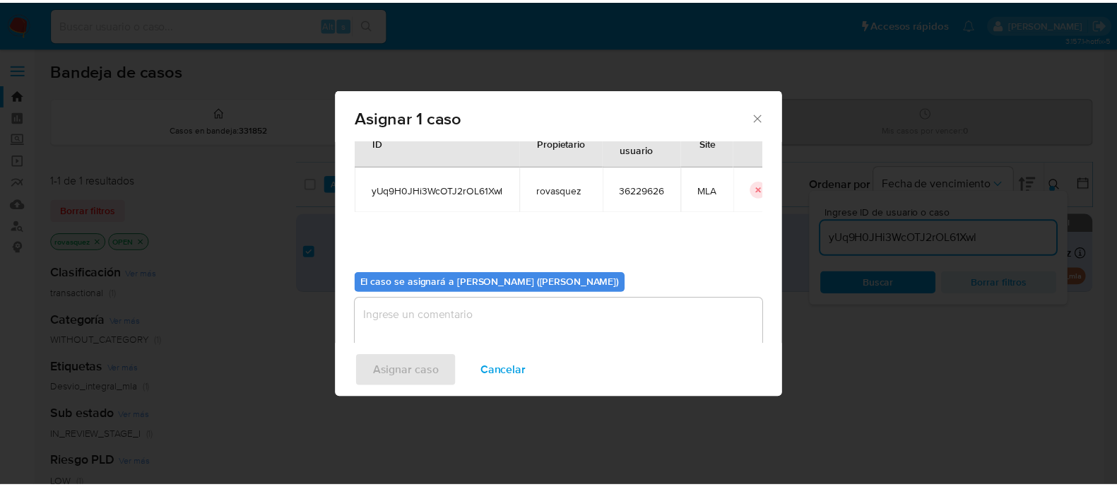
scroll to position [73, 0]
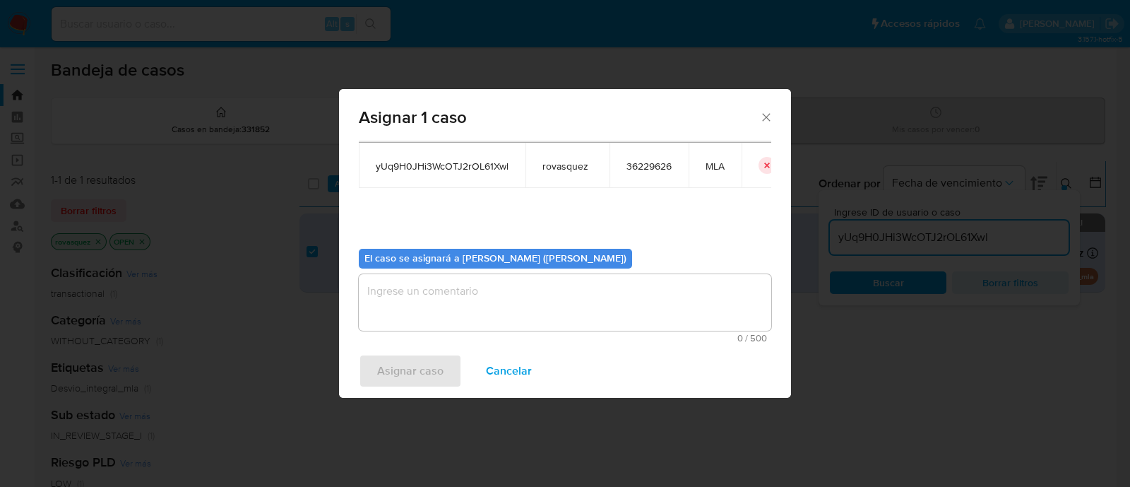
click at [545, 312] on textarea "assign-modal" at bounding box center [565, 302] width 413 height 57
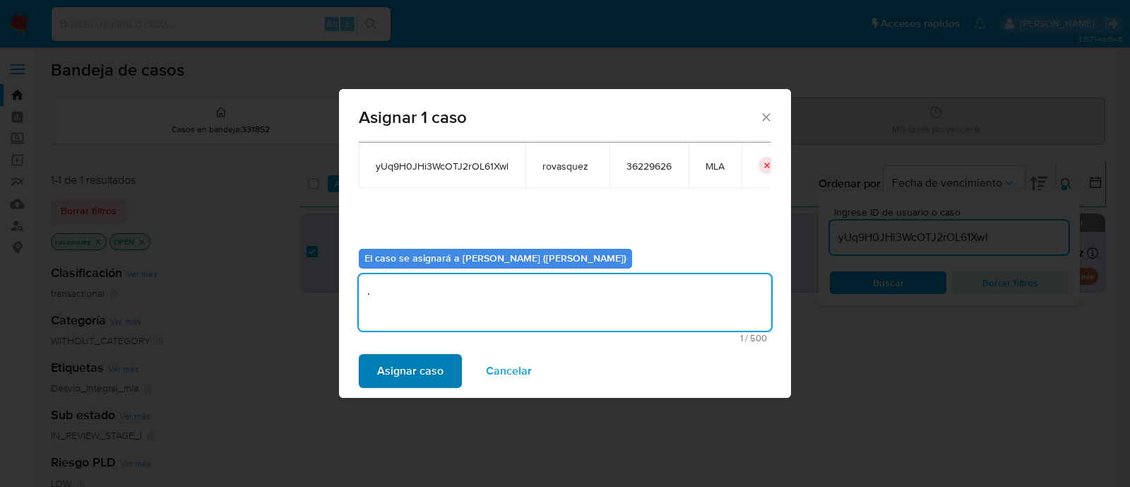
type textarea "."
click at [423, 379] on span "Asignar caso" at bounding box center [410, 370] width 66 height 31
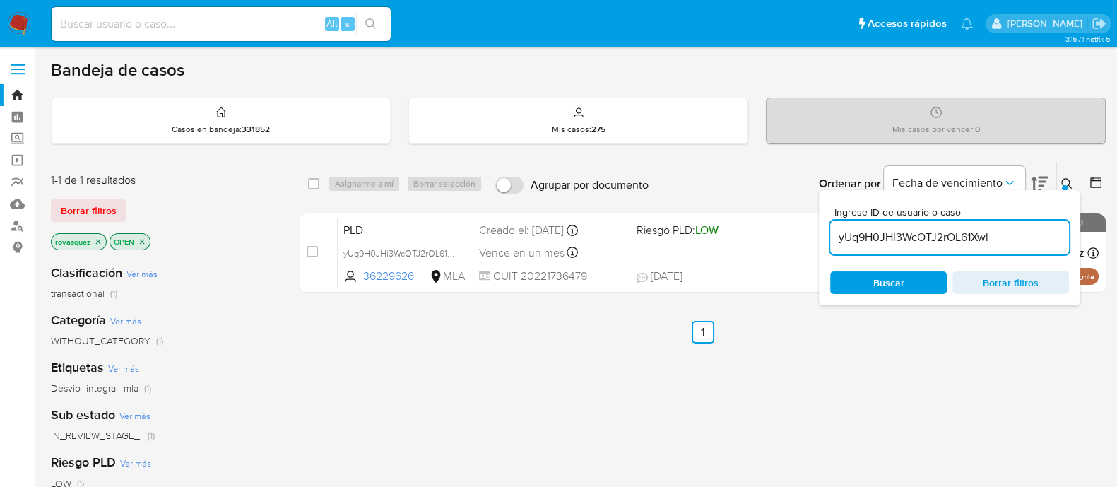
click at [1045, 372] on div "select-all-cases-checkbox Asignarme a mí Borrar selección Agrupar por documento…" at bounding box center [703, 481] width 806 height 640
click at [721, 447] on div "select-all-cases-checkbox Asignarme a mí Borrar selección Agrupar por documento…" at bounding box center [703, 481] width 806 height 640
click at [1022, 364] on div "select-all-cases-checkbox Asignarme a mí Borrar selección Agrupar por documento…" at bounding box center [703, 481] width 806 height 640
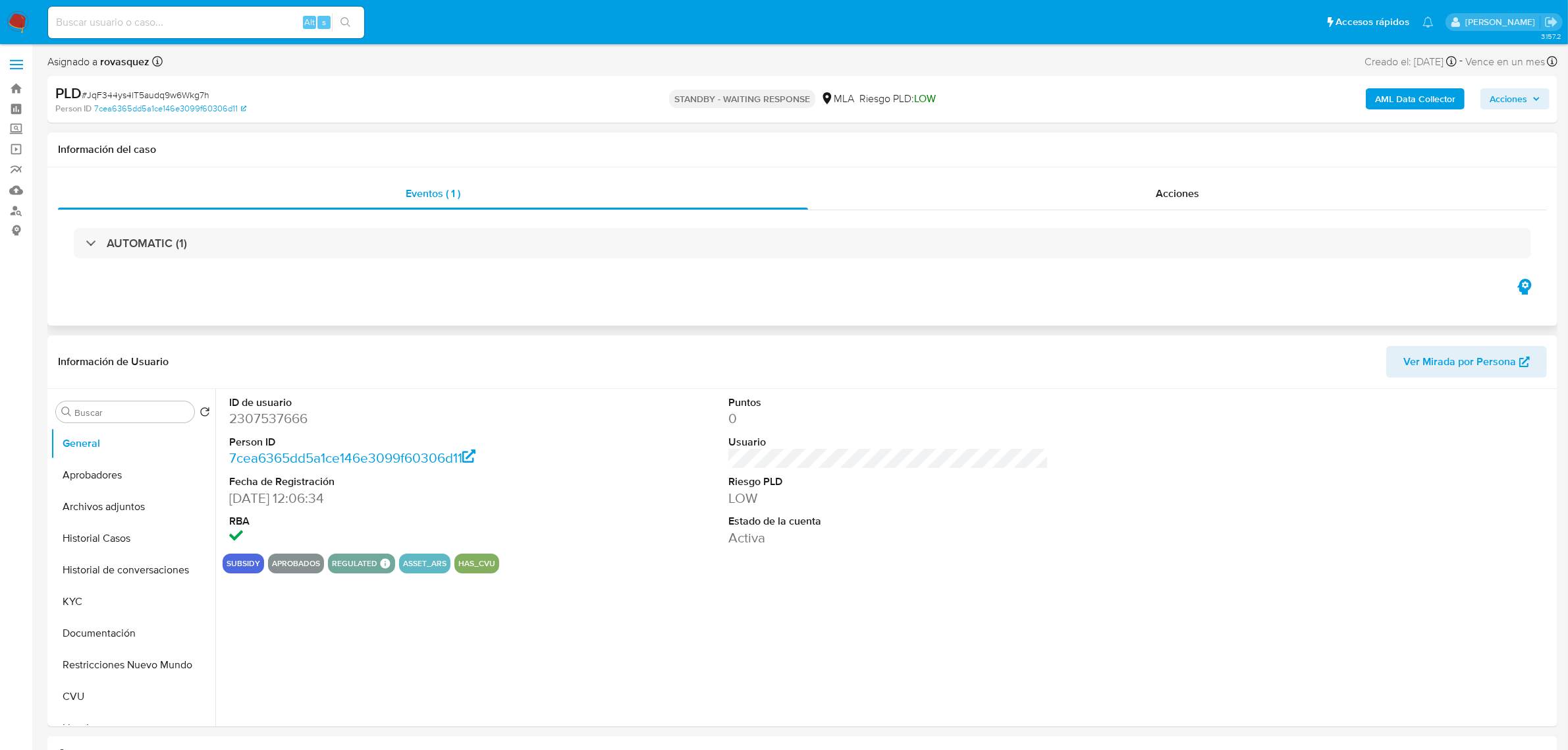
select select "10"
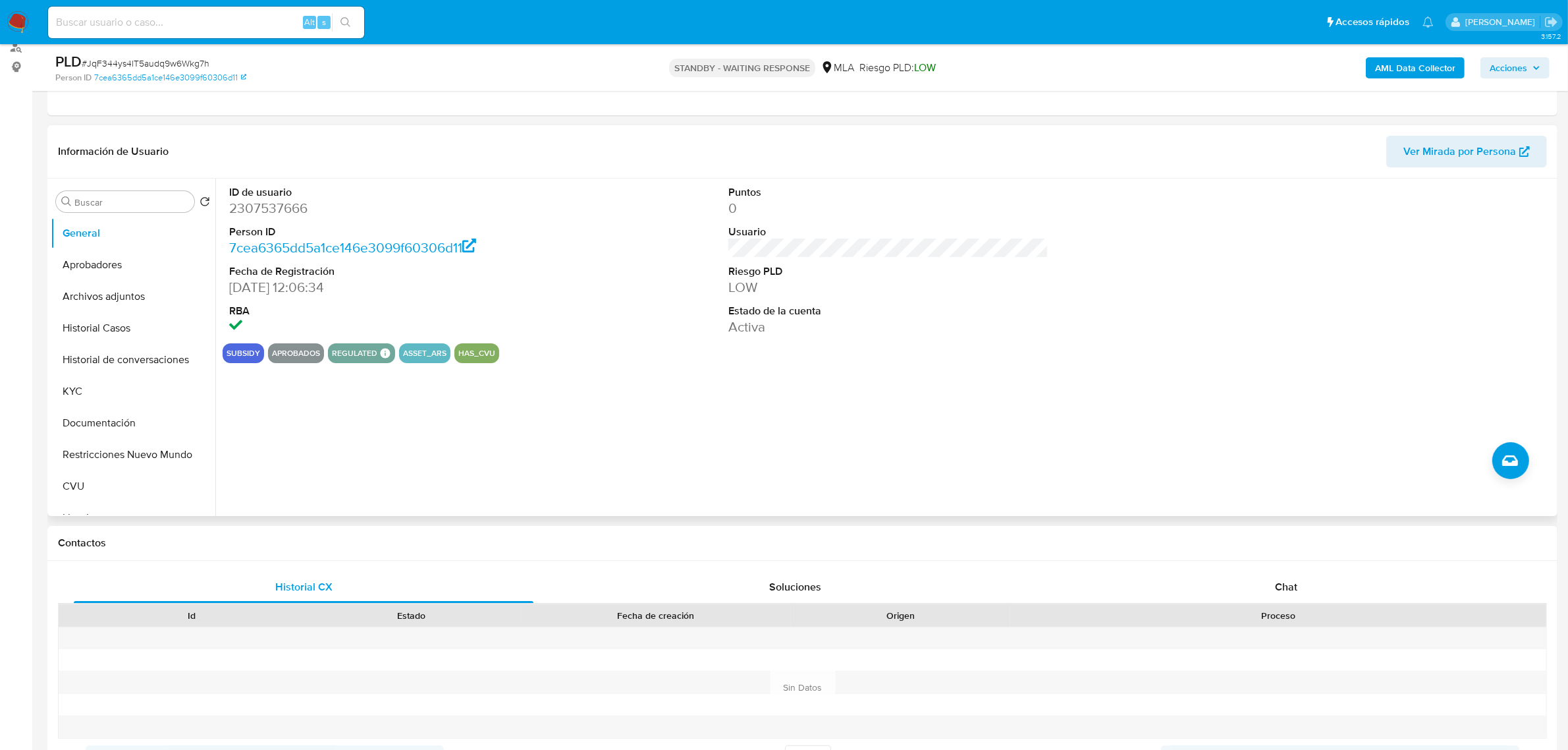
scroll to position [165, 0]
drag, startPoint x: 1305, startPoint y: 585, endPoint x: 1262, endPoint y: 588, distance: 43.1
click at [1305, 585] on div "Chat" at bounding box center [1286, 586] width 460 height 32
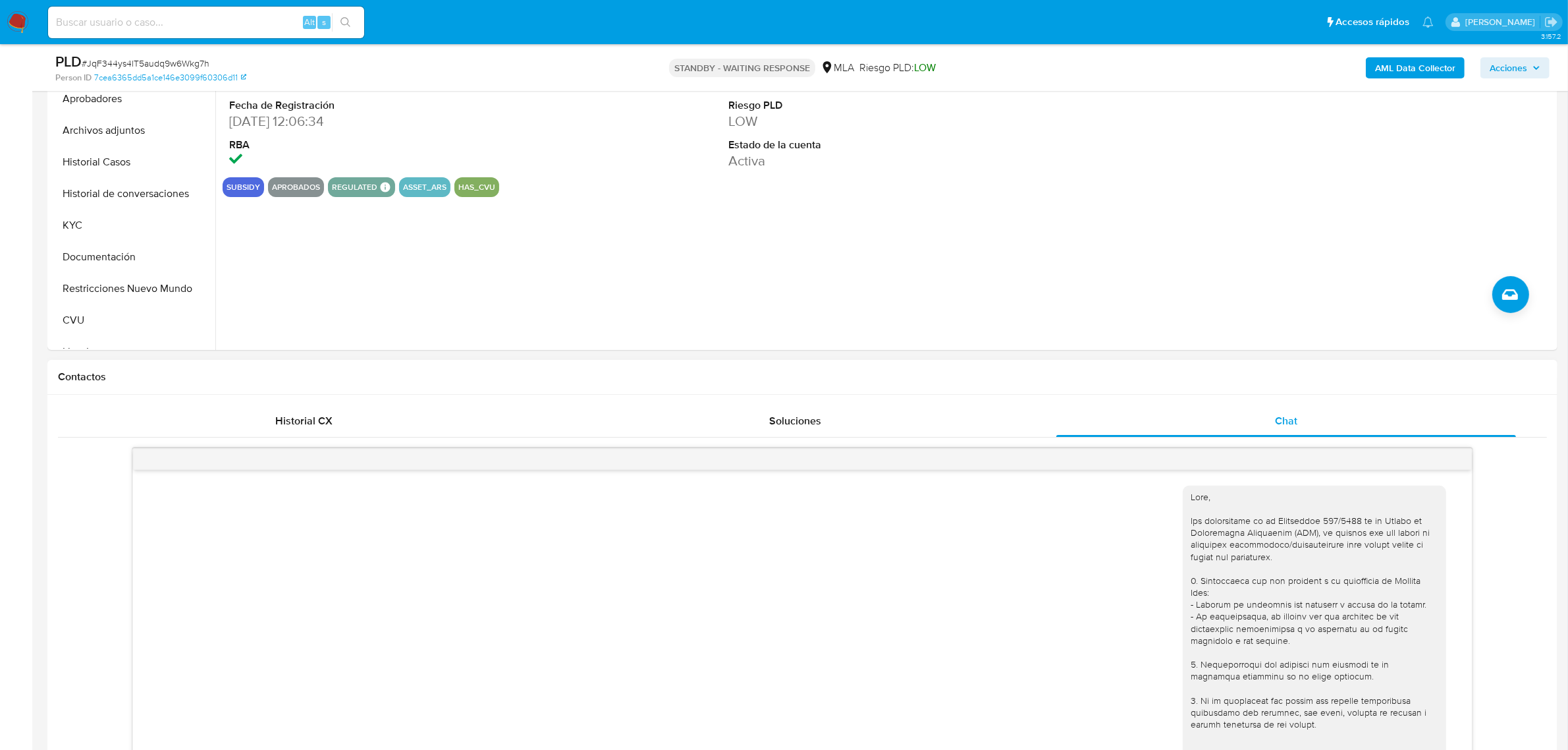
scroll to position [1445, 0]
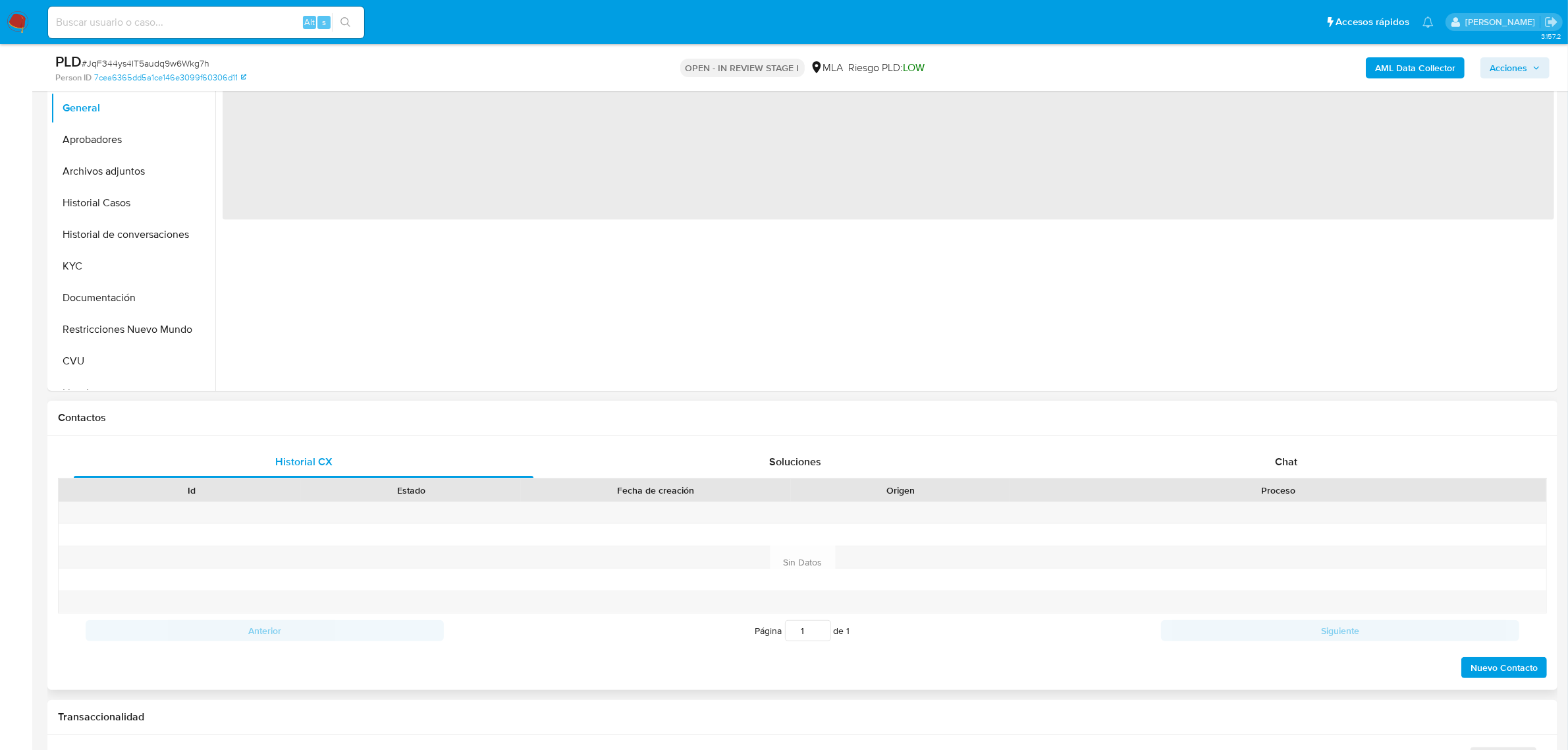
scroll to position [412, 0]
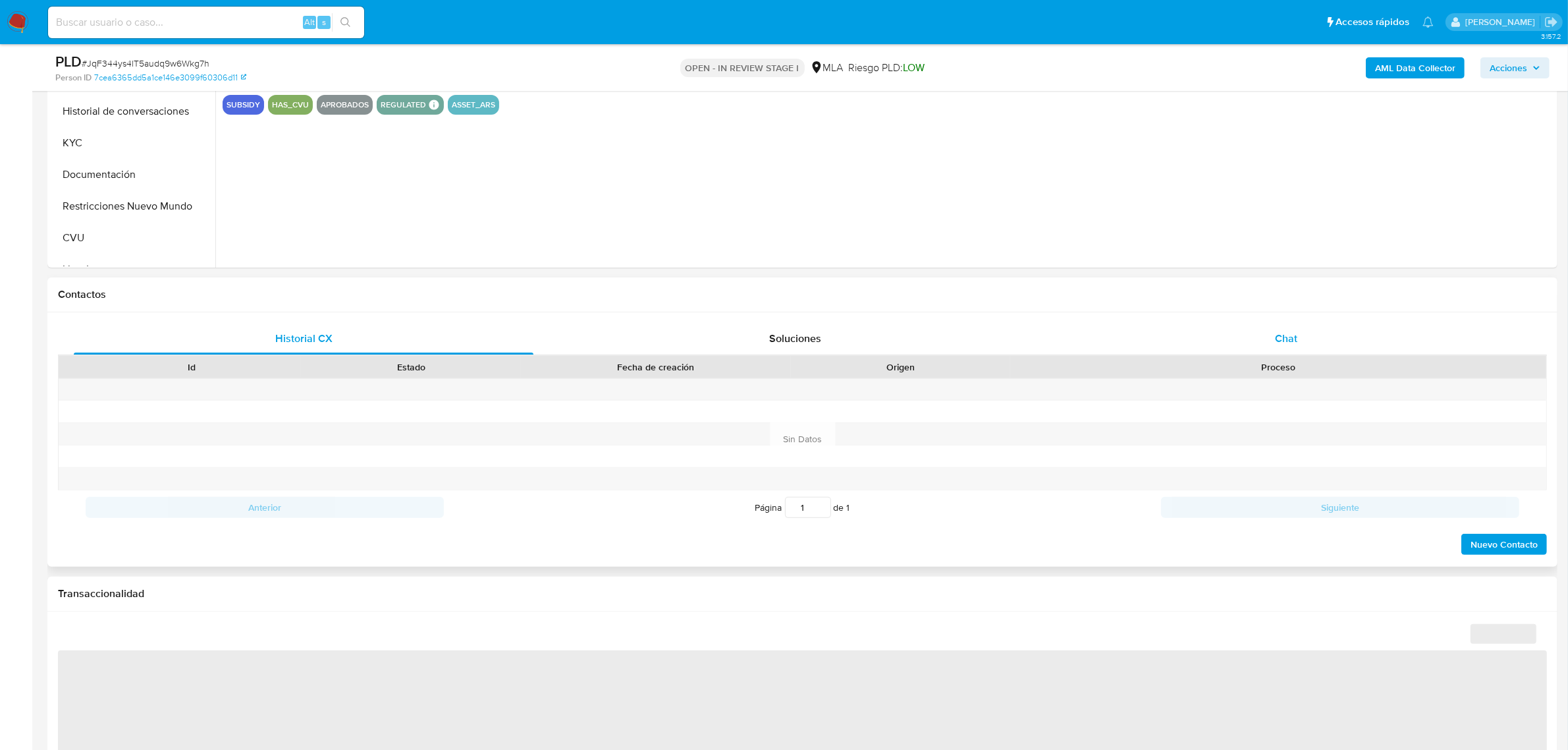
click at [1296, 338] on span "Chat" at bounding box center [1286, 339] width 22 height 15
select select "10"
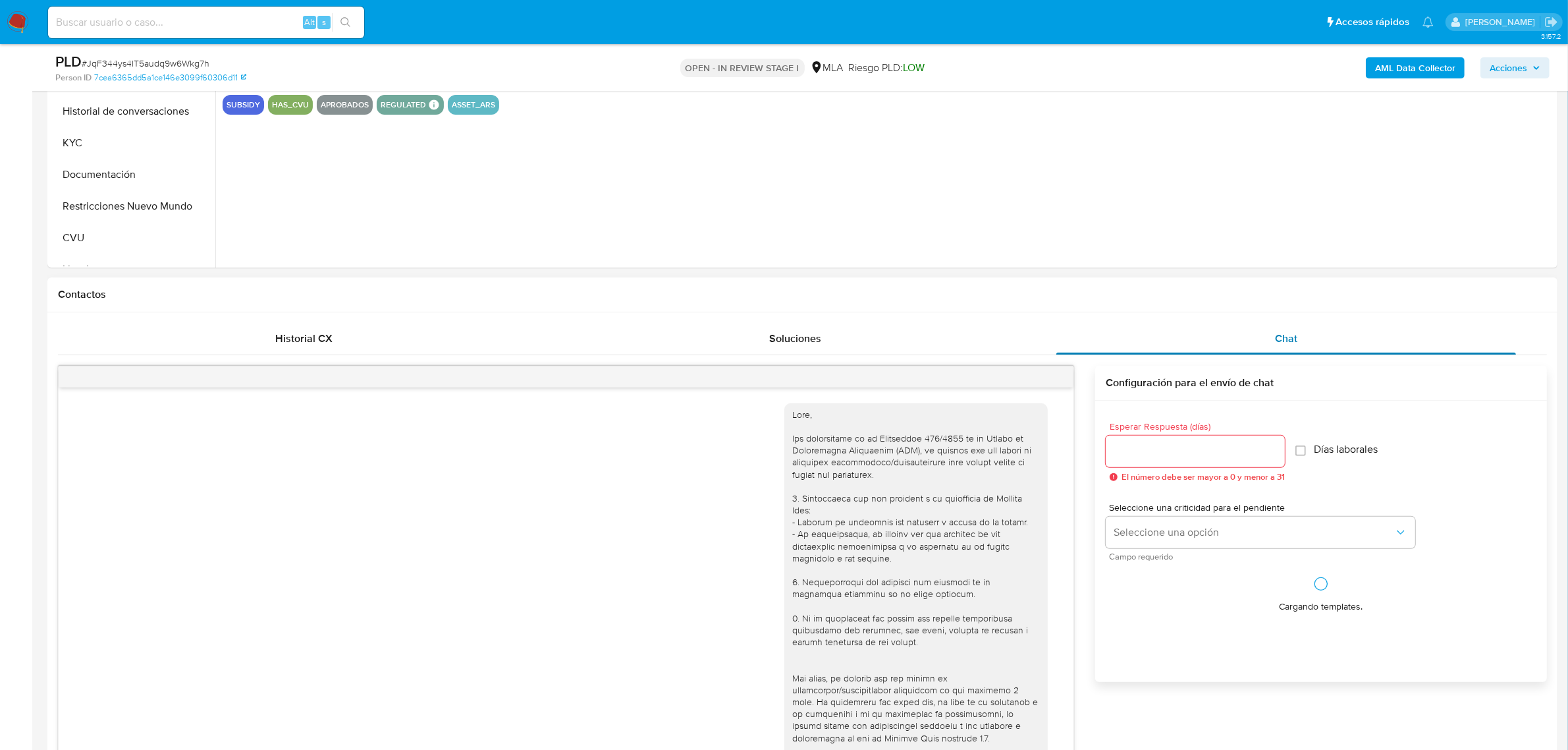
scroll to position [1445, 0]
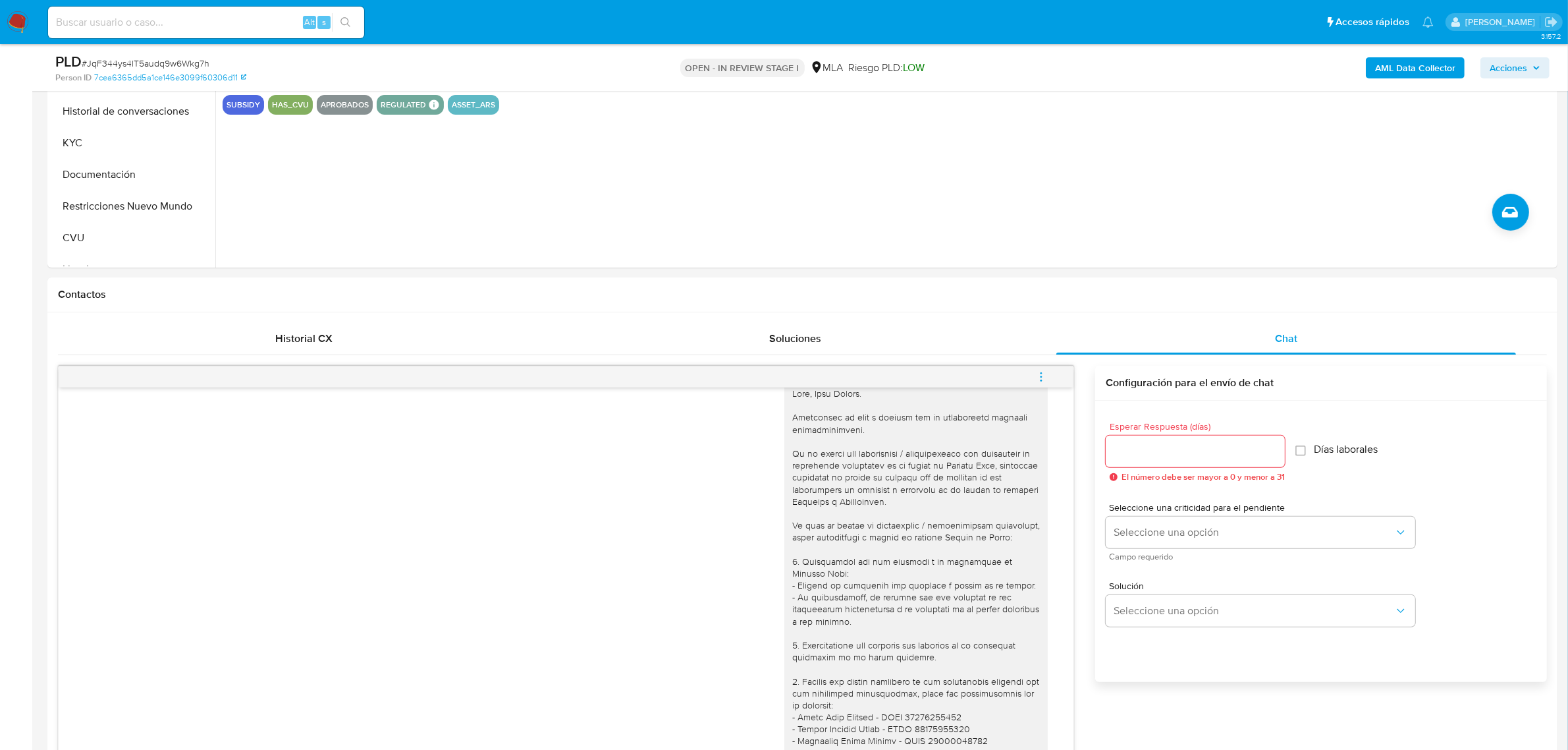
click at [1036, 377] on icon "menu-action" at bounding box center [1041, 377] width 12 height 12
click at [984, 354] on li "Cerrar conversación" at bounding box center [952, 352] width 135 height 23
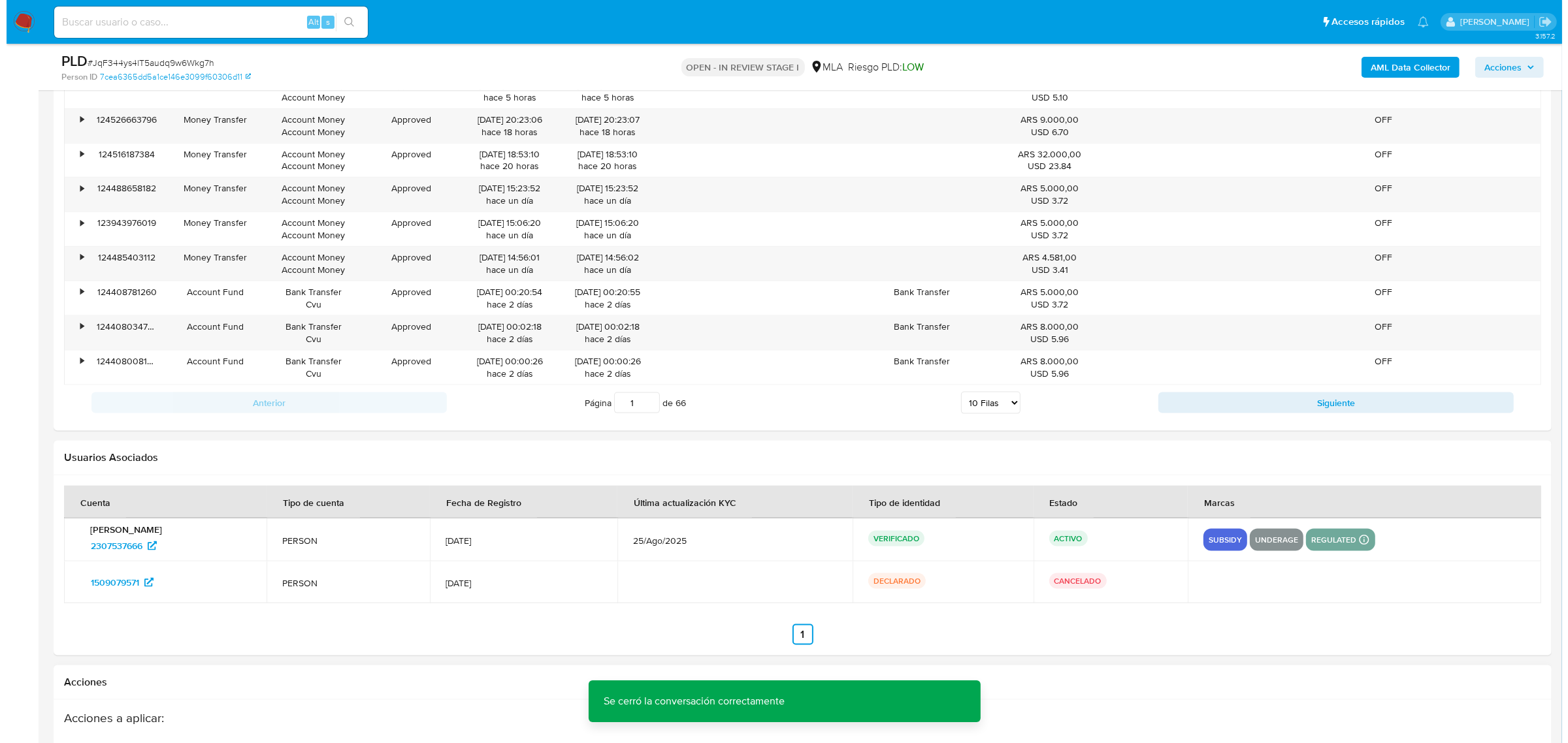
scroll to position [2342, 0]
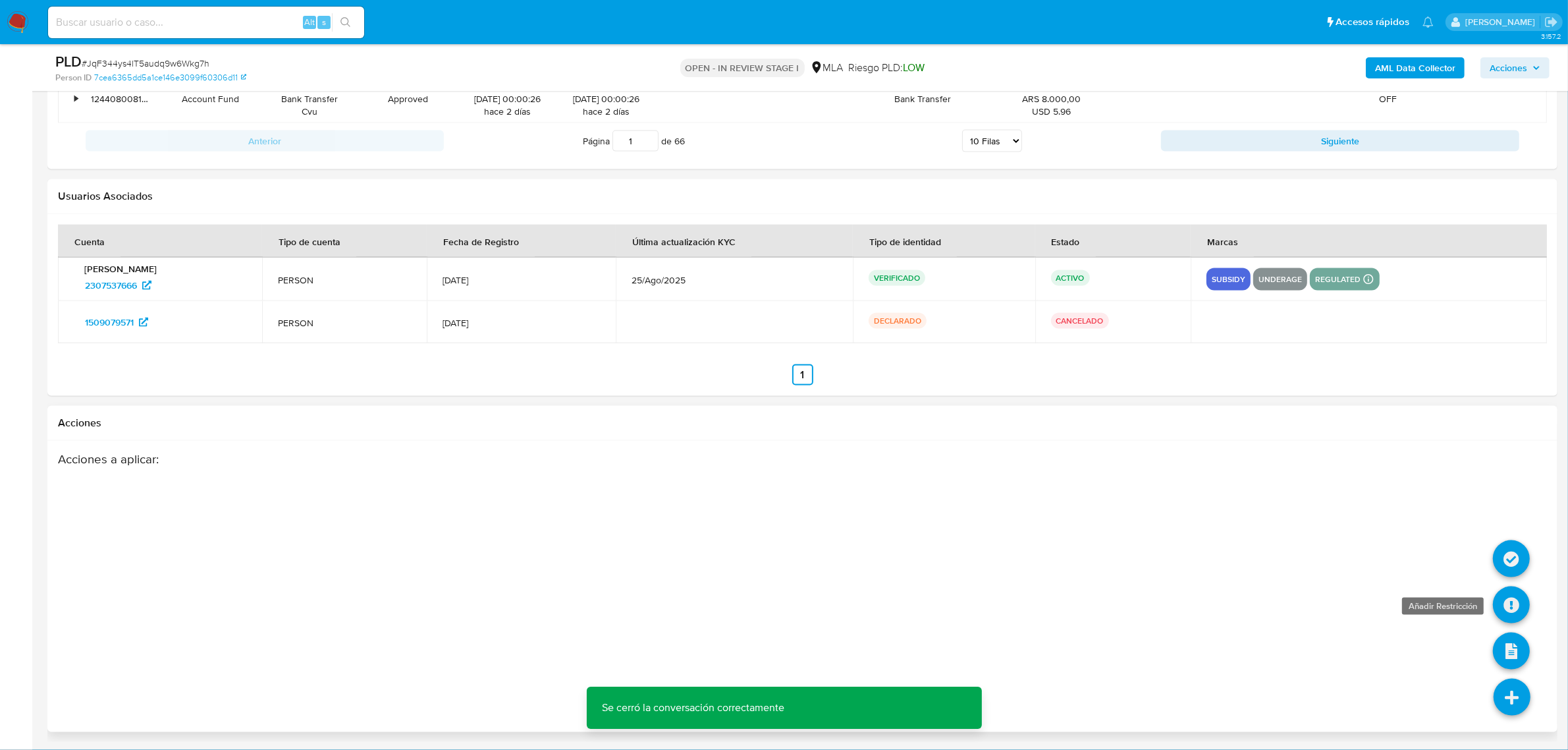
click at [1520, 601] on icon at bounding box center [1512, 605] width 37 height 37
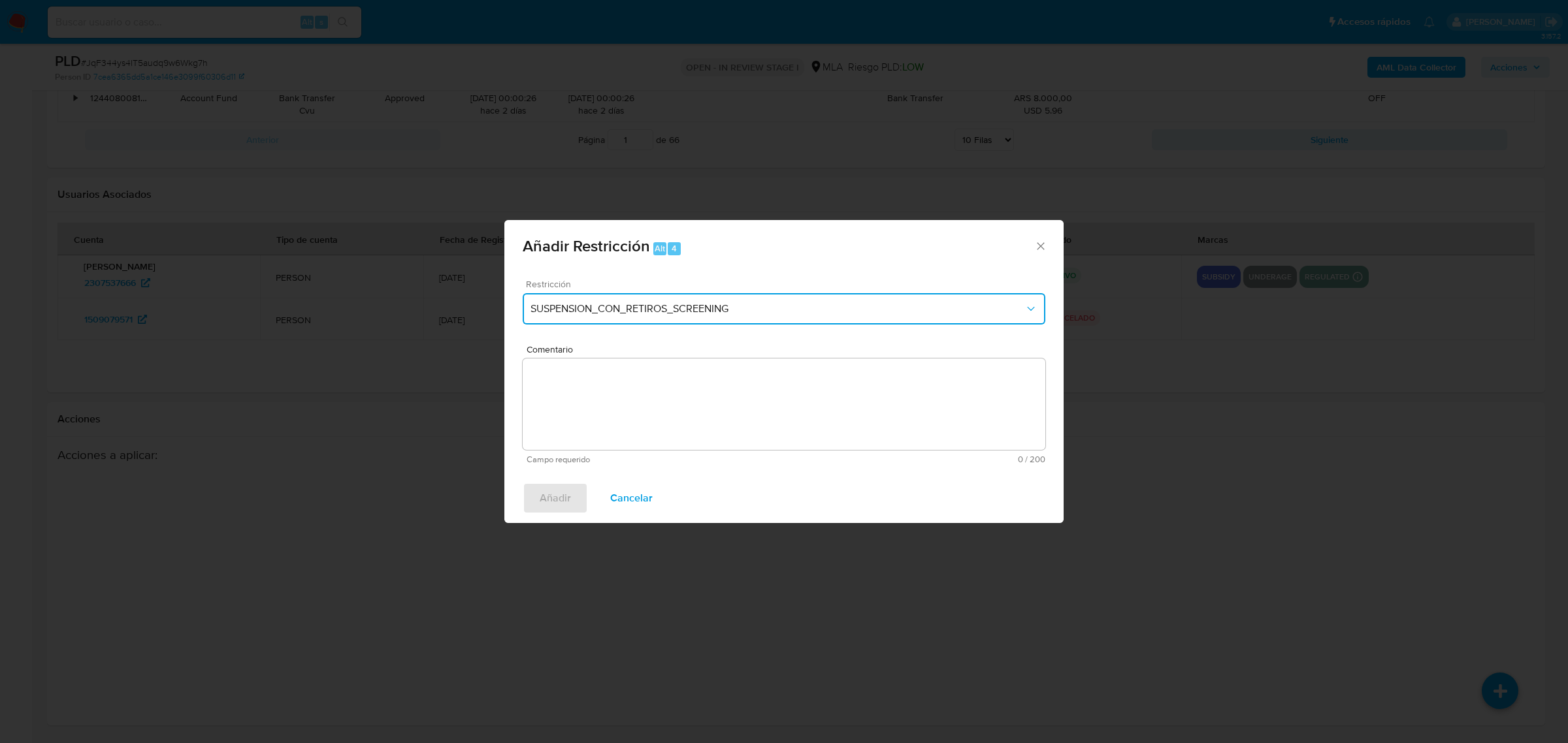
click at [650, 304] on span "SUSPENSION_CON_RETIROS_SCREENING" at bounding box center [778, 309] width 494 height 13
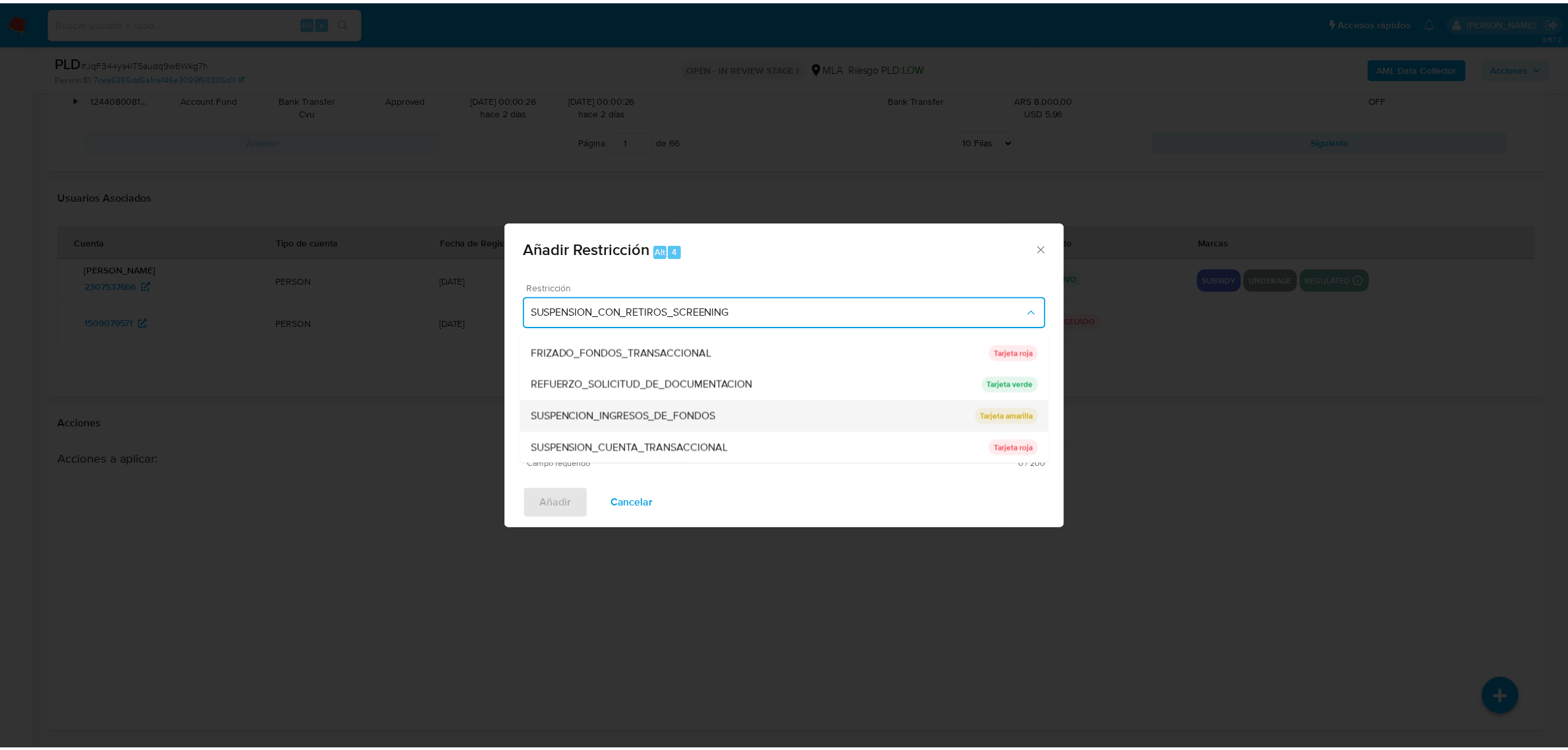
scroll to position [279, 0]
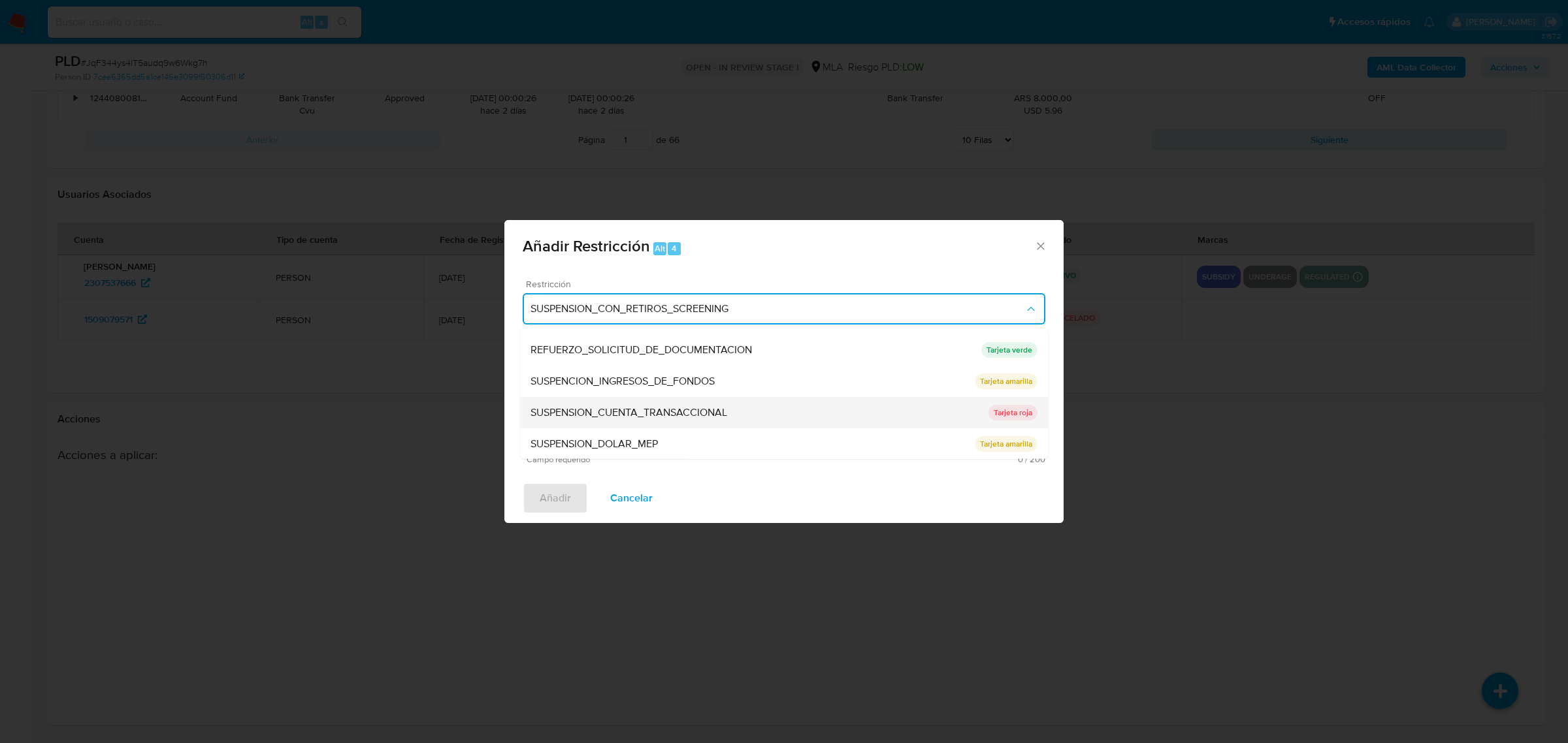
click at [673, 413] on span "SUSPENSION_CUENTA_TRANSACCIONAL" at bounding box center [629, 412] width 197 height 13
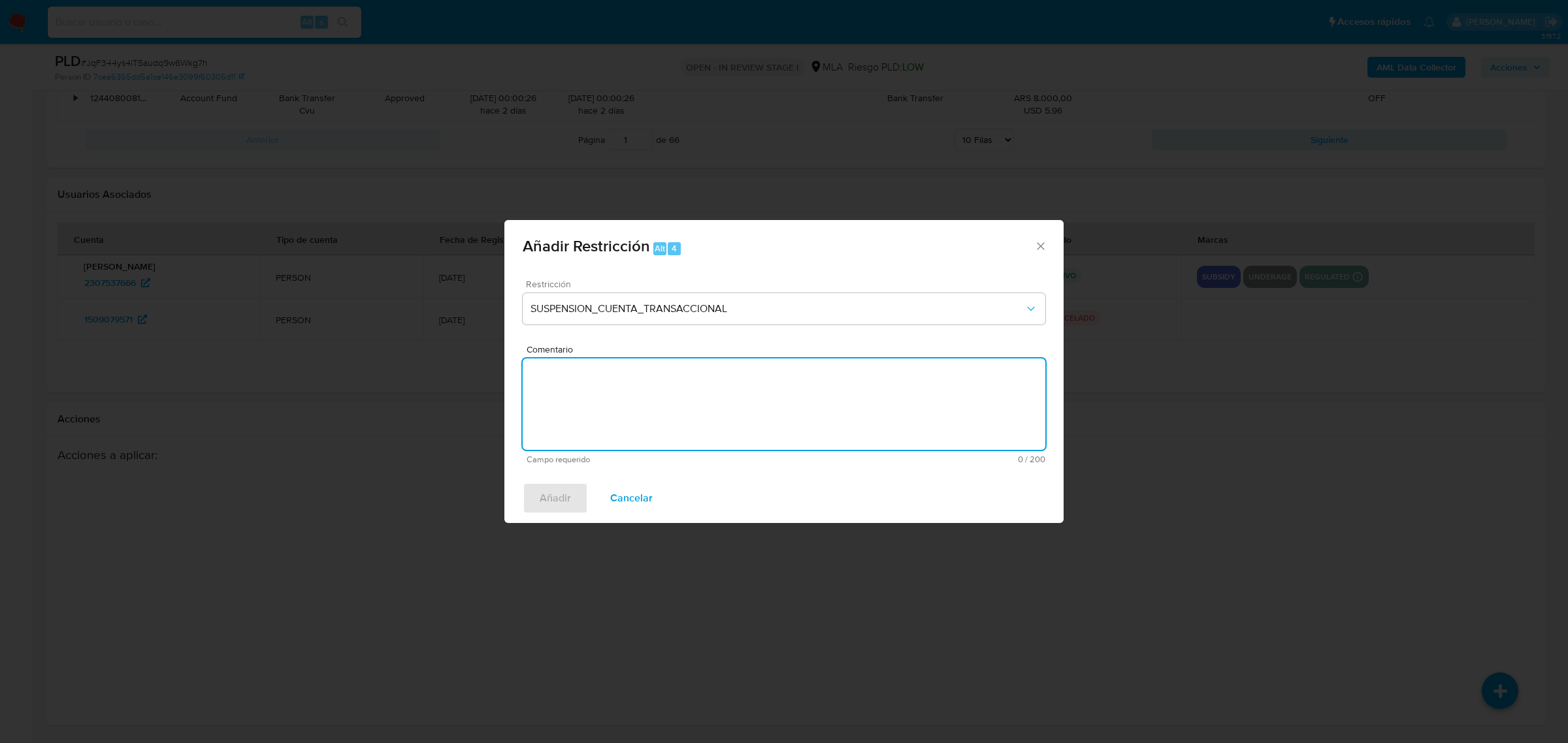
click at [681, 435] on textarea "Comentario" at bounding box center [783, 404] width 522 height 91
type textarea "AML"
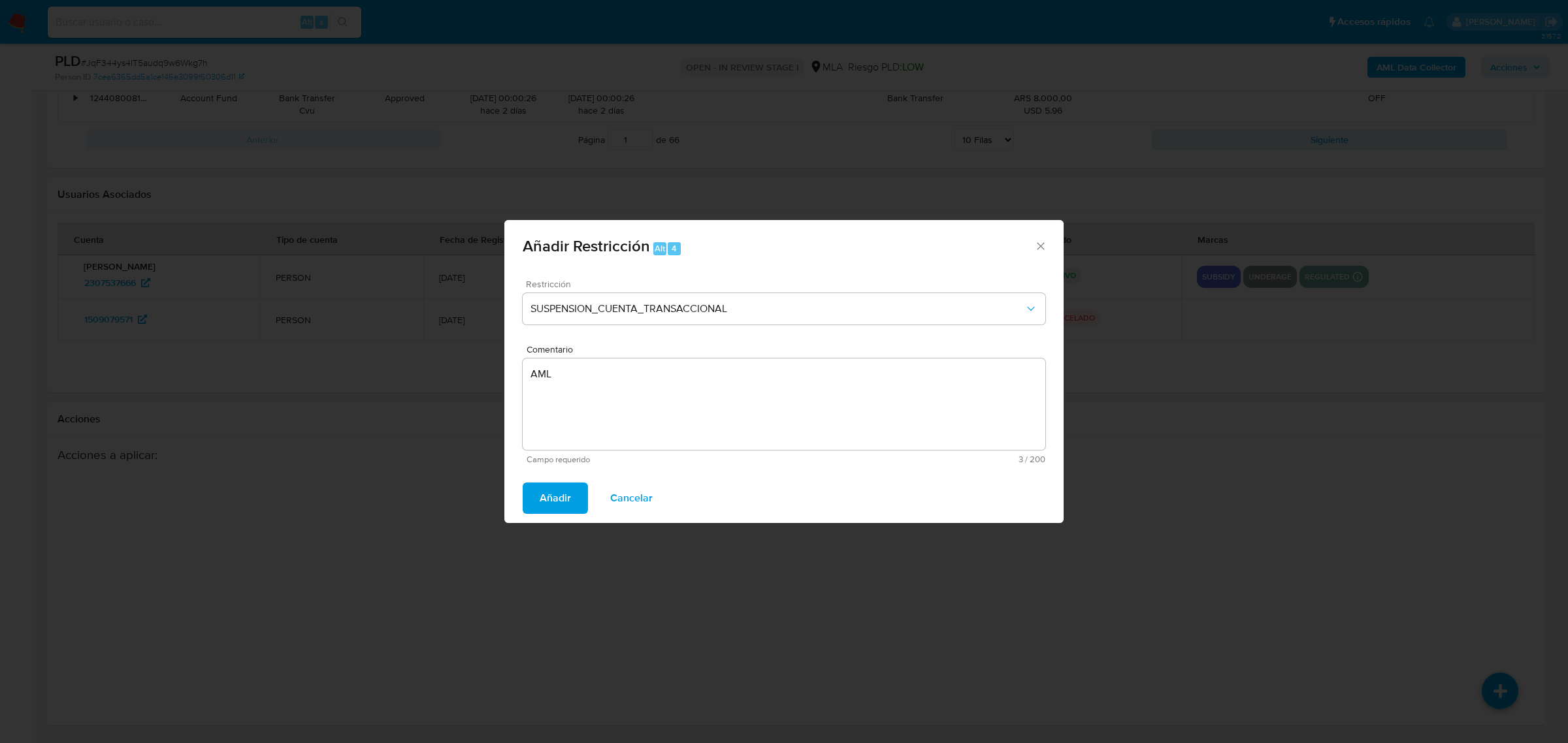
click at [557, 498] on span "Añadir" at bounding box center [556, 498] width 31 height 29
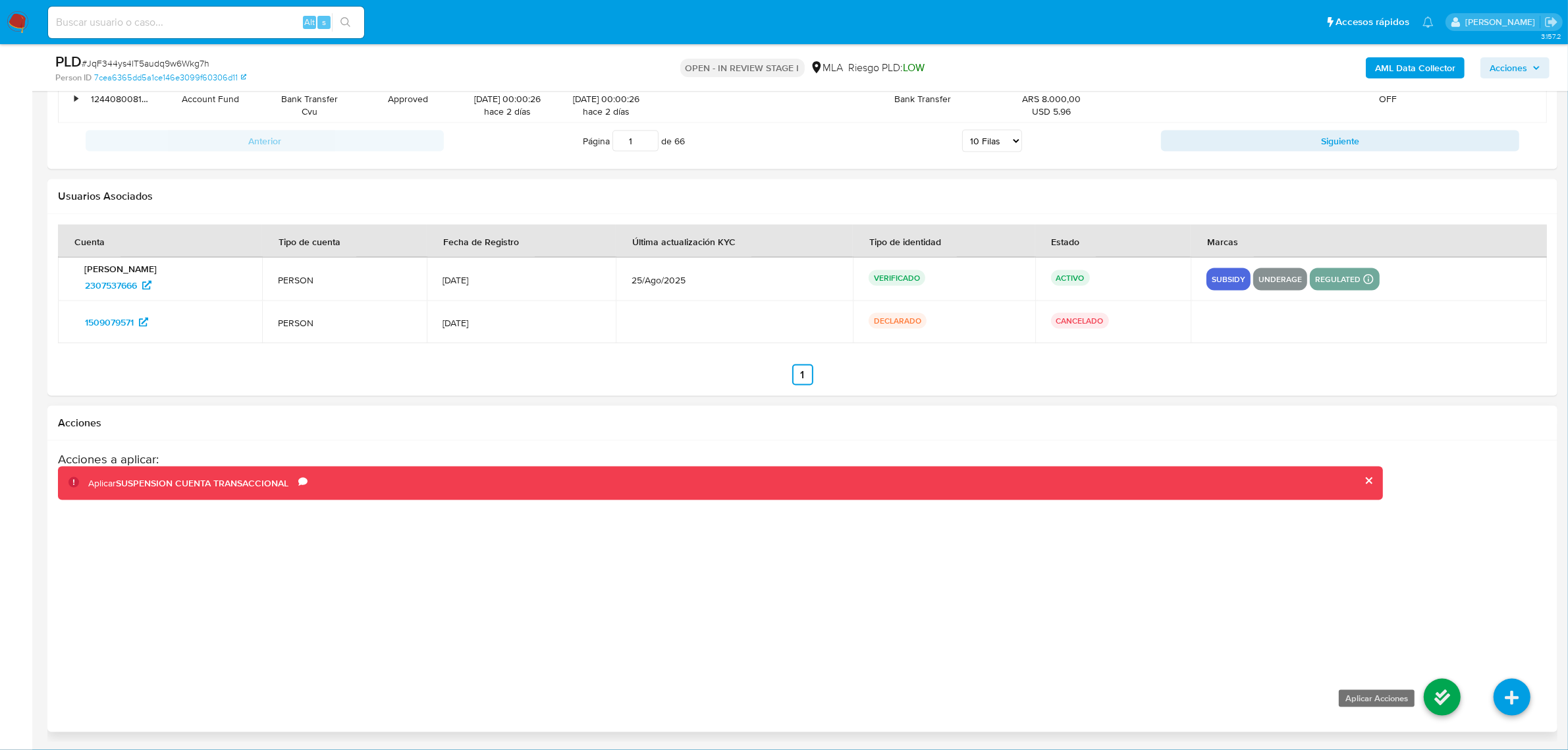
click at [1455, 692] on icon at bounding box center [1443, 698] width 37 height 37
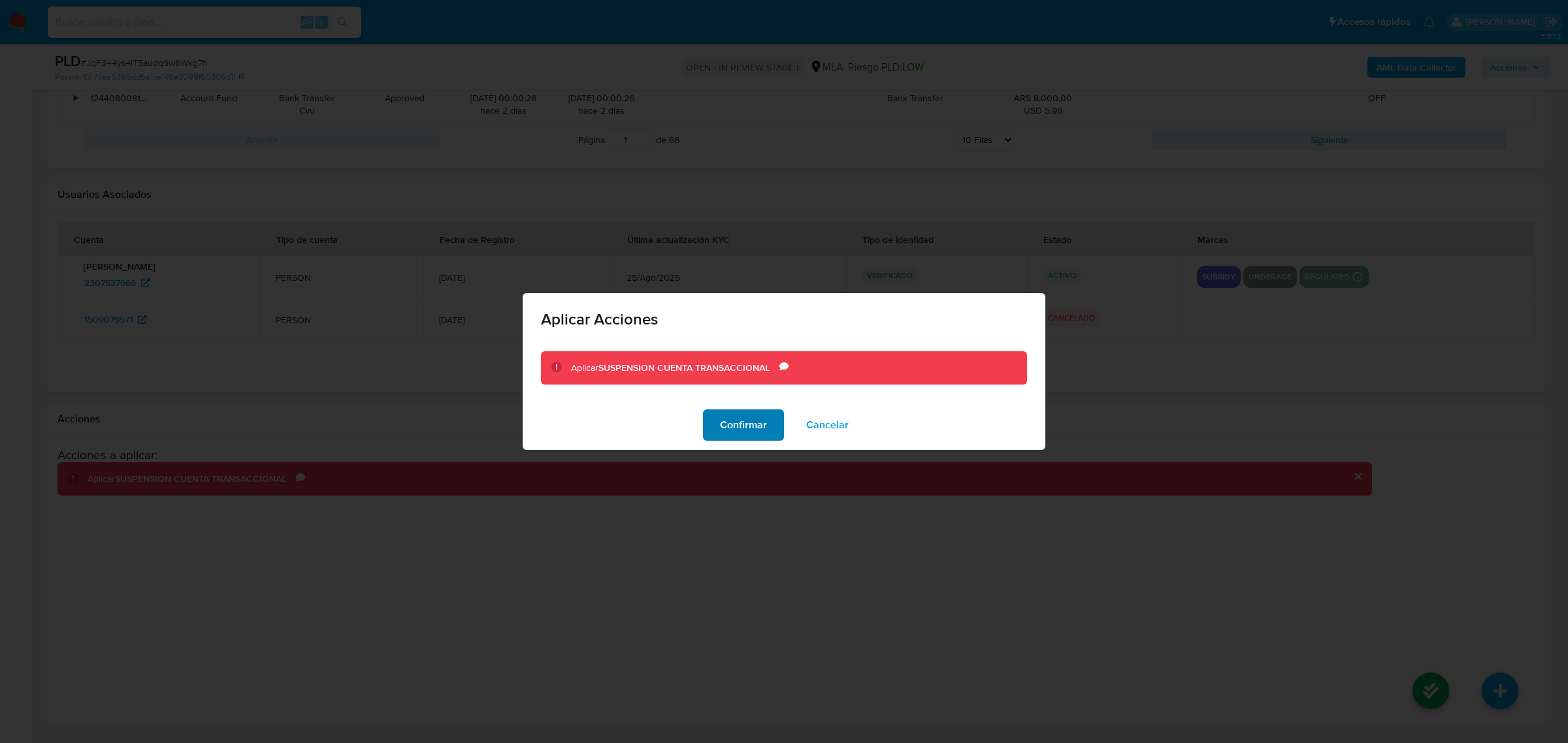
click at [758, 428] on span "Confirmar" at bounding box center [743, 424] width 47 height 29
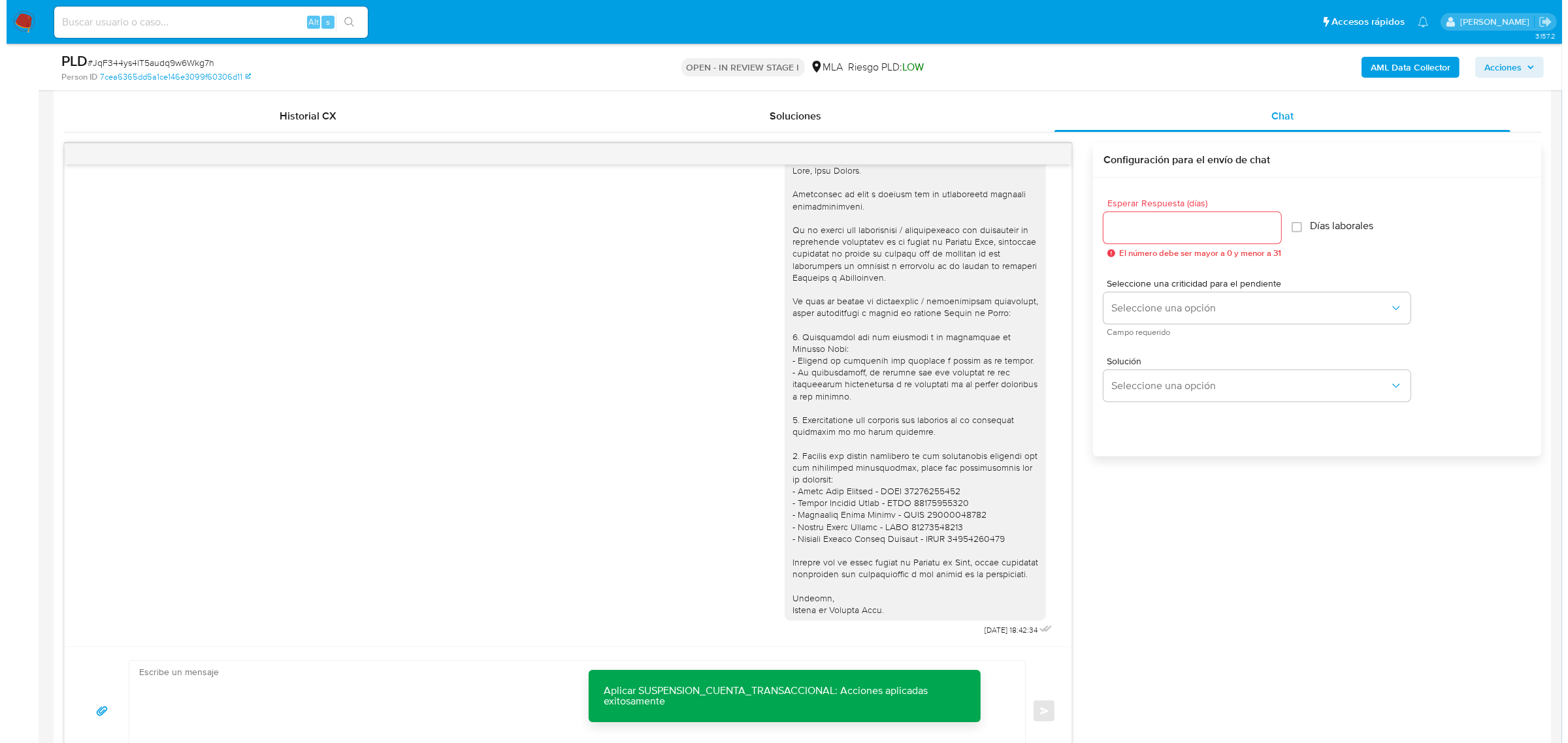
scroll to position [0, 0]
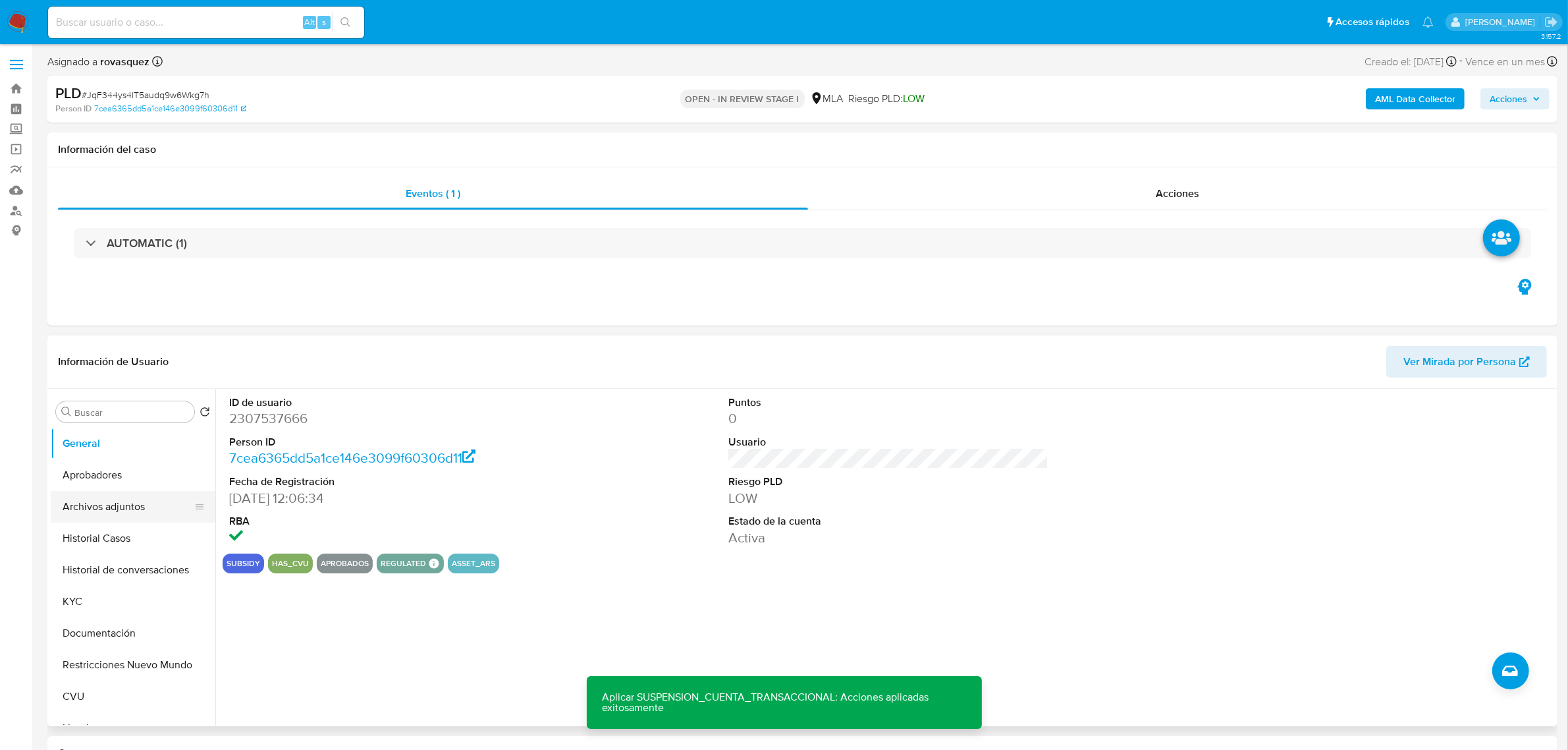
click at [132, 500] on button "Archivos adjuntos" at bounding box center [127, 507] width 154 height 32
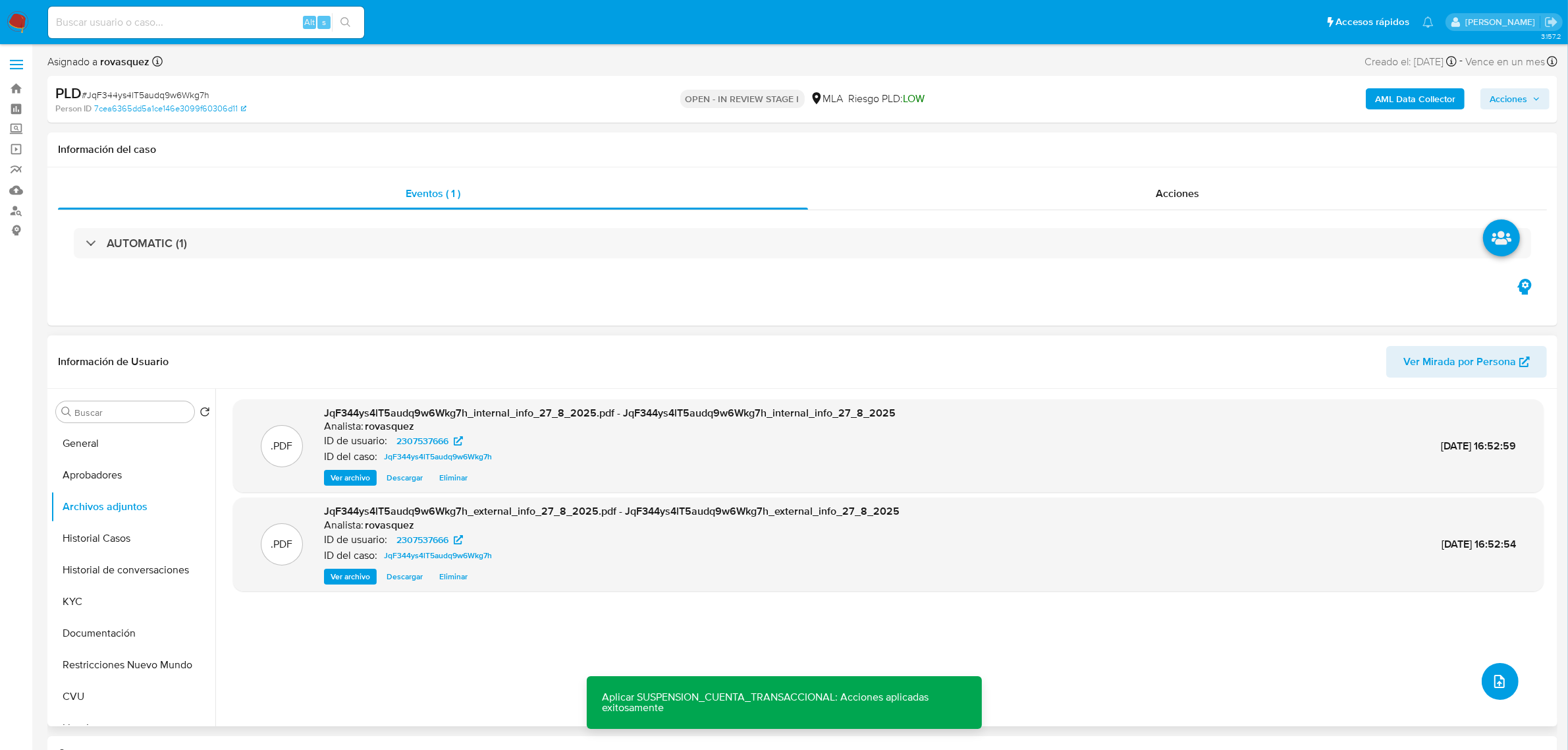
click at [1500, 673] on button "upload-file" at bounding box center [1501, 682] width 37 height 37
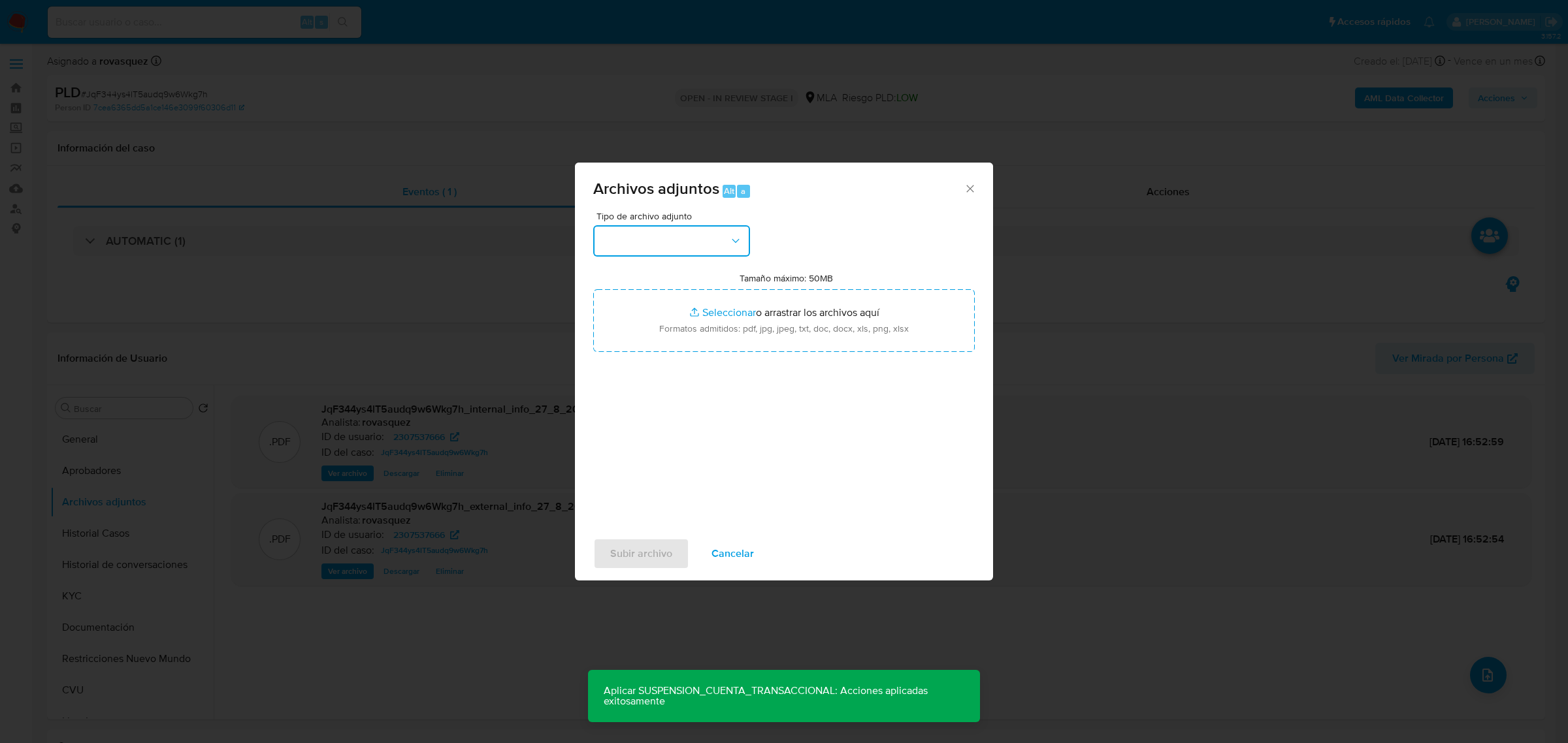
click at [696, 237] on button "button" at bounding box center [672, 241] width 157 height 31
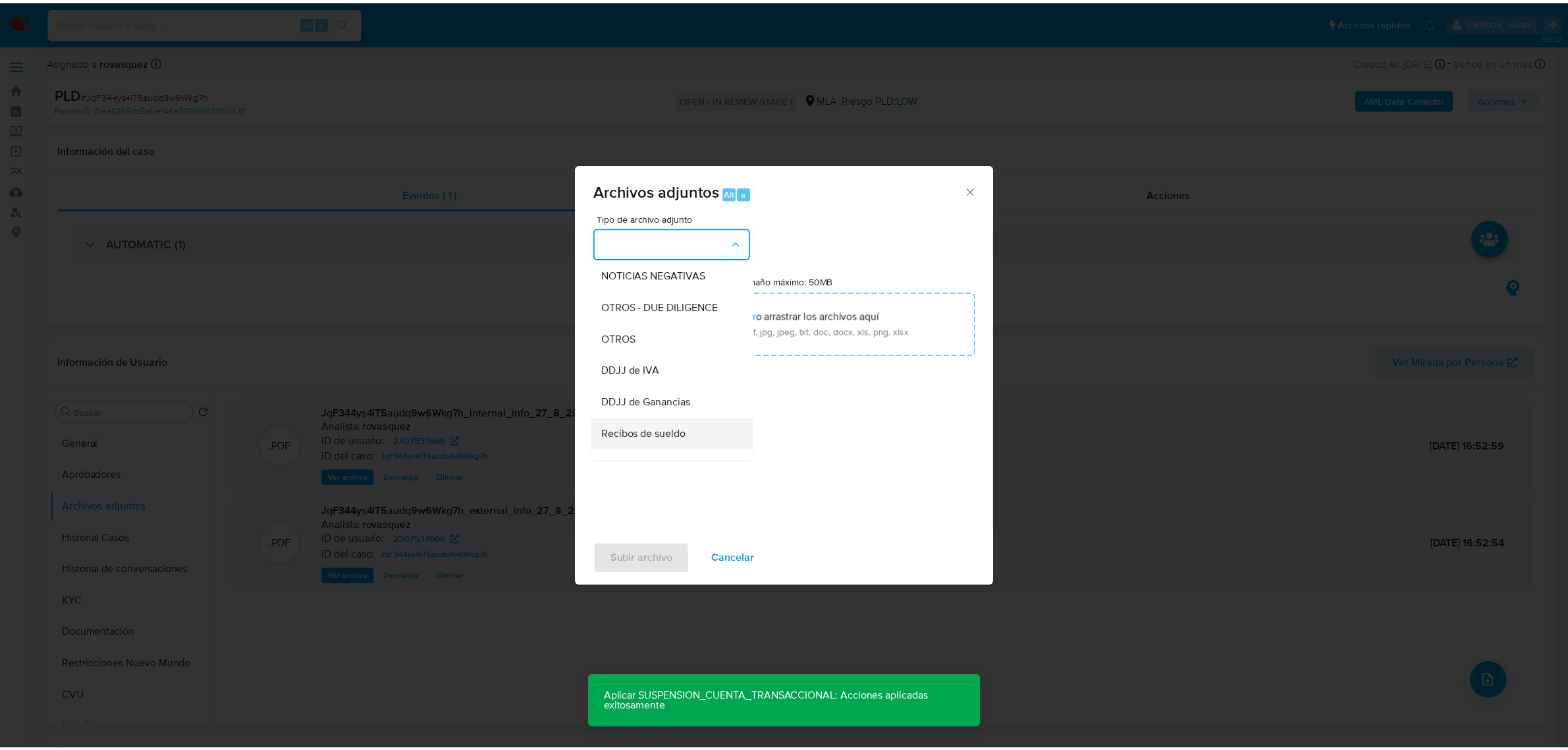
scroll to position [165, 0]
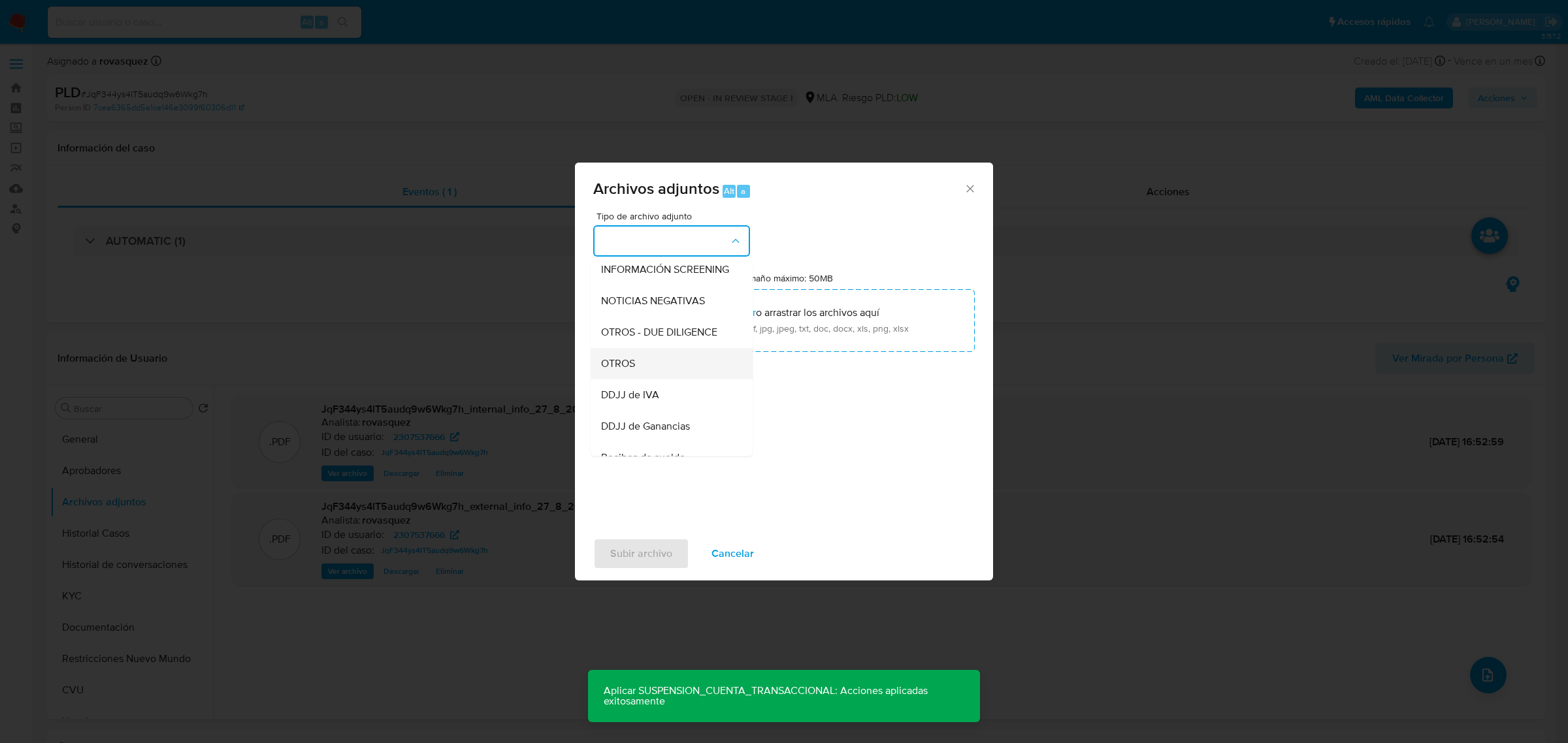
click at [645, 379] on div "OTROS" at bounding box center [668, 363] width 133 height 31
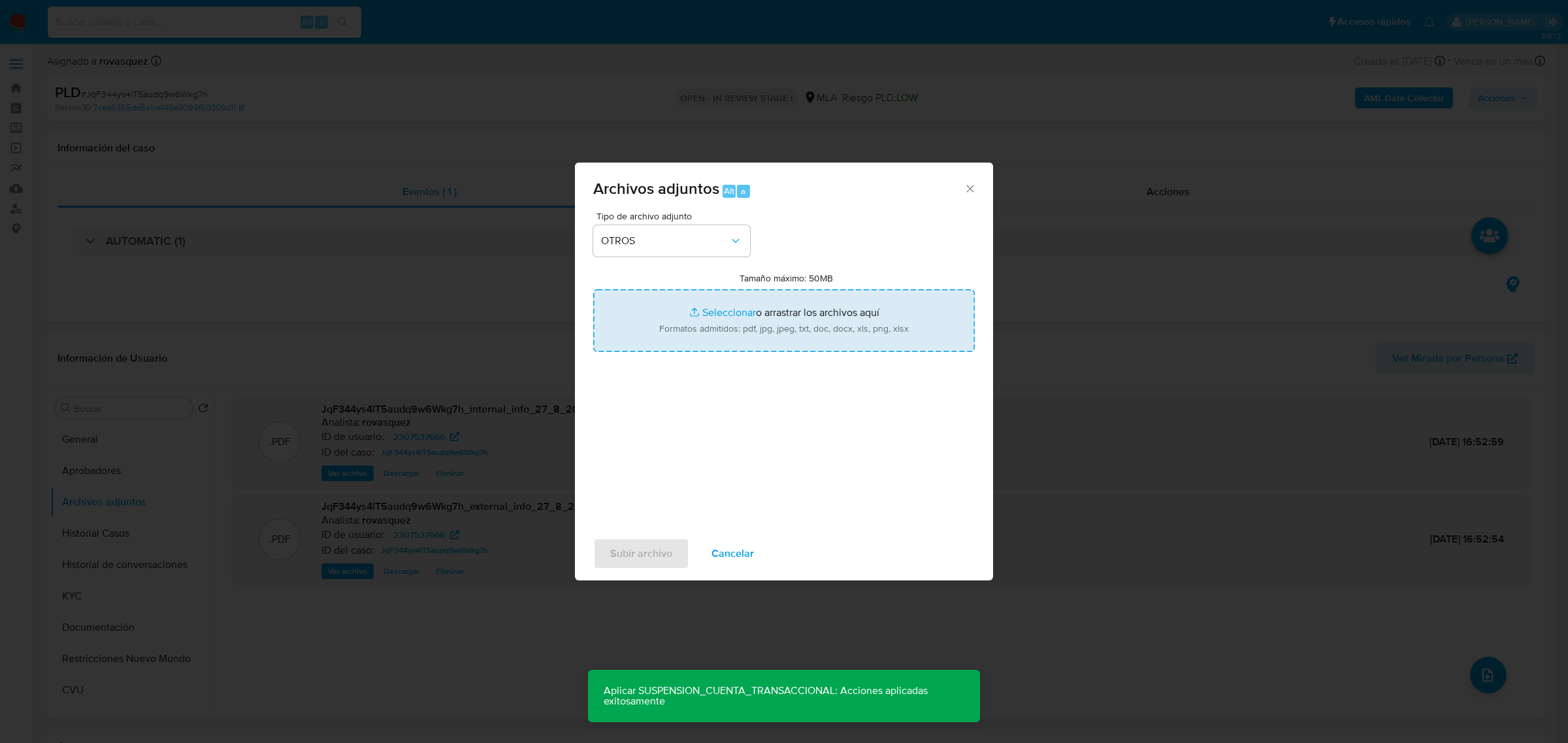
click at [727, 311] on input "Tamaño máximo: 50MB Seleccionar archivos" at bounding box center [784, 321] width 382 height 63
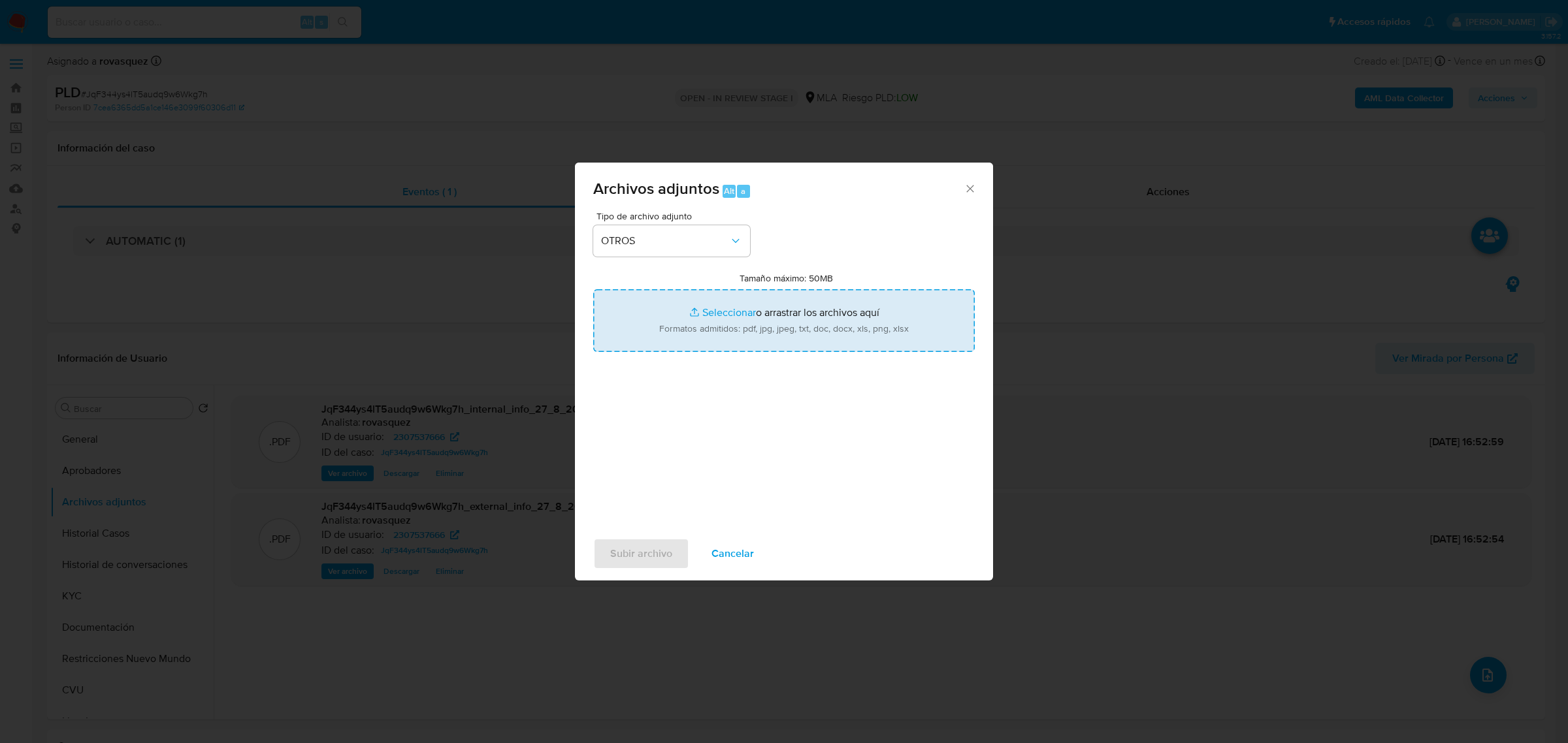
type input "C:\fakepath\Caselog JqF344ys4lT5audq9w6Wkg7h_2025_08_27_16_04_16.docx"
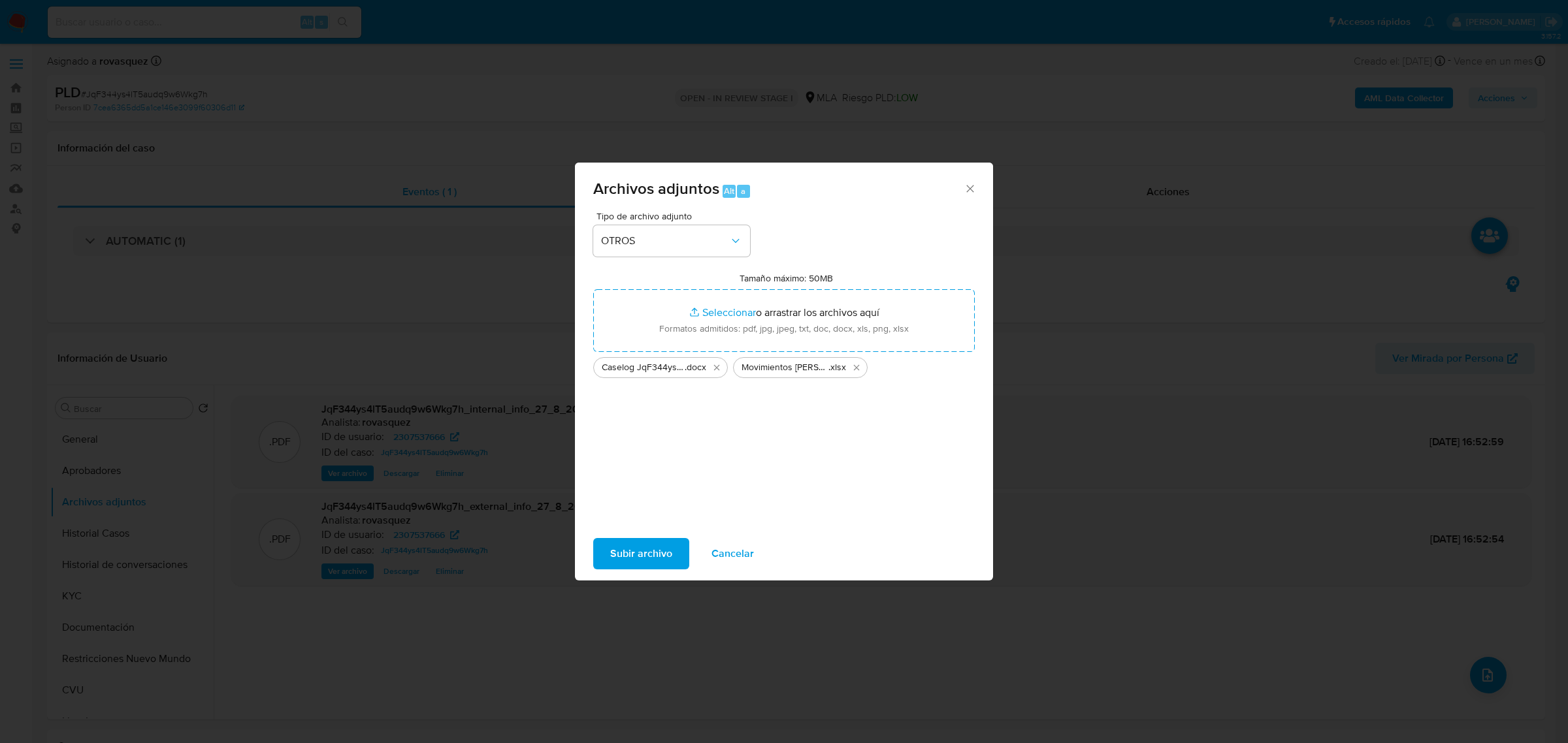
click at [654, 562] on span "Subir archivo" at bounding box center [641, 554] width 62 height 29
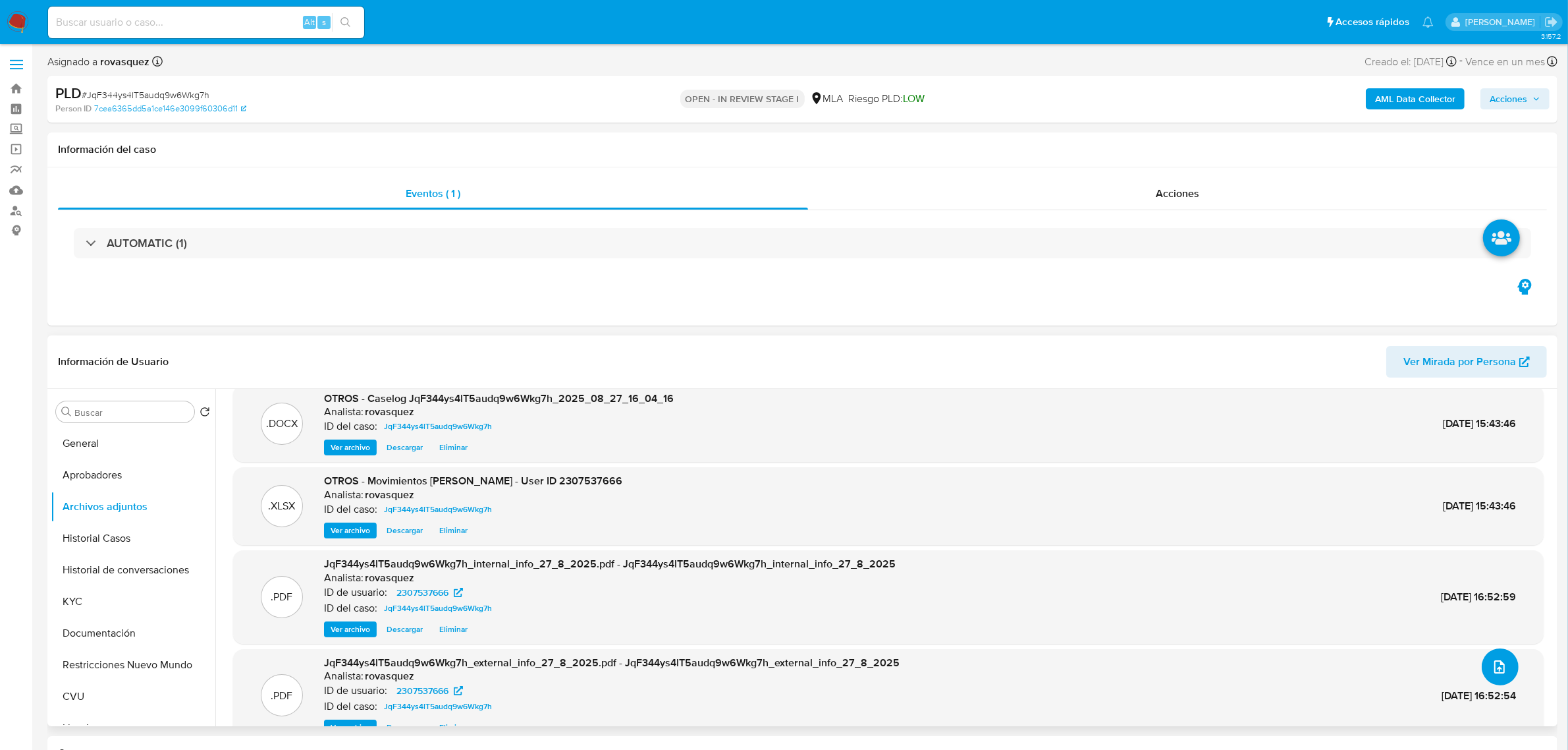
scroll to position [0, 0]
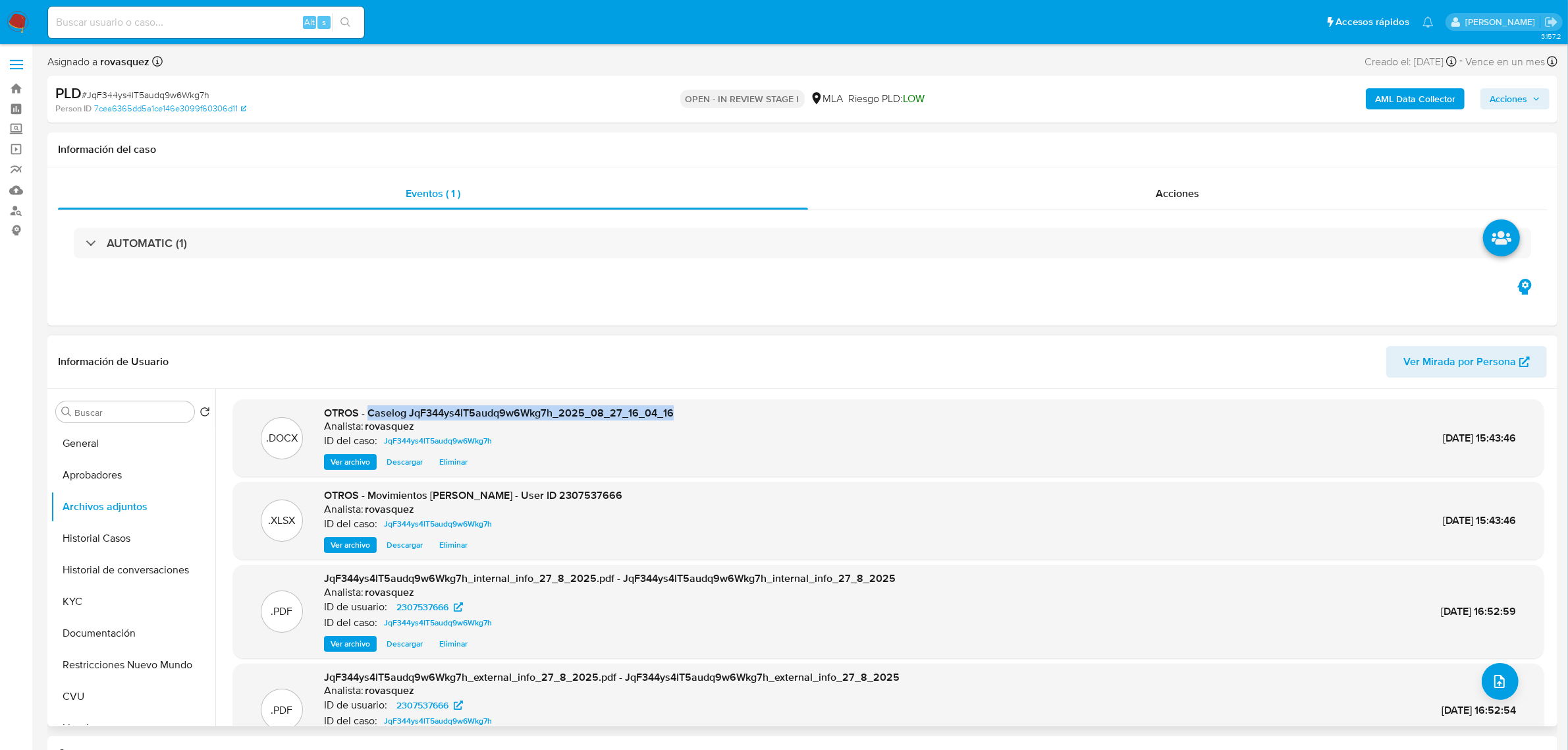
drag, startPoint x: 367, startPoint y: 416, endPoint x: 712, endPoint y: 416, distance: 345.0
click at [712, 416] on div ".DOCX OTROS - Caselog JqF344ys4lT5audq9w6Wkg7h_2025_08_27_16_04_16 Analista: ro…" at bounding box center [888, 438] width 1298 height 64
copy span "Caselog JqF344ys4lT5audq9w6Wkg7h_2025_08_27_16_04_16"
click at [1510, 109] on span "Acciones" at bounding box center [1508, 99] width 37 height 21
click at [1222, 147] on button "Resolución del caso Alt r" at bounding box center [1157, 141] width 158 height 35
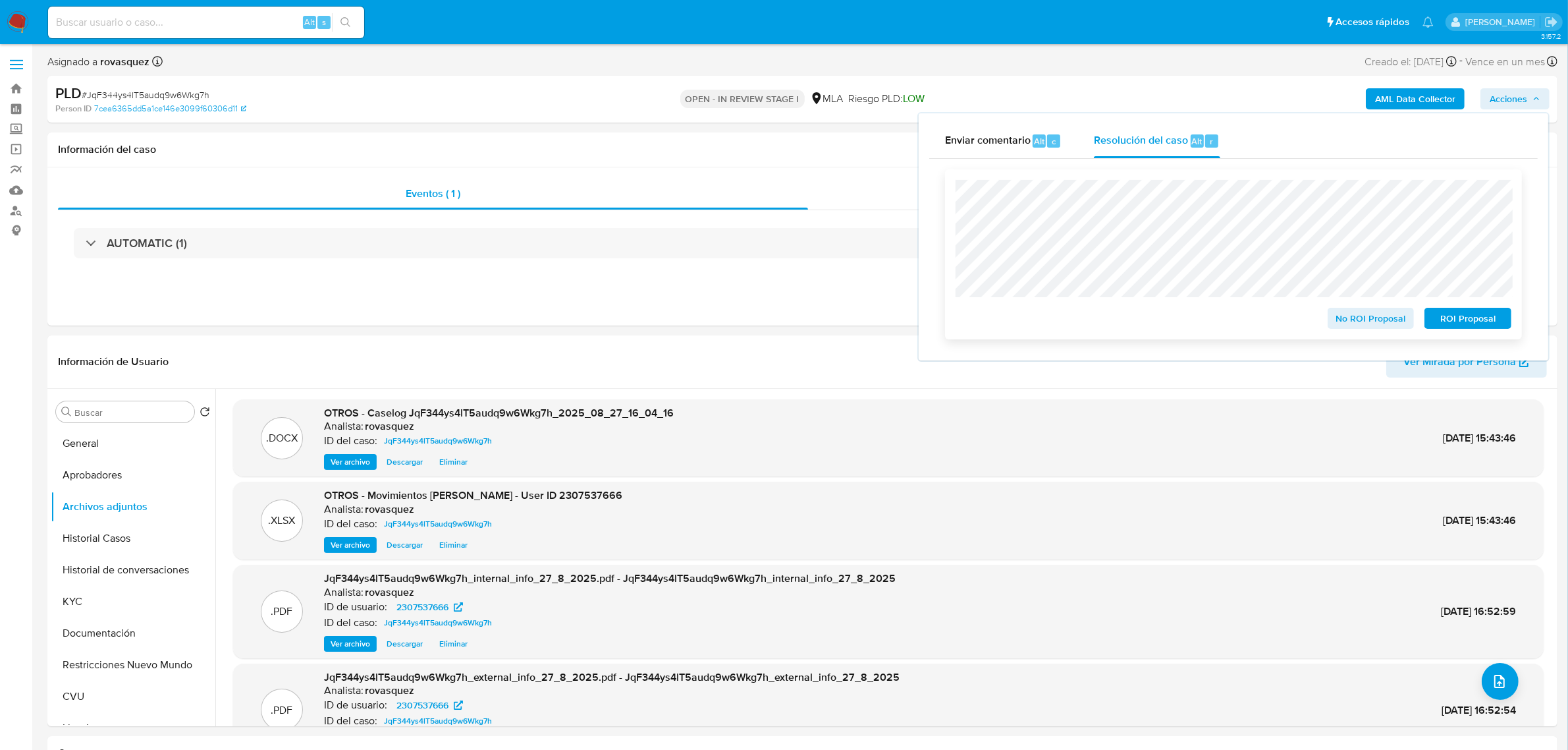
click at [1467, 320] on span "ROI Proposal" at bounding box center [1467, 318] width 68 height 19
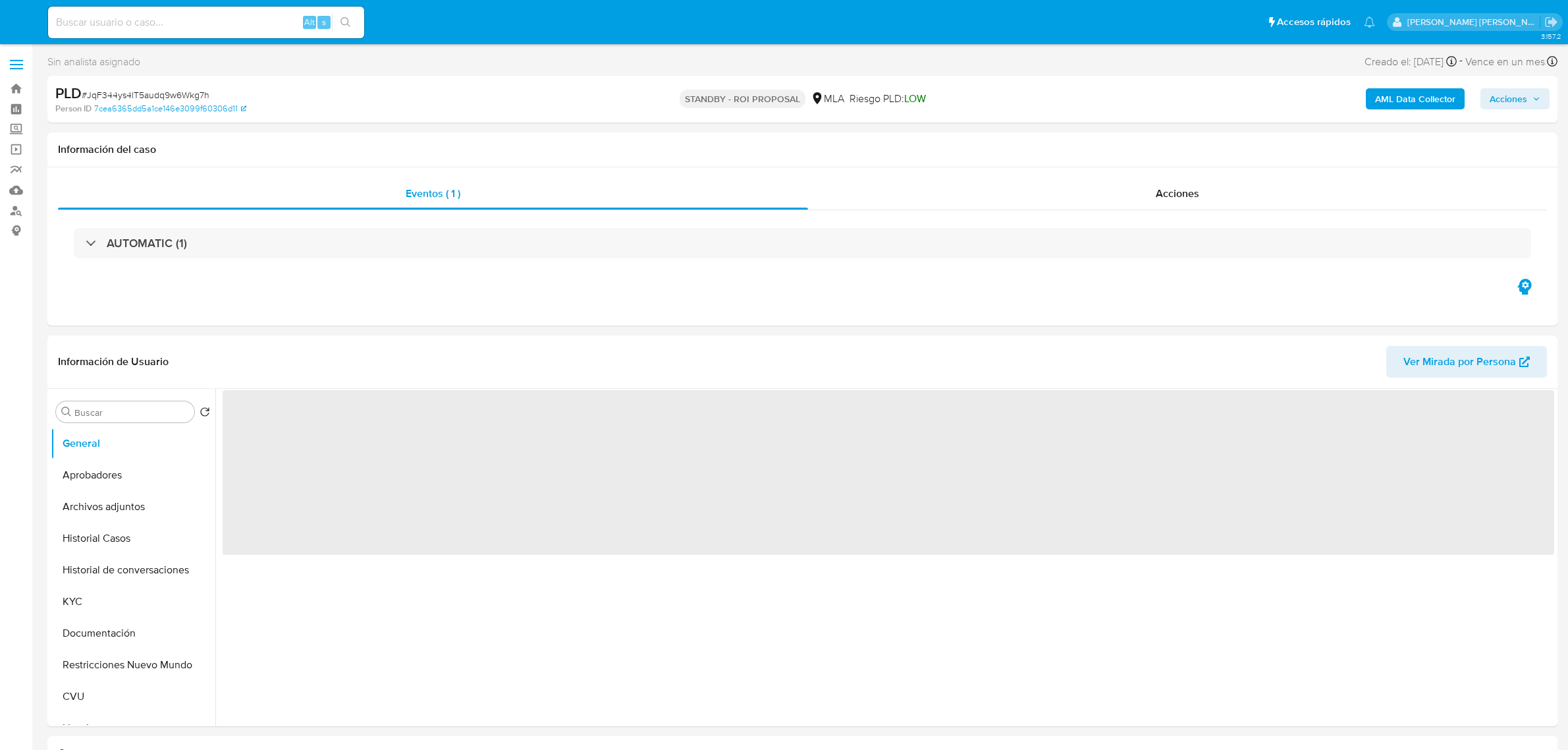
select select "10"
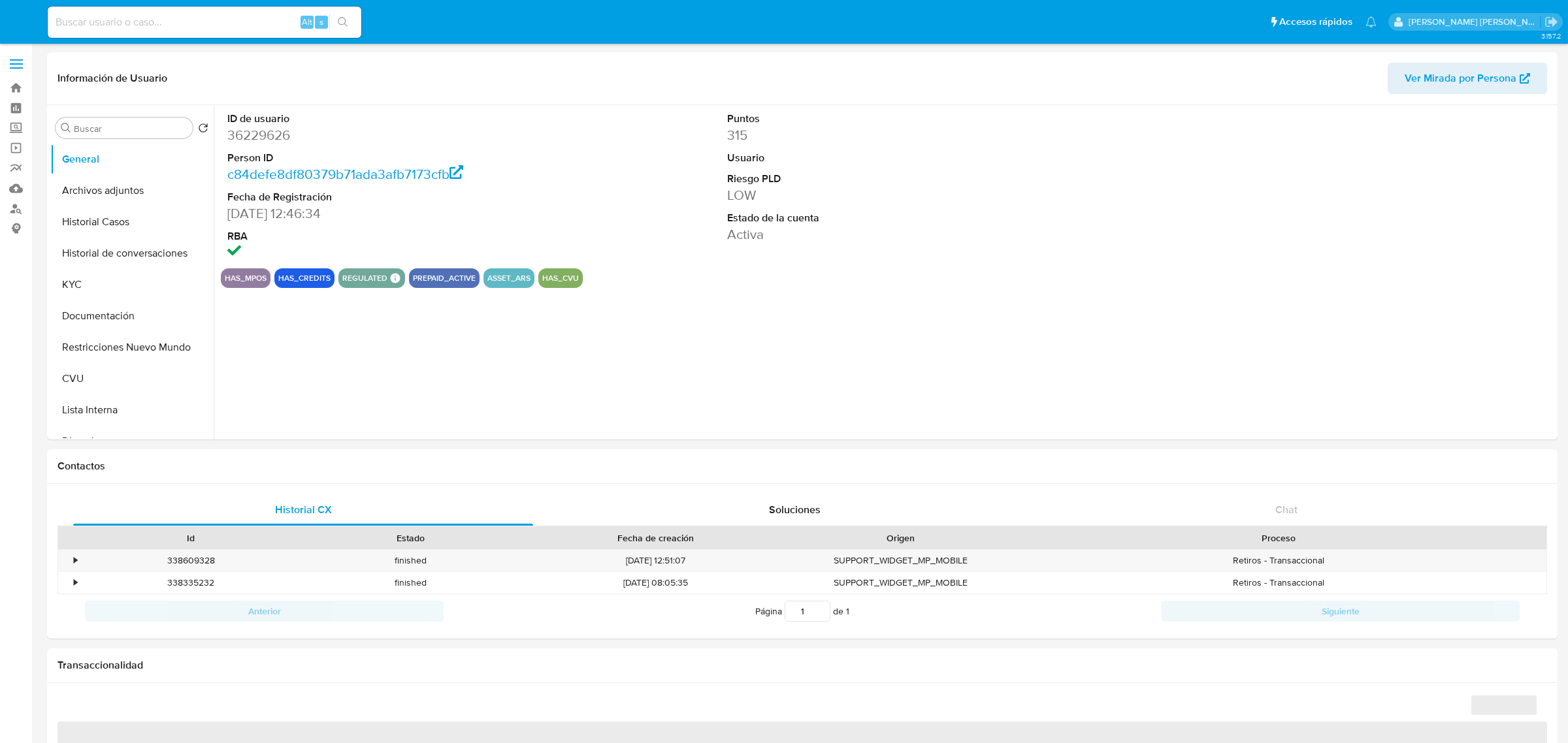
select select "10"
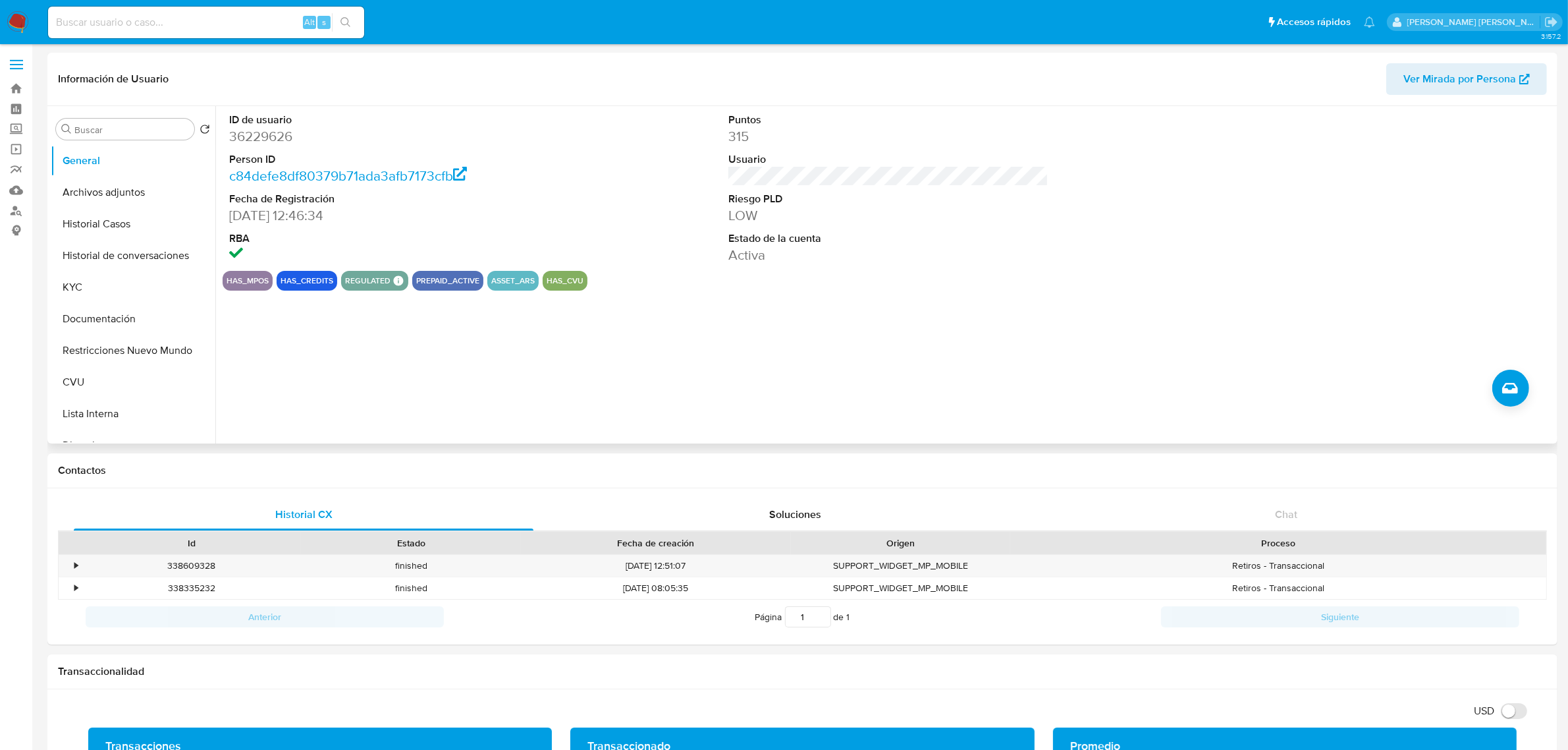
drag, startPoint x: 122, startPoint y: 228, endPoint x: 749, endPoint y: 326, distance: 634.6
click at [122, 228] on button "Historial Casos" at bounding box center [132, 224] width 165 height 32
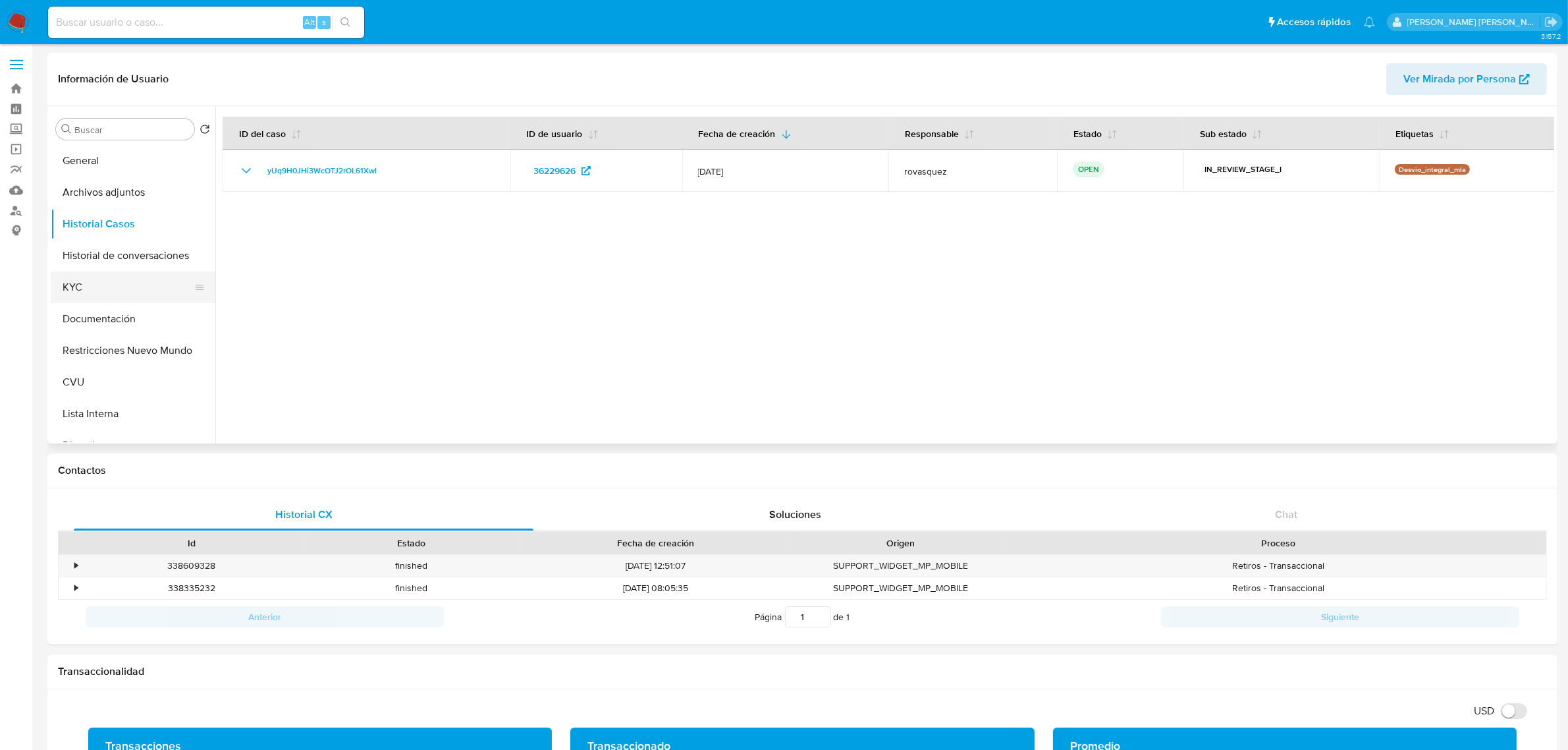
click at [131, 282] on button "KYC" at bounding box center [127, 287] width 154 height 32
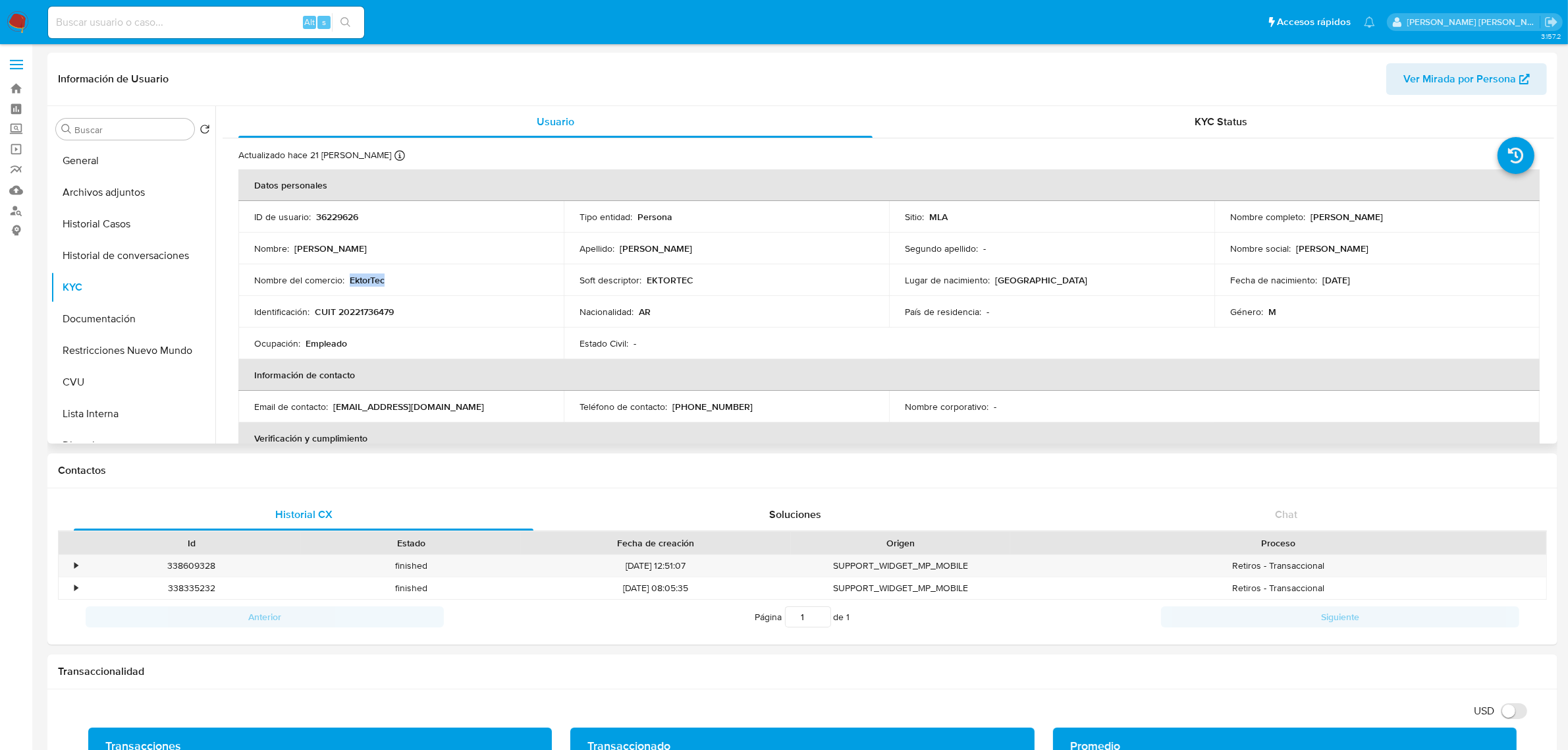
drag, startPoint x: 350, startPoint y: 281, endPoint x: 410, endPoint y: 281, distance: 60.0
click at [410, 281] on div "Nombre del comercio : EktorTec" at bounding box center [401, 280] width 294 height 12
copy p "EktorTec"
click at [353, 314] on p "CUIT 20221736479" at bounding box center [354, 312] width 79 height 12
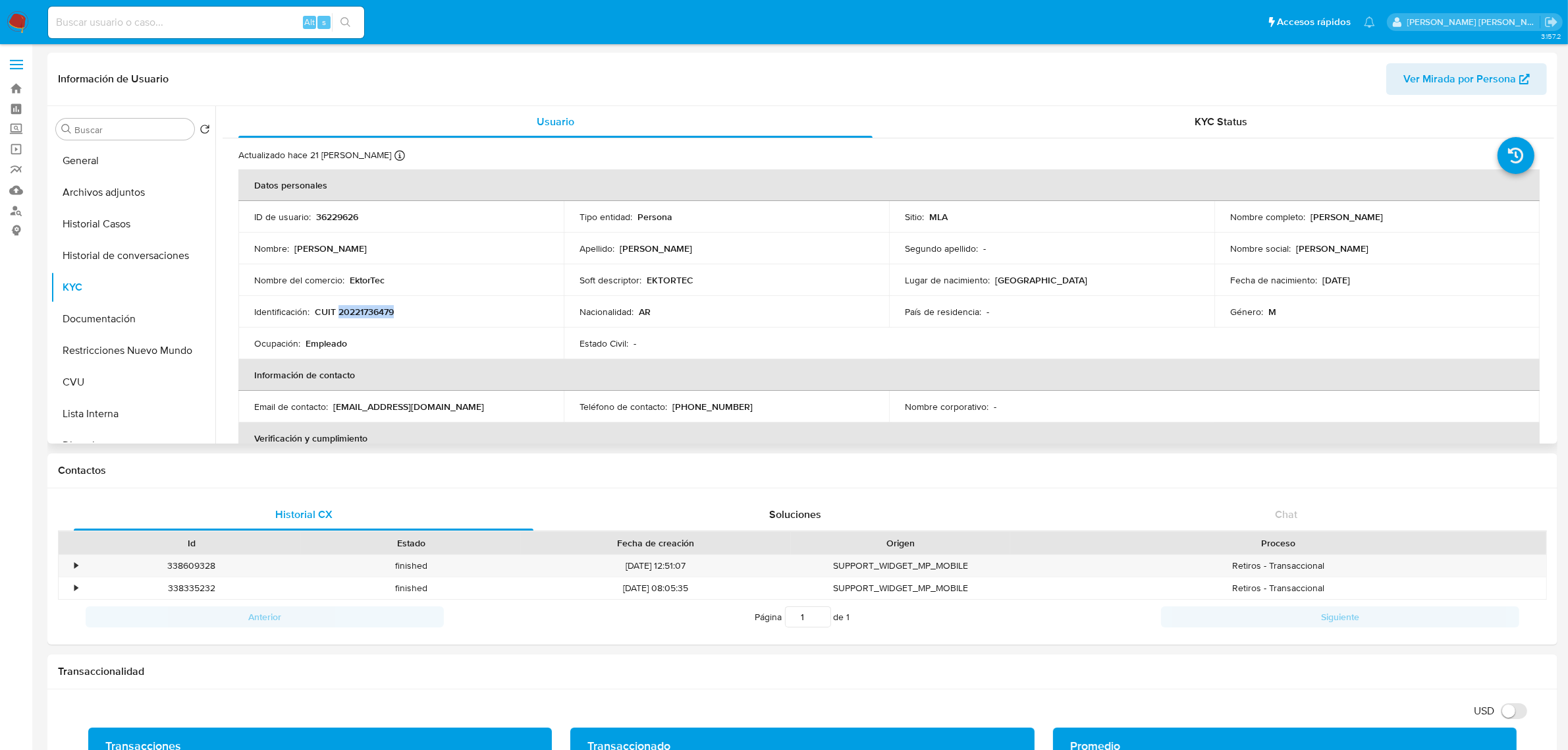
copy p "20221736479"
click at [353, 313] on p "CUIT 20221736479" at bounding box center [354, 312] width 79 height 12
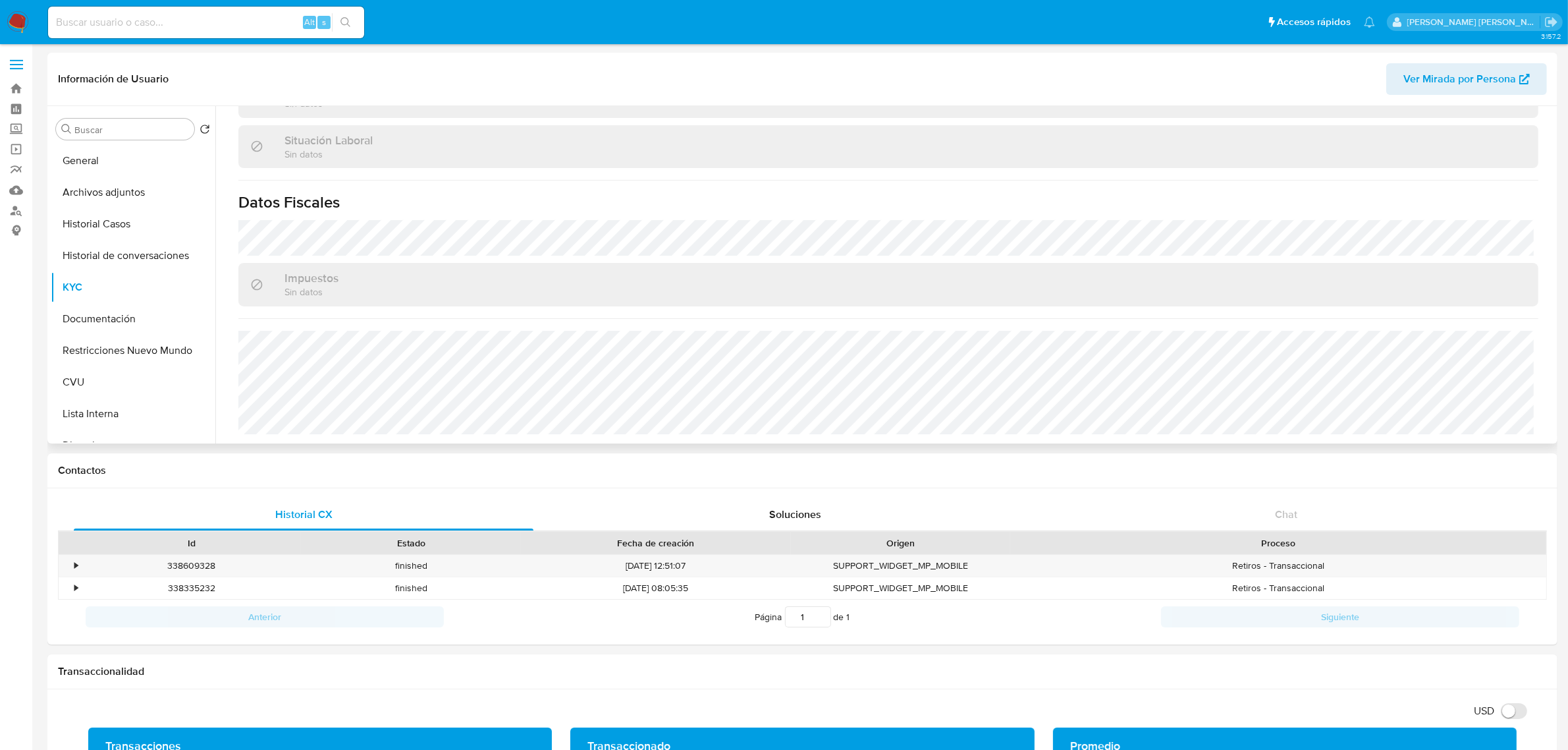
scroll to position [682, 0]
click at [112, 390] on button "CVU" at bounding box center [127, 382] width 154 height 32
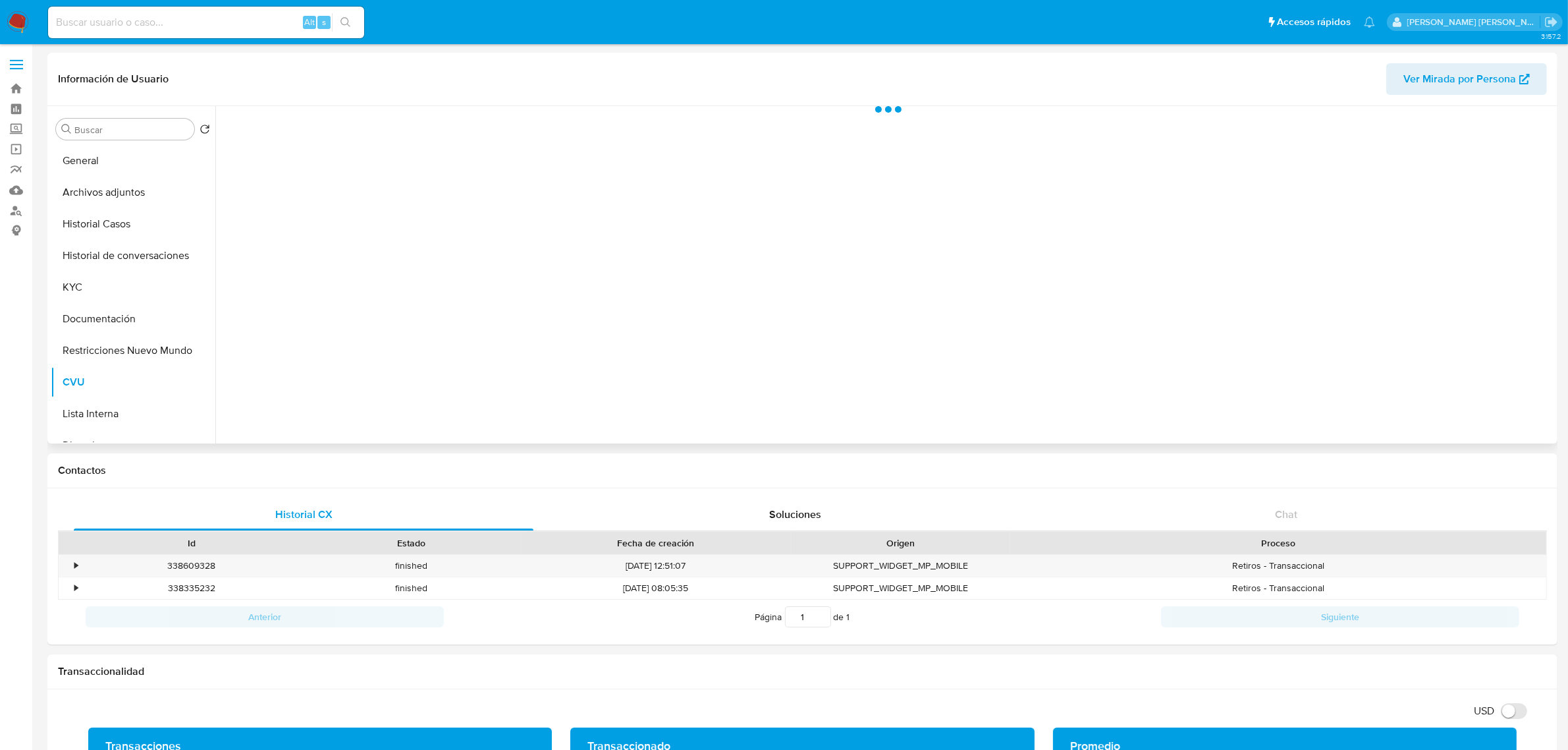
scroll to position [0, 0]
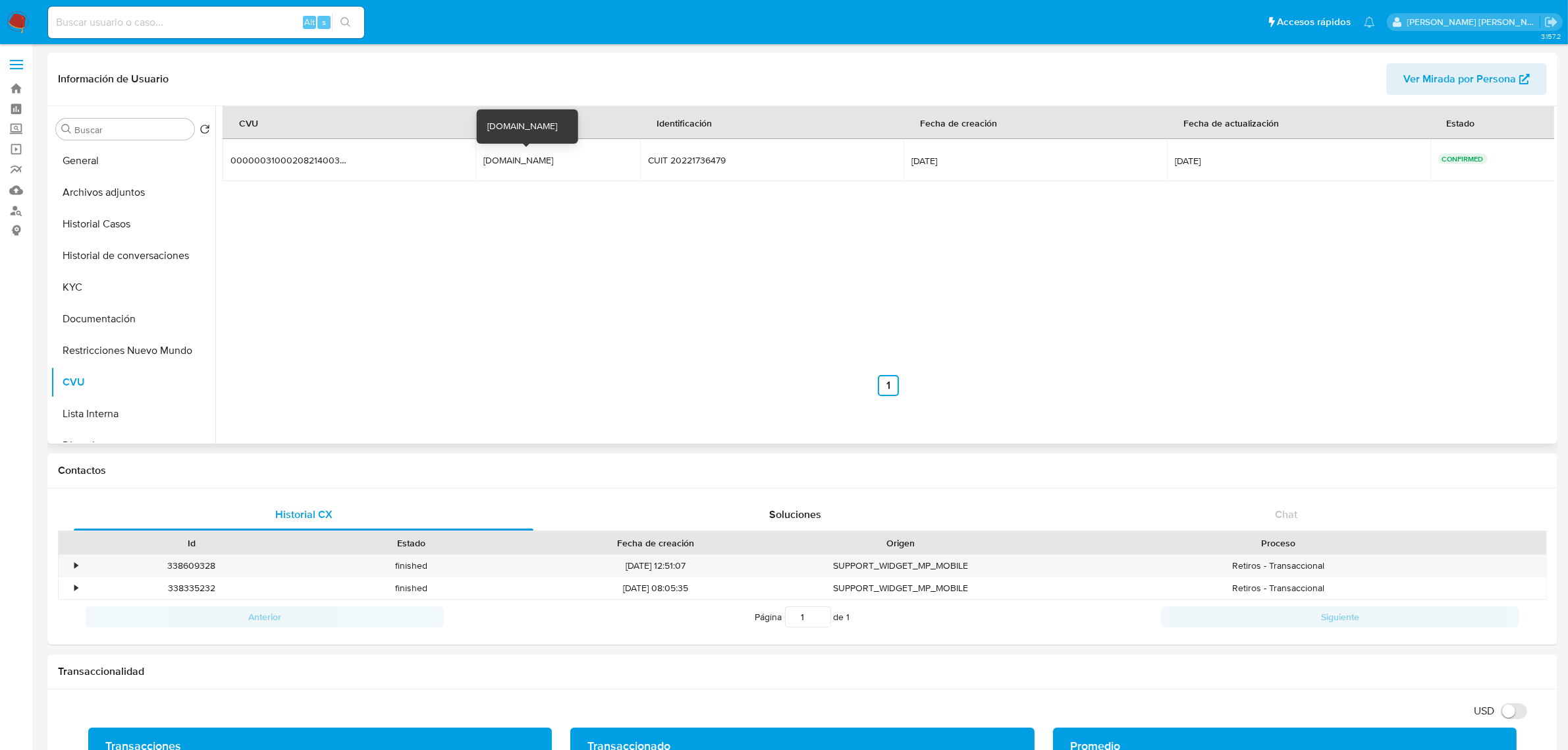
click at [505, 160] on div "nurse280571.mp" at bounding box center [526, 160] width 84 height 12
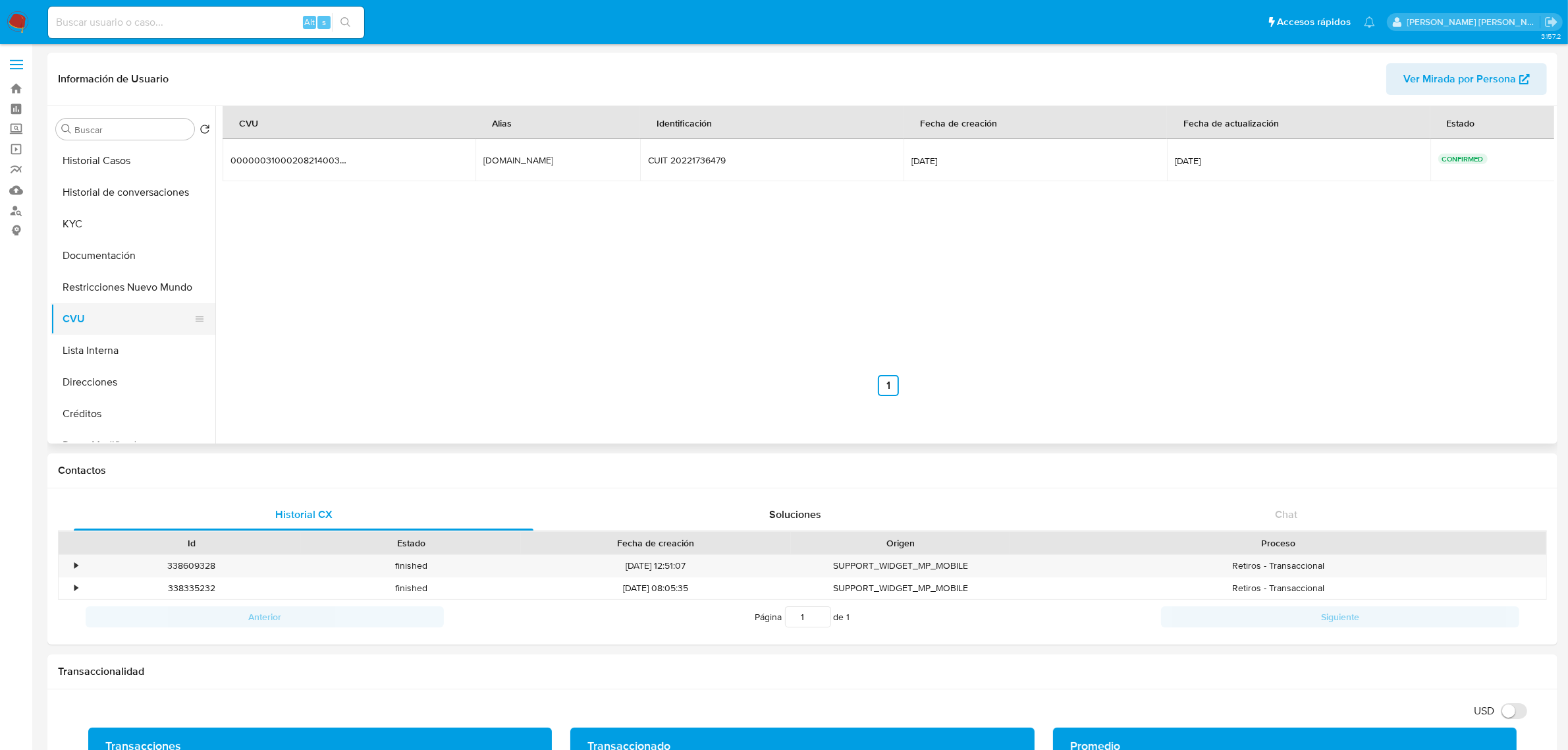
scroll to position [82, 0]
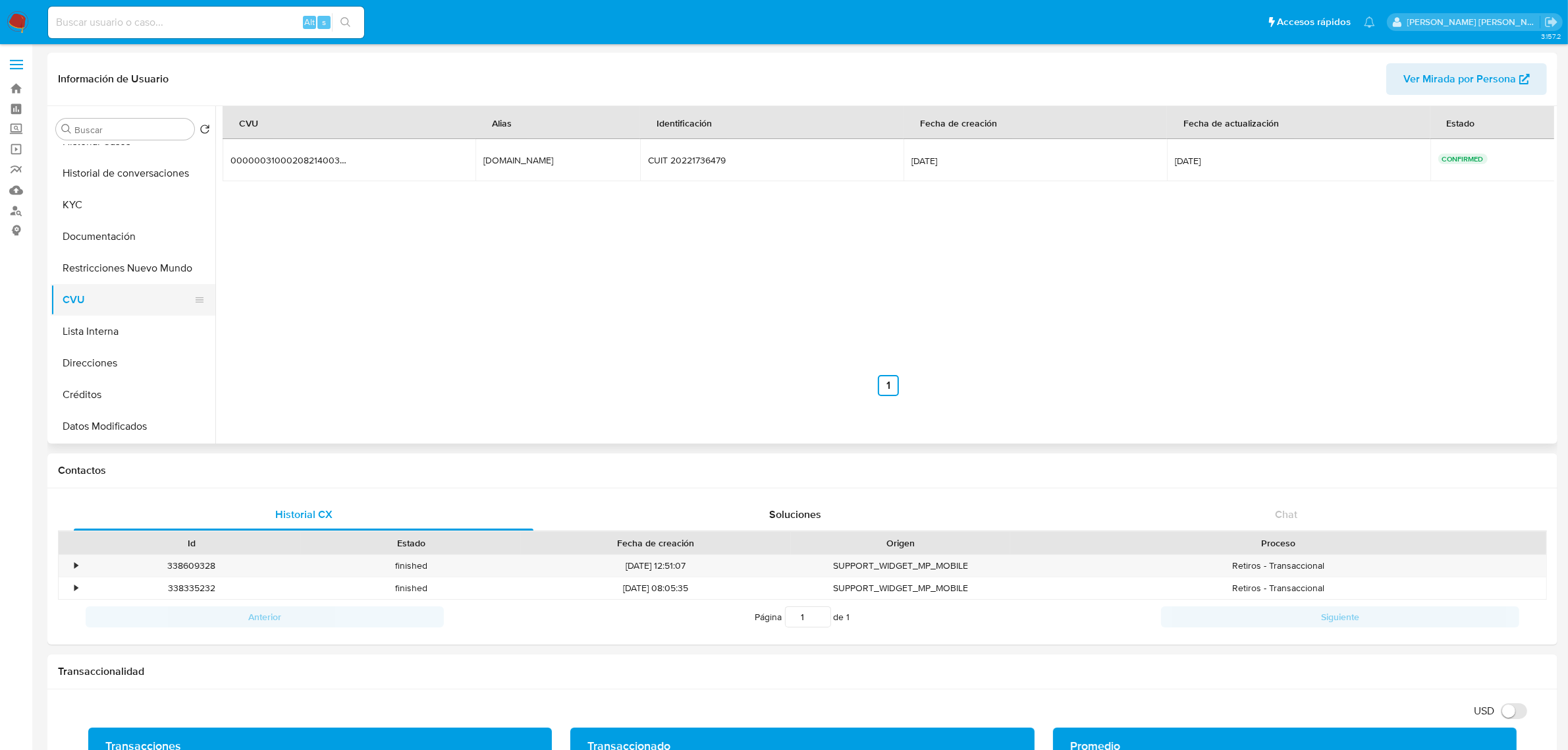
click at [105, 374] on button "Direcciones" at bounding box center [132, 363] width 165 height 32
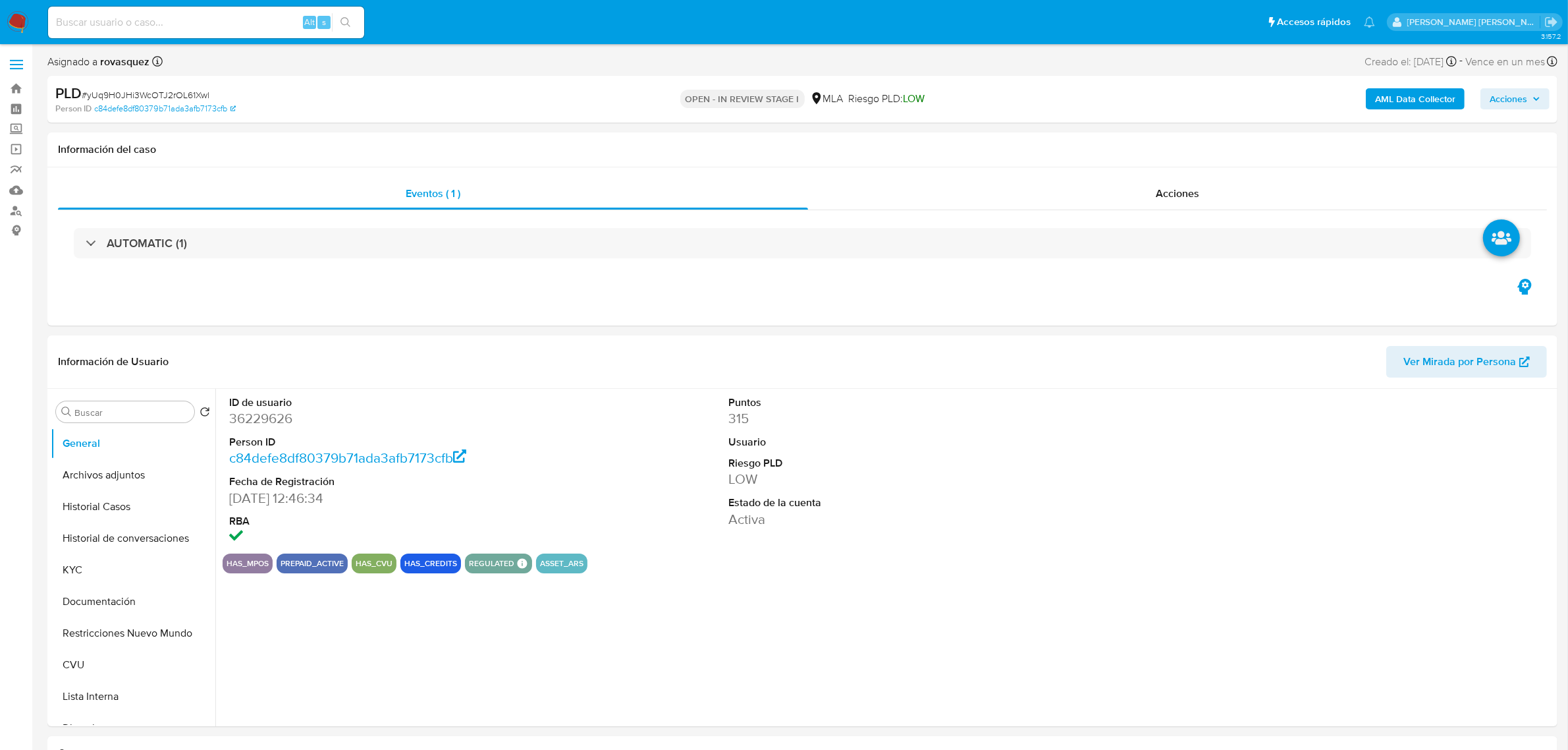
select select "10"
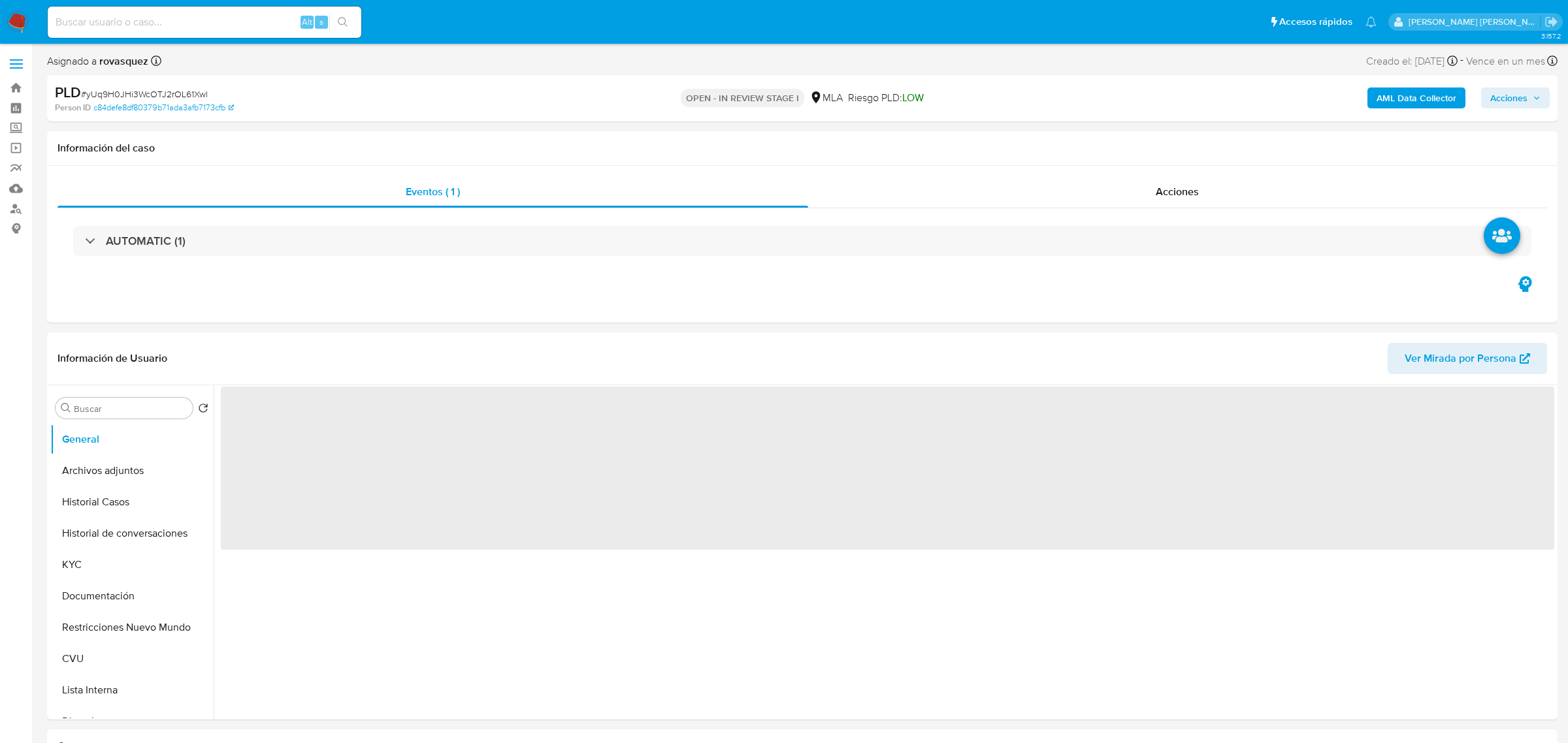
select select "10"
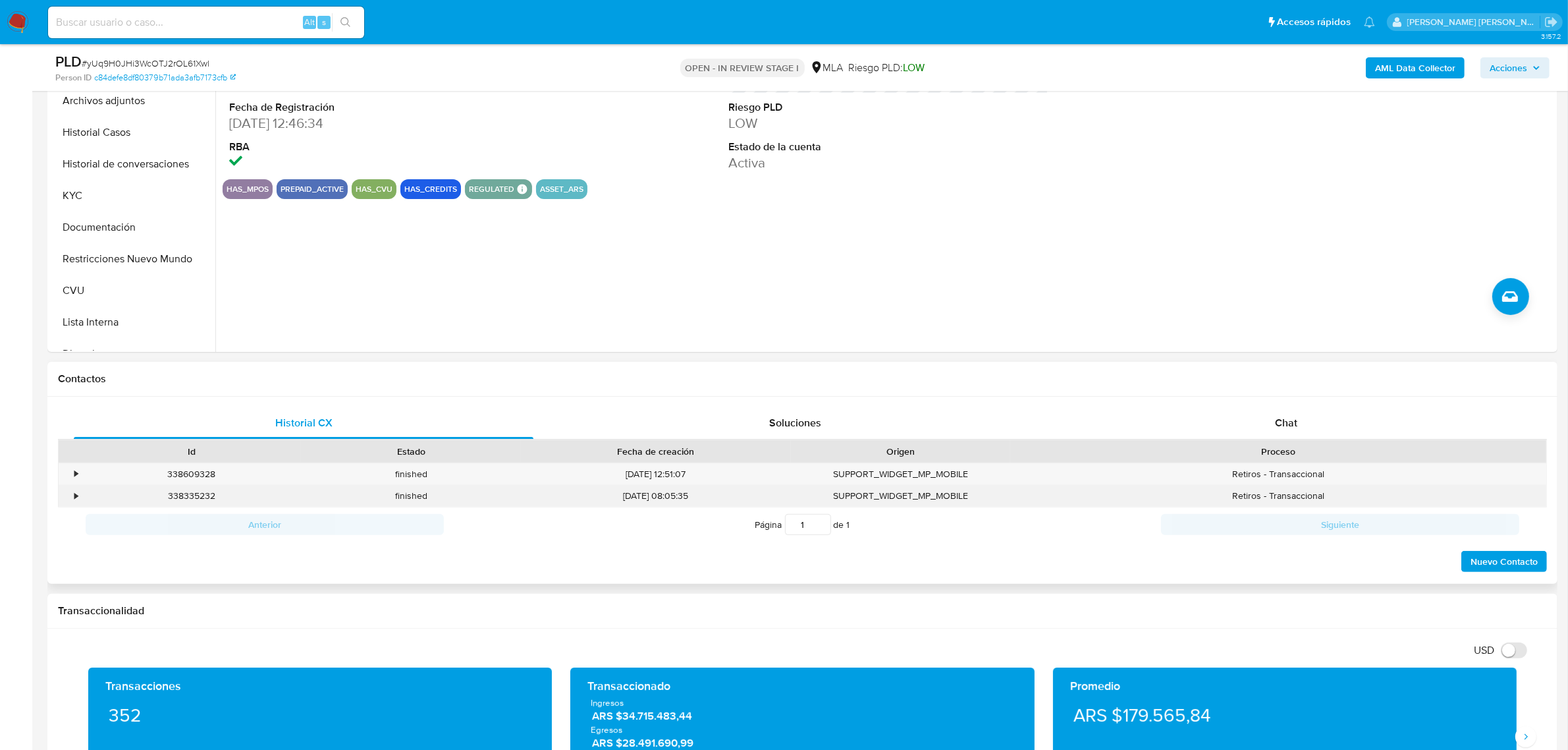
scroll to position [329, 0]
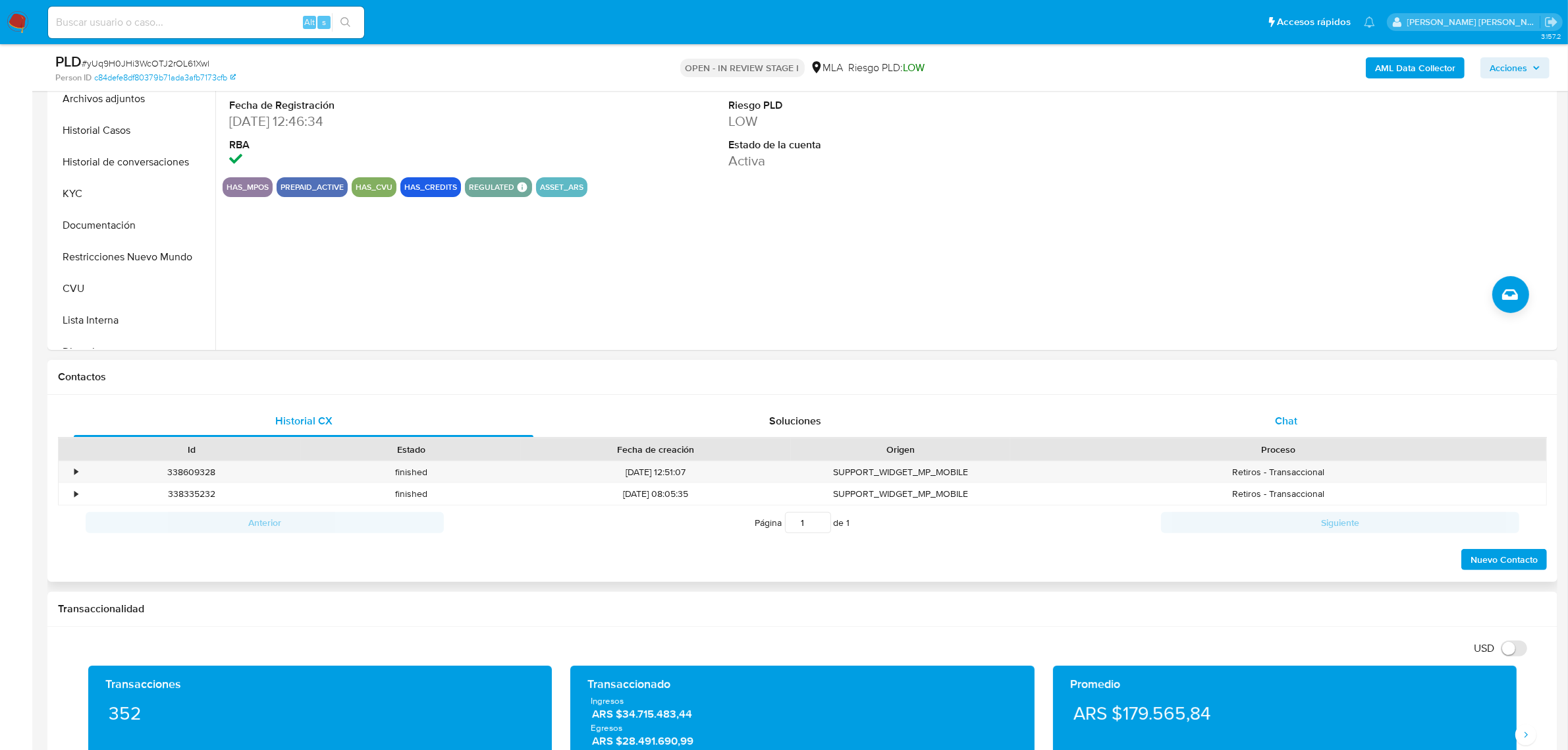
click at [1270, 425] on div "Chat" at bounding box center [1286, 422] width 460 height 32
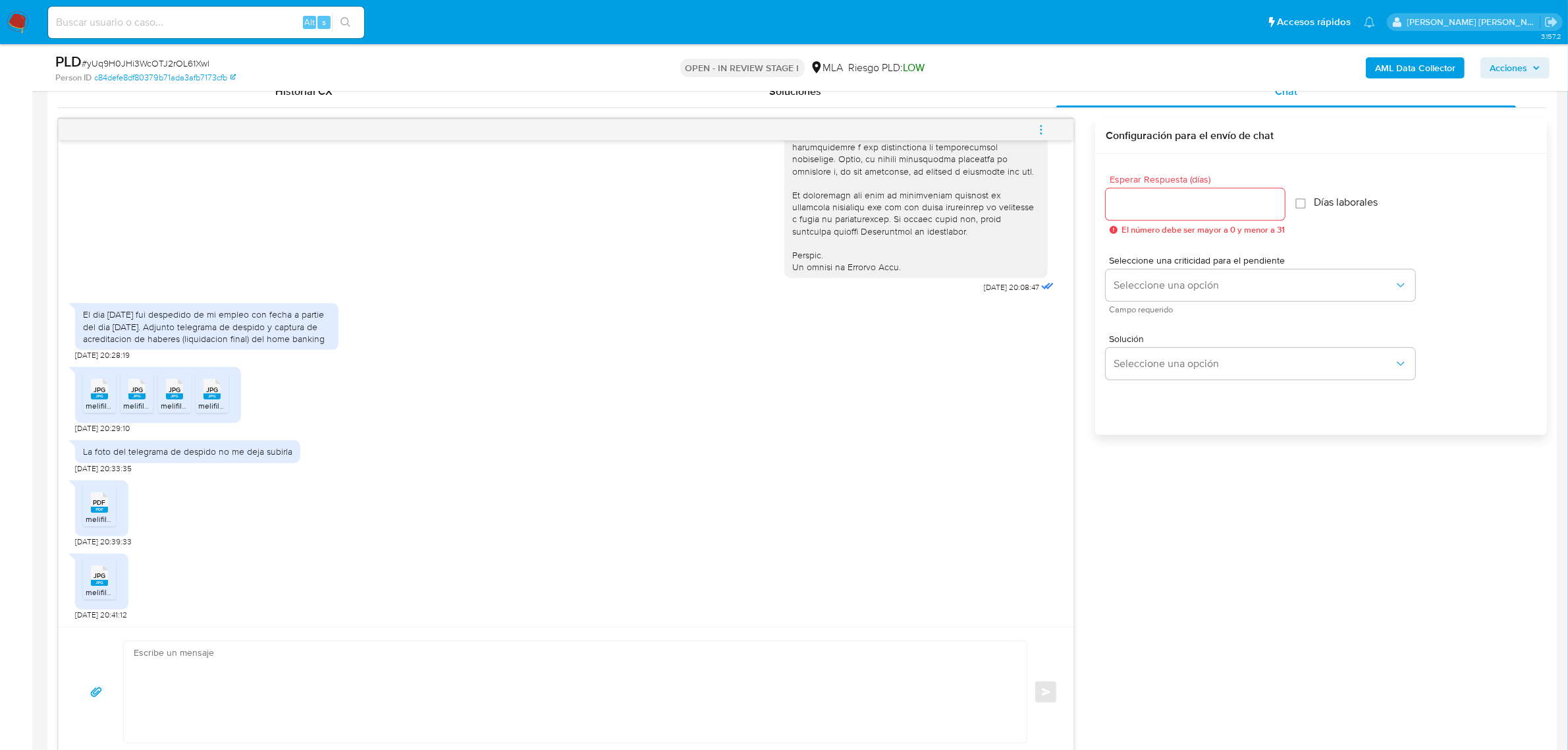
scroll to position [647, 0]
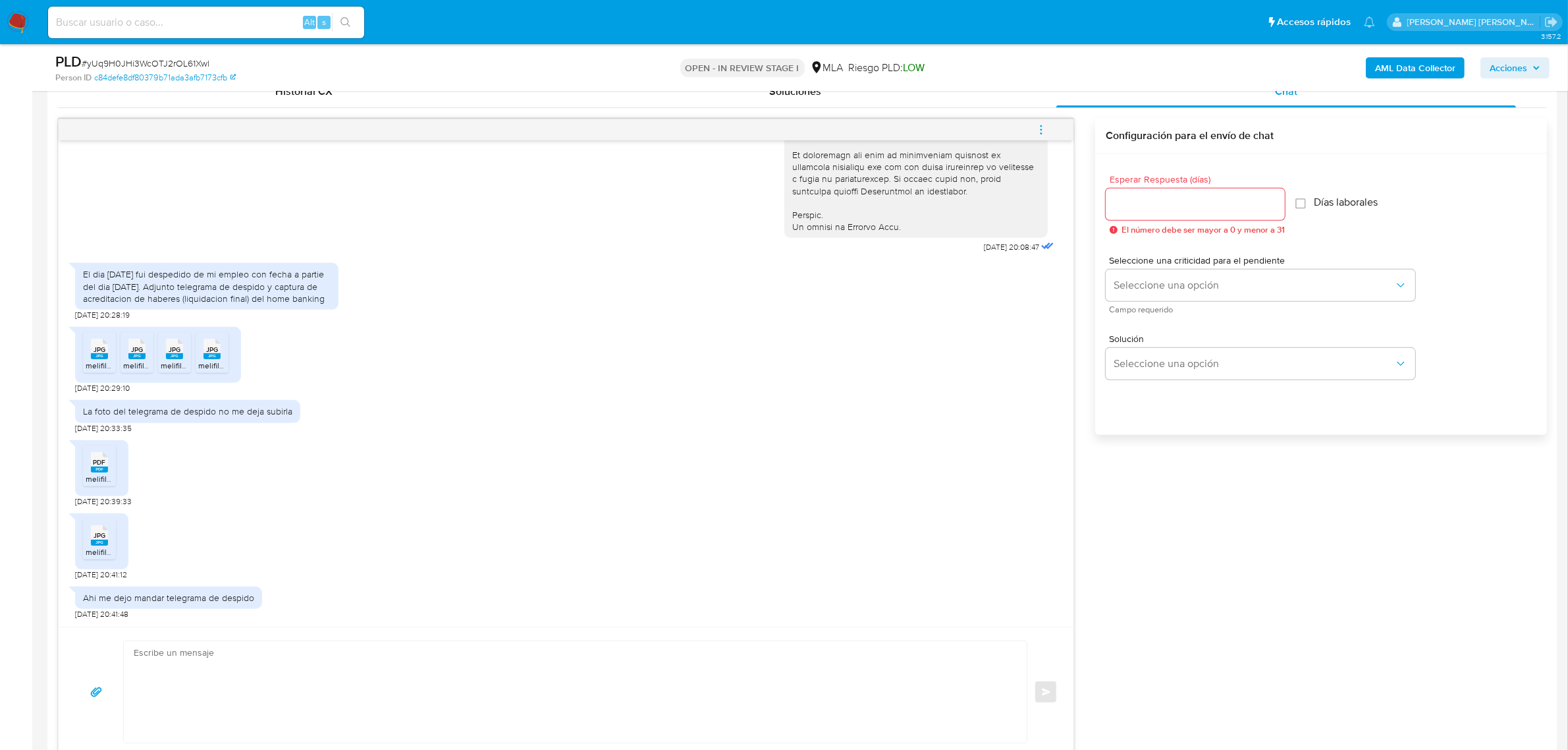
click at [535, 535] on div "JPG JPG melifile8188926328834593414.jpg [DATE] 20:41:12" at bounding box center [566, 543] width 982 height 73
click at [532, 381] on div "JPG JPG melifile5028597989830224241.jpg JPG JPG melifile7711582832059536308.jpg…" at bounding box center [566, 356] width 982 height 73
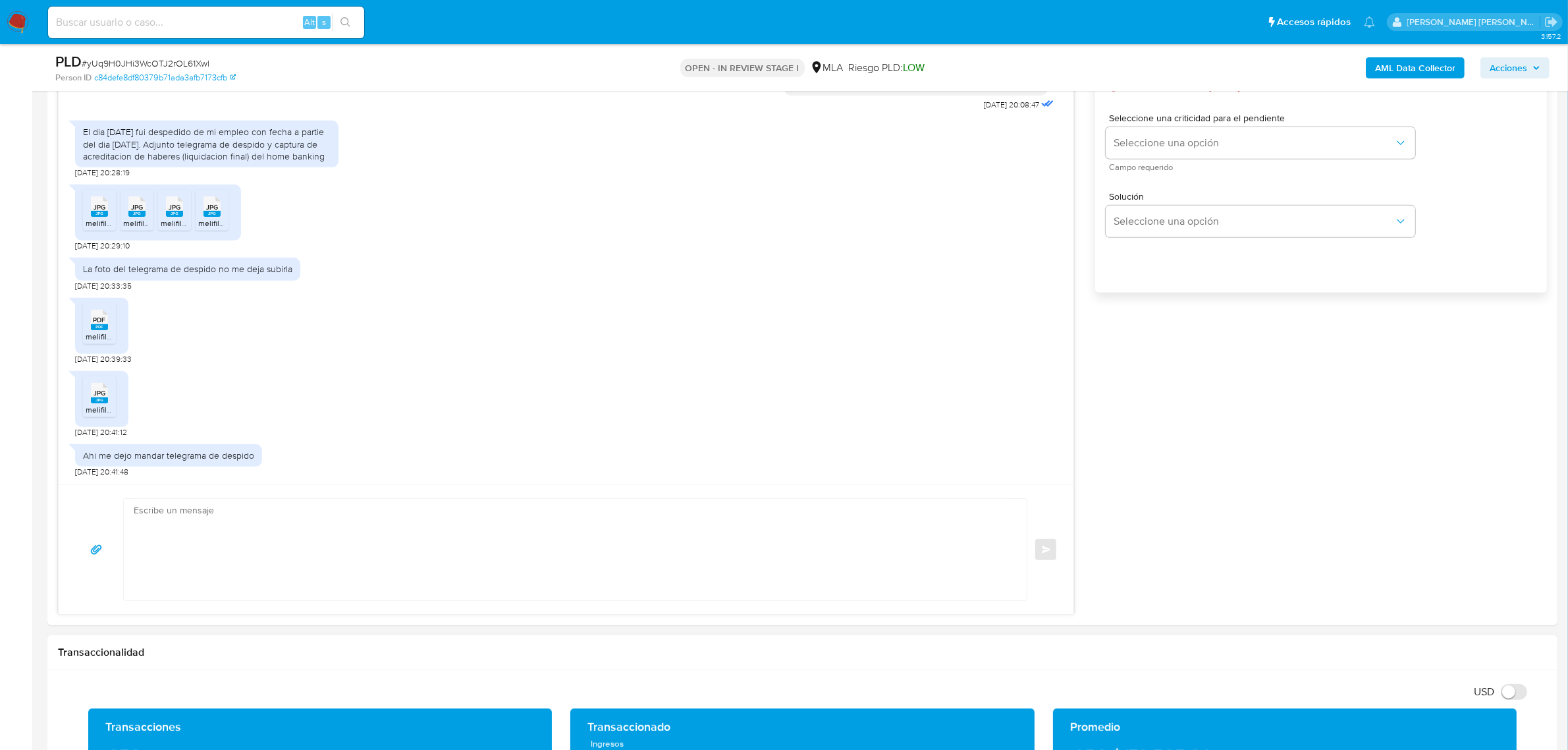
scroll to position [824, 0]
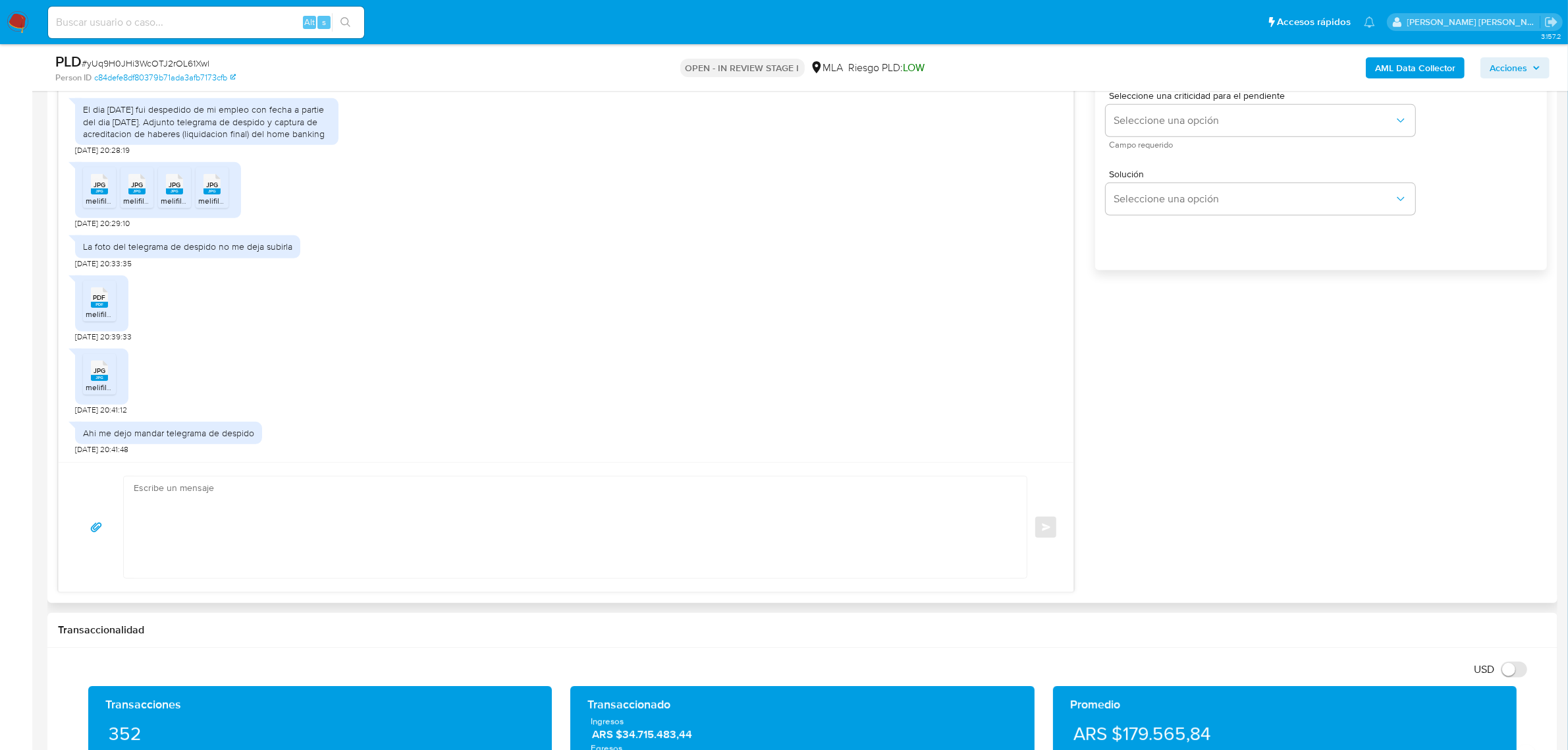
click at [248, 500] on textarea at bounding box center [571, 527] width 876 height 102
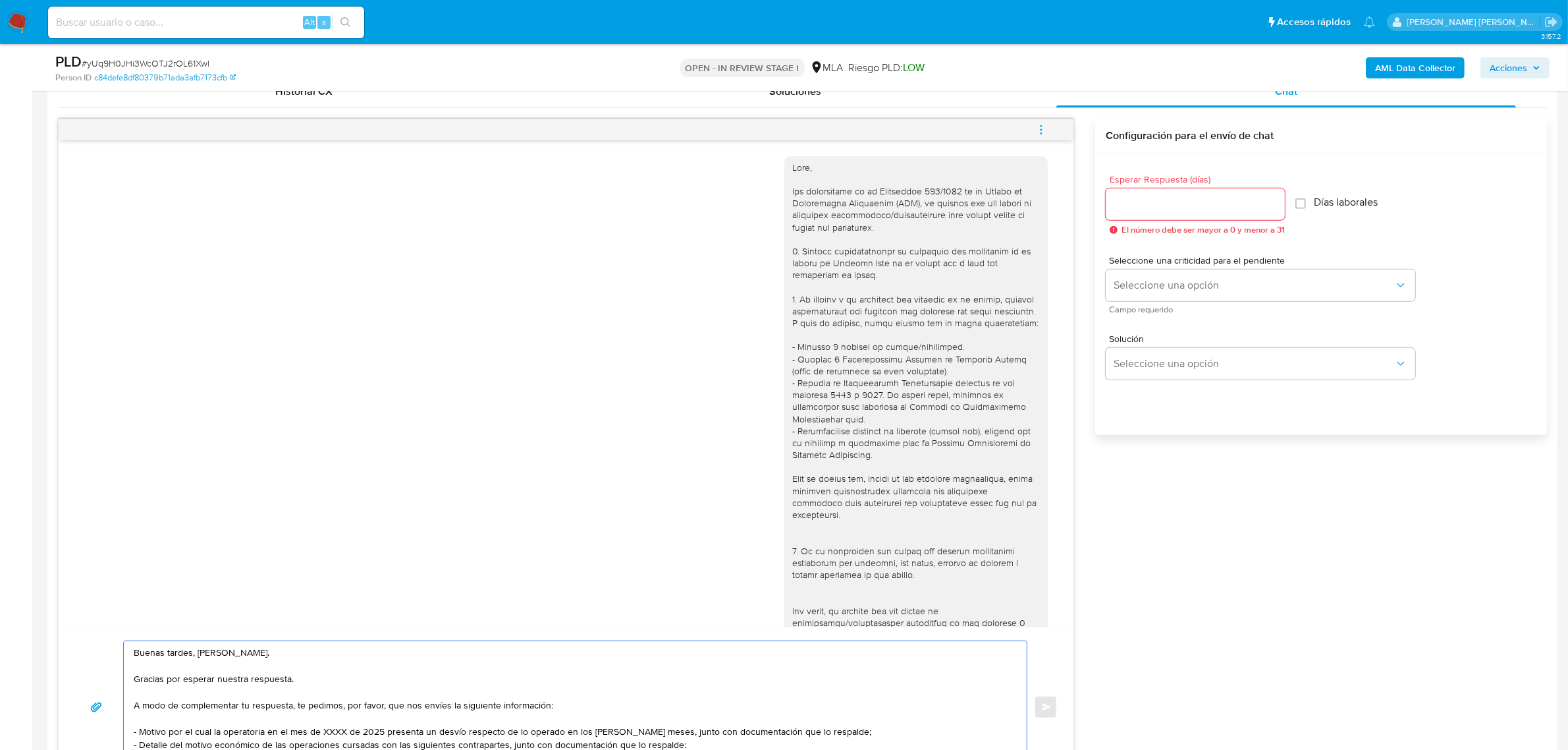
scroll to position [82, 0]
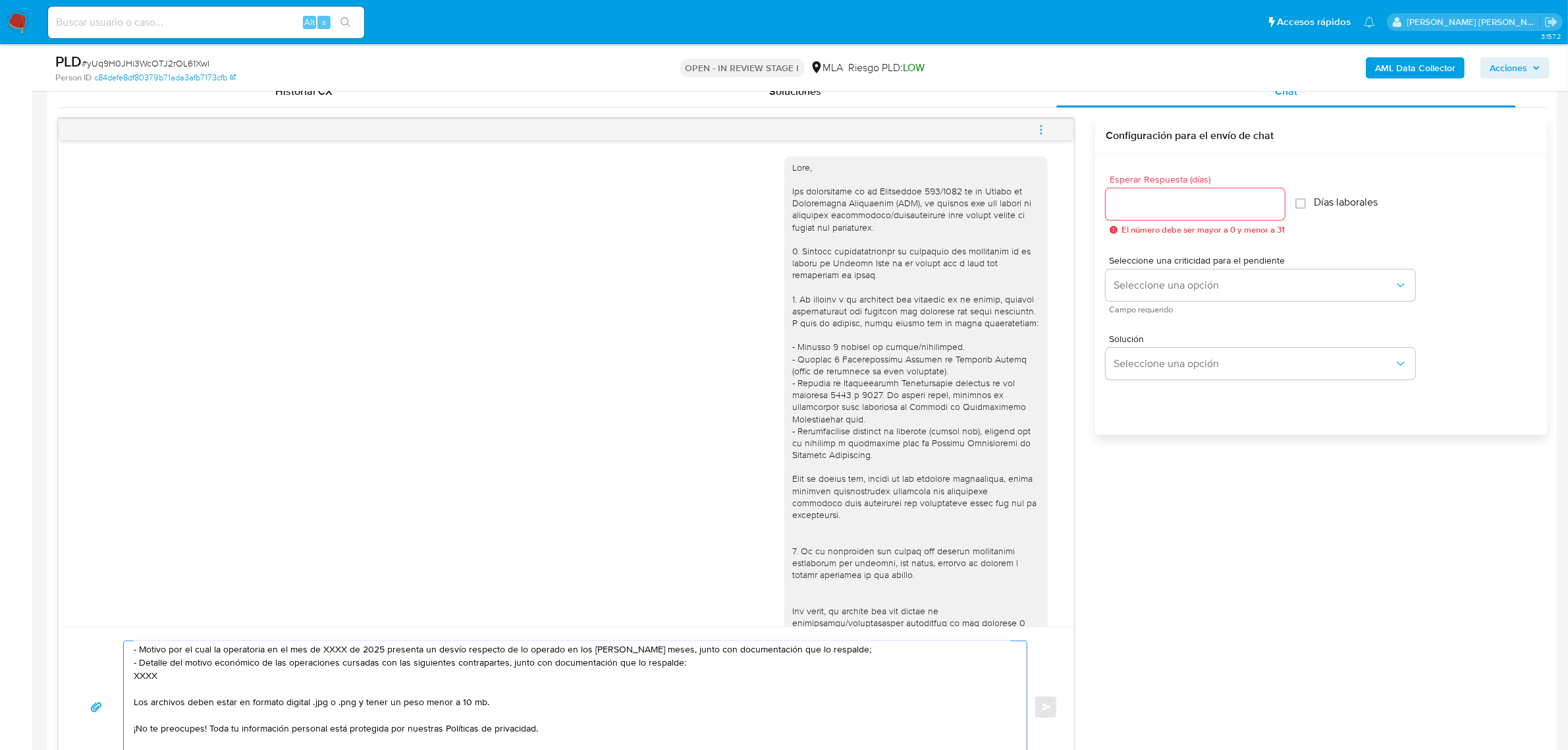
type textarea "Buenas tardes, [PERSON_NAME]. Gracias por esperar nuestra respuesta. A modo de …"
